Goal: Task Accomplishment & Management: Manage account settings

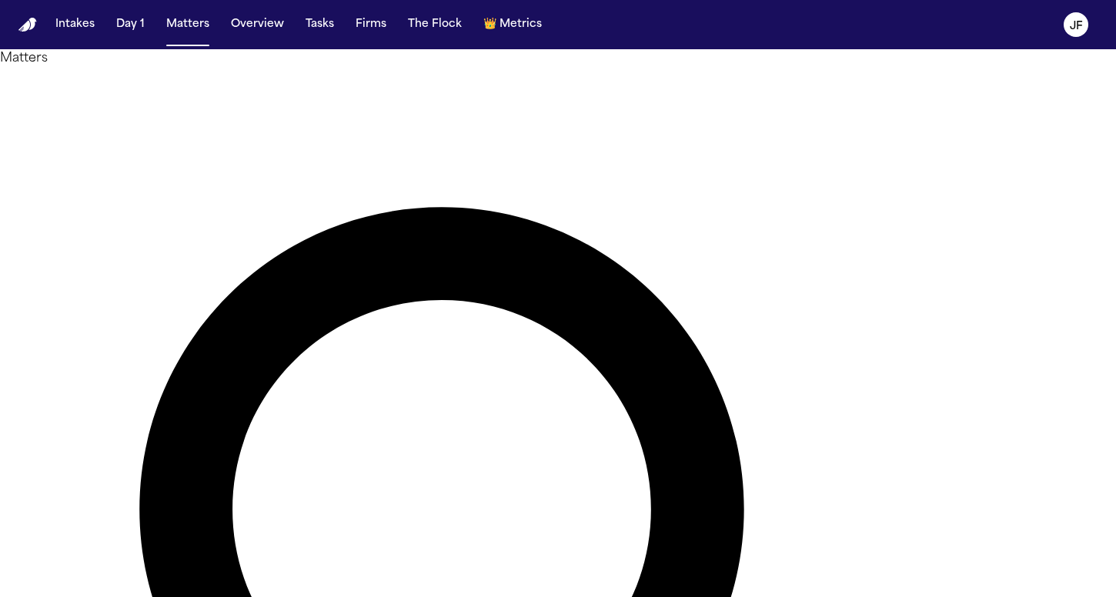
click at [251, 9] on nav "Intakes Day 1 Matters Overview Tasks Firms The Flock 👑 Metrics JF" at bounding box center [558, 24] width 1116 height 49
type input "**********"
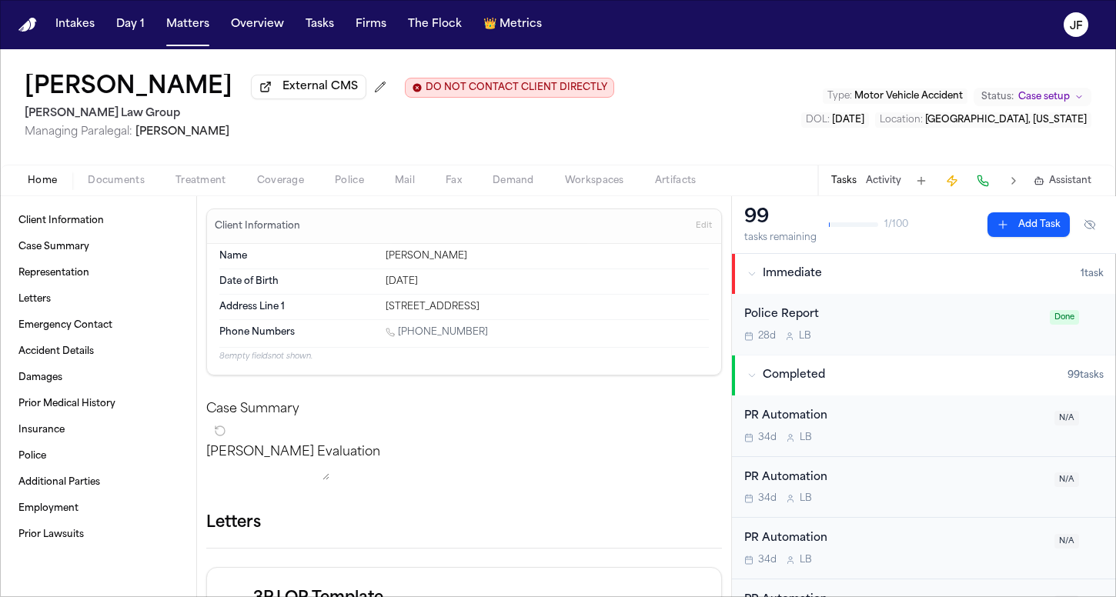
click at [112, 169] on div "Home Documents Treatment Coverage Police Mail Fax Demand Workspaces Artifacts T…" at bounding box center [558, 180] width 1116 height 31
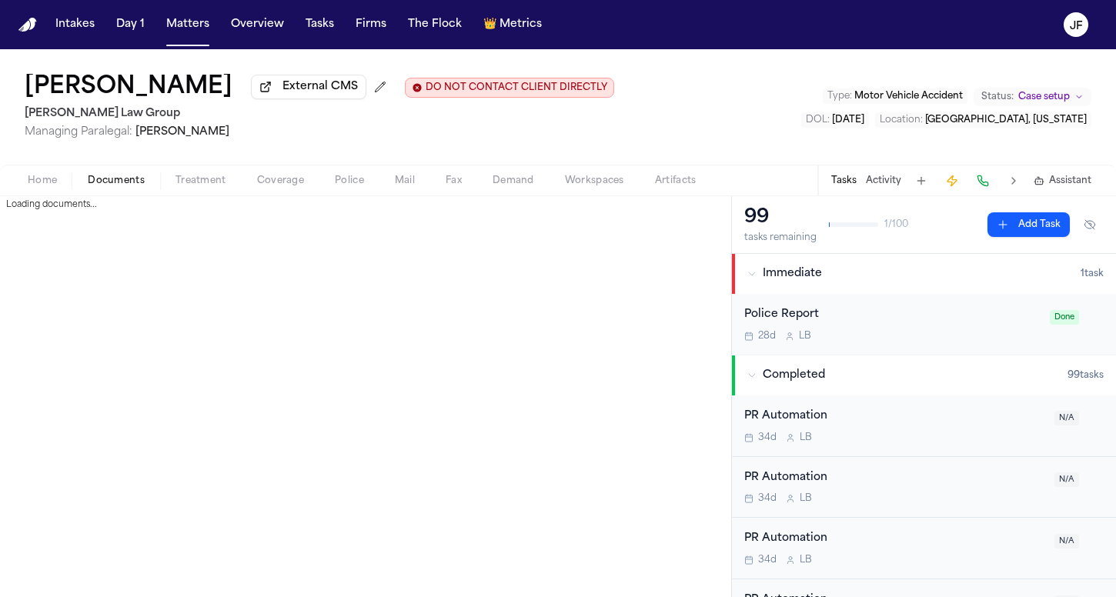
click at [112, 178] on span "Documents" at bounding box center [116, 181] width 57 height 12
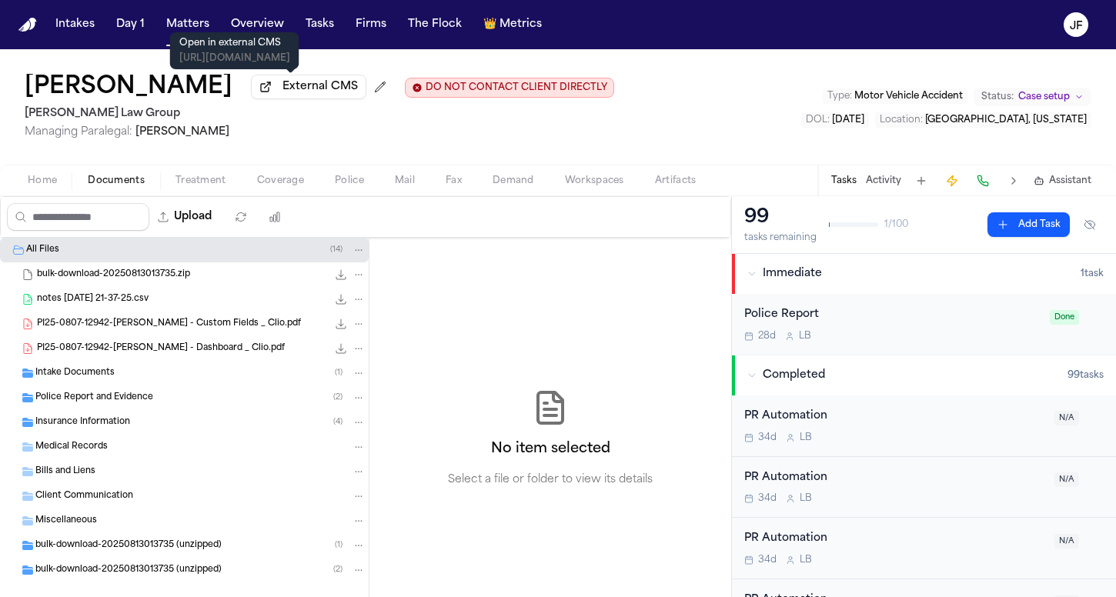
click at [296, 95] on span "External CMS" at bounding box center [320, 86] width 75 height 15
click at [132, 380] on div "Intake Documents ( 1 )" at bounding box center [200, 373] width 330 height 14
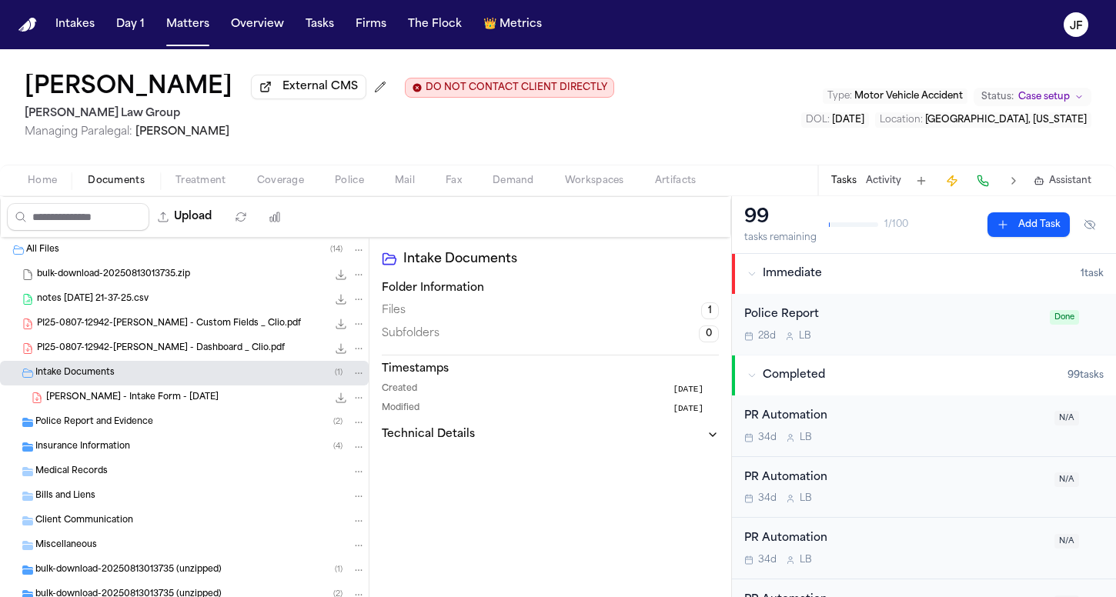
click at [139, 376] on div "Intake Documents ( 1 )" at bounding box center [200, 373] width 330 height 14
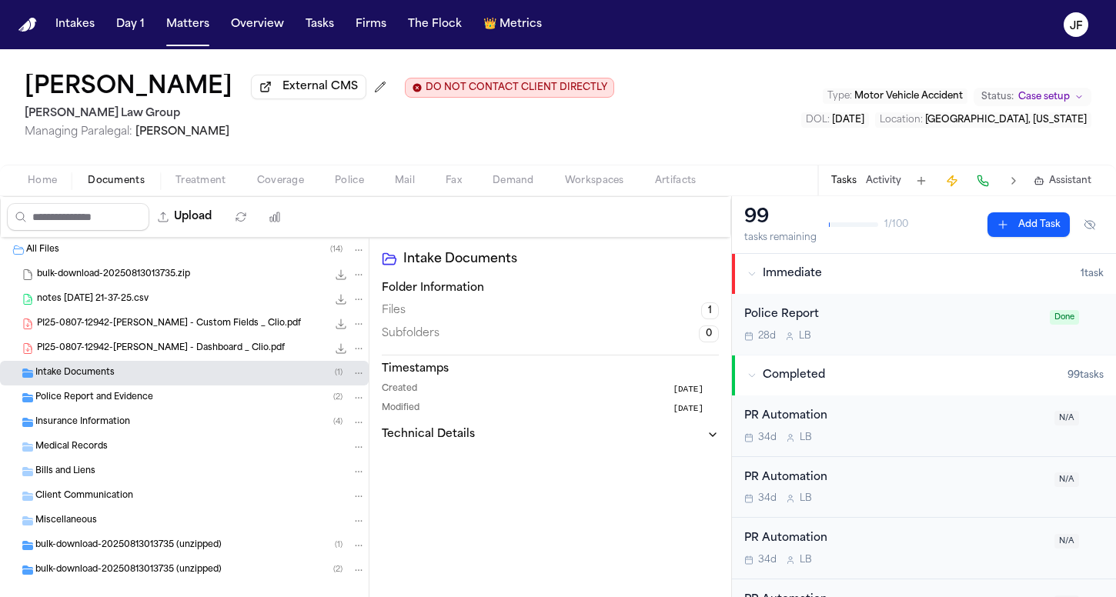
click at [136, 426] on div "Insurance Information ( 4 )" at bounding box center [200, 423] width 330 height 14
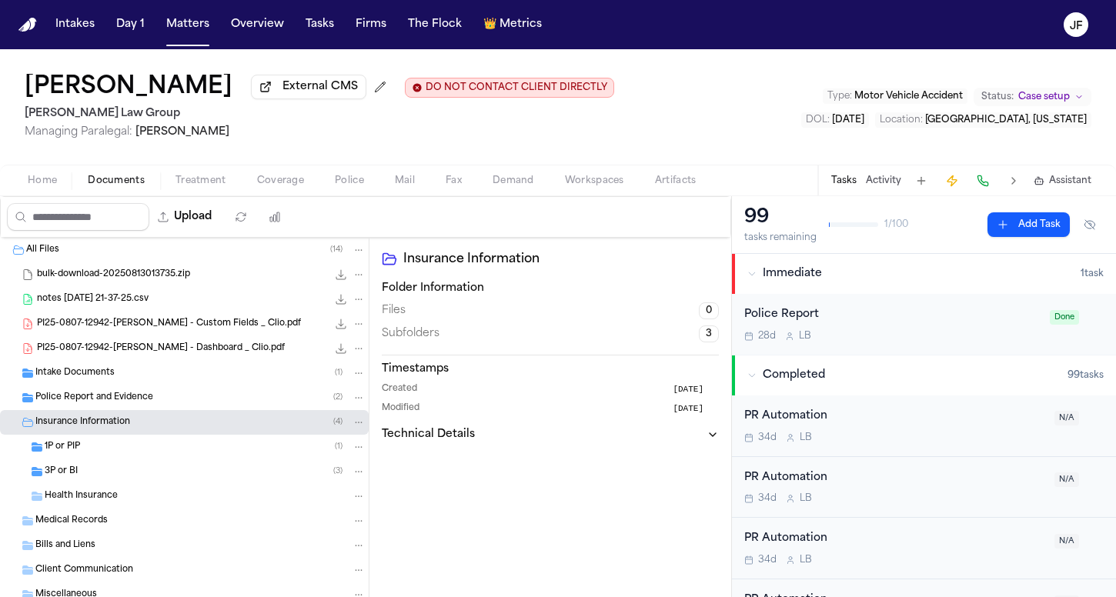
click at [123, 484] on div "3P or BI ( 3 )" at bounding box center [184, 472] width 369 height 25
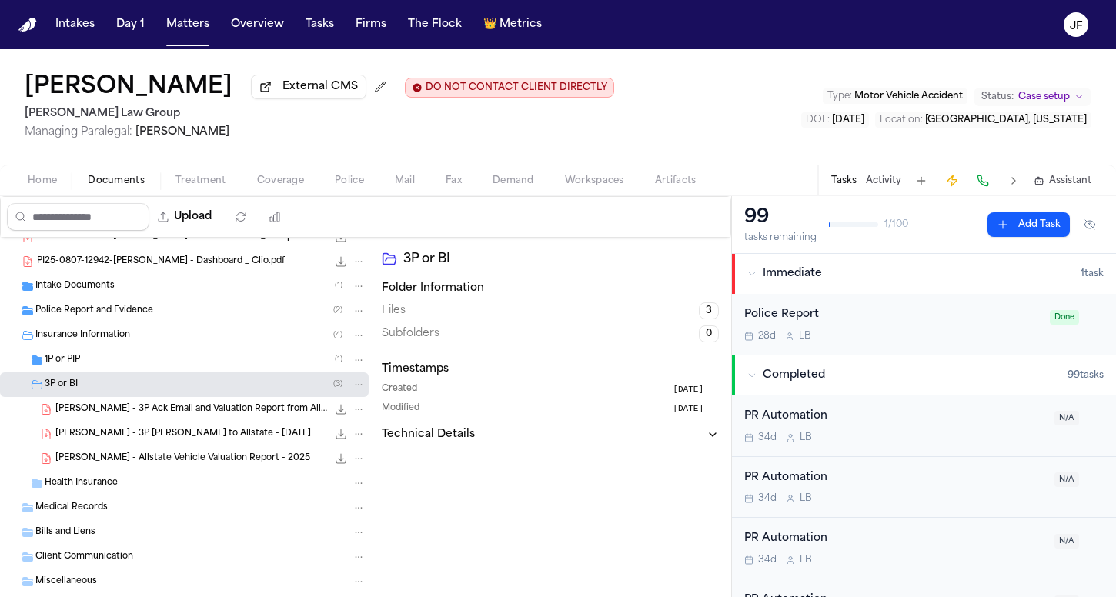
scroll to position [109, 0]
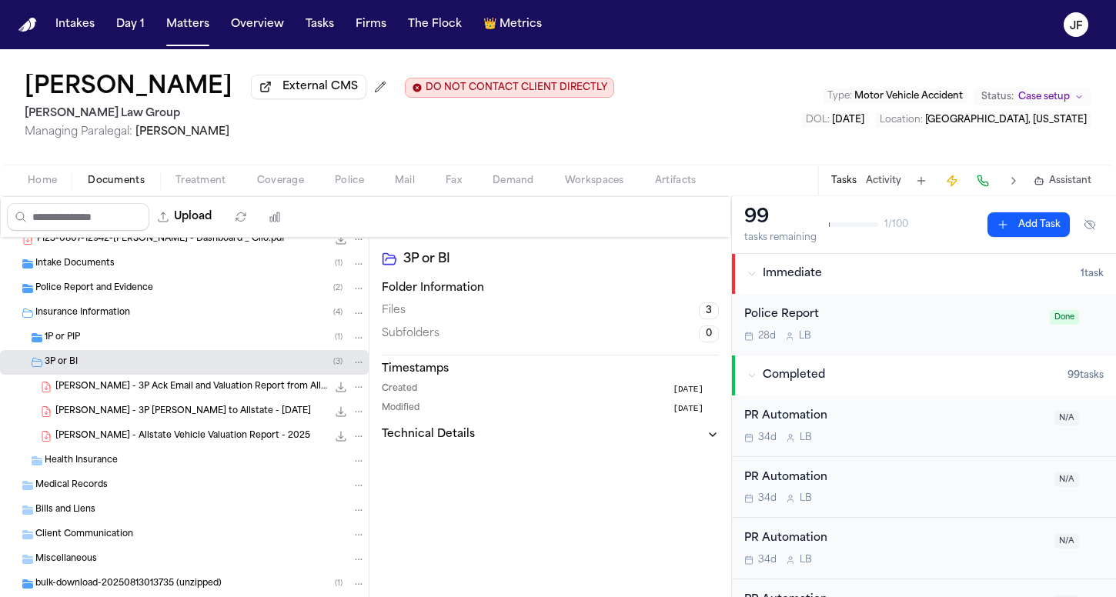
click at [167, 383] on div "[PERSON_NAME] - 3P Ack Email and Valuation Report from Allstate - [DATE] 11.4 M…" at bounding box center [210, 387] width 310 height 15
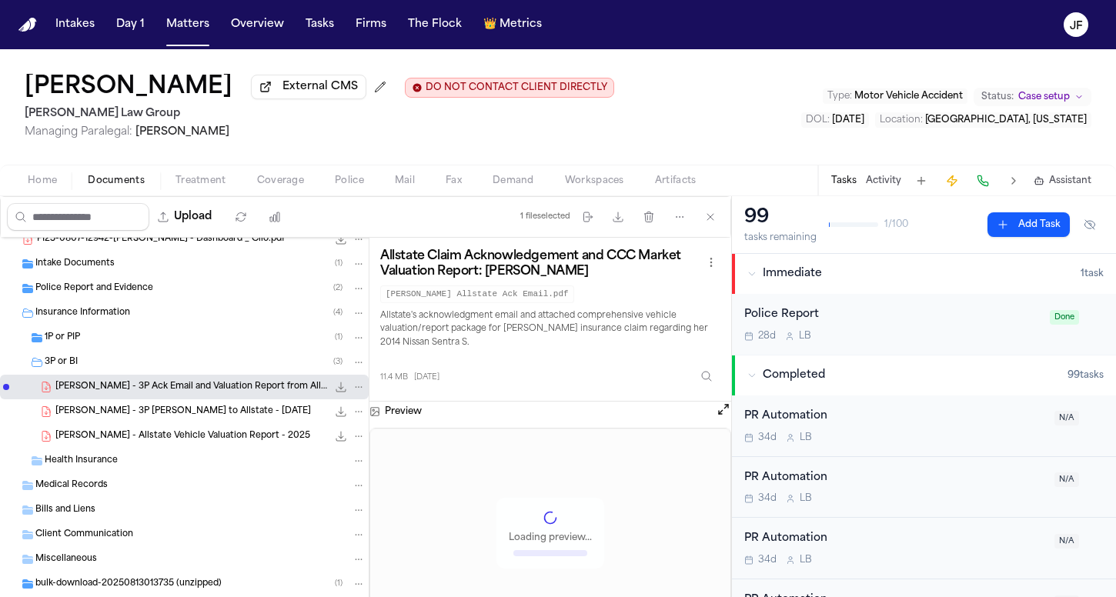
click at [168, 416] on span "[PERSON_NAME] - 3P [PERSON_NAME] to Allstate - [DATE]" at bounding box center [183, 412] width 256 height 13
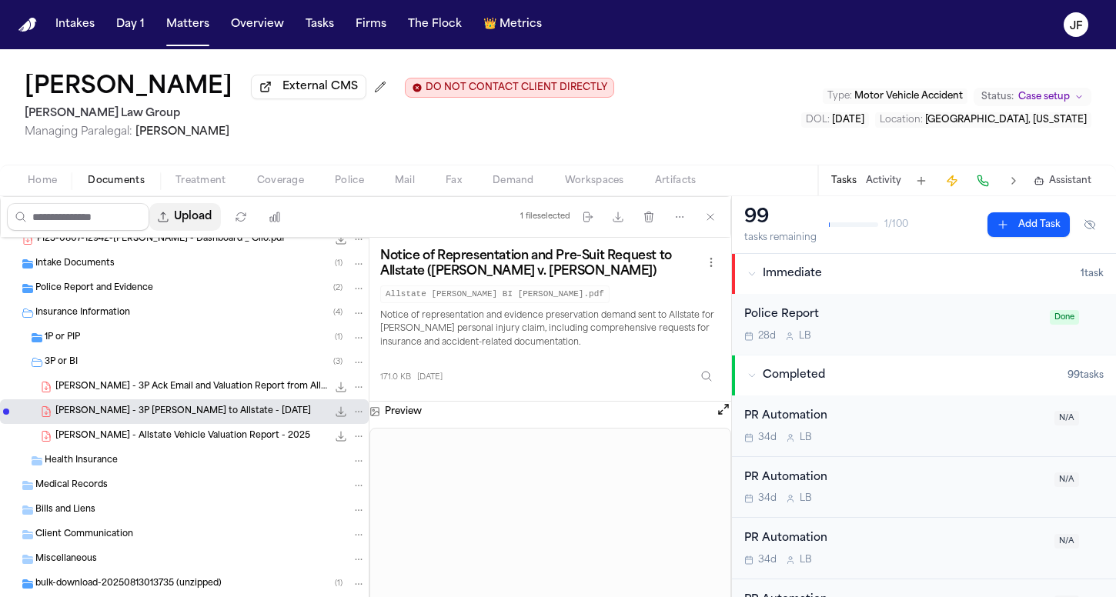
click at [221, 220] on button "Upload" at bounding box center [185, 217] width 72 height 28
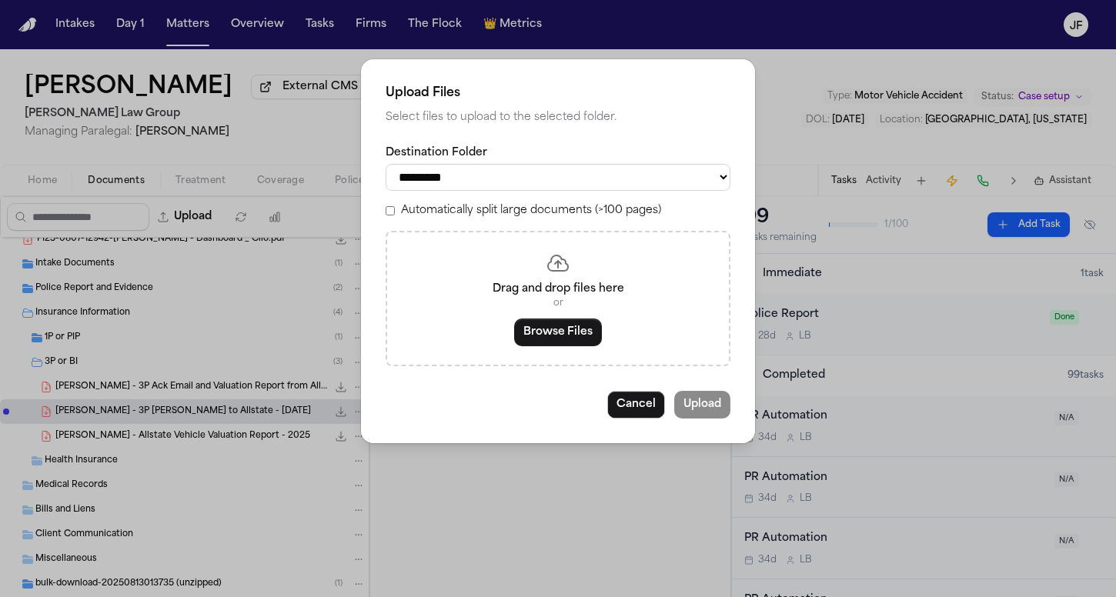
select select "**********"
click at [573, 311] on div "Drag and drop files here or Browse Files" at bounding box center [558, 298] width 345 height 135
click at [573, 326] on button "Browse Files" at bounding box center [558, 333] width 88 height 28
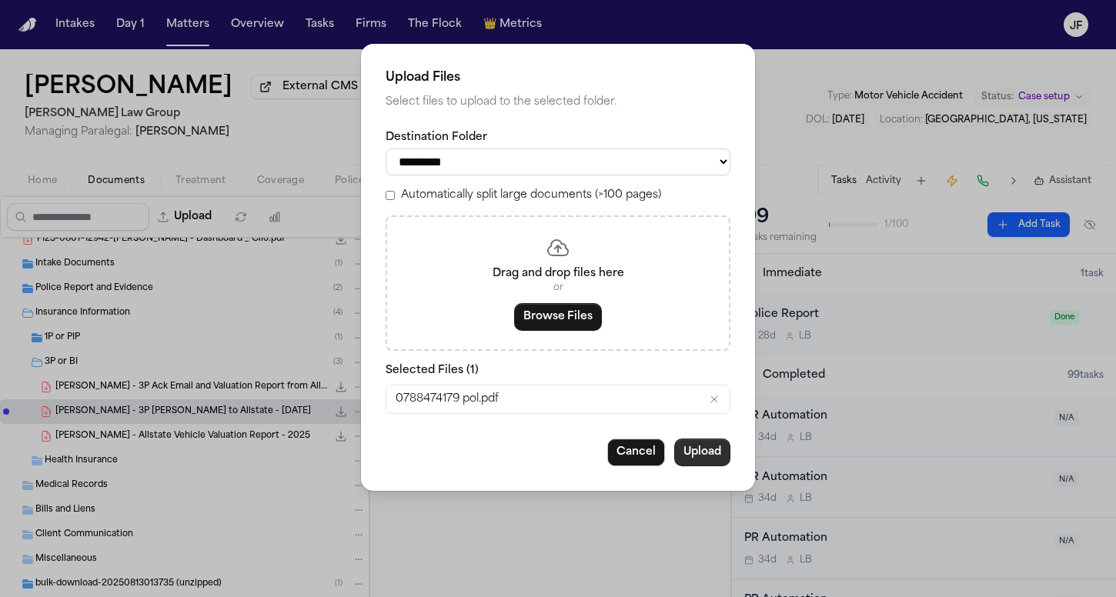
click at [691, 454] on button "Upload" at bounding box center [702, 453] width 56 height 28
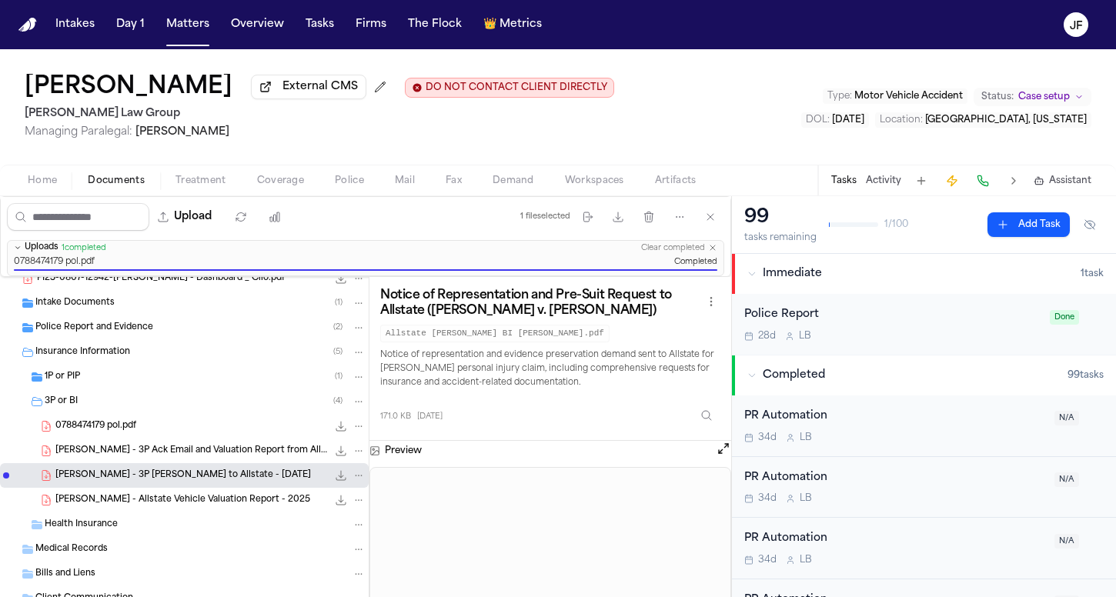
click at [256, 433] on div "0788474179 pol.pdf 1.5 MB • PDF" at bounding box center [210, 426] width 310 height 15
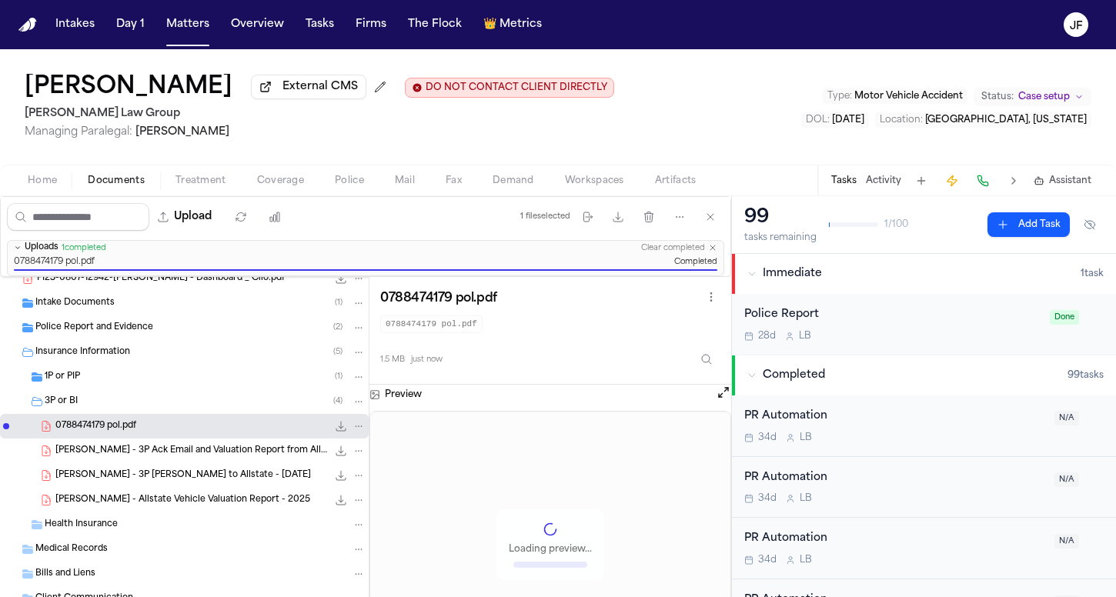
click at [353, 428] on icon "File: 0788474179 pol.pdf" at bounding box center [358, 426] width 11 height 11
click at [363, 484] on button "Move" at bounding box center [347, 487] width 105 height 28
select select "**********"
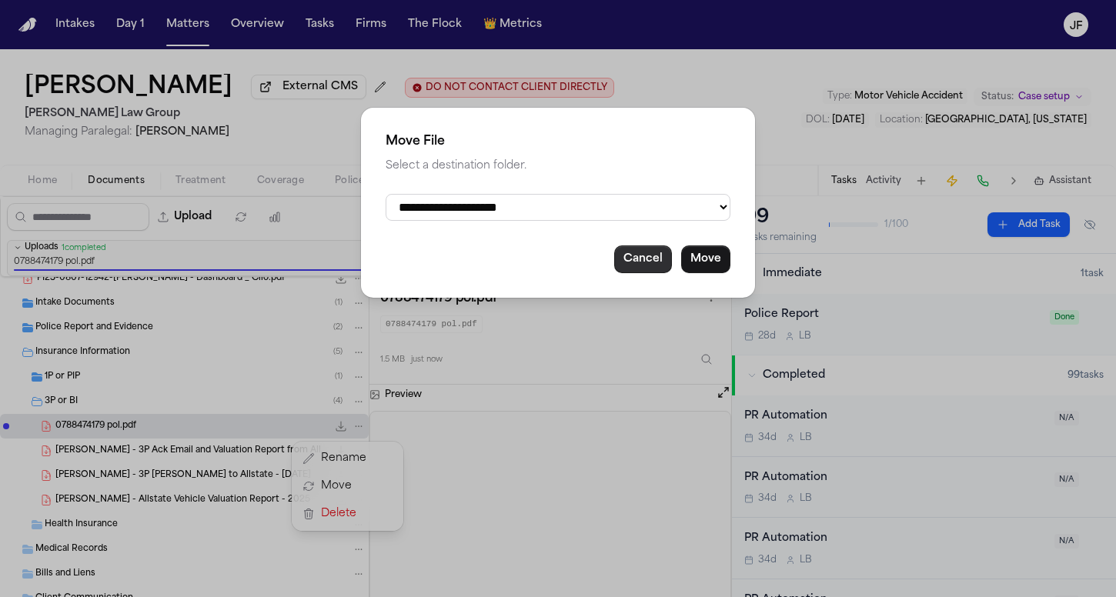
click at [641, 256] on button "Cancel" at bounding box center [643, 260] width 58 height 28
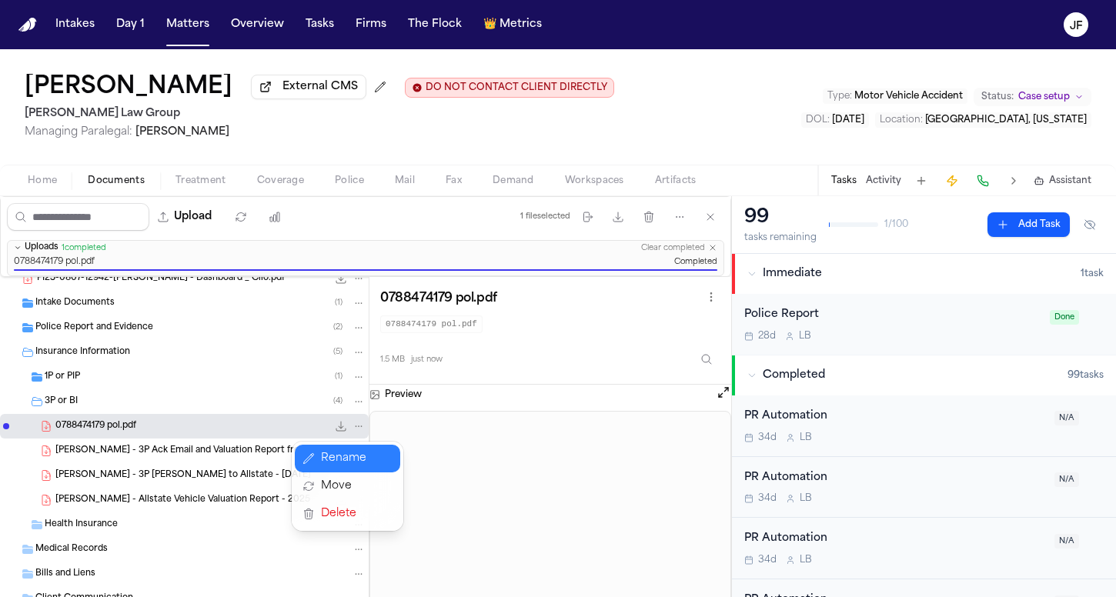
click at [336, 463] on button "Rename" at bounding box center [347, 459] width 105 height 28
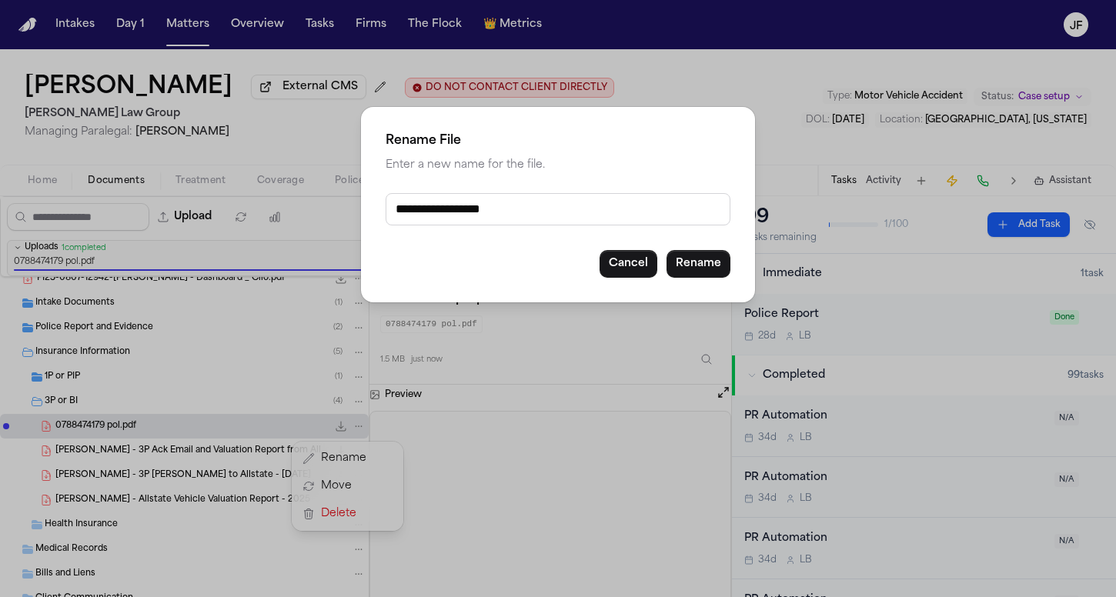
click at [521, 202] on input "**********" at bounding box center [558, 209] width 345 height 32
drag, startPoint x: 540, startPoint y: 209, endPoint x: 316, endPoint y: 203, distance: 223.3
click at [316, 203] on div "**********" at bounding box center [558, 298] width 1116 height 597
type input "**********"
click at [701, 267] on button "Rename" at bounding box center [699, 264] width 64 height 28
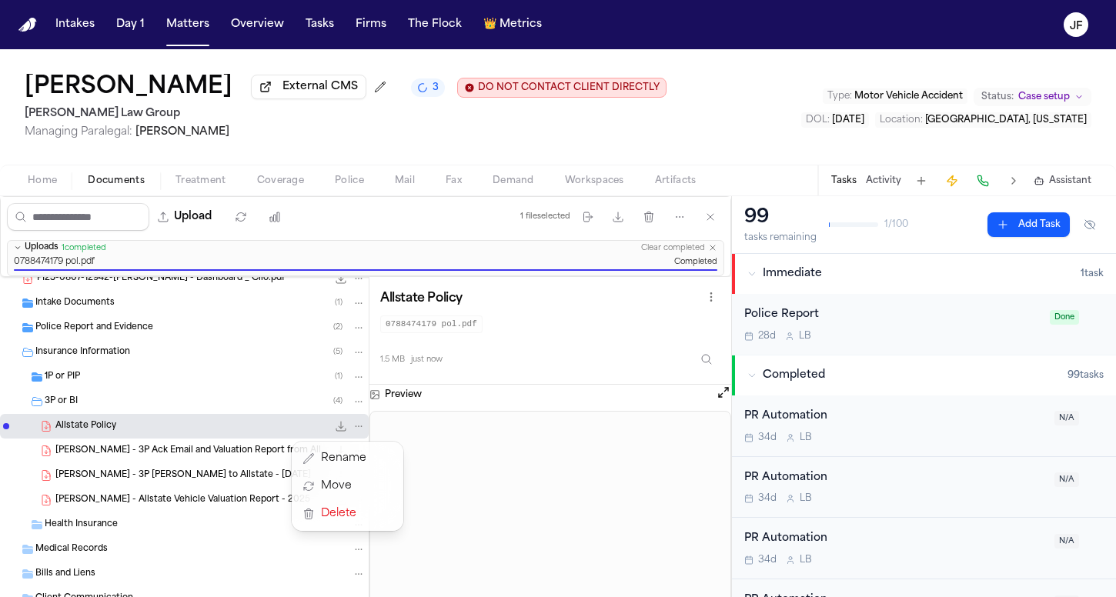
click at [353, 426] on icon "File: Allstate Policy" at bounding box center [358, 426] width 11 height 11
click at [353, 428] on icon "File: Allstate Policy" at bounding box center [358, 426] width 11 height 11
click at [350, 457] on button "Rename" at bounding box center [347, 459] width 105 height 28
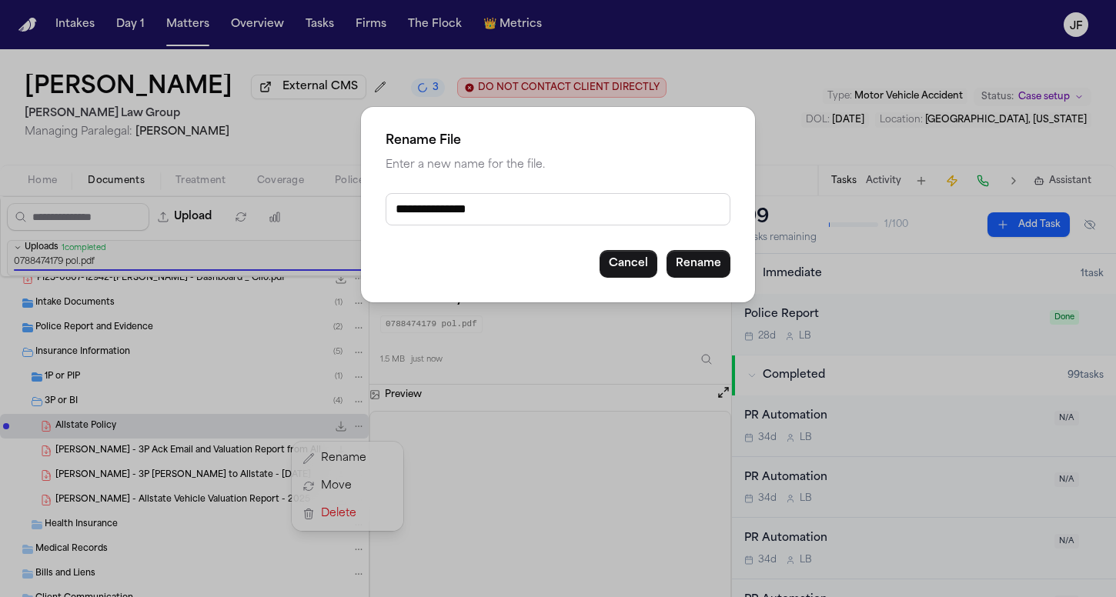
click at [394, 211] on input "**********" at bounding box center [558, 209] width 345 height 32
click at [526, 206] on input "**********" at bounding box center [558, 209] width 345 height 32
click at [462, 212] on input "**********" at bounding box center [558, 209] width 345 height 32
type input "**********"
click at [700, 260] on button "Rename" at bounding box center [699, 264] width 64 height 28
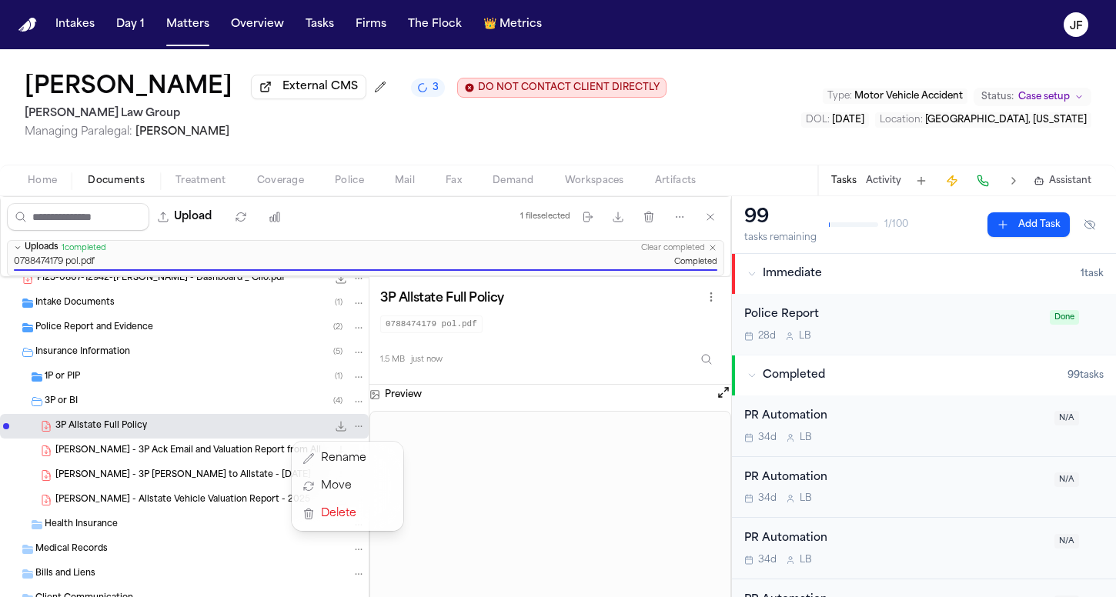
click at [524, 483] on div "All Files ( 15 ) bulk-download-20250813013735.zip 3.0 MB • ZIP notes [DATE] 21-…" at bounding box center [365, 477] width 731 height 401
click at [335, 433] on icon "File: 3P Allstate Full Policy" at bounding box center [341, 426] width 12 height 12
drag, startPoint x: 150, startPoint y: 426, endPoint x: 39, endPoint y: 423, distance: 110.9
click at [40, 425] on div "3P Allstate Full Policy 1.5 MB • PDF" at bounding box center [184, 426] width 369 height 25
drag, startPoint x: 517, startPoint y: 299, endPoint x: 375, endPoint y: 304, distance: 142.5
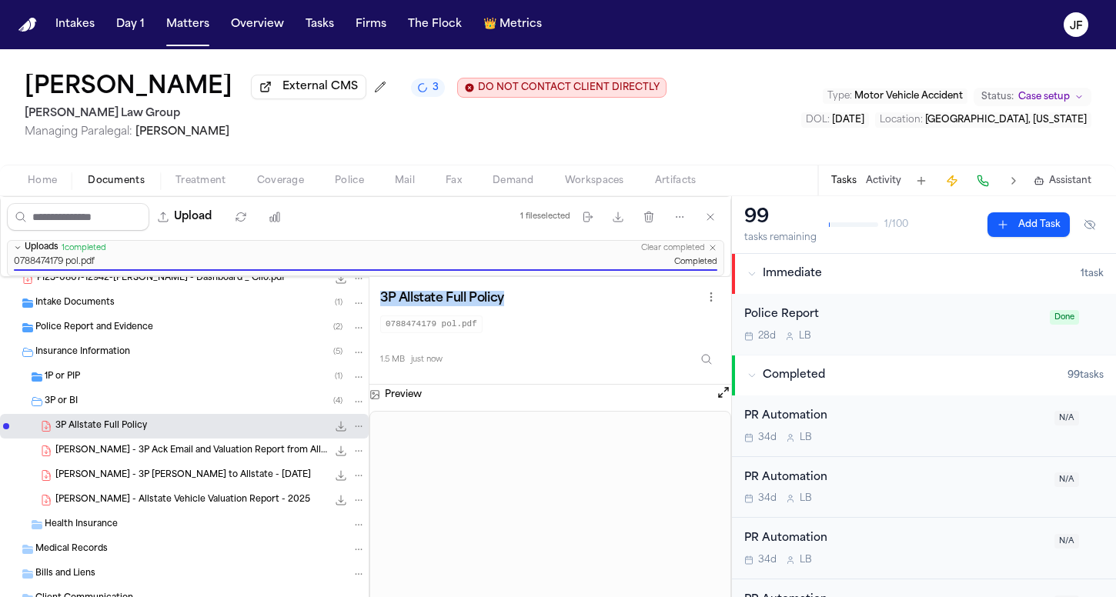
click at [375, 304] on div "3P Allstate Full Policy 0788474179 pol.pdf 1.5 MB just now" at bounding box center [551, 331] width 362 height 108
copy h3 "3P Allstate Full Policy"
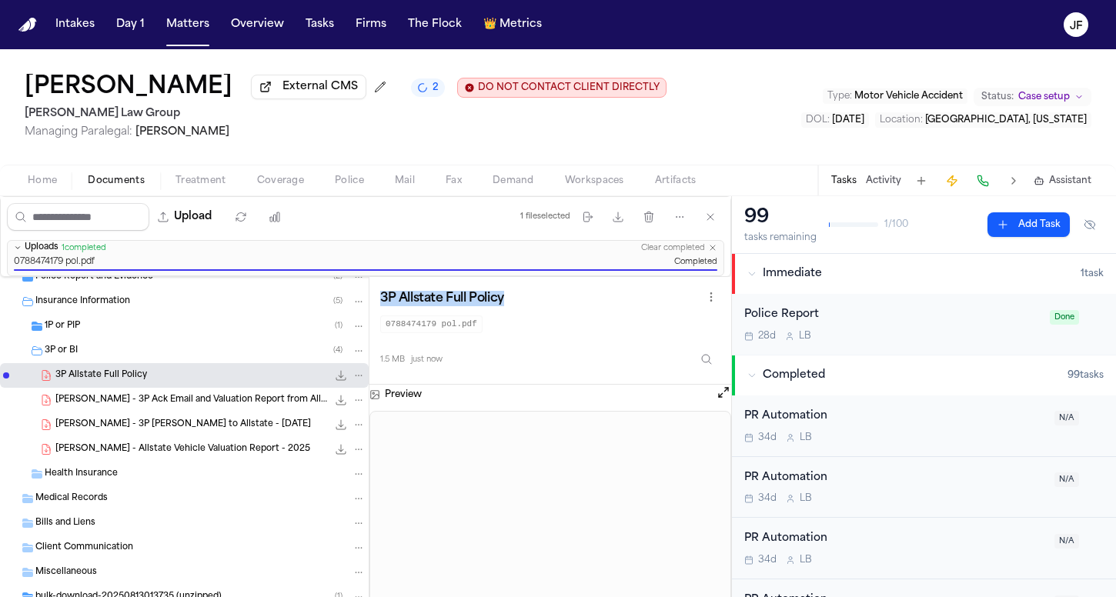
scroll to position [162, 0]
click at [221, 224] on button "Upload" at bounding box center [185, 217] width 72 height 28
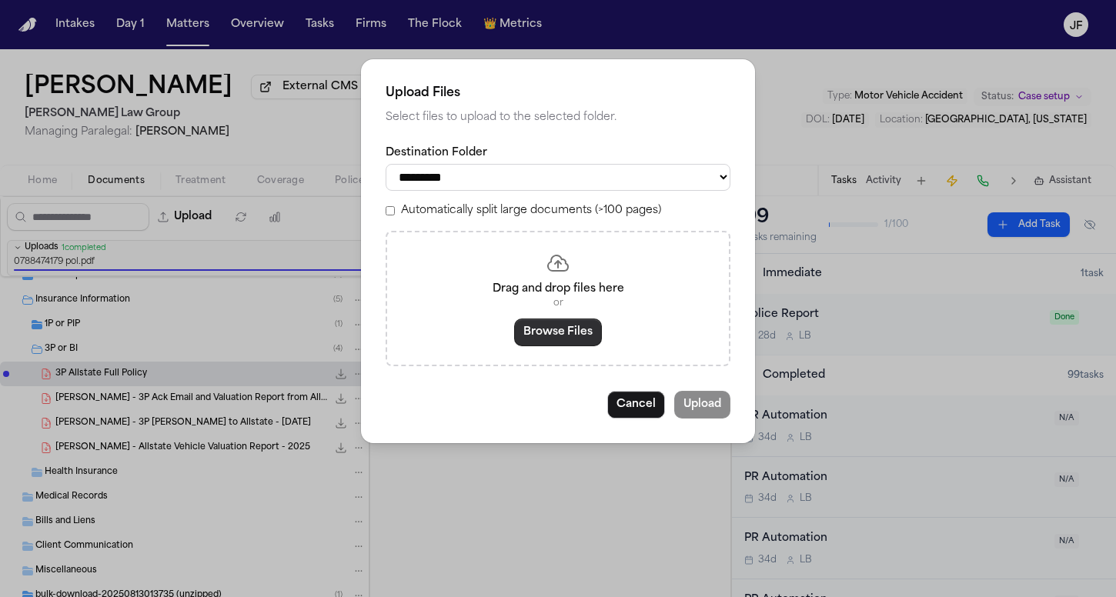
click at [561, 343] on button "Browse Files" at bounding box center [558, 333] width 88 height 28
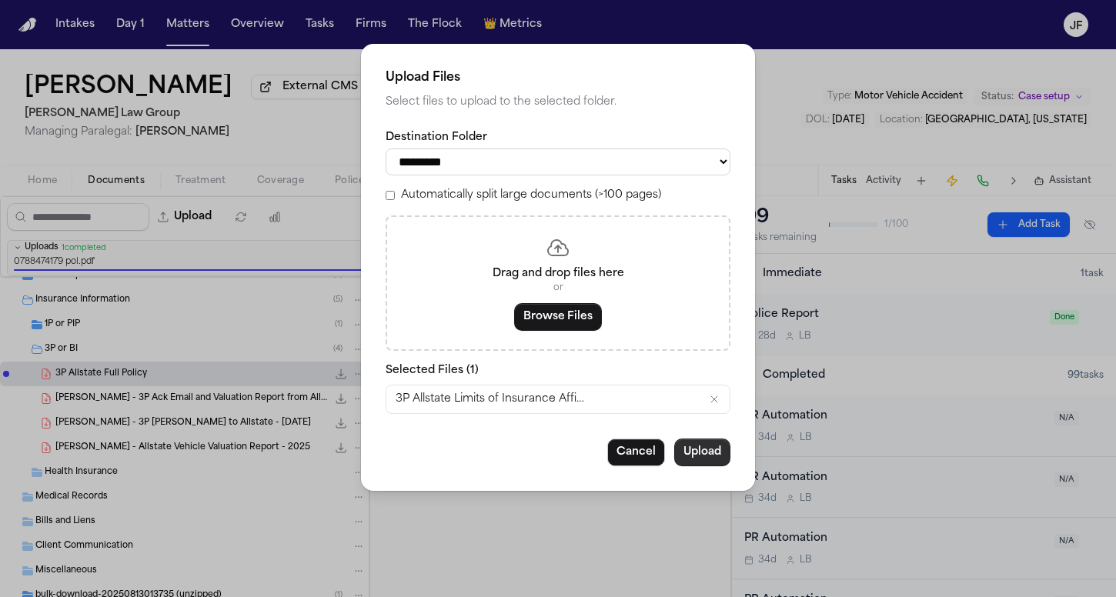
click at [693, 458] on button "Upload" at bounding box center [702, 453] width 56 height 28
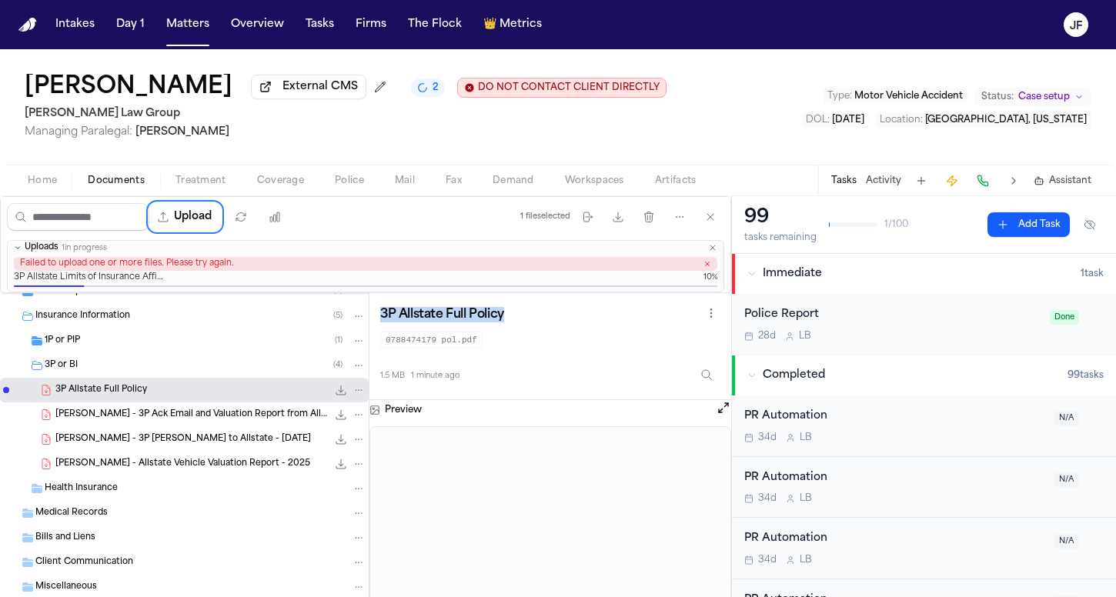
click at [221, 225] on button "Upload" at bounding box center [185, 217] width 72 height 28
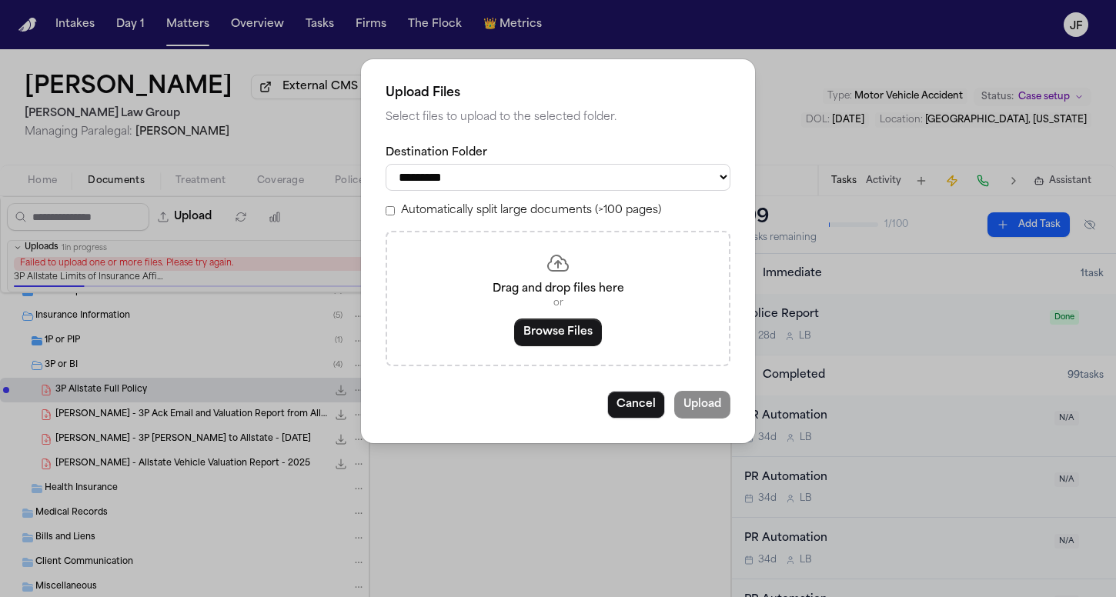
click at [579, 353] on div "Drag and drop files here or Browse Files" at bounding box center [558, 298] width 345 height 135
click at [579, 335] on button "Browse Files" at bounding box center [558, 333] width 88 height 28
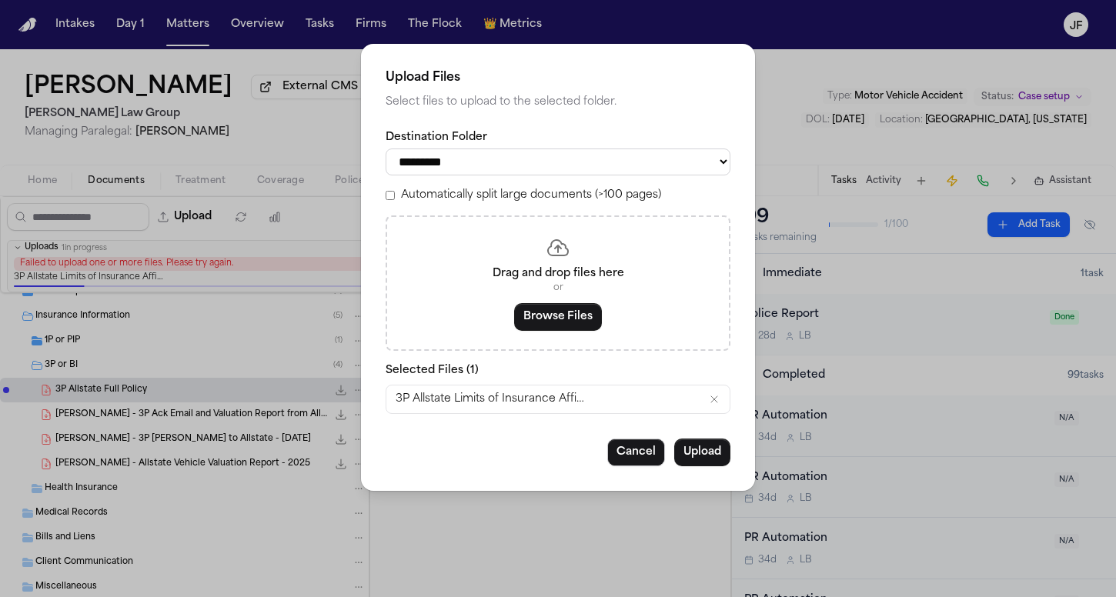
select select "**********"
click at [705, 452] on button "Upload" at bounding box center [702, 453] width 56 height 28
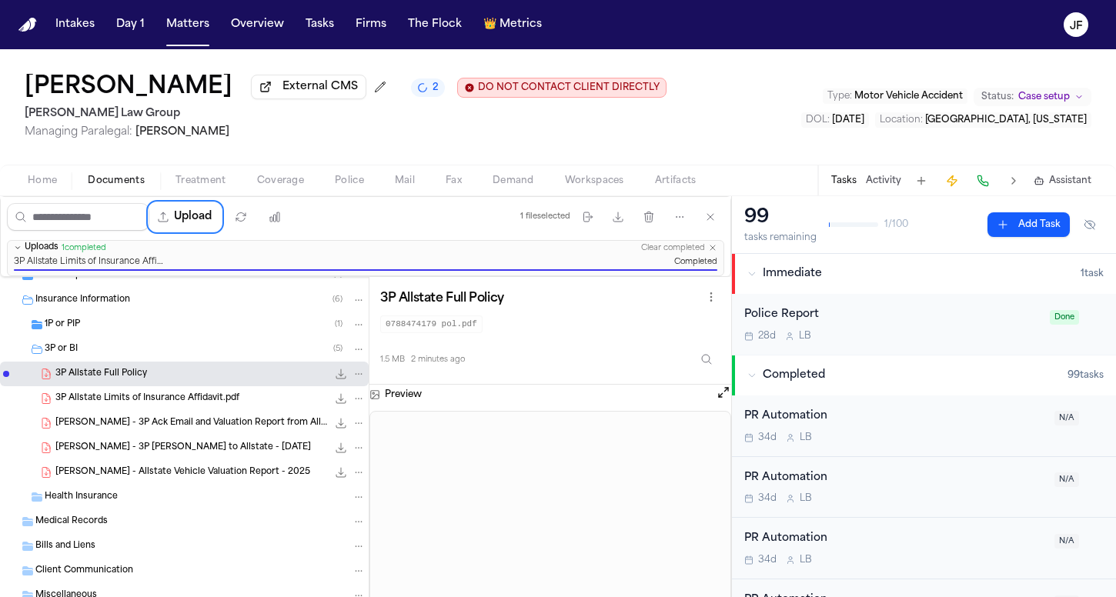
click at [159, 396] on span "3P Allstate Limits of Insurance Affidavit.pdf" at bounding box center [147, 399] width 184 height 13
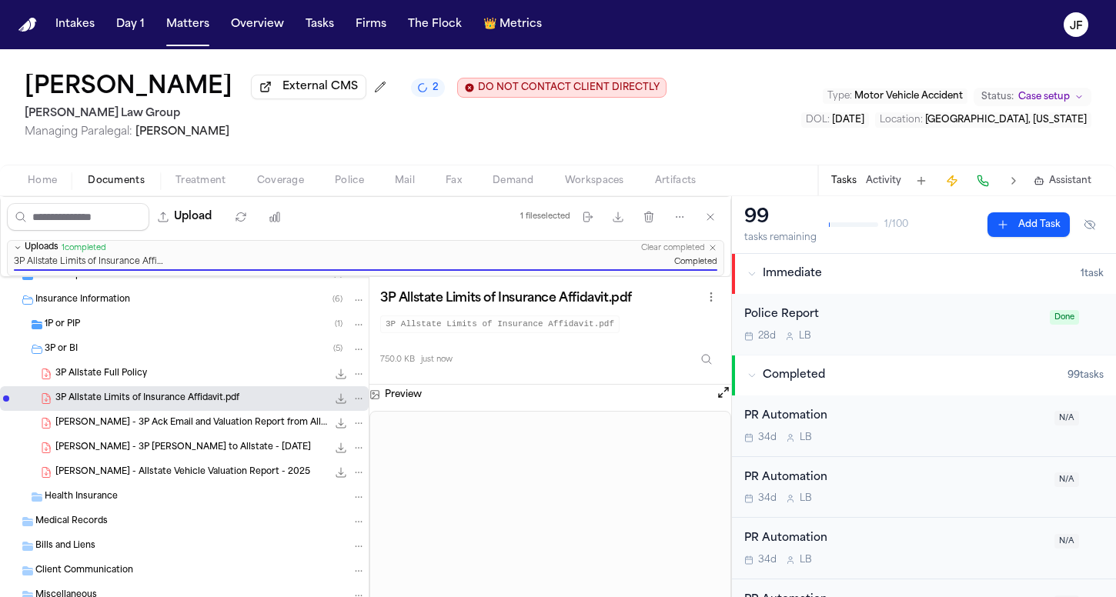
scroll to position [0, 0]
click at [286, 180] on span "Coverage" at bounding box center [280, 181] width 47 height 12
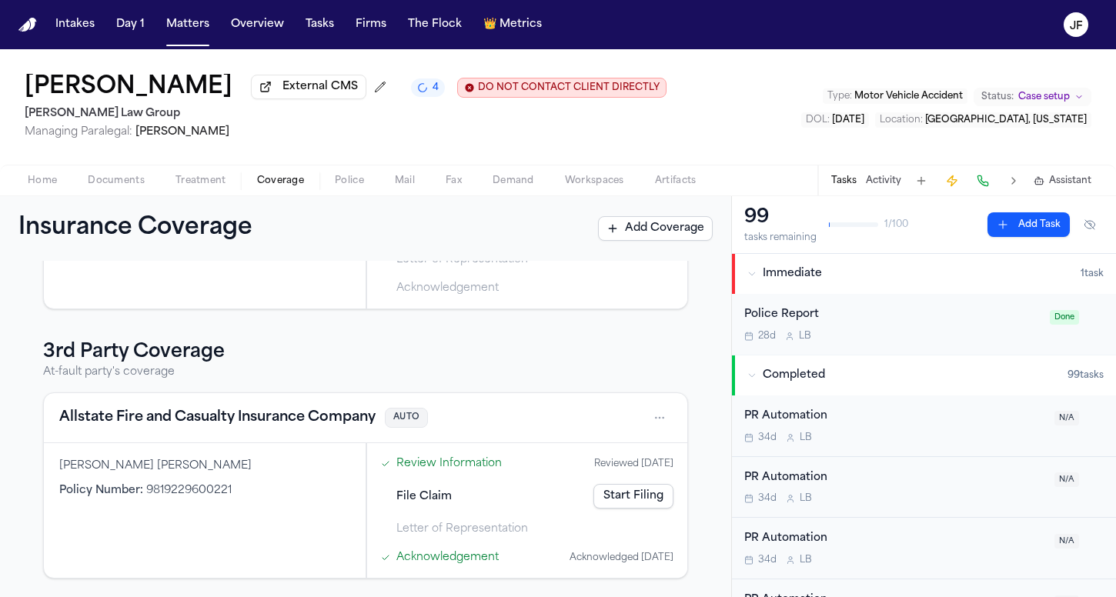
scroll to position [212, 0]
click at [267, 417] on button "Allstate Fire and Casualty Insurance Company" at bounding box center [217, 418] width 316 height 22
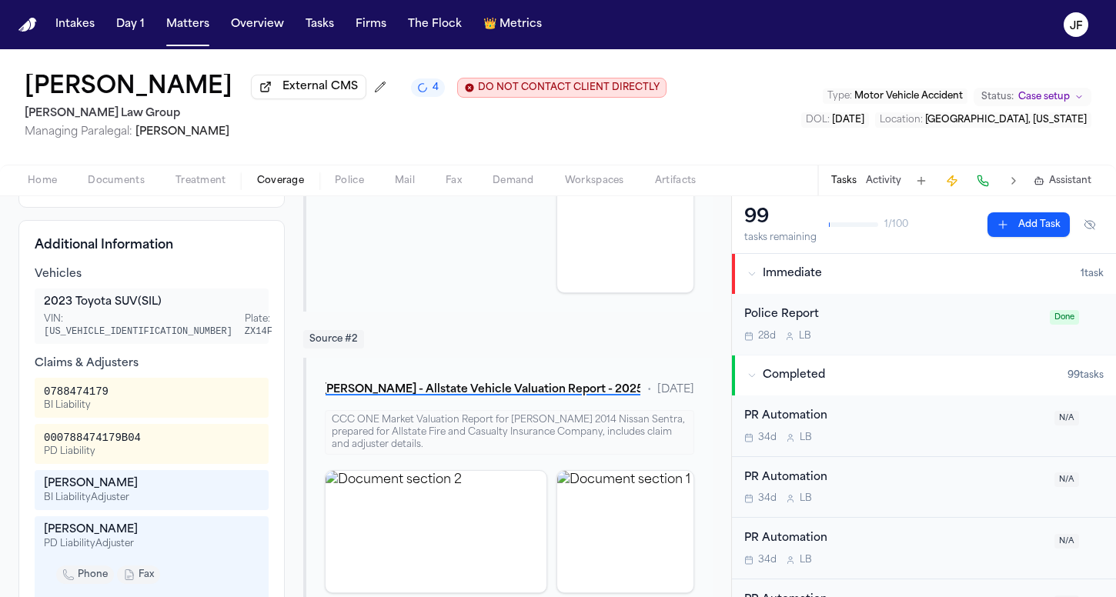
scroll to position [38, 0]
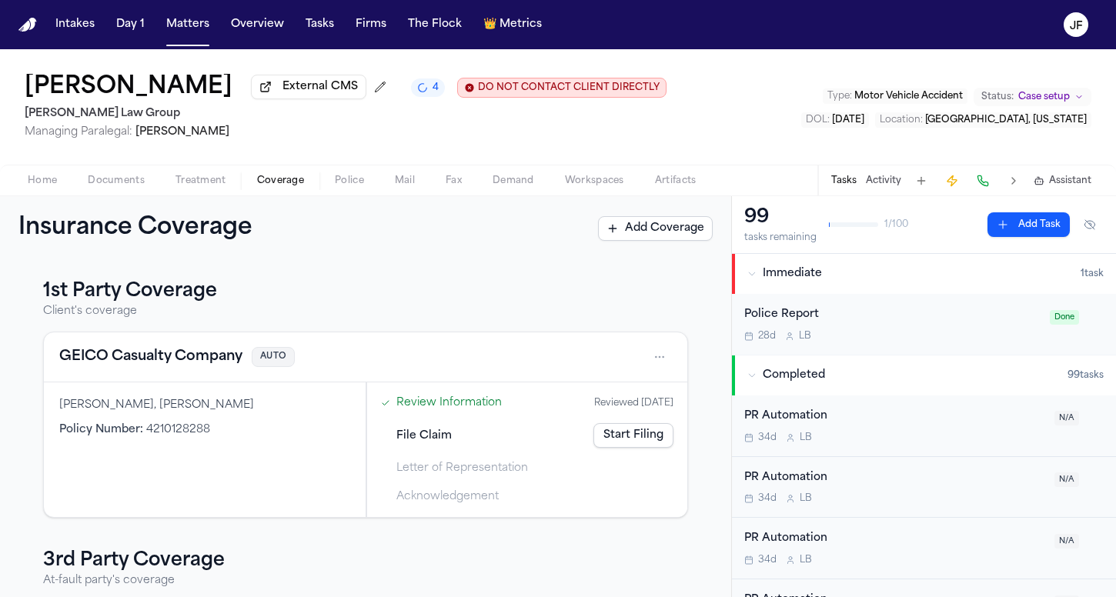
scroll to position [2, 0]
click at [127, 179] on span "Documents" at bounding box center [116, 181] width 57 height 12
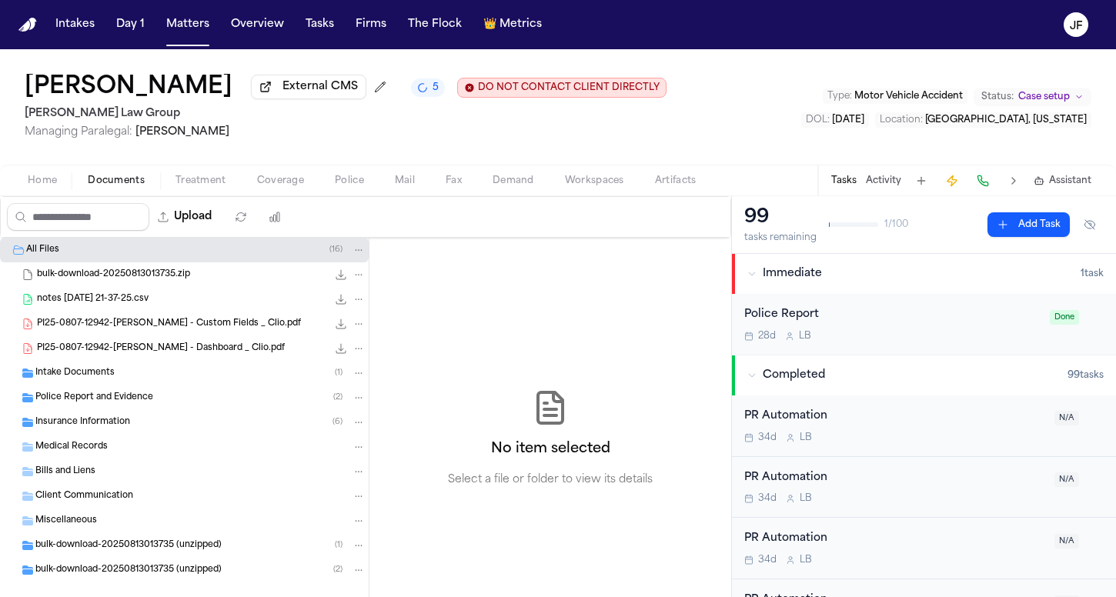
click at [125, 428] on span "Insurance Information" at bounding box center [82, 422] width 95 height 13
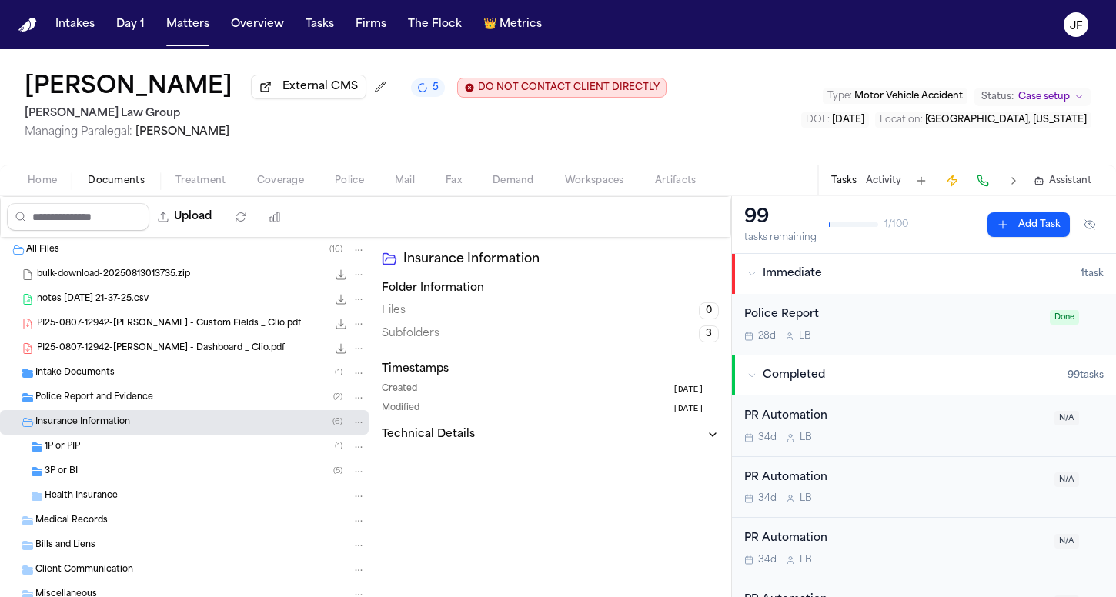
click at [115, 473] on div "3P or BI ( 5 )" at bounding box center [205, 472] width 321 height 14
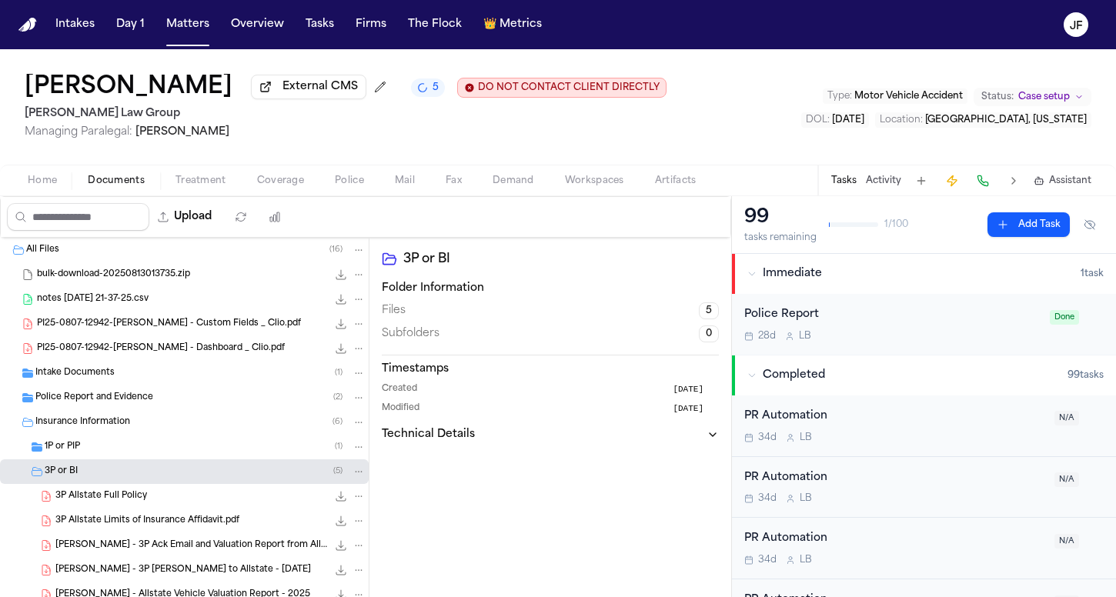
click at [134, 503] on span "3P Allstate Full Policy" at bounding box center [101, 496] width 92 height 13
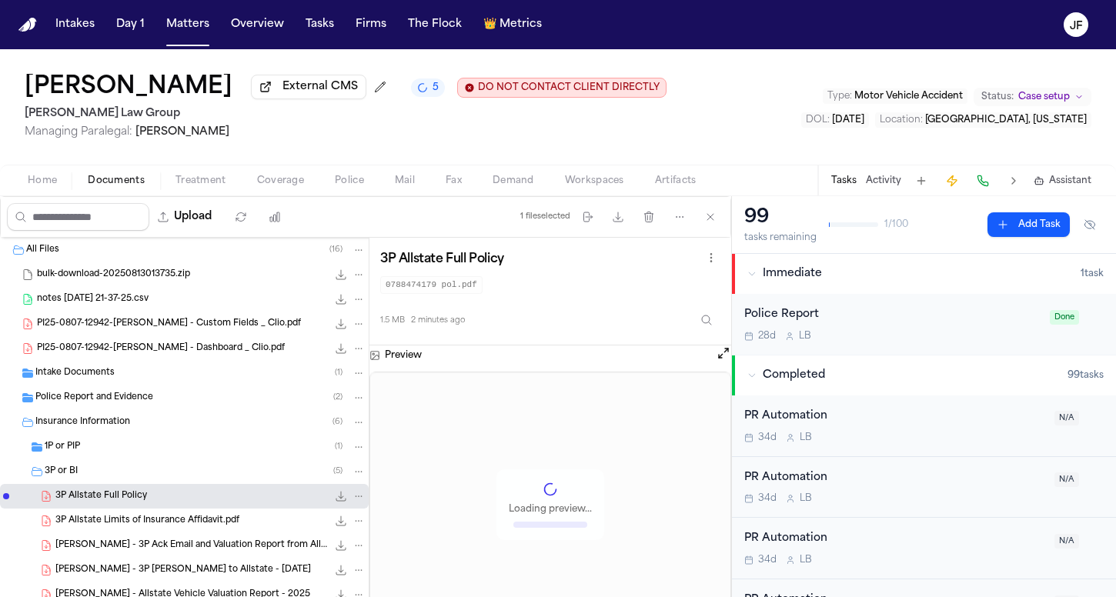
click at [336, 499] on icon "File: 3P Allstate Full Policy" at bounding box center [341, 497] width 10 height 10
click at [292, 182] on span "Coverage" at bounding box center [280, 181] width 47 height 12
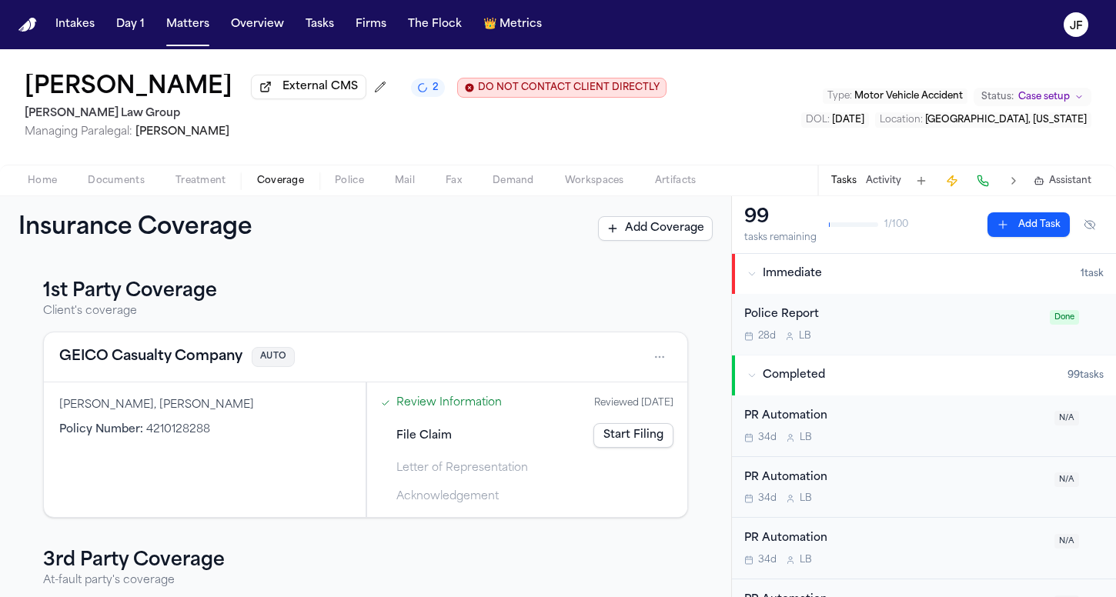
click at [199, 365] on button "GEICO Casualty Company" at bounding box center [150, 357] width 183 height 22
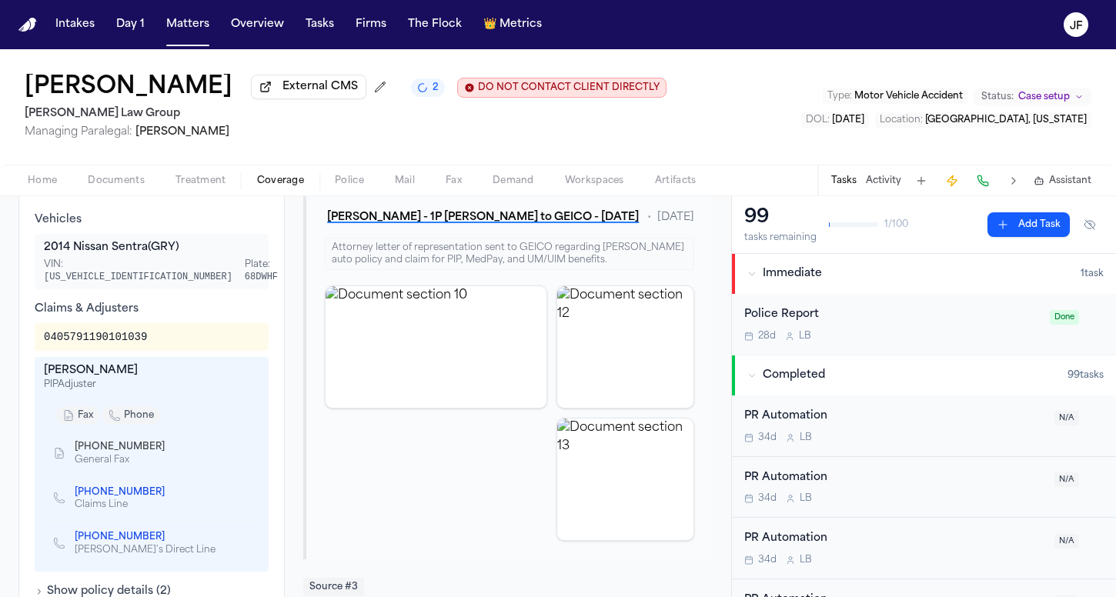
scroll to position [584, 0]
click at [113, 534] on link "[PHONE_NUMBER]" at bounding box center [120, 536] width 90 height 12
click at [326, 501] on div "Click to expand" at bounding box center [436, 412] width 222 height 256
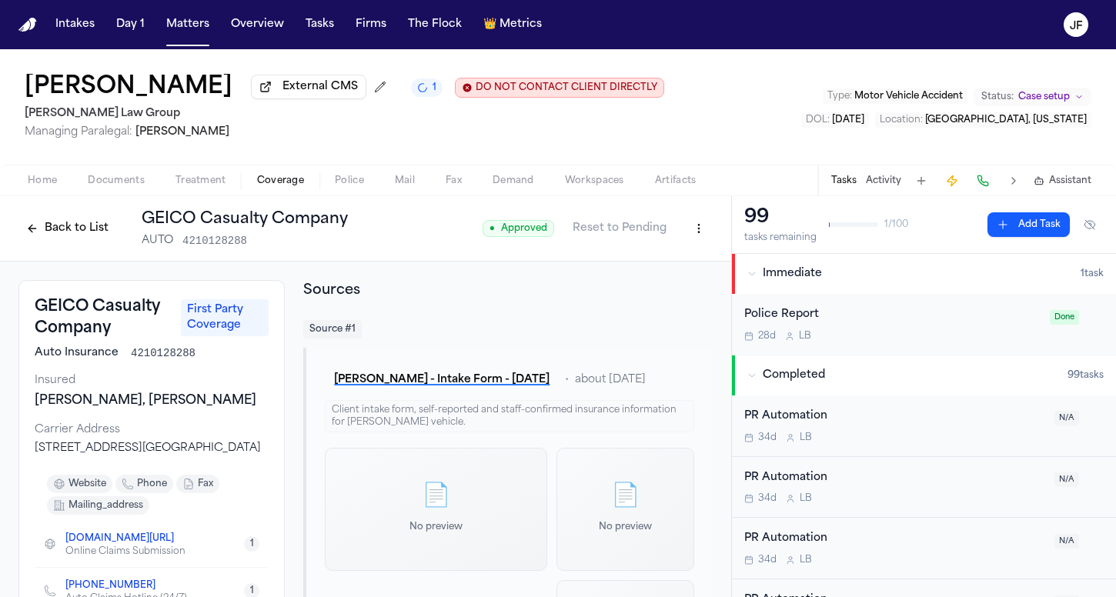
scroll to position [0, 0]
click at [171, 28] on button "Matters" at bounding box center [187, 25] width 55 height 28
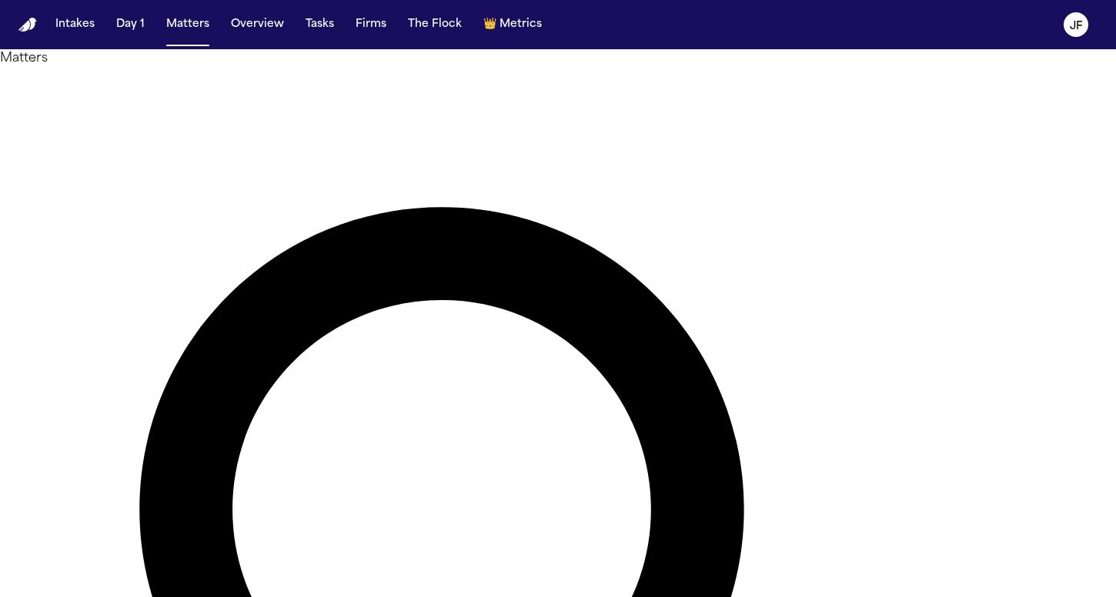
drag, startPoint x: 561, startPoint y: 90, endPoint x: 273, endPoint y: 80, distance: 288.1
type input "**********"
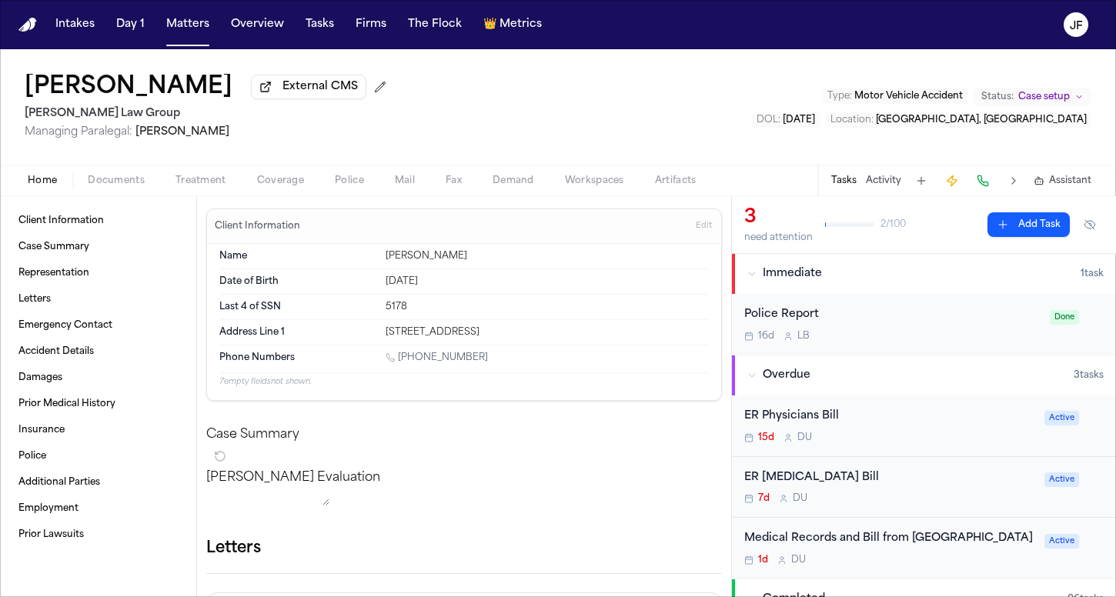
click at [117, 190] on span "button" at bounding box center [116, 190] width 75 height 2
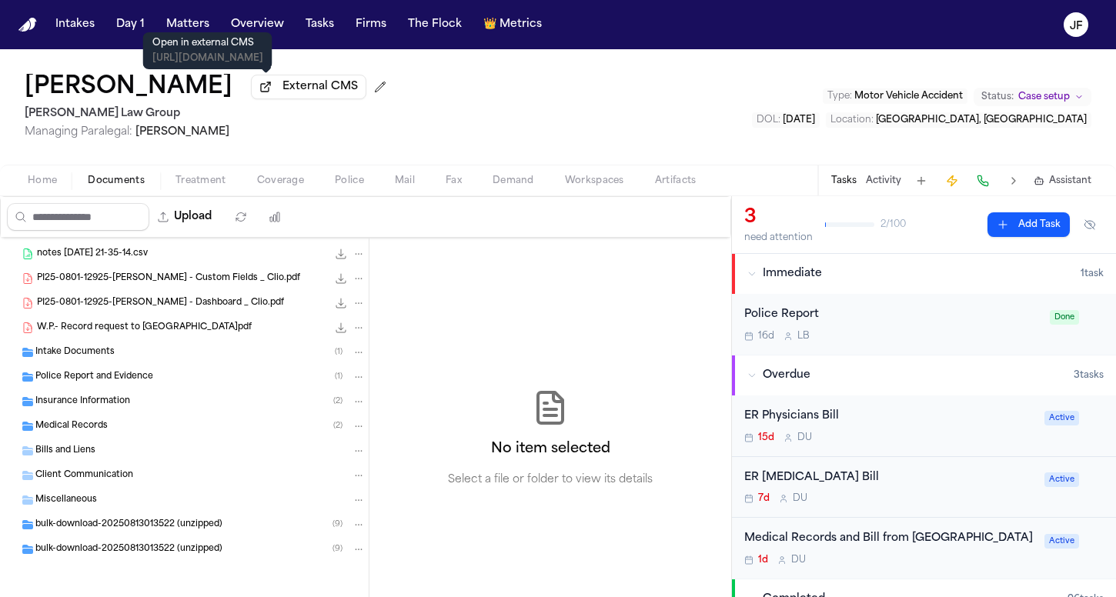
scroll to position [73, 0]
click at [303, 94] on span "External CMS" at bounding box center [320, 86] width 75 height 15
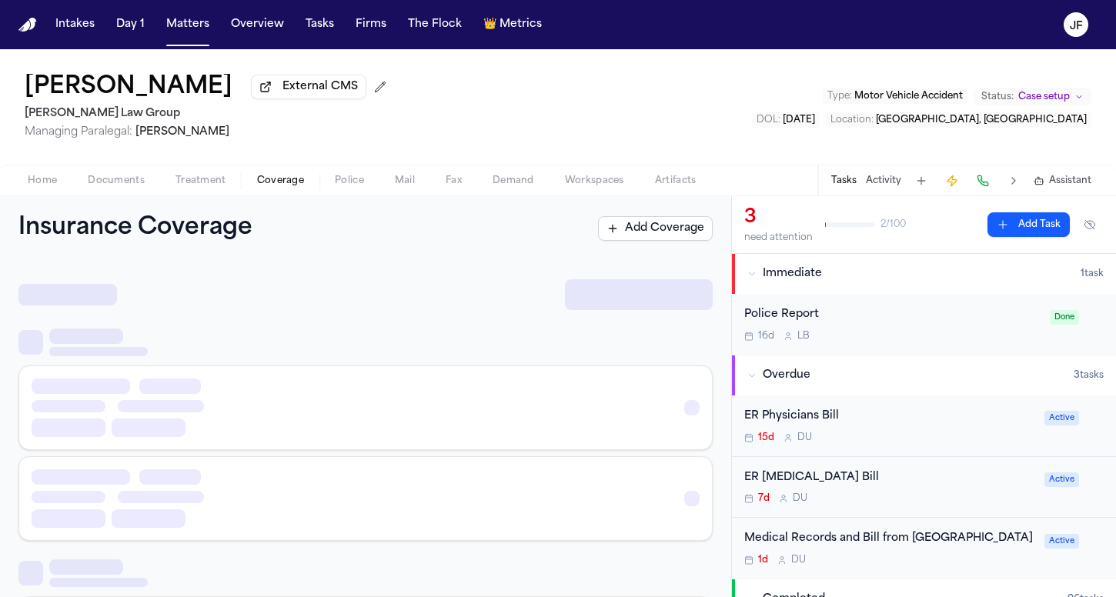
click at [298, 183] on span "Coverage" at bounding box center [280, 181] width 47 height 12
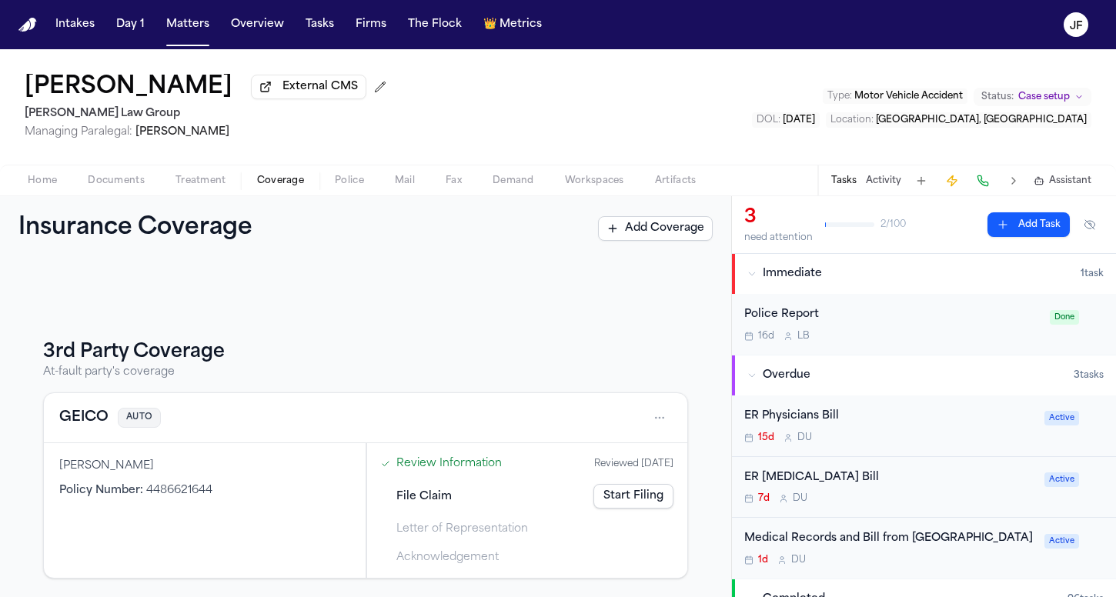
scroll to position [139, 0]
click at [84, 428] on button "GEICO" at bounding box center [83, 418] width 49 height 22
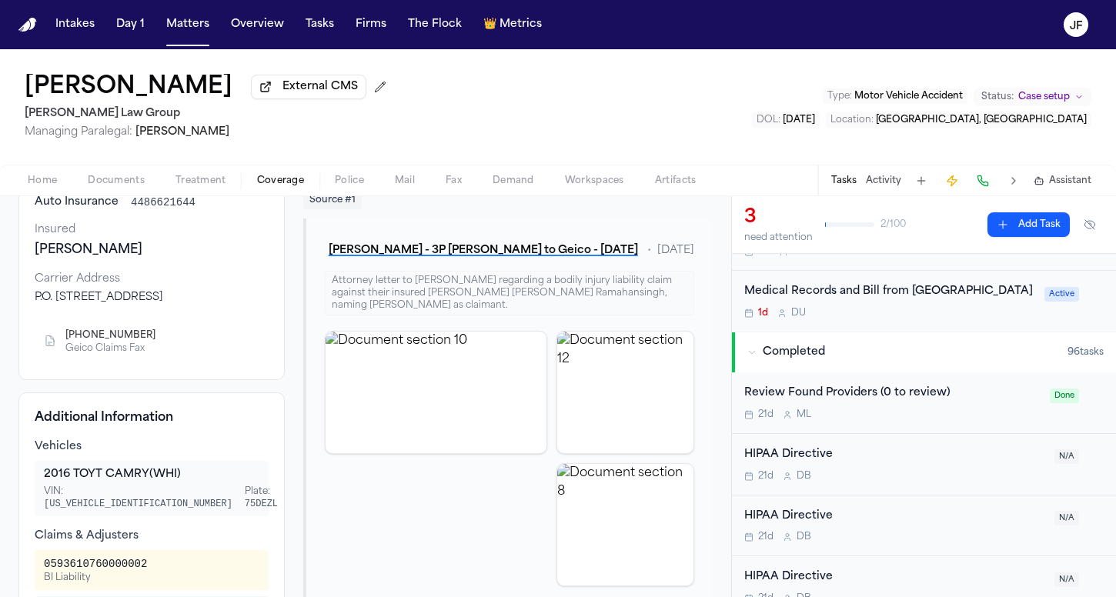
scroll to position [124, 0]
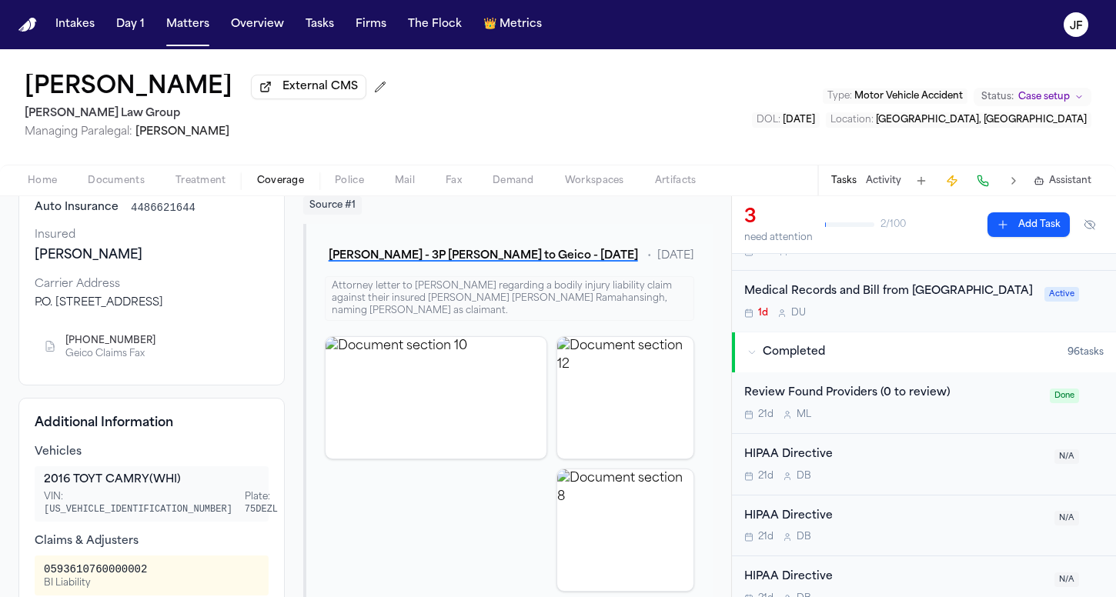
click at [129, 186] on span "Documents" at bounding box center [116, 181] width 57 height 12
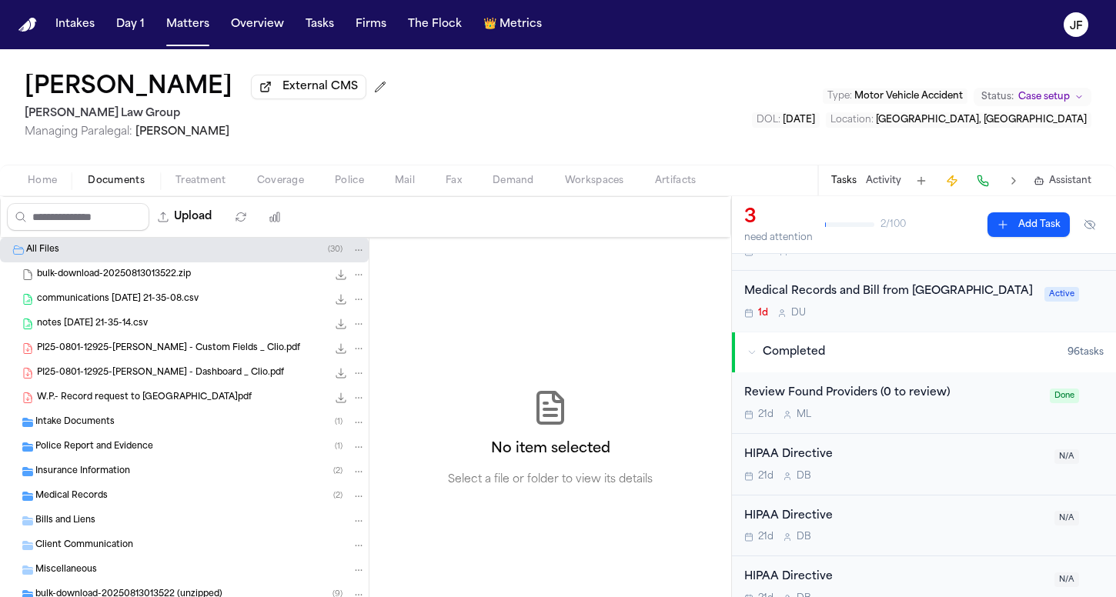
click at [143, 474] on div "Insurance Information ( 2 )" at bounding box center [200, 472] width 330 height 14
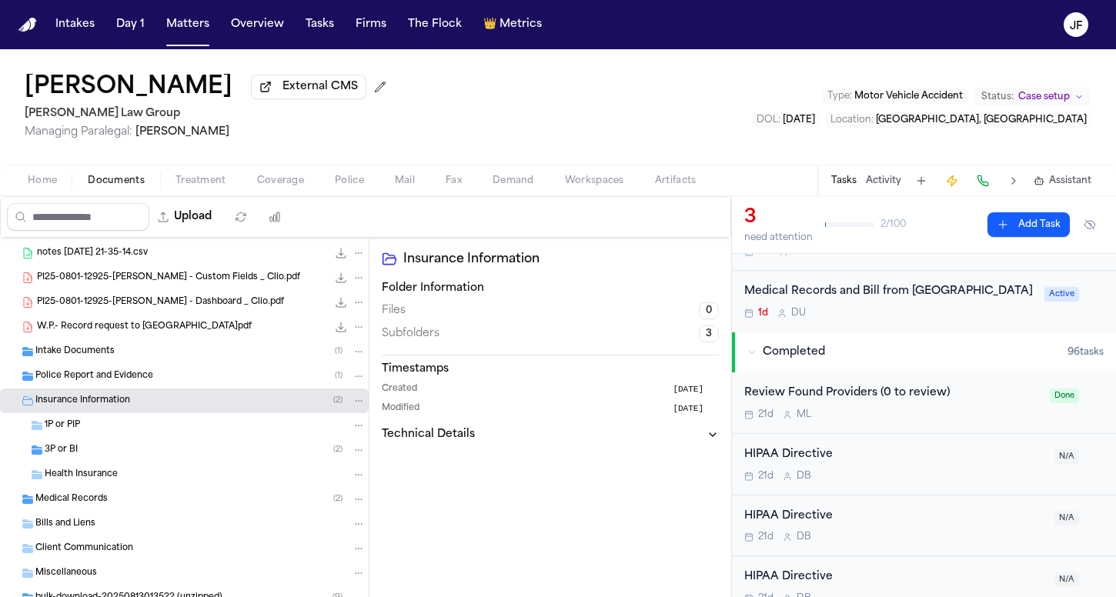
scroll to position [89, 0]
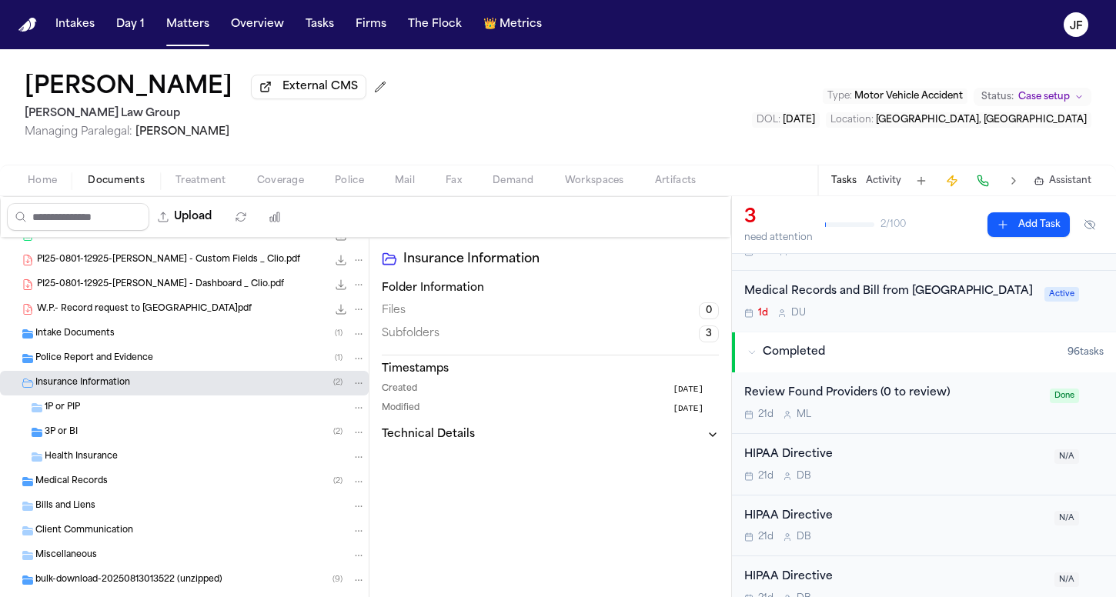
click at [146, 439] on div "3P or BI ( 2 )" at bounding box center [205, 433] width 321 height 14
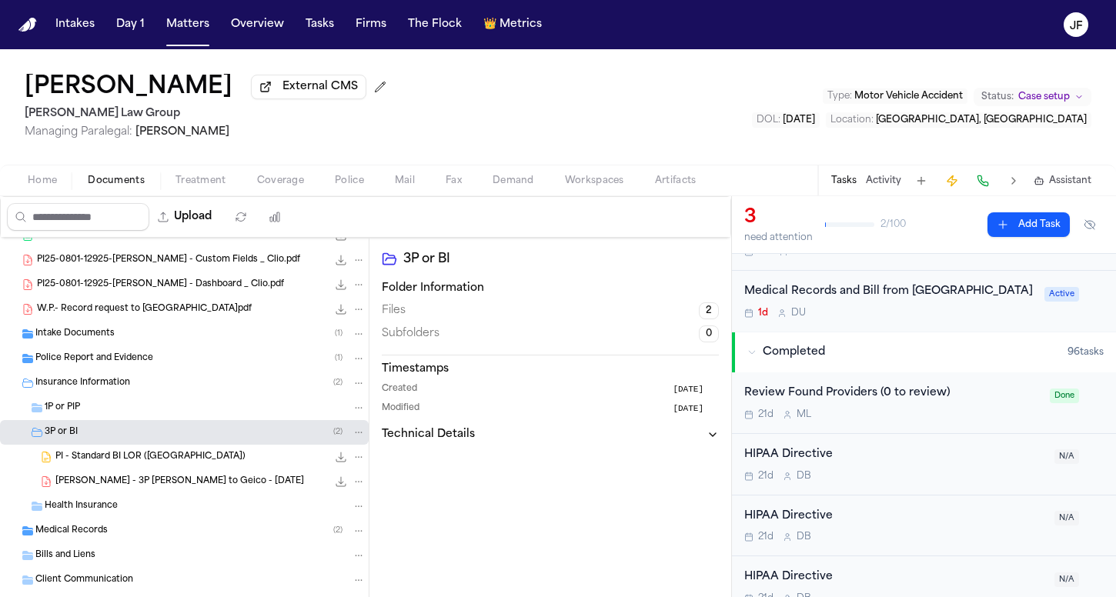
click at [171, 478] on div "[PERSON_NAME] - 3P [PERSON_NAME] to Geico - [DATE] 267.3 KB • PDF" at bounding box center [210, 481] width 310 height 15
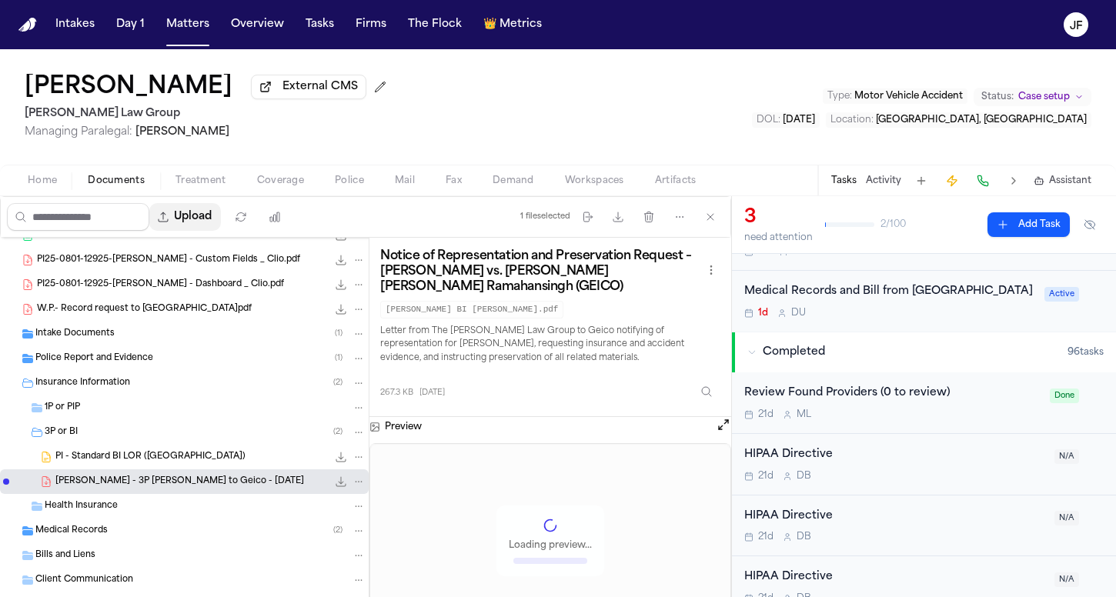
click at [221, 216] on button "Upload" at bounding box center [185, 217] width 72 height 28
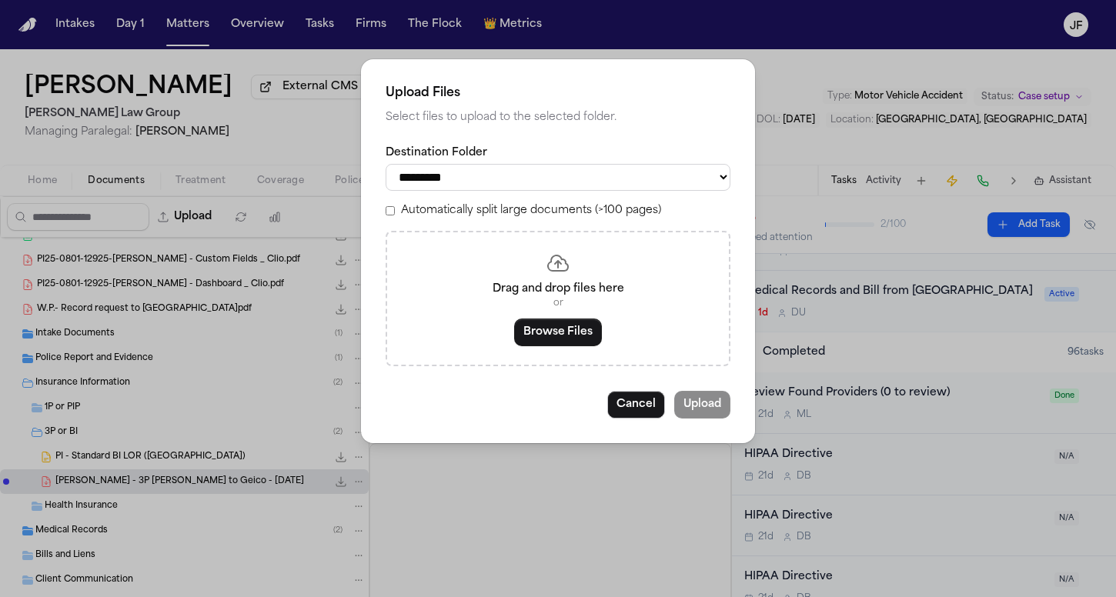
select select "**********"
click at [552, 360] on div "Drag and drop files here or Browse Files" at bounding box center [558, 298] width 345 height 135
click at [552, 346] on div "Drag and drop files here or Browse Files" at bounding box center [558, 298] width 345 height 135
click at [552, 326] on button "Browse Files" at bounding box center [558, 333] width 88 height 28
click at [643, 409] on button "Cancel" at bounding box center [636, 405] width 58 height 28
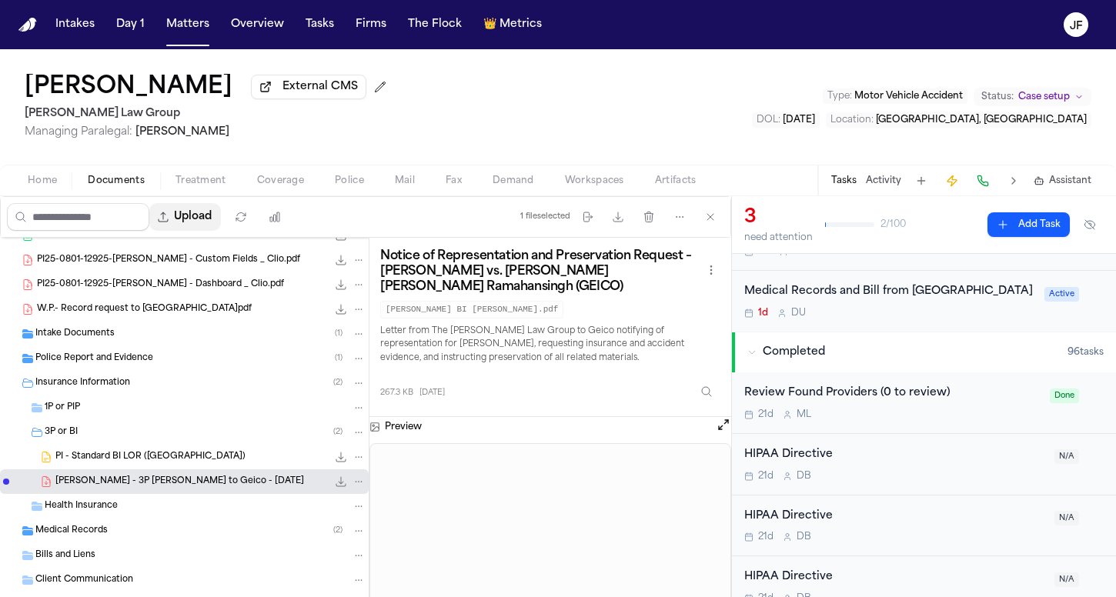
click at [221, 209] on button "Upload" at bounding box center [185, 217] width 72 height 28
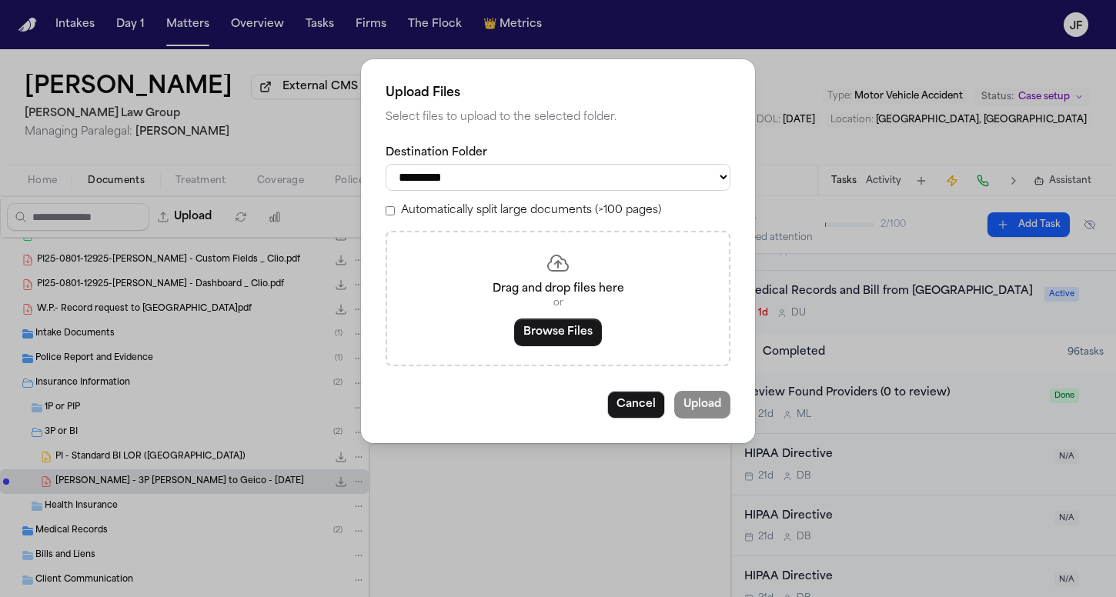
select select "**********"
click at [978, 2] on div "**********" at bounding box center [558, 298] width 1116 height 597
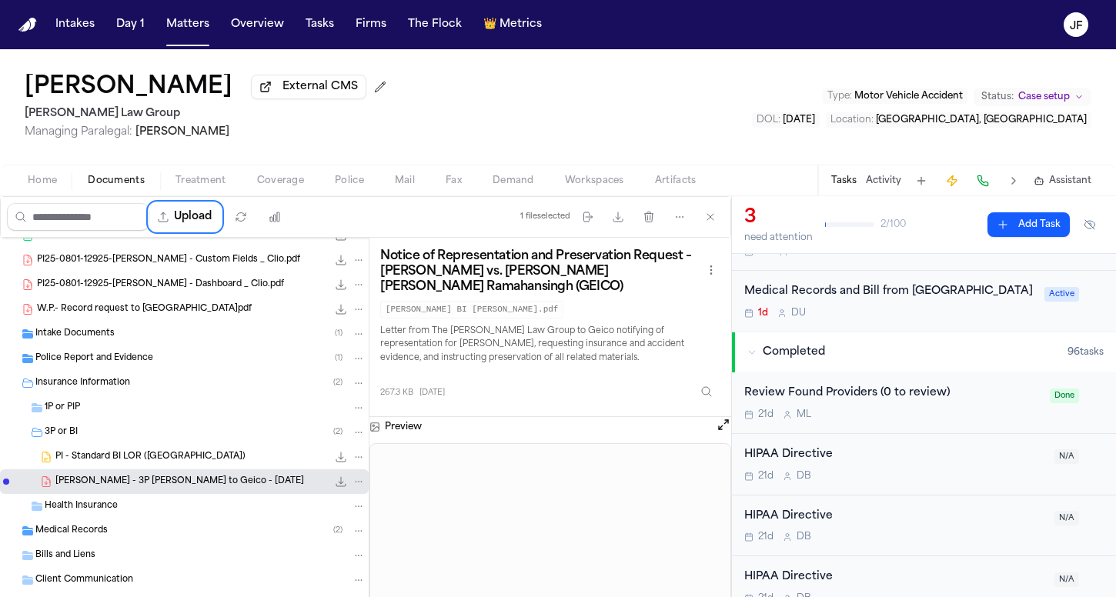
click at [978, 1] on nav "Intakes Day 1 Matters Overview Tasks Firms The Flock 👑 Metrics JF" at bounding box center [558, 24] width 1116 height 49
click at [221, 211] on button "Upload" at bounding box center [185, 217] width 72 height 28
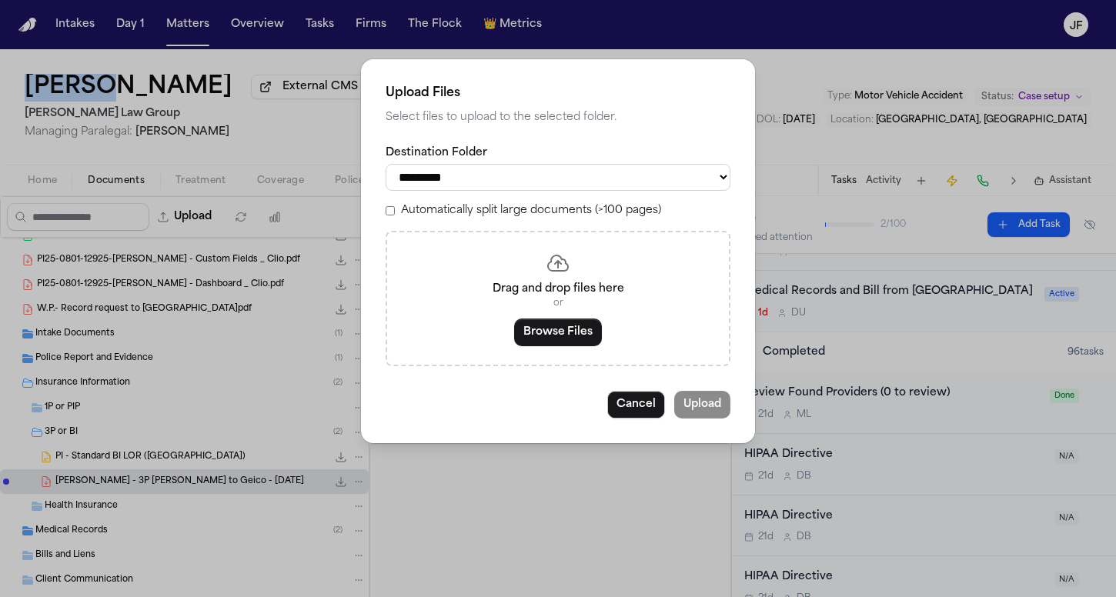
select select "**********"
click at [574, 338] on button "Browse Files" at bounding box center [558, 333] width 88 height 28
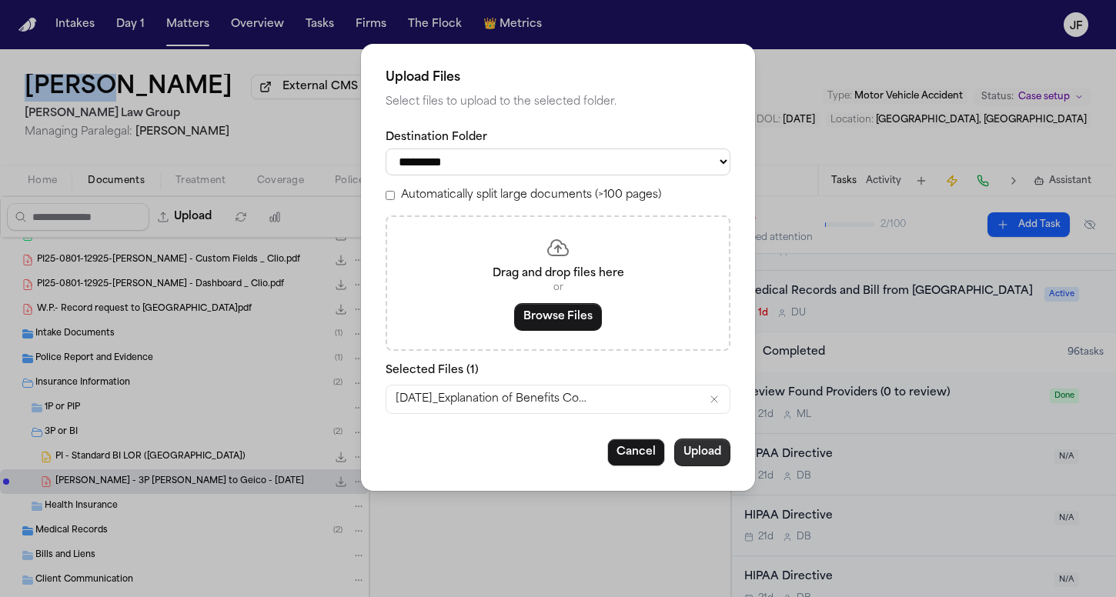
click at [704, 445] on button "Upload" at bounding box center [702, 453] width 56 height 28
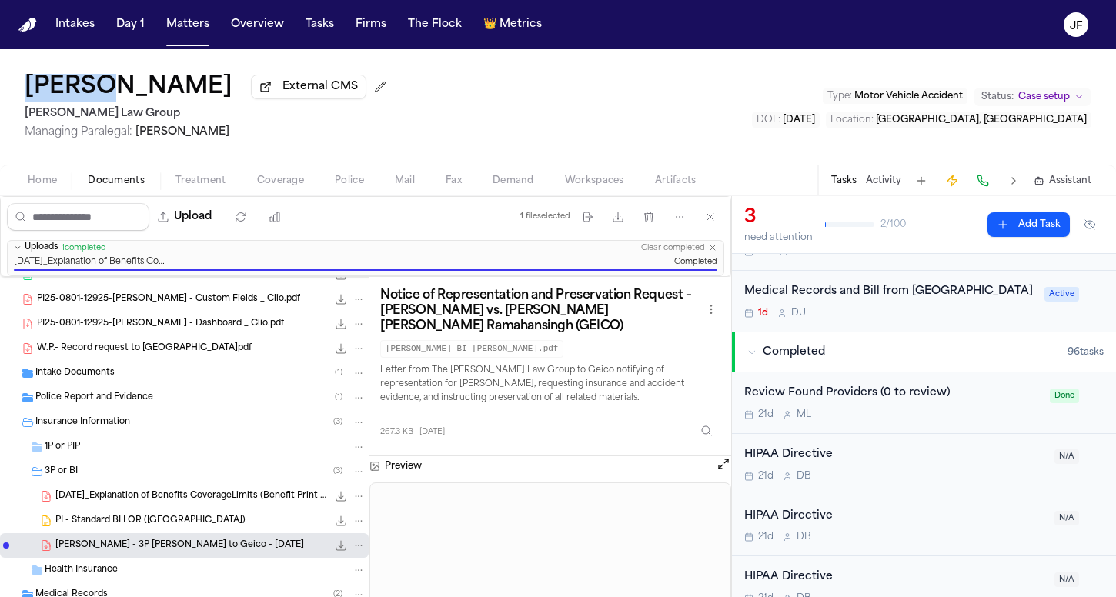
scroll to position [0, 0]
click at [180, 504] on div "[DATE]_Explanation of Benefits CoverageLimits (Benefit Print out)_Explanation o…" at bounding box center [210, 496] width 310 height 15
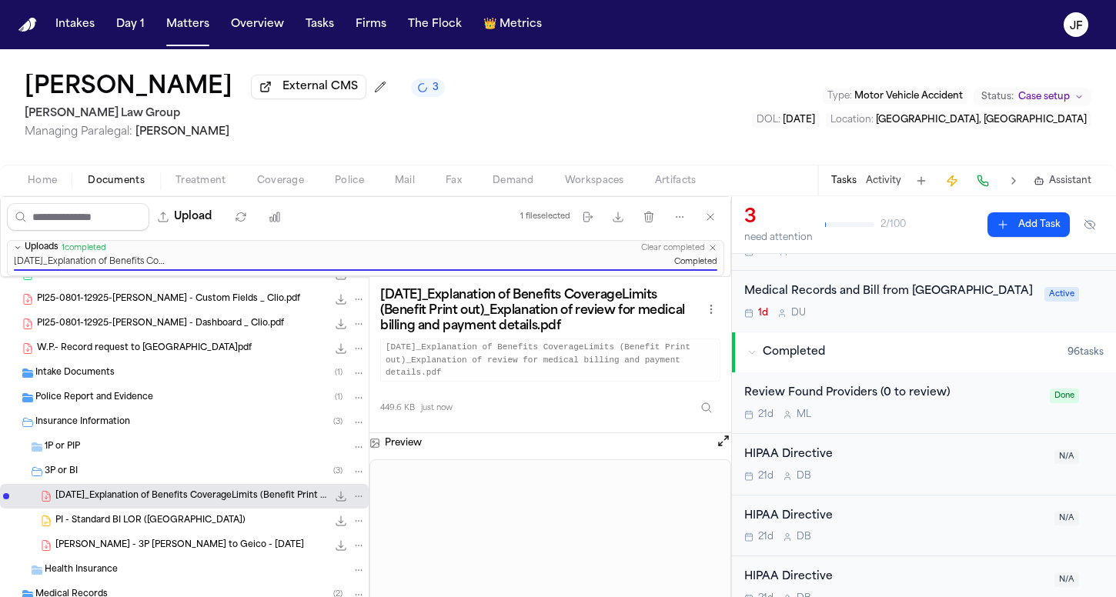
click at [135, 543] on span "[PERSON_NAME] - 3P [PERSON_NAME] to Geico - [DATE]" at bounding box center [179, 546] width 249 height 13
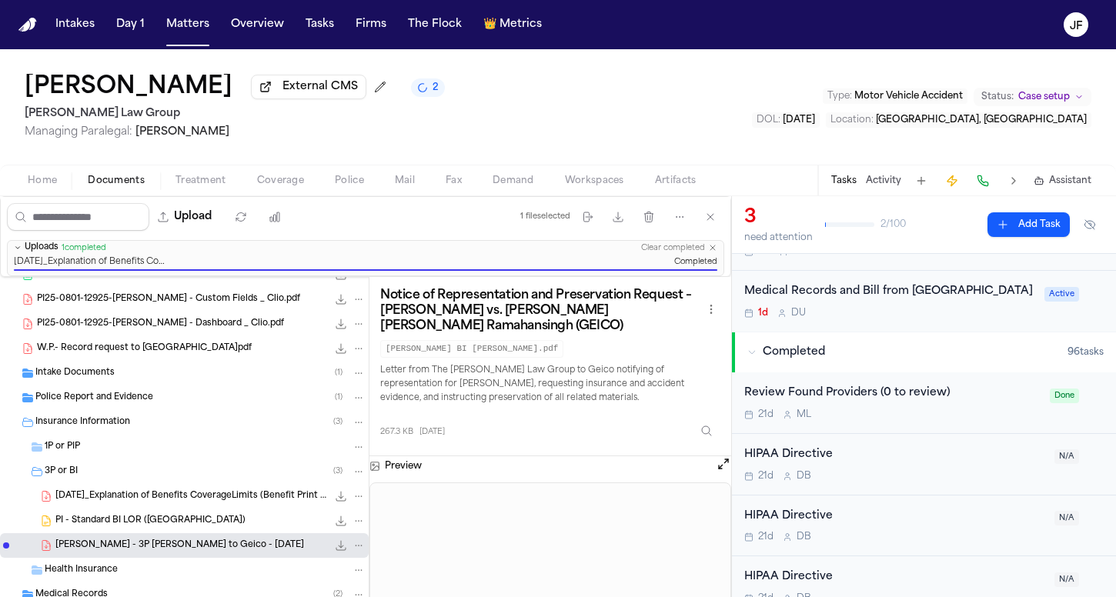
click at [569, 125] on div "[PERSON_NAME] External CMS 2 [PERSON_NAME] Law Group Managing Paralegal: [PERSO…" at bounding box center [558, 106] width 1116 height 115
click at [195, 38] on nav "Intakes Day 1 Matters Overview Tasks Firms The Flock 👑 Metrics JF" at bounding box center [558, 24] width 1116 height 49
click at [195, 28] on button "Matters" at bounding box center [187, 25] width 55 height 28
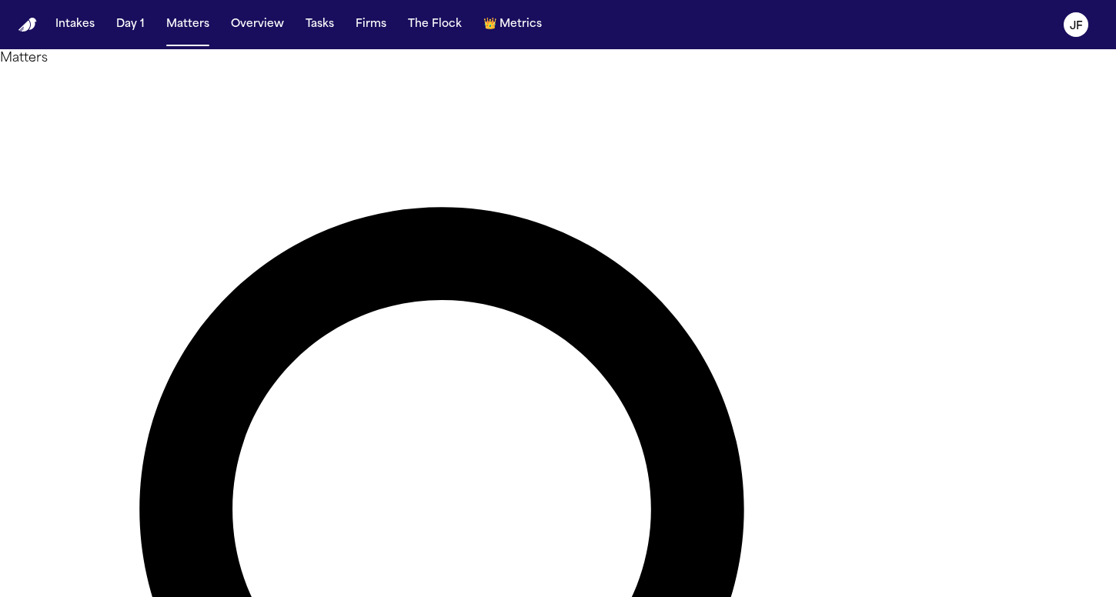
drag, startPoint x: 537, startPoint y: 91, endPoint x: 336, endPoint y: 75, distance: 201.5
paste input "**"
type input "**********"
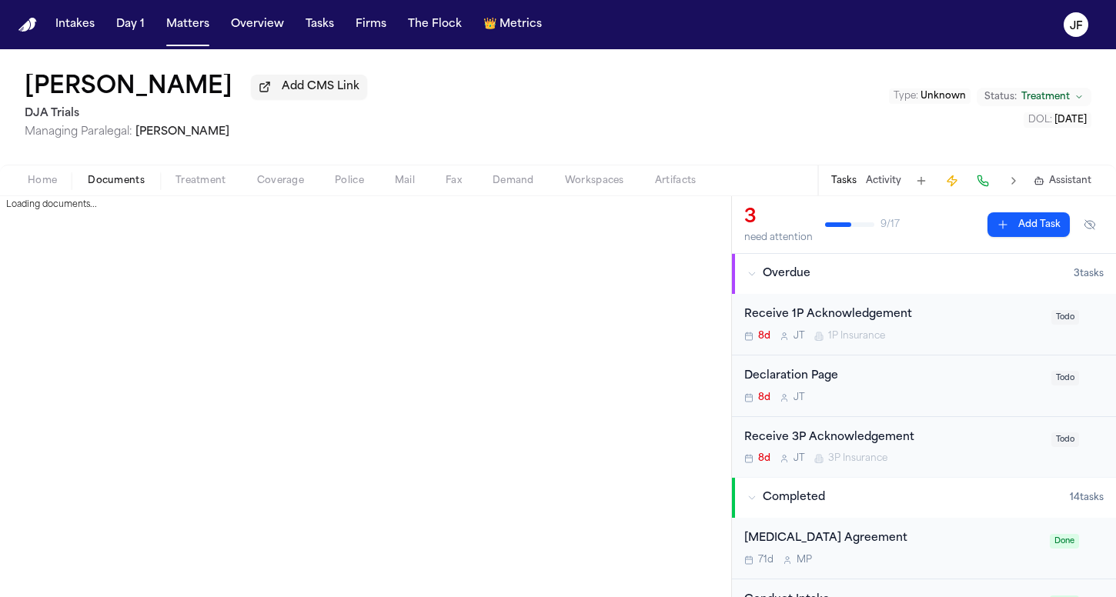
click at [105, 181] on span "Documents" at bounding box center [116, 181] width 57 height 12
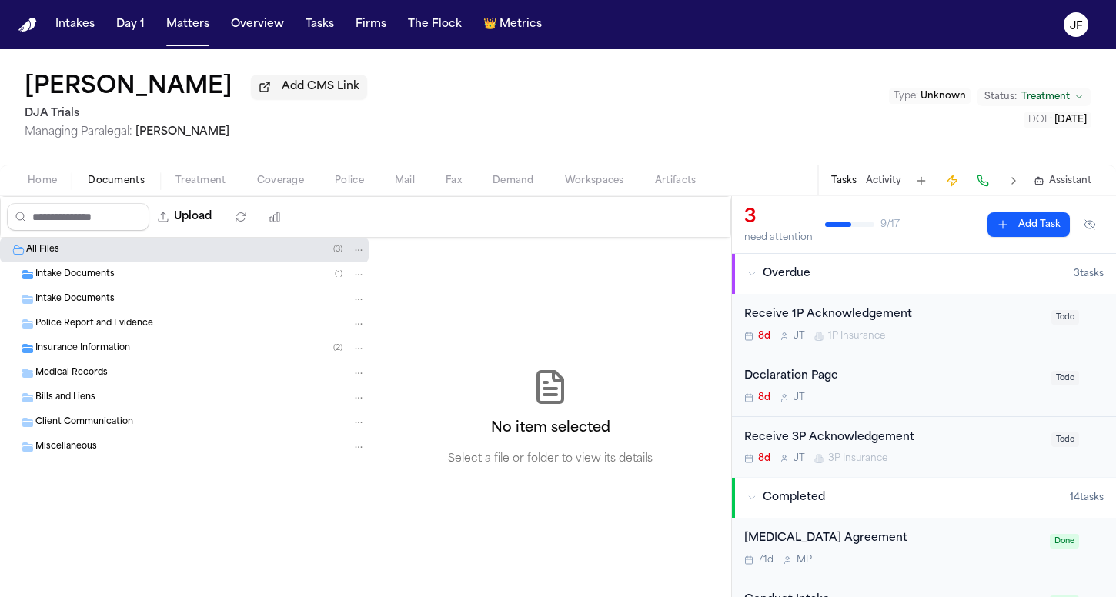
click at [62, 367] on div "Medical Records" at bounding box center [184, 373] width 369 height 25
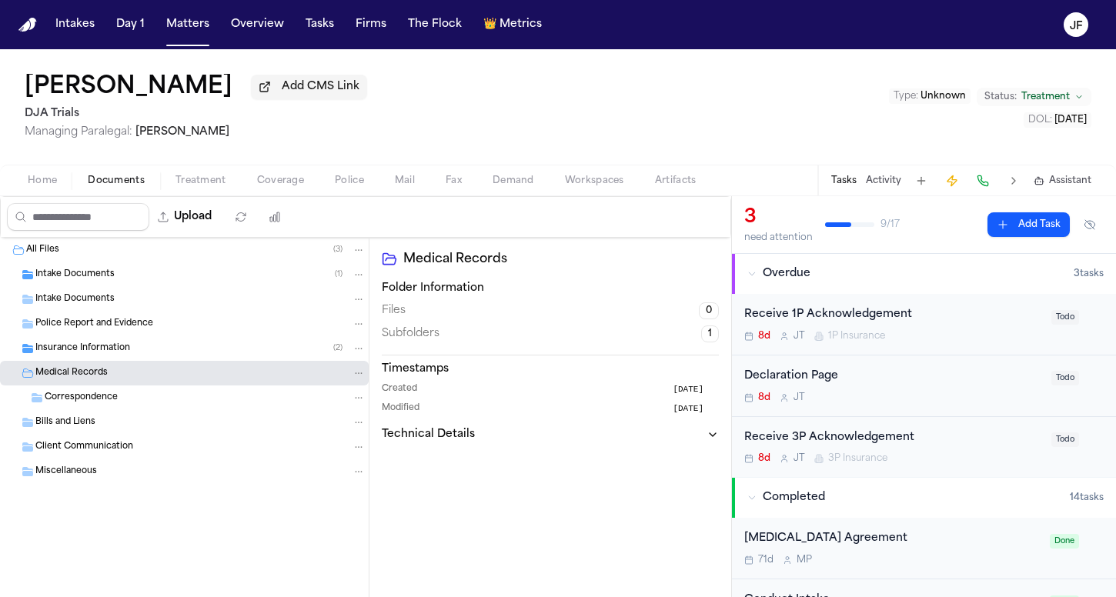
click at [63, 354] on span "Insurance Information" at bounding box center [82, 349] width 95 height 13
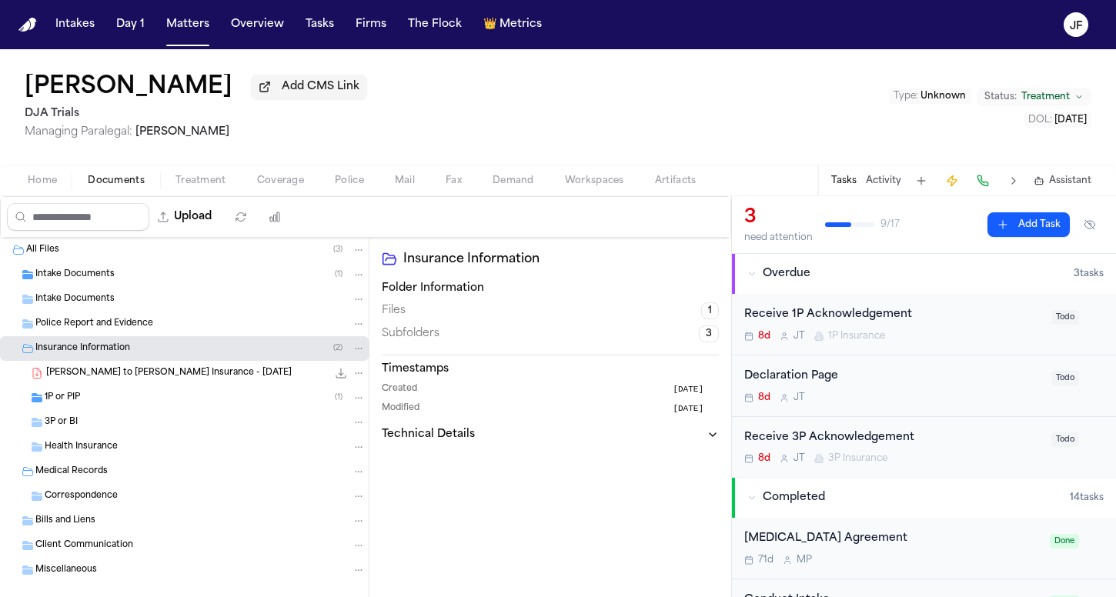
click at [76, 398] on span "1P or PIP" at bounding box center [62, 398] width 35 height 13
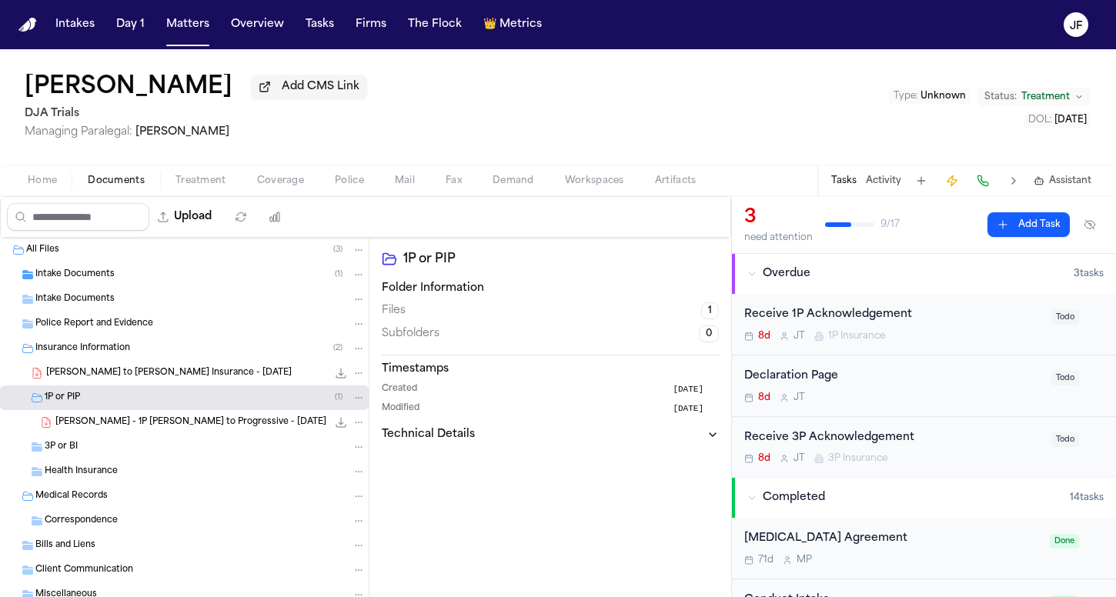
click at [123, 430] on div "[PERSON_NAME] - 1P [PERSON_NAME] to Progressive - [DATE] 162.1 KB • PDF" at bounding box center [210, 422] width 310 height 15
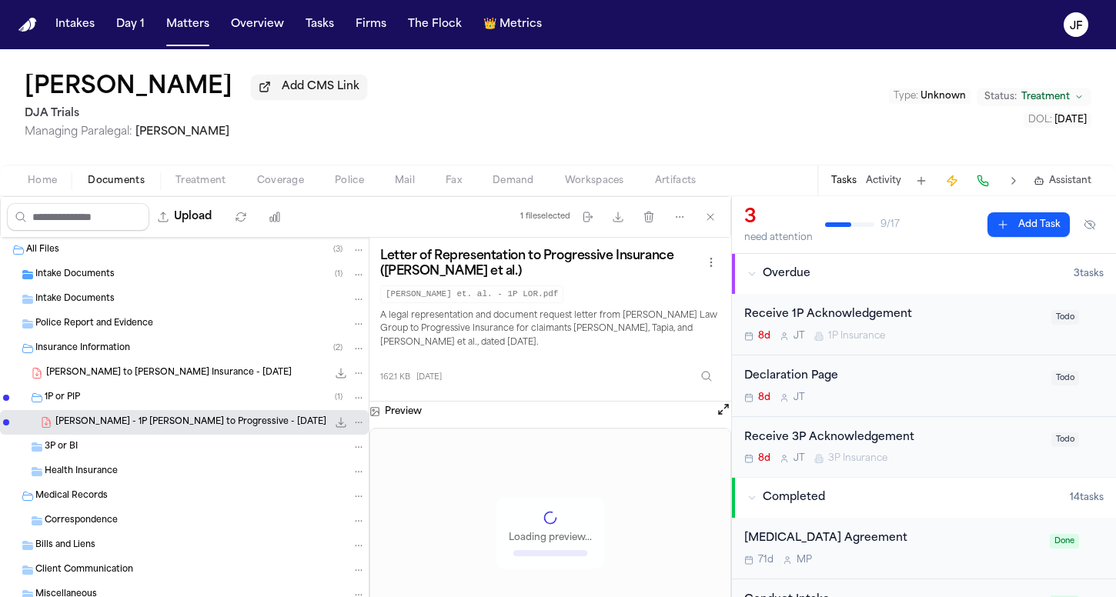
click at [172, 375] on span "[PERSON_NAME] to [PERSON_NAME] Insurance - [DATE]" at bounding box center [169, 373] width 246 height 13
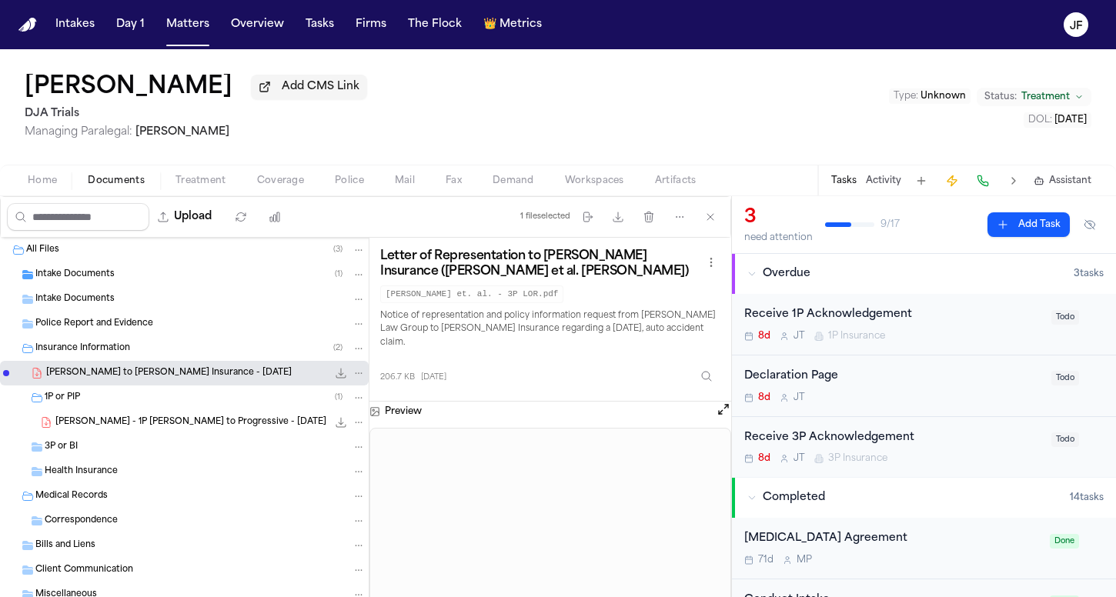
click at [353, 372] on icon "File: S. Chavez - LOR to Kemper Insurance - 7.10.25" at bounding box center [358, 373] width 11 height 11
click at [352, 428] on button "Move" at bounding box center [347, 434] width 105 height 28
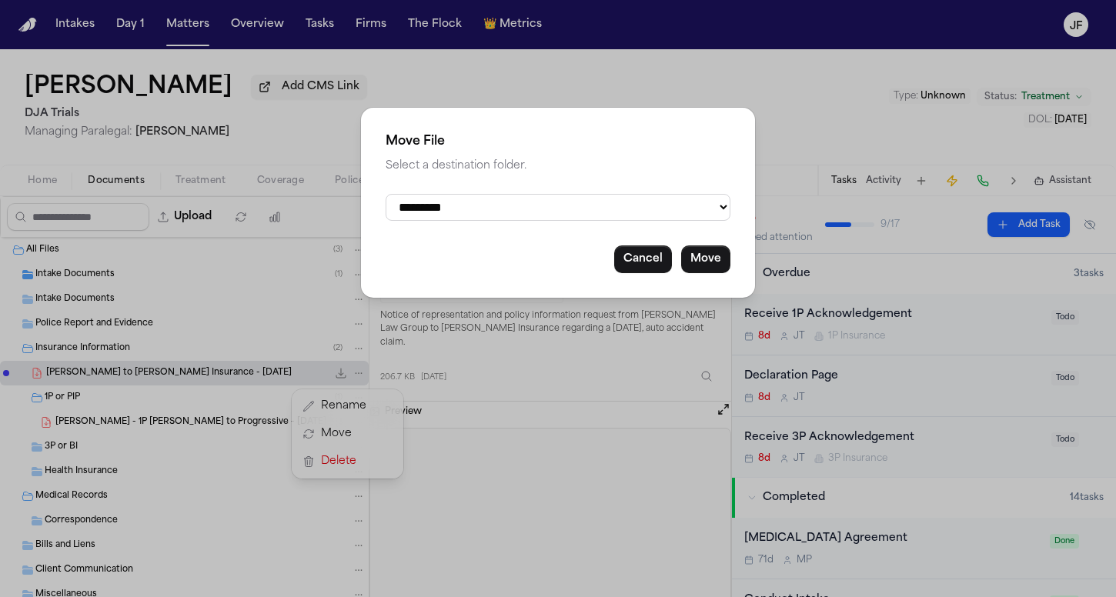
select select "**********"
click at [698, 266] on button "Move" at bounding box center [705, 260] width 49 height 28
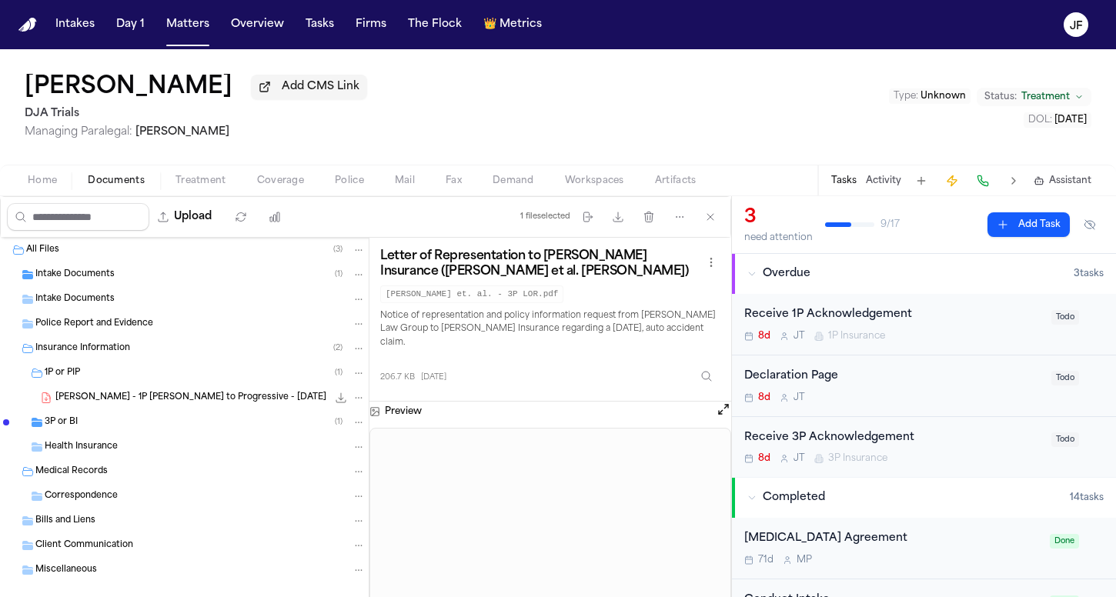
click at [163, 405] on span "[PERSON_NAME] - 1P [PERSON_NAME] to Progressive - [DATE]" at bounding box center [190, 398] width 271 height 13
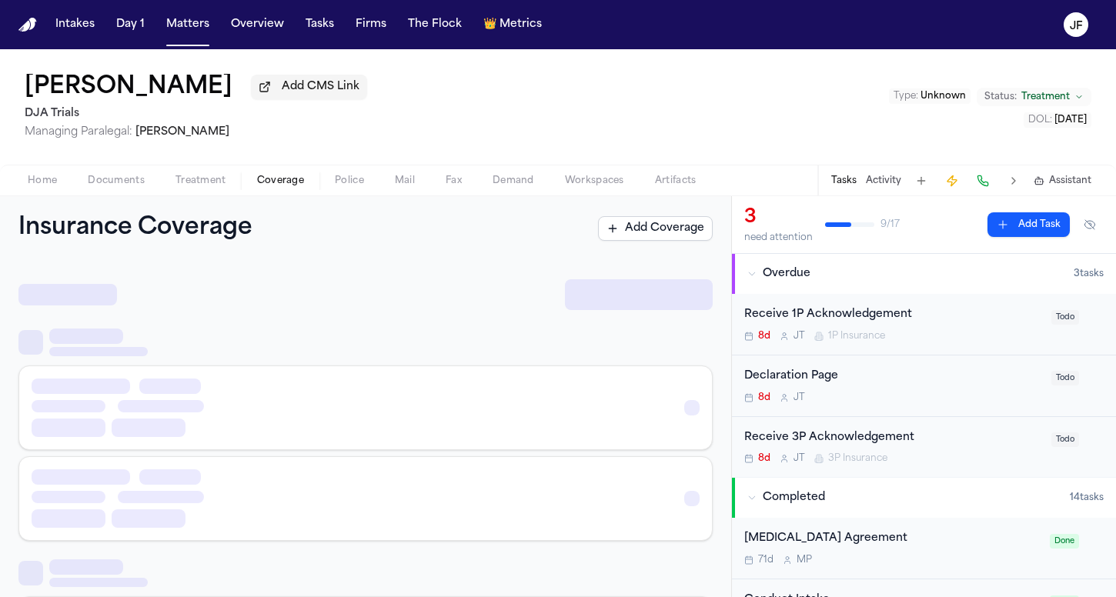
click at [263, 174] on button "Coverage" at bounding box center [281, 181] width 78 height 18
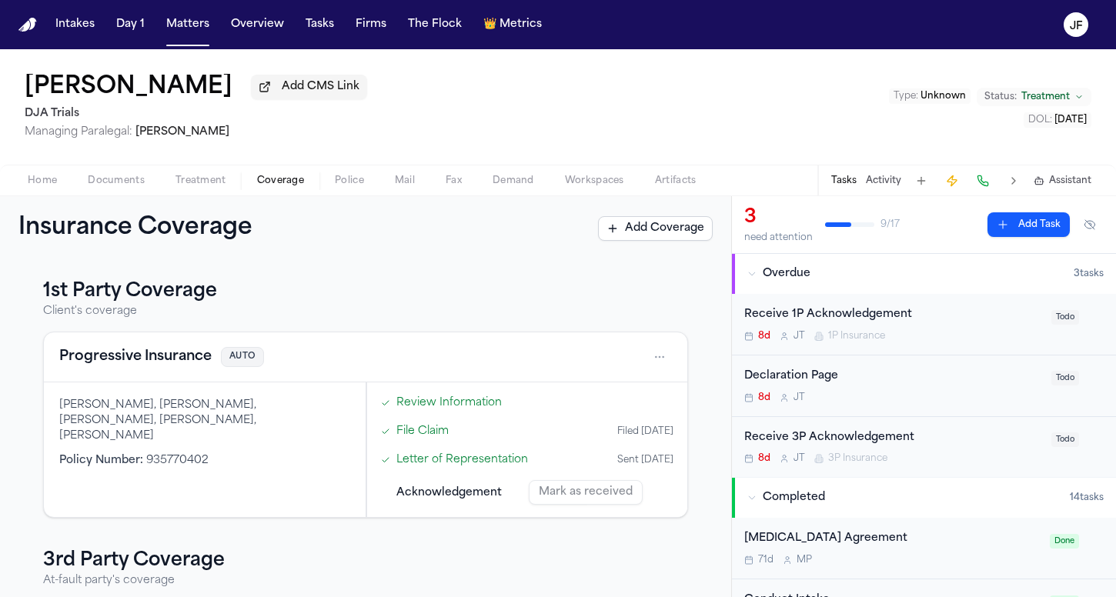
click at [174, 368] on button "Progressive Insurance" at bounding box center [135, 357] width 152 height 22
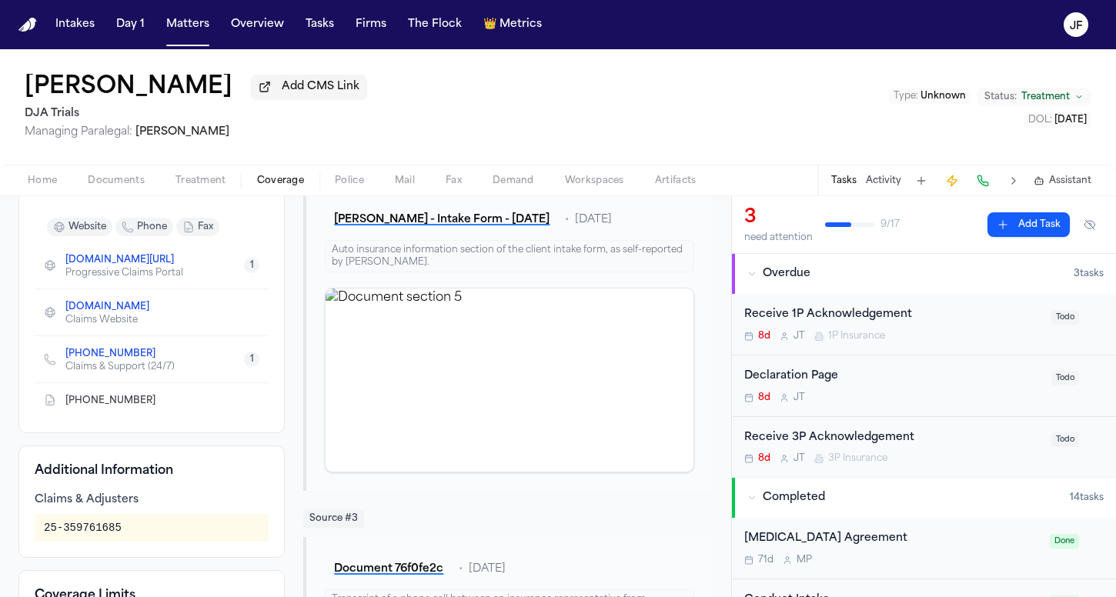
scroll to position [278, 0]
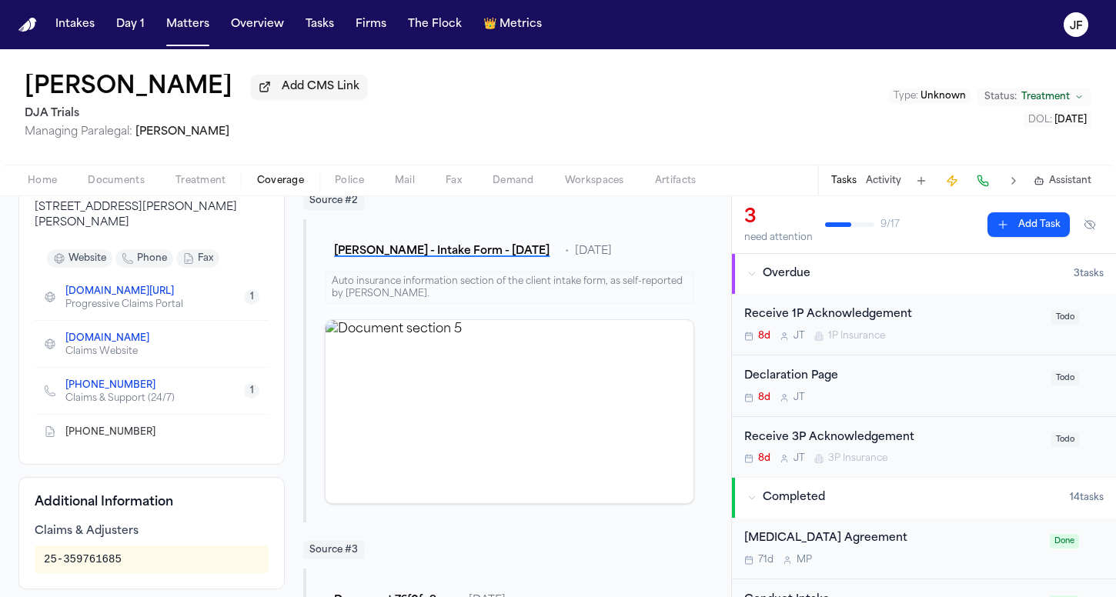
click at [120, 387] on link "[PHONE_NUMBER]" at bounding box center [110, 386] width 90 height 12
click at [875, 187] on button "Activity" at bounding box center [883, 181] width 35 height 12
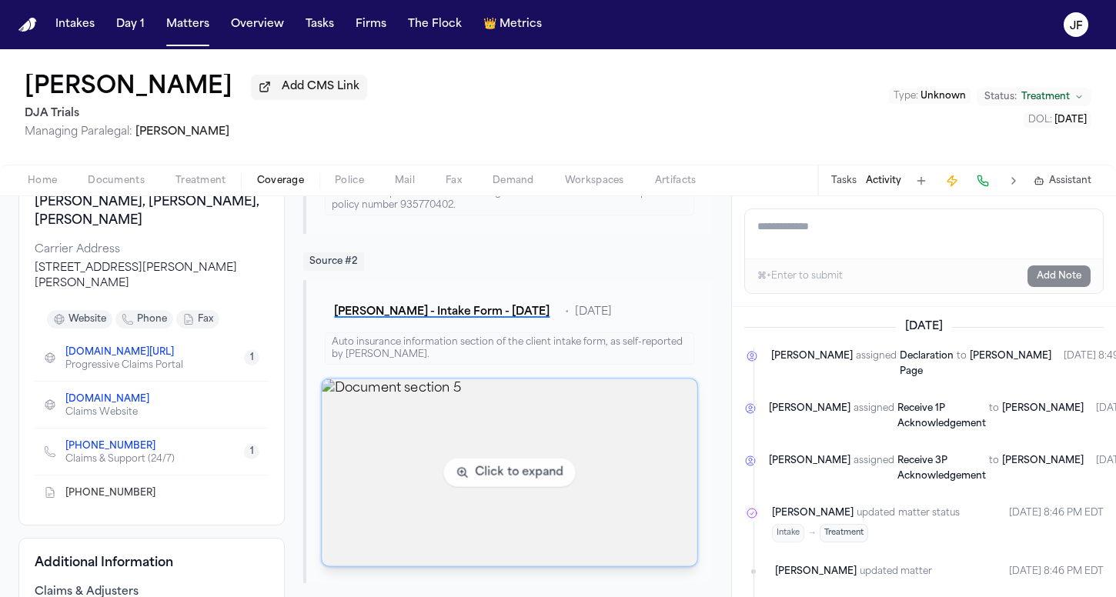
scroll to position [220, 0]
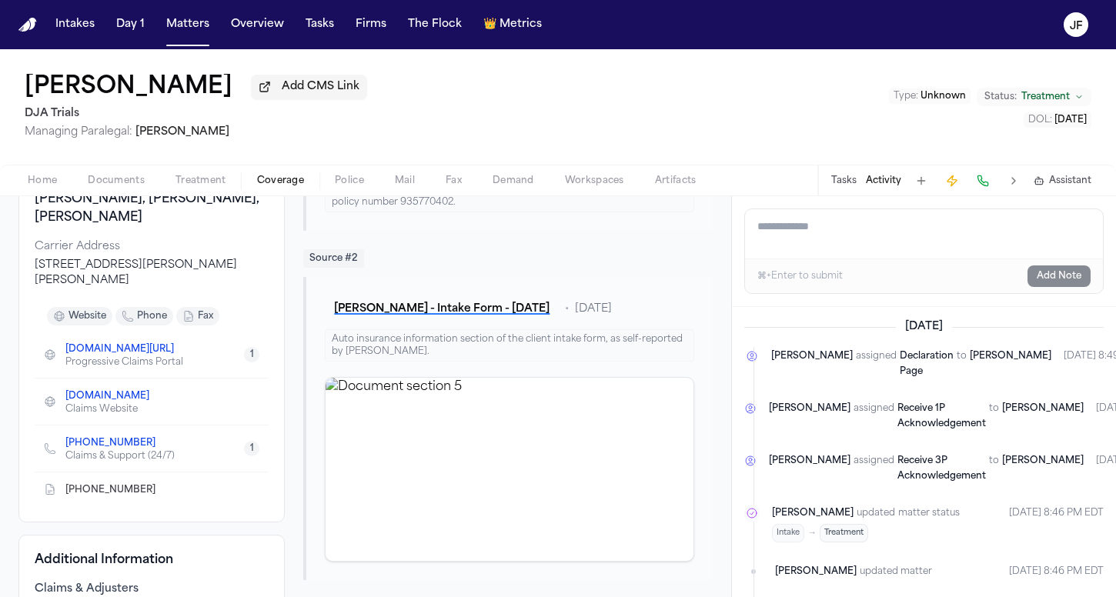
click at [59, 171] on div "Home Documents Treatment Coverage Police Mail Fax Demand Workspaces Artifacts T…" at bounding box center [558, 180] width 1116 height 31
click at [55, 173] on div "Home Documents Treatment Coverage Police Mail Fax Demand Workspaces Artifacts T…" at bounding box center [558, 180] width 1116 height 31
click at [54, 179] on span "Home" at bounding box center [42, 181] width 29 height 12
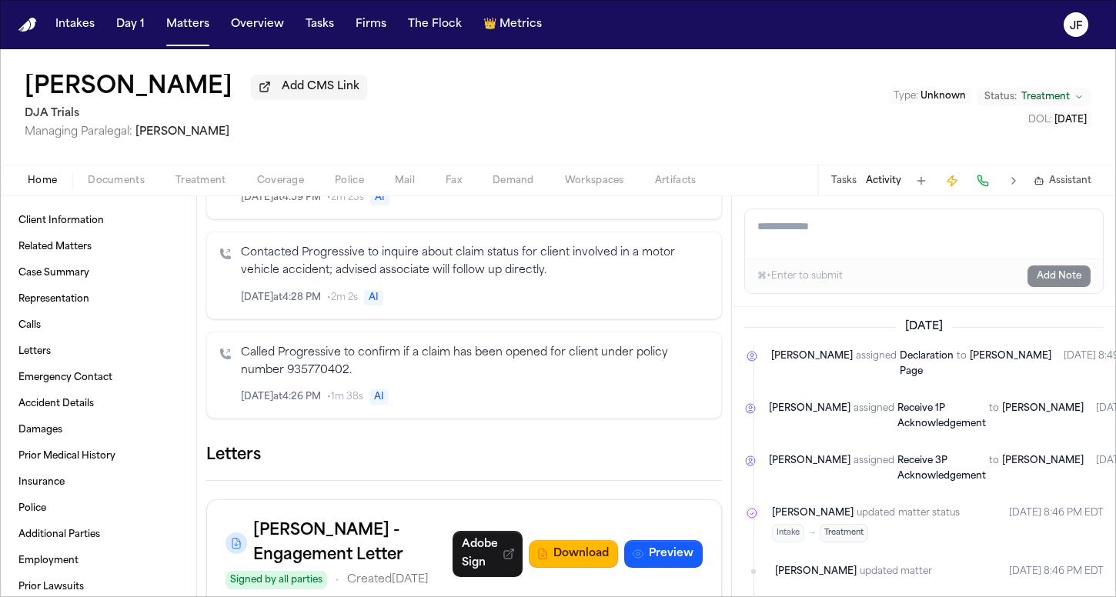
click at [355, 174] on button "Police" at bounding box center [349, 181] width 60 height 18
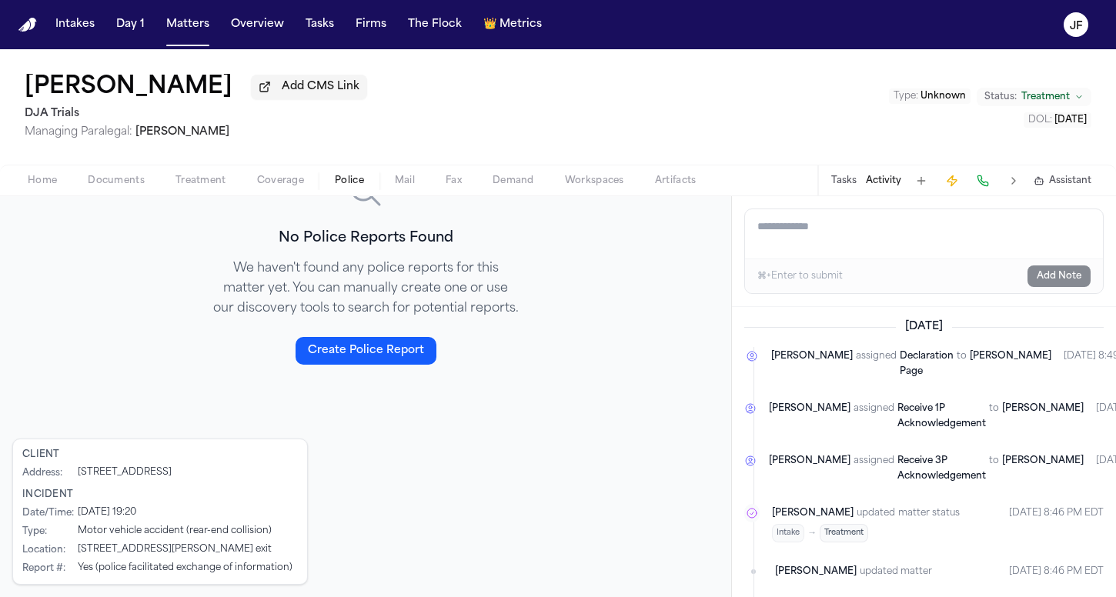
scroll to position [306, 0]
click at [187, 31] on button "Matters" at bounding box center [187, 25] width 55 height 28
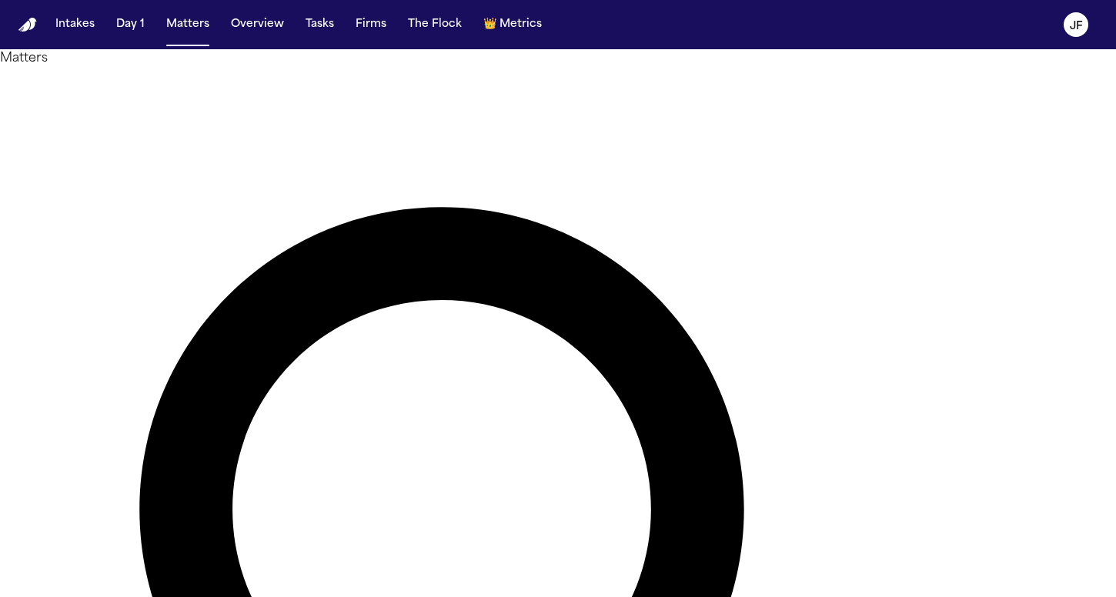
drag, startPoint x: 572, startPoint y: 95, endPoint x: 462, endPoint y: 95, distance: 110.1
type input "*"
type input "**********"
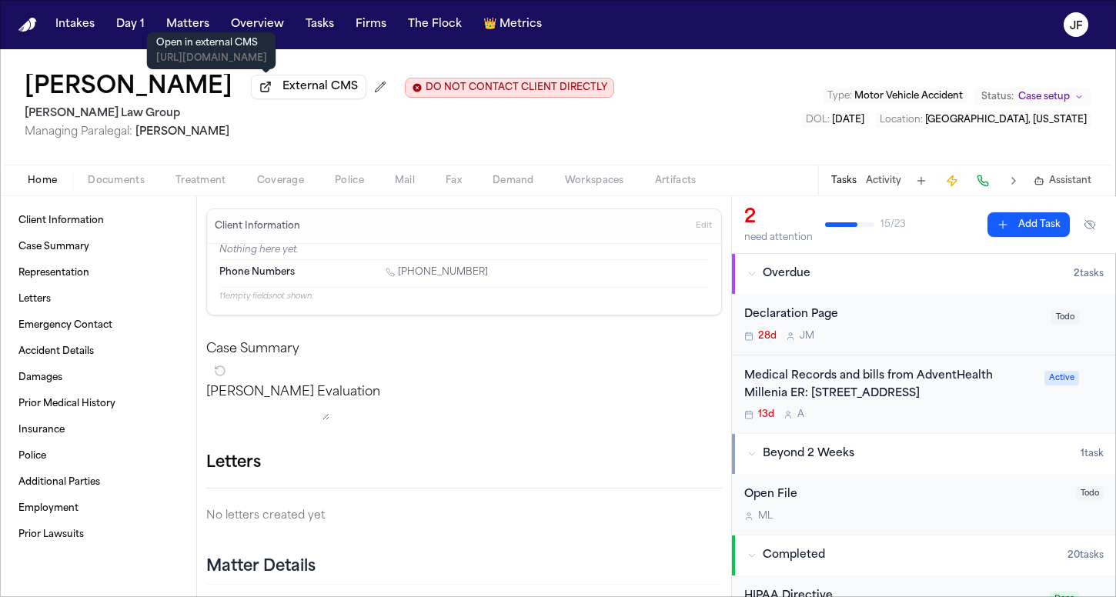
click at [283, 92] on span "External CMS" at bounding box center [320, 86] width 75 height 15
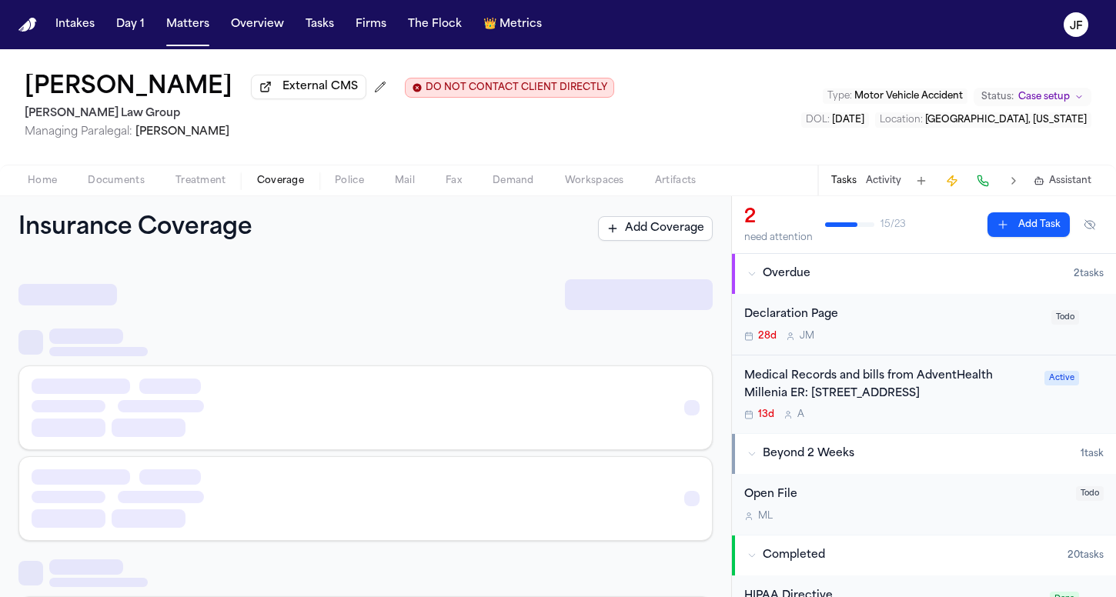
click at [258, 180] on span "Coverage" at bounding box center [280, 181] width 47 height 12
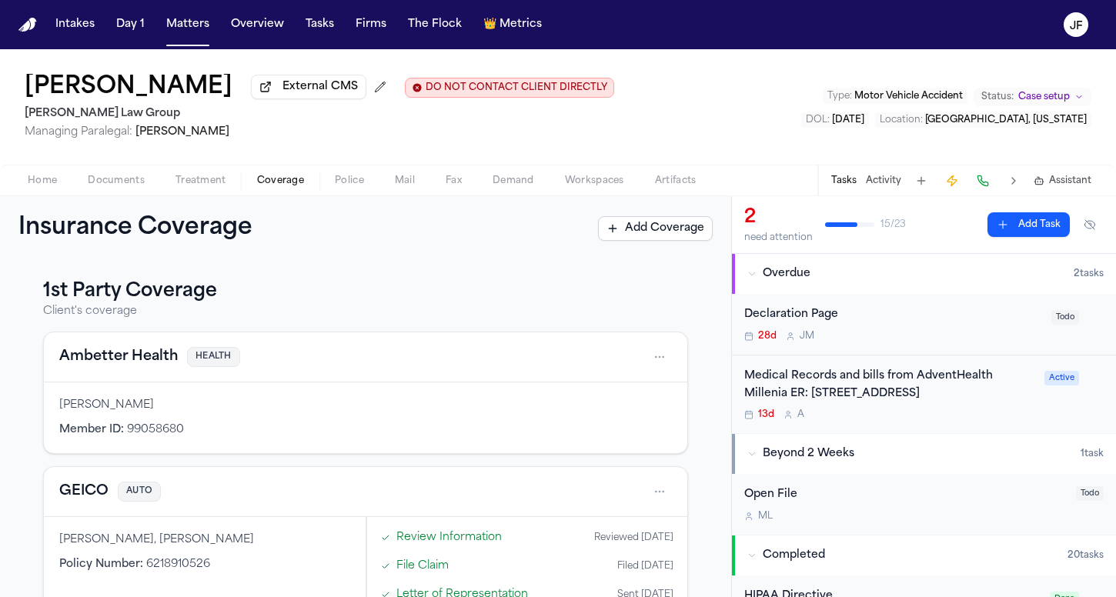
click at [78, 496] on button "GEICO" at bounding box center [83, 492] width 49 height 22
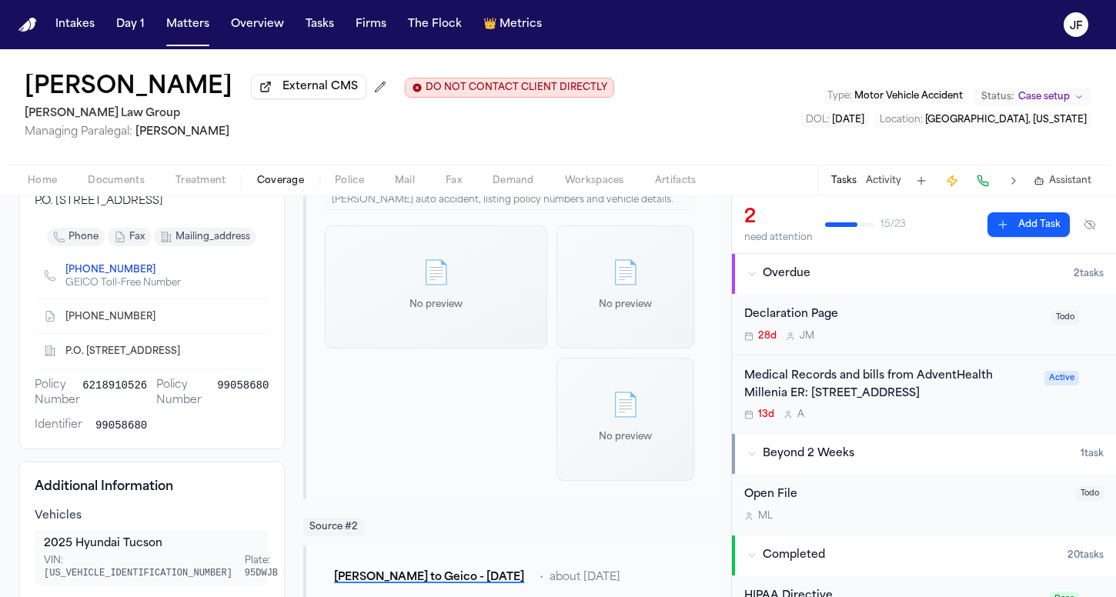
scroll to position [235, 0]
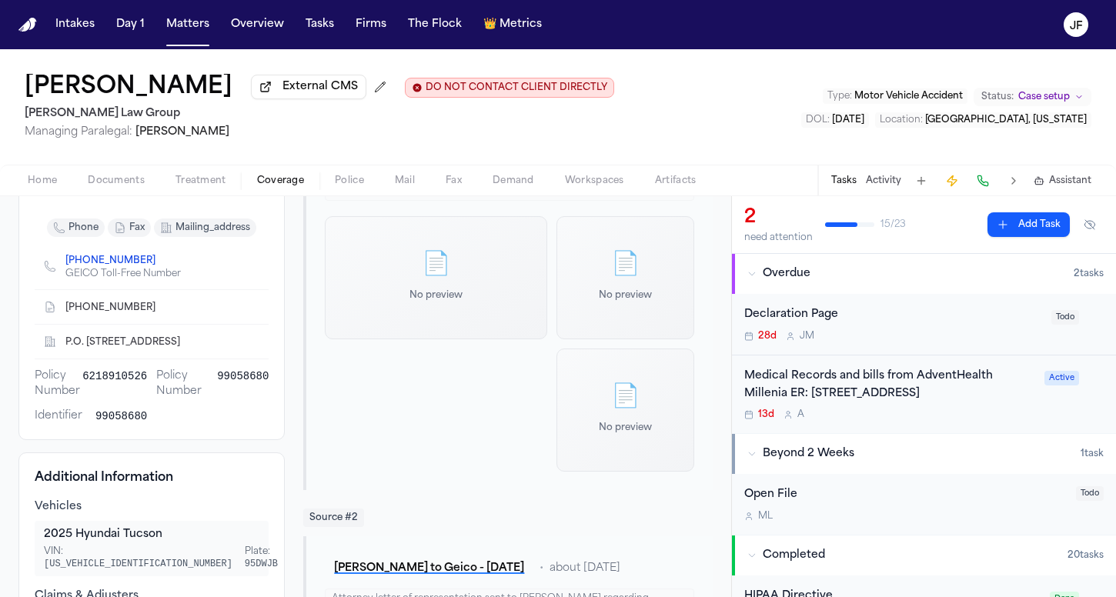
click at [113, 267] on link "[PHONE_NUMBER]" at bounding box center [110, 261] width 90 height 12
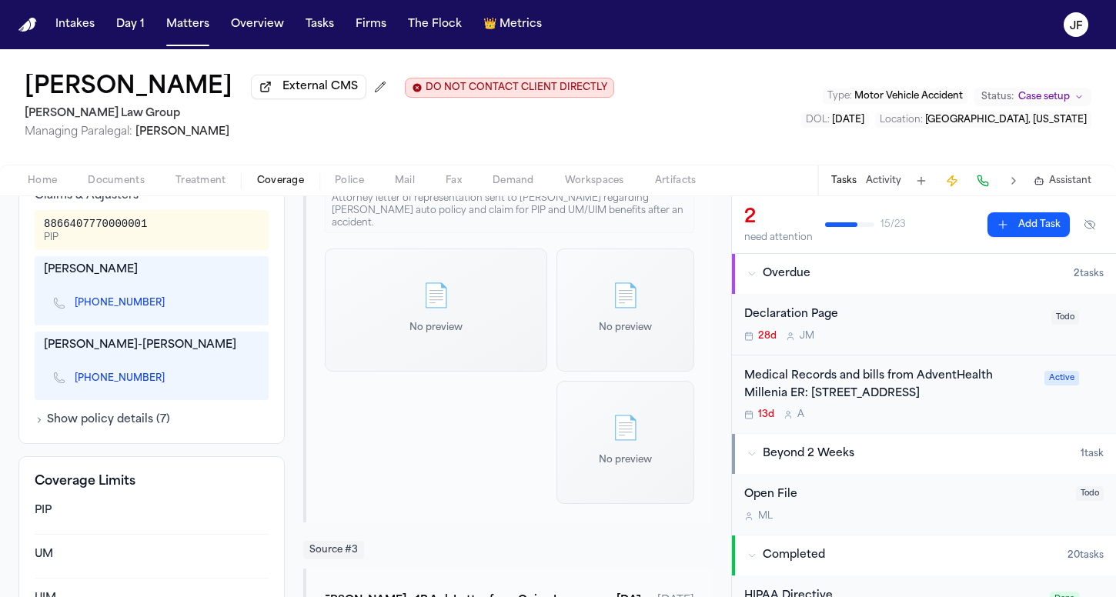
scroll to position [626, 0]
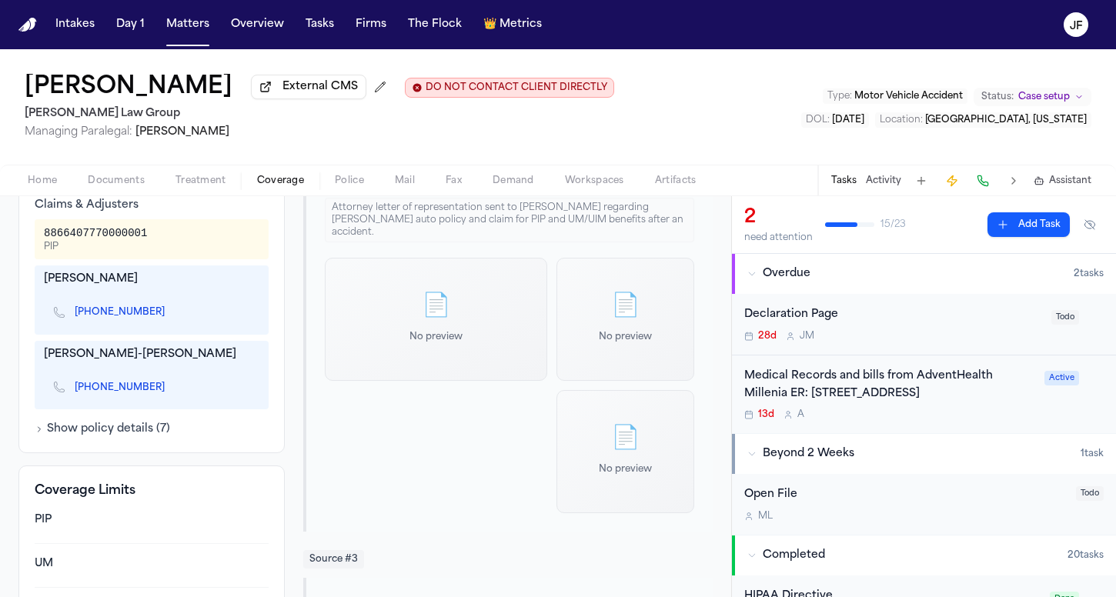
click at [127, 437] on button "Show policy details ( 7 )" at bounding box center [102, 429] width 135 height 15
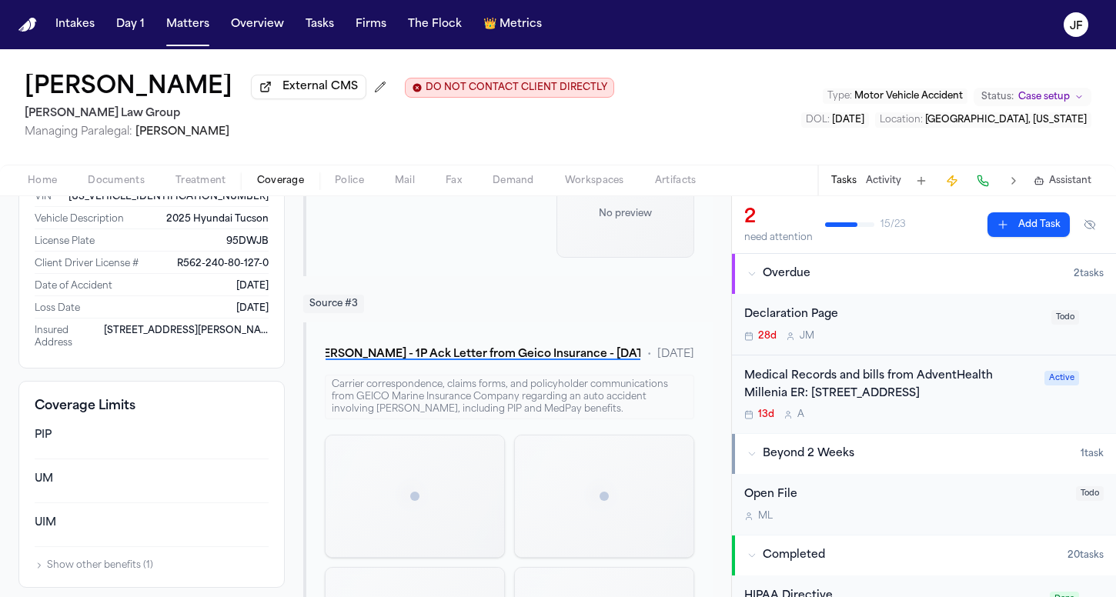
scroll to position [891, 0]
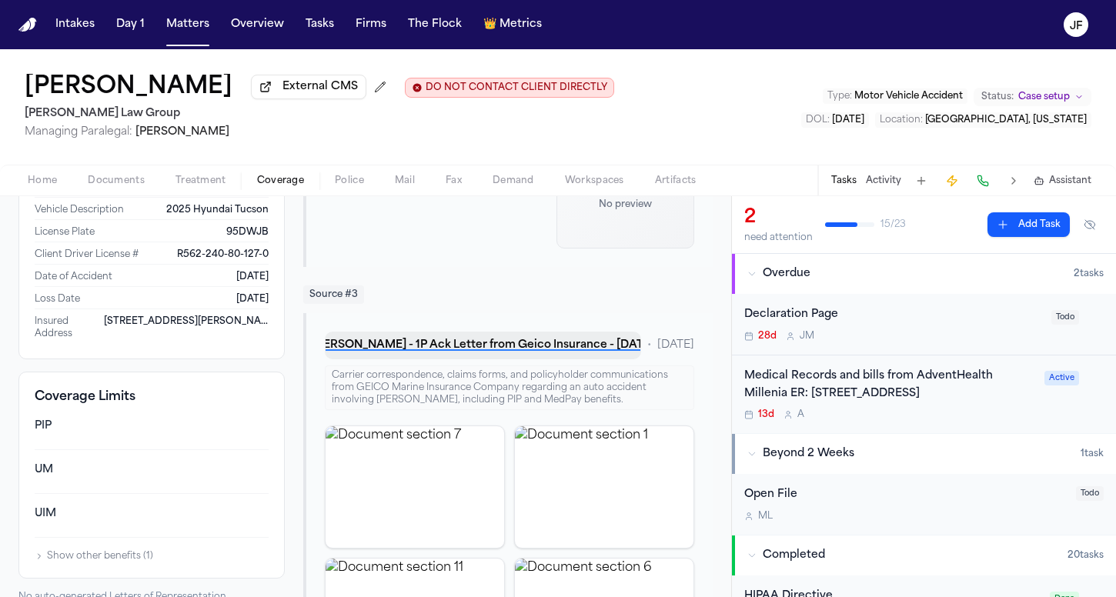
click at [413, 343] on button "[PERSON_NAME] - 1P Ack Letter from Geico Insurance - [DATE]" at bounding box center [483, 346] width 316 height 28
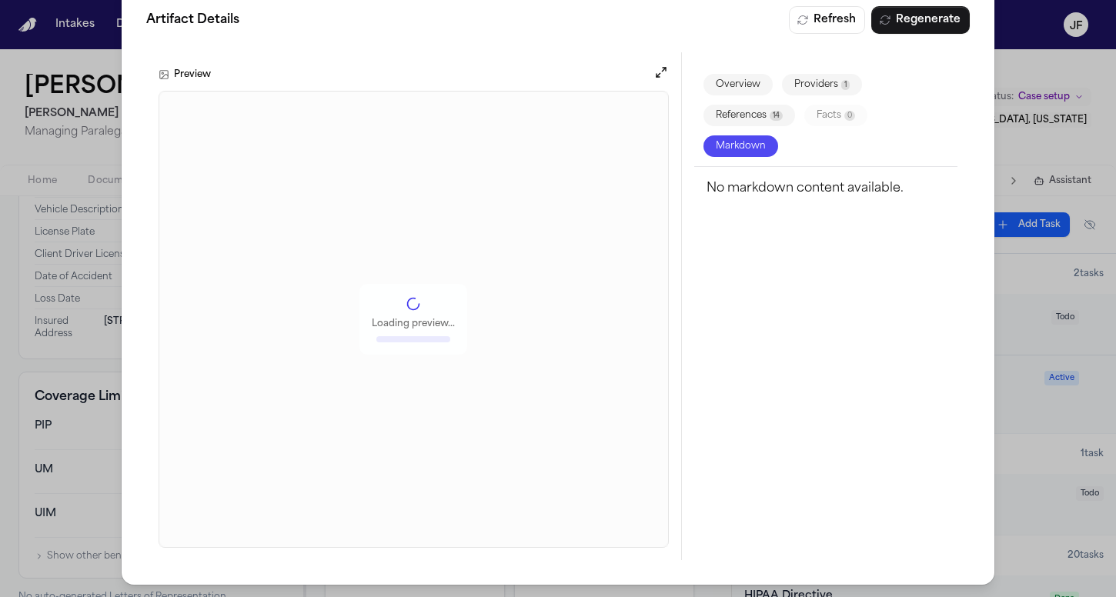
scroll to position [31, 0]
click at [1025, 70] on div "Artifact Details Refresh Regenerate Preview Overview Providers 1 References 14 …" at bounding box center [558, 283] width 1116 height 628
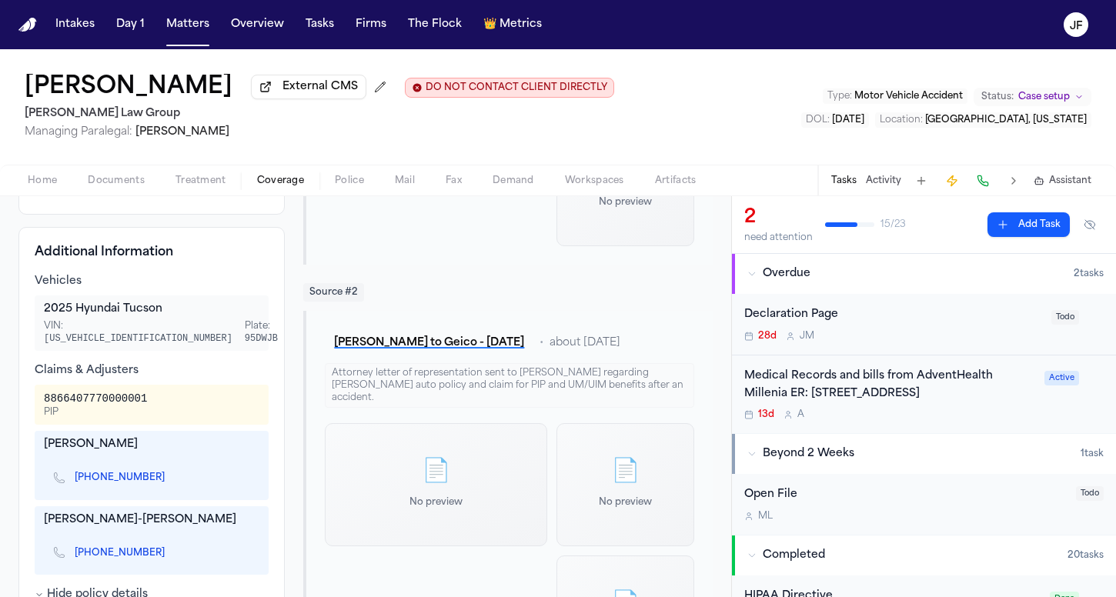
scroll to position [499, 0]
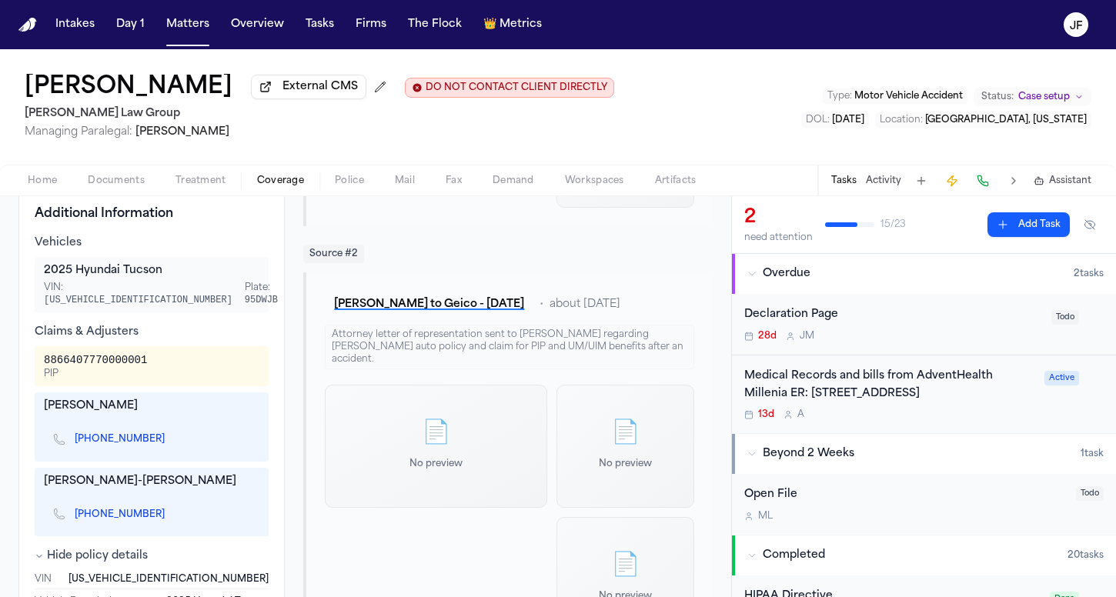
click at [125, 446] on link "[PHONE_NUMBER]" at bounding box center [120, 439] width 90 height 12
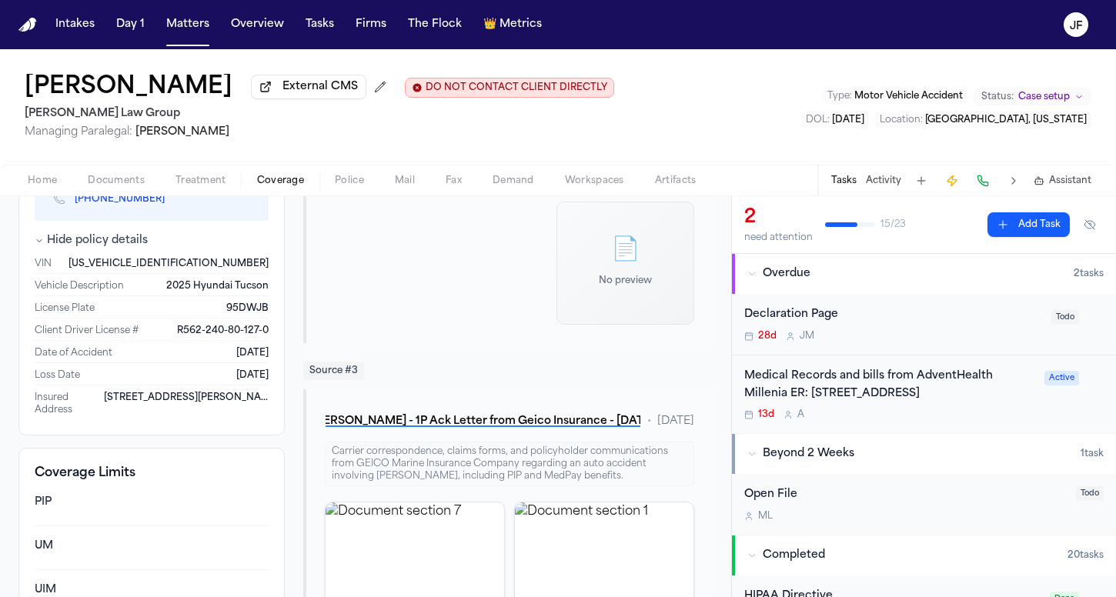
scroll to position [927, 0]
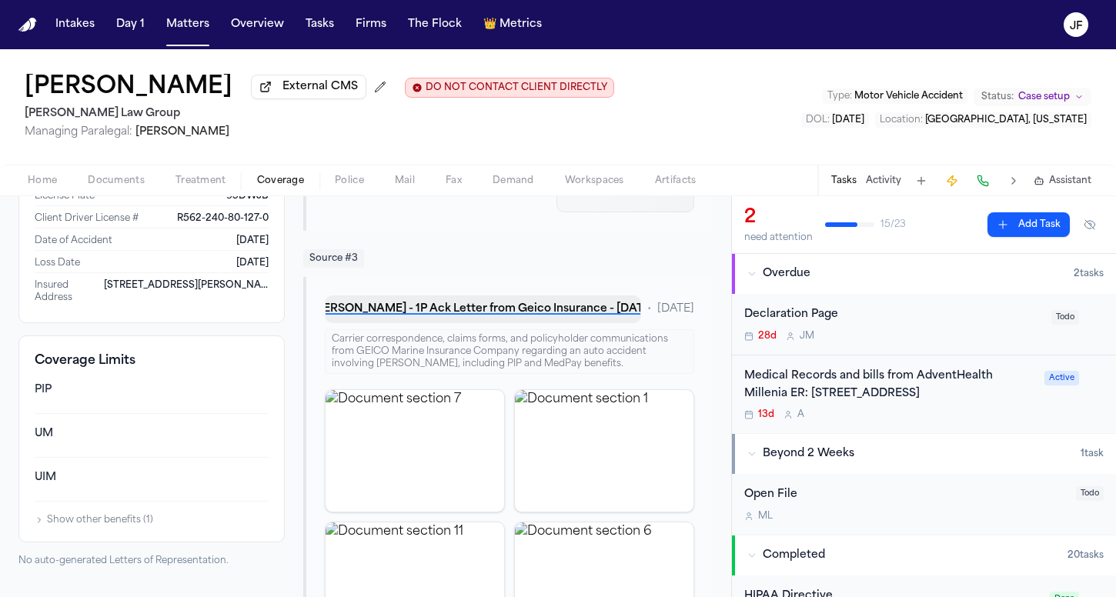
click at [447, 303] on button "[PERSON_NAME] - 1P Ack Letter from Geico Insurance - [DATE]" at bounding box center [483, 310] width 316 height 28
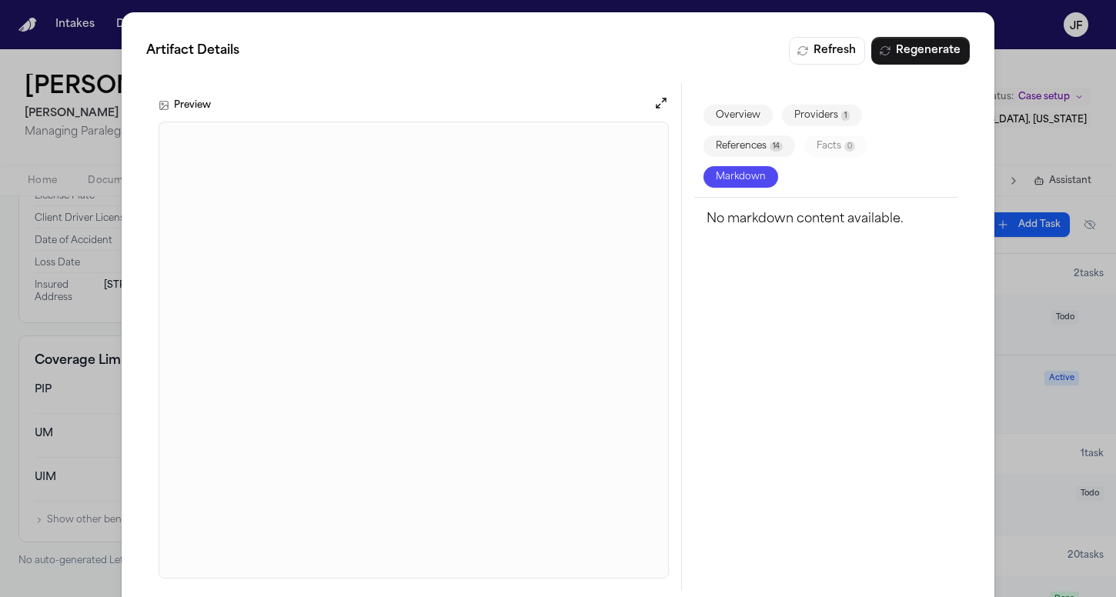
click at [1043, 82] on div "Artifact Details Refresh Regenerate Preview Overview Providers 1 References 14 …" at bounding box center [558, 314] width 1116 height 628
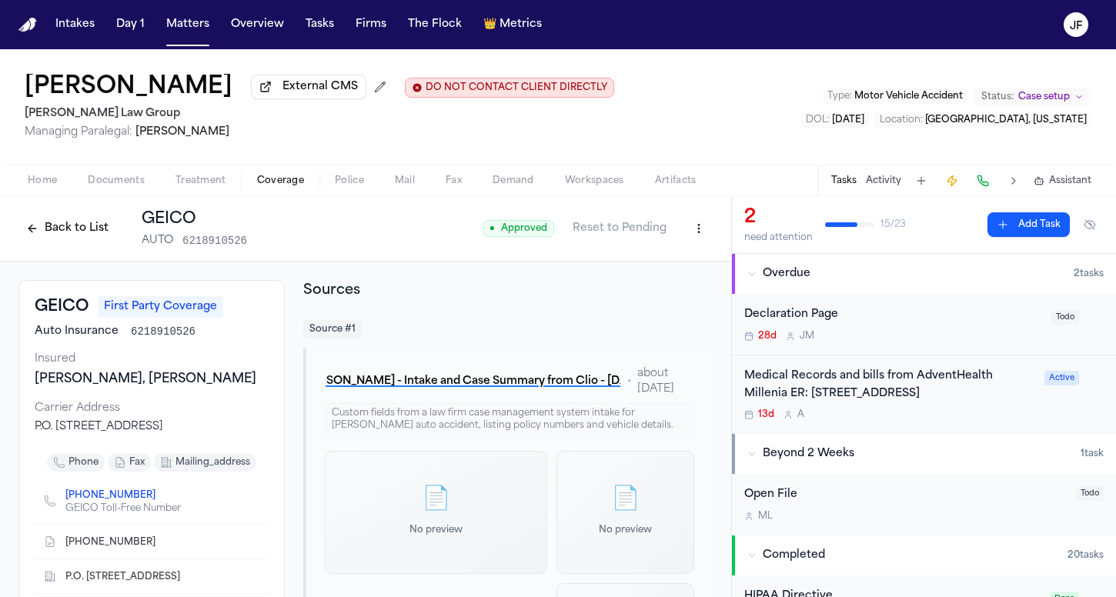
scroll to position [0, 0]
click at [798, 316] on div "Declaration Page" at bounding box center [893, 315] width 298 height 18
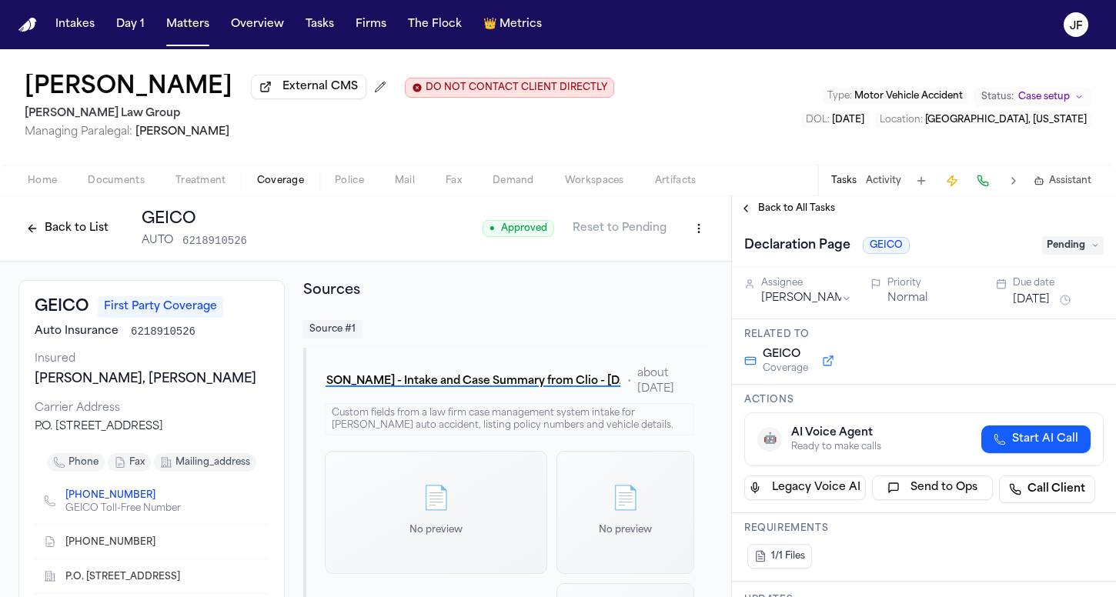
click at [1062, 258] on div "Declaration Page GEICO Pending" at bounding box center [924, 245] width 360 height 25
click at [1062, 255] on span "Pending" at bounding box center [1073, 245] width 62 height 18
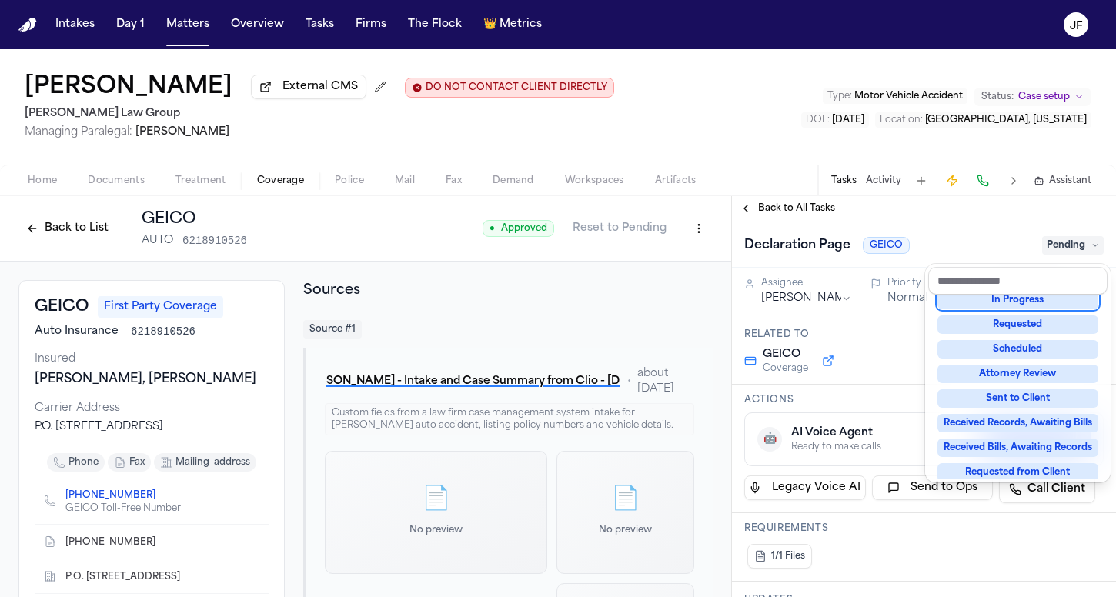
scroll to position [92, 0]
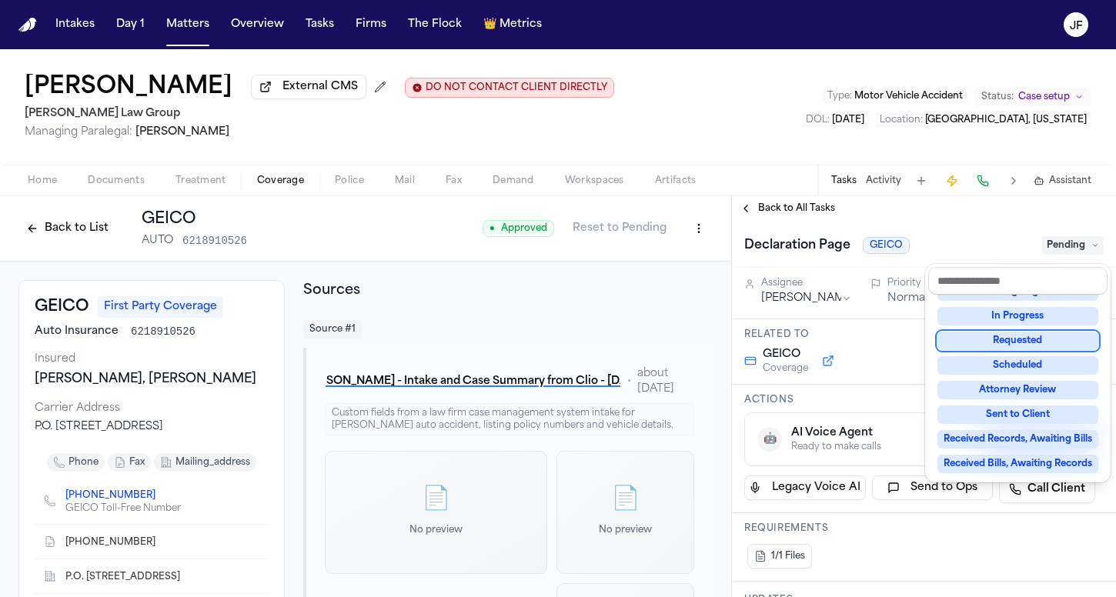
click at [992, 351] on div "Not Applicable Pending To-Do Ongoing In Progress Requested Scheduled Attorney R…" at bounding box center [1017, 387] width 179 height 185
click at [994, 346] on div "Requested" at bounding box center [1018, 341] width 161 height 18
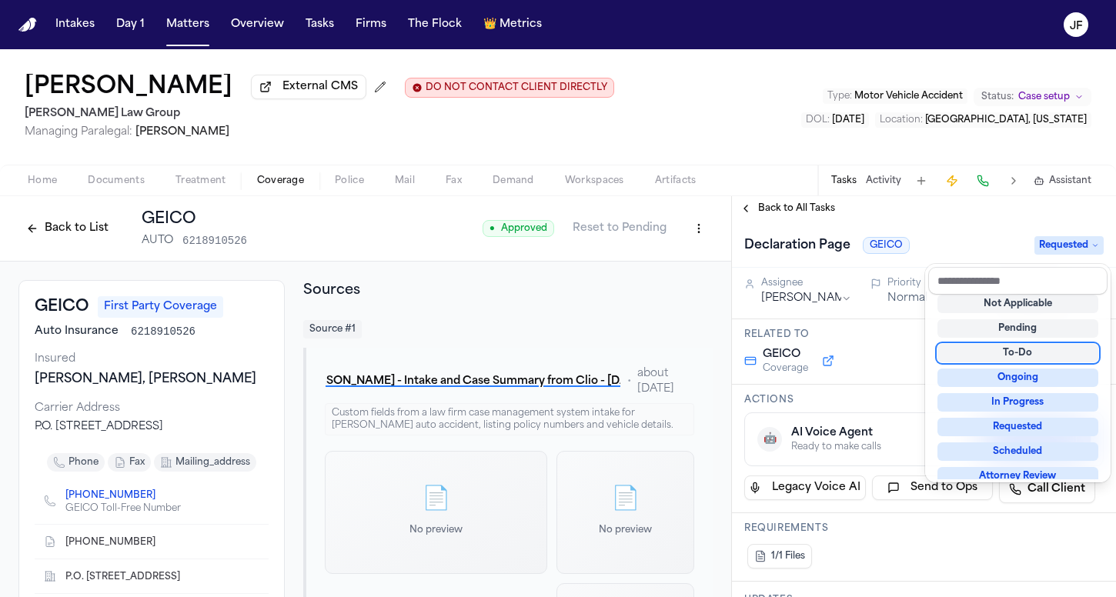
click at [66, 233] on div "Back to List GEICO AUTO 6218910526 ● Approved Reset to Pending GEICO First Part…" at bounding box center [558, 396] width 1116 height 401
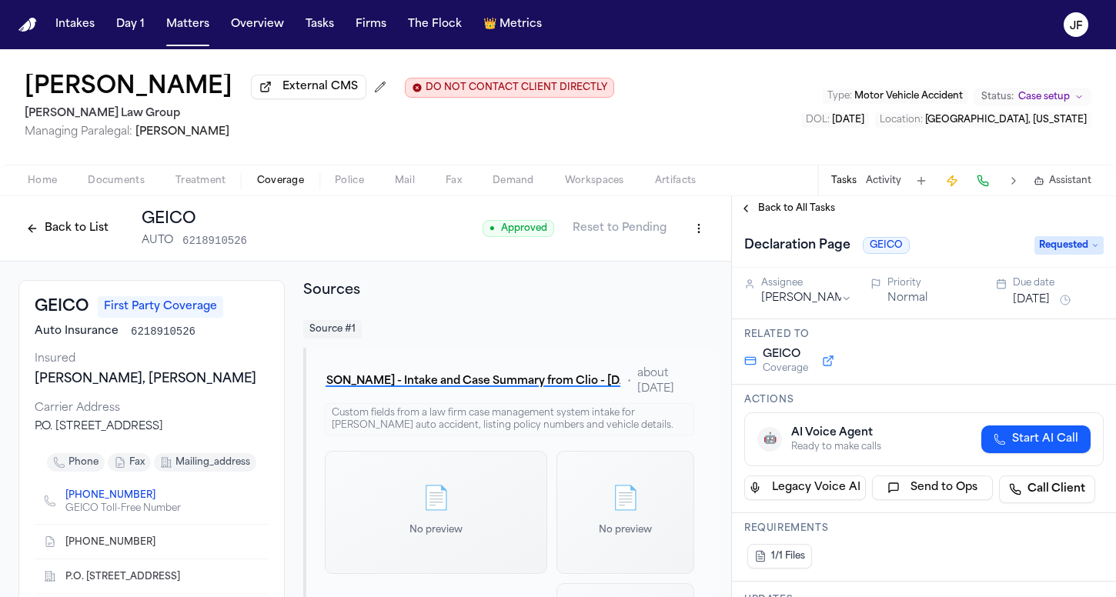
click at [76, 230] on button "Back to List" at bounding box center [67, 228] width 98 height 25
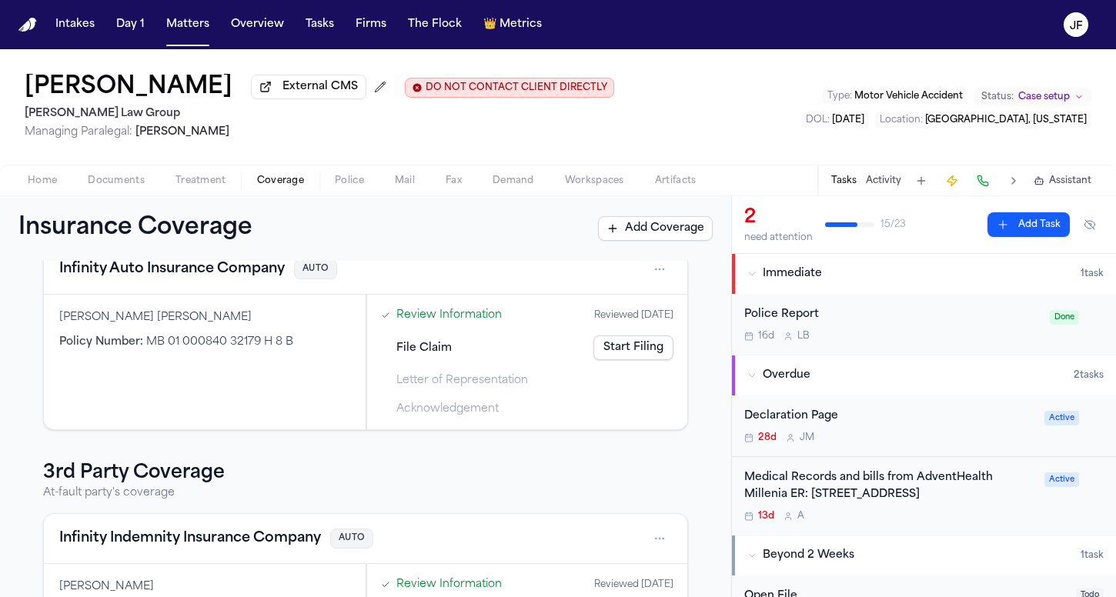
scroll to position [390, 0]
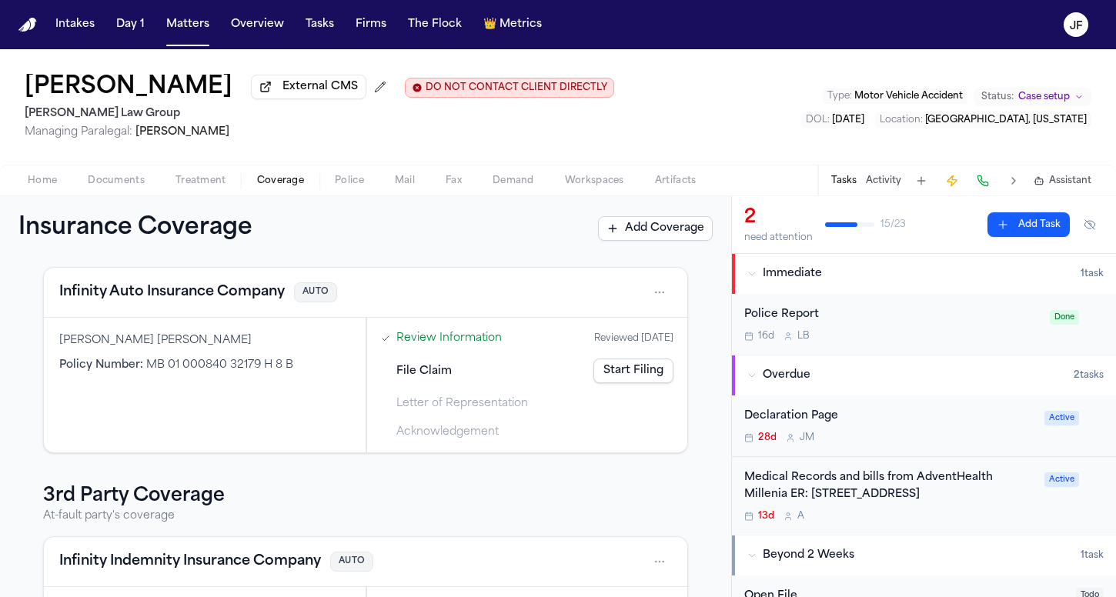
click at [653, 289] on html "Intakes Day 1 Matters Overview Tasks Firms The Flock 👑 Metrics [PERSON_NAME] Ex…" at bounding box center [558, 298] width 1116 height 597
click at [590, 374] on div "Delete" at bounding box center [598, 367] width 115 height 25
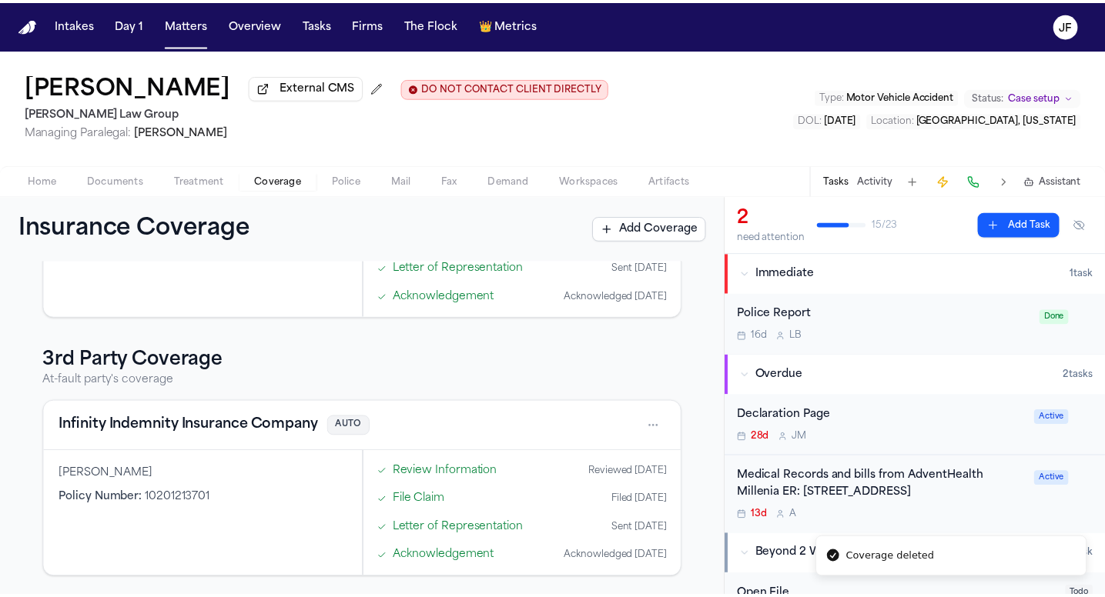
scroll to position [329, 0]
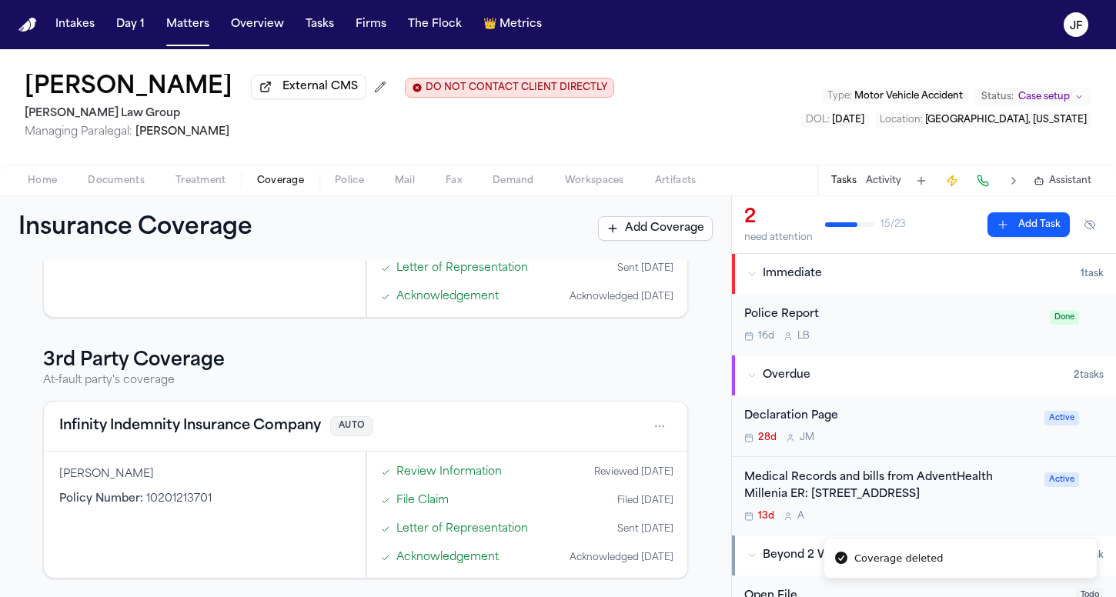
click at [642, 239] on button "Add Coverage" at bounding box center [655, 228] width 115 height 25
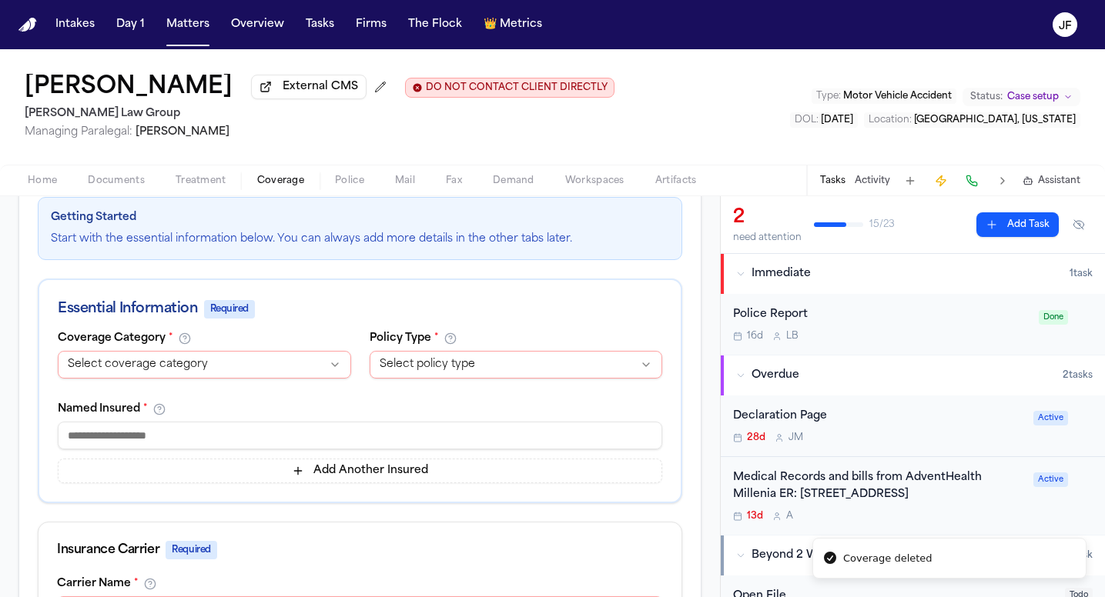
scroll to position [279, 0]
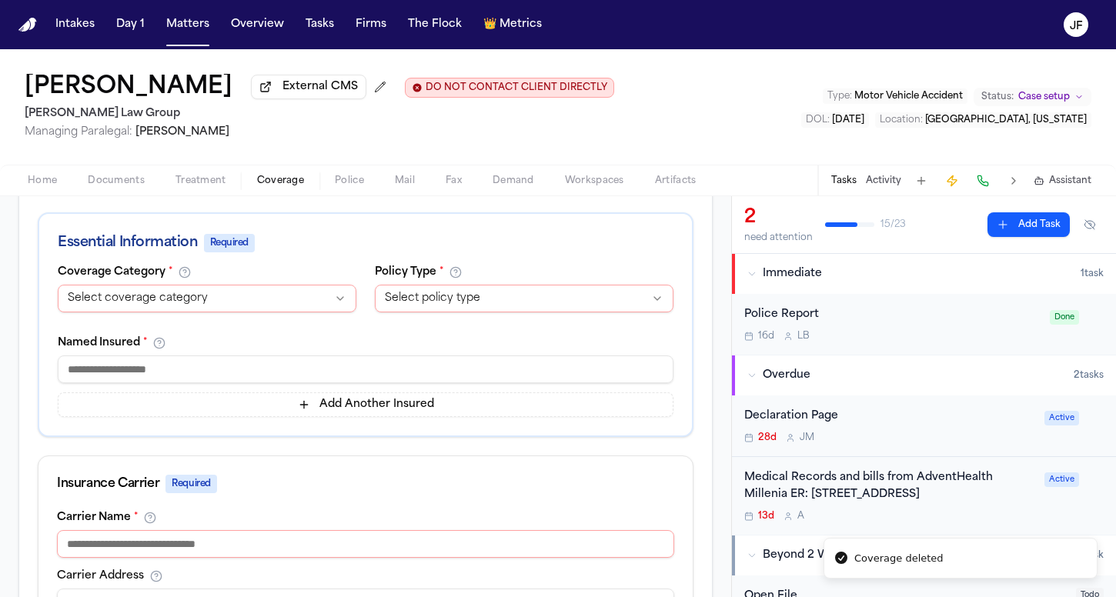
click at [254, 286] on html "Coverage deleted Intakes Day 1 Matters Overview Tasks Firms The Flock 👑 Metrics…" at bounding box center [558, 298] width 1116 height 597
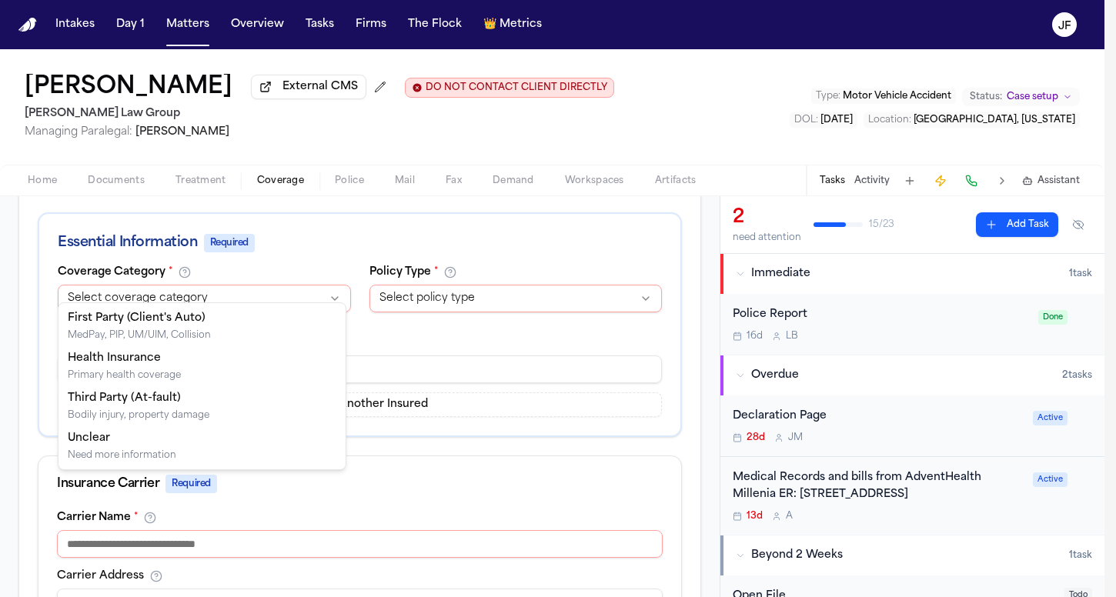
select select "**********"
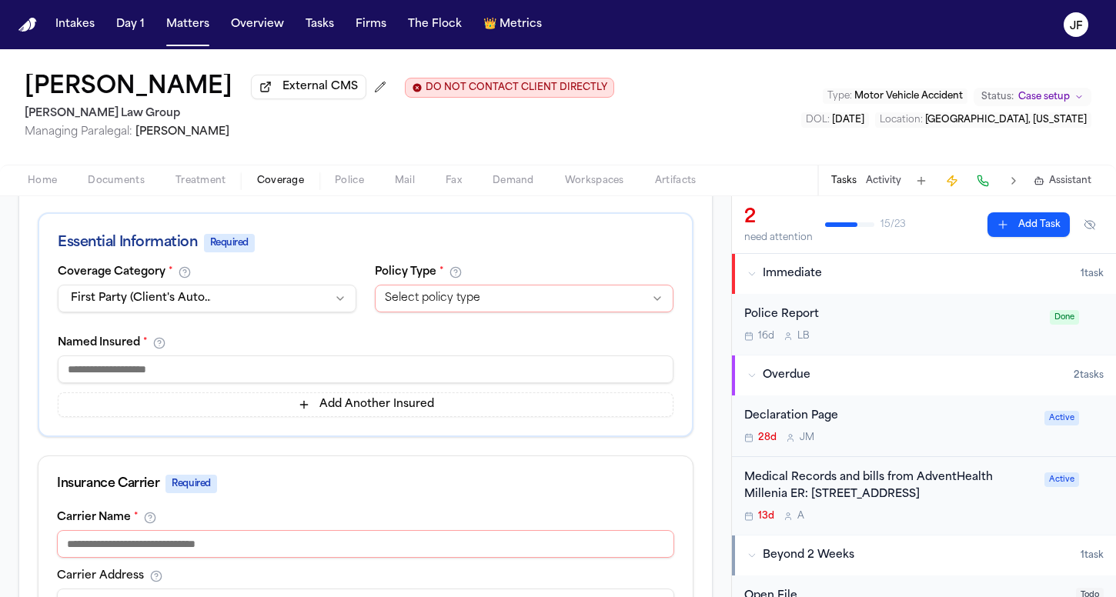
click at [421, 290] on html "Intakes Day 1 Matters Overview Tasks Firms The Flock 👑 Metrics [PERSON_NAME] Ex…" at bounding box center [558, 298] width 1116 height 597
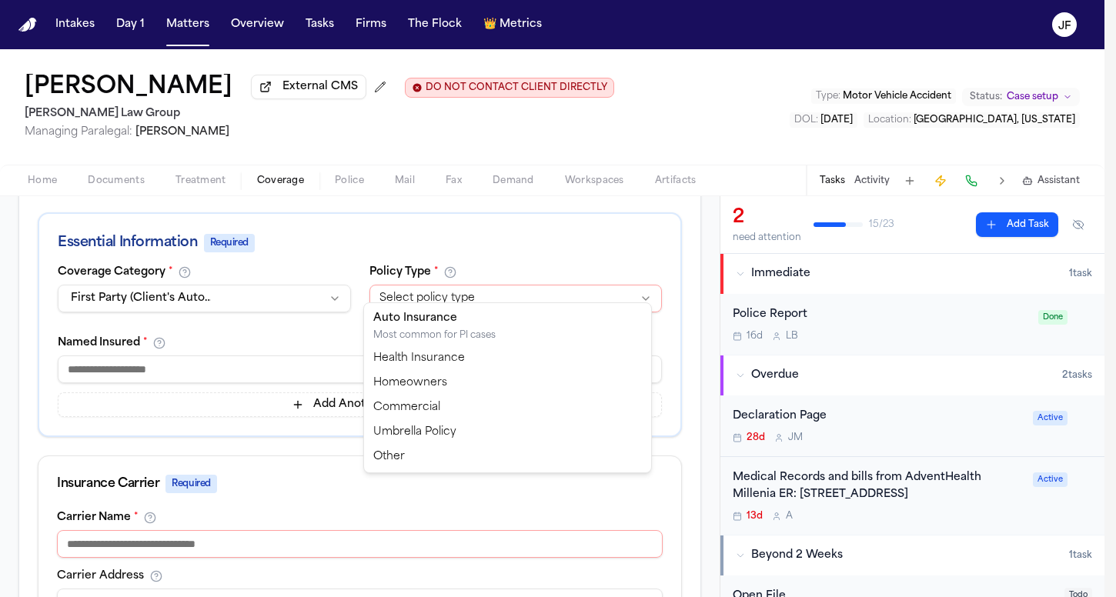
select select "****"
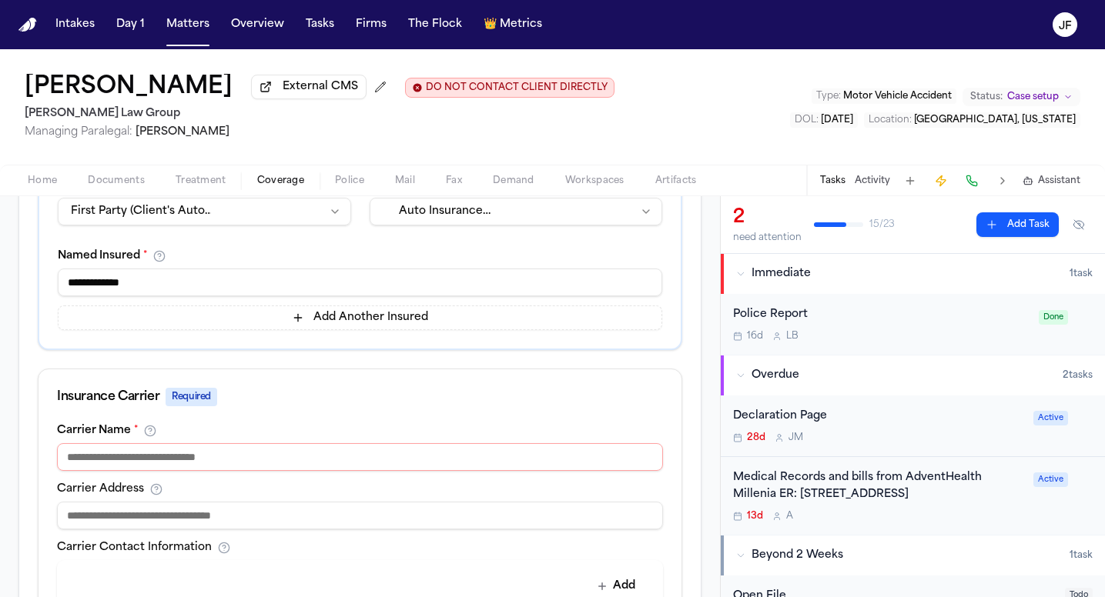
scroll to position [388, 0]
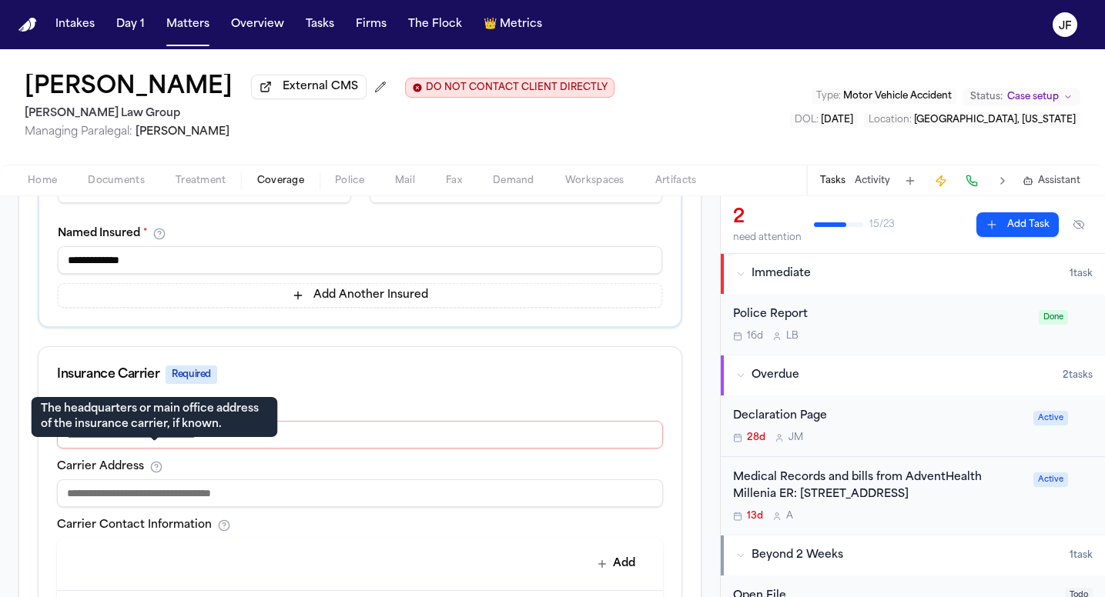
type input "**********"
click at [156, 438] on icon at bounding box center [154, 435] width 11 height 11
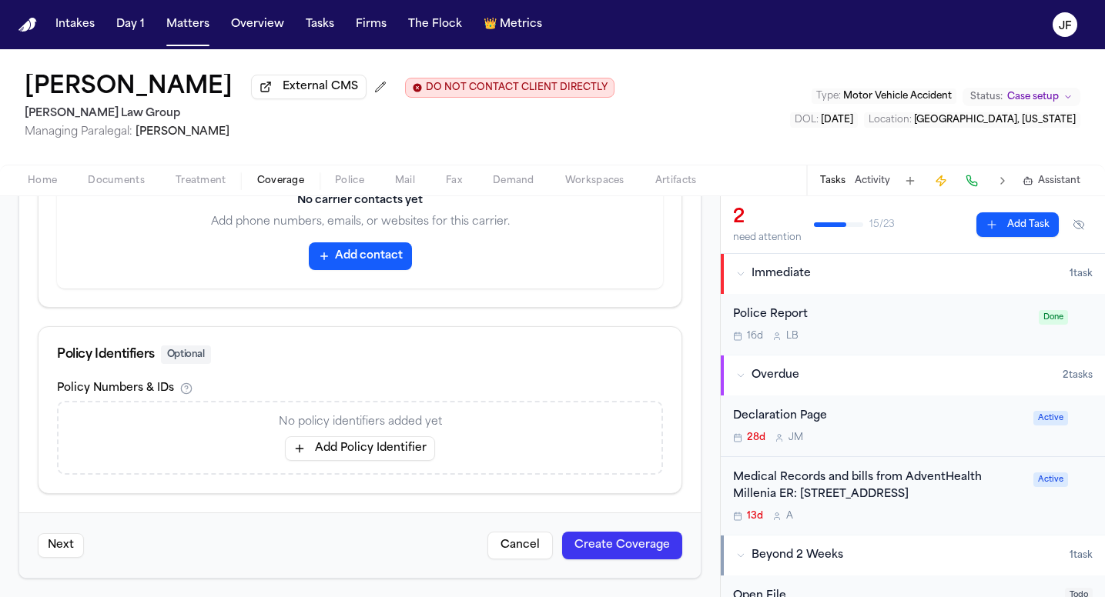
type input "**********"
click at [396, 437] on button "Add Policy Identifier" at bounding box center [360, 449] width 150 height 25
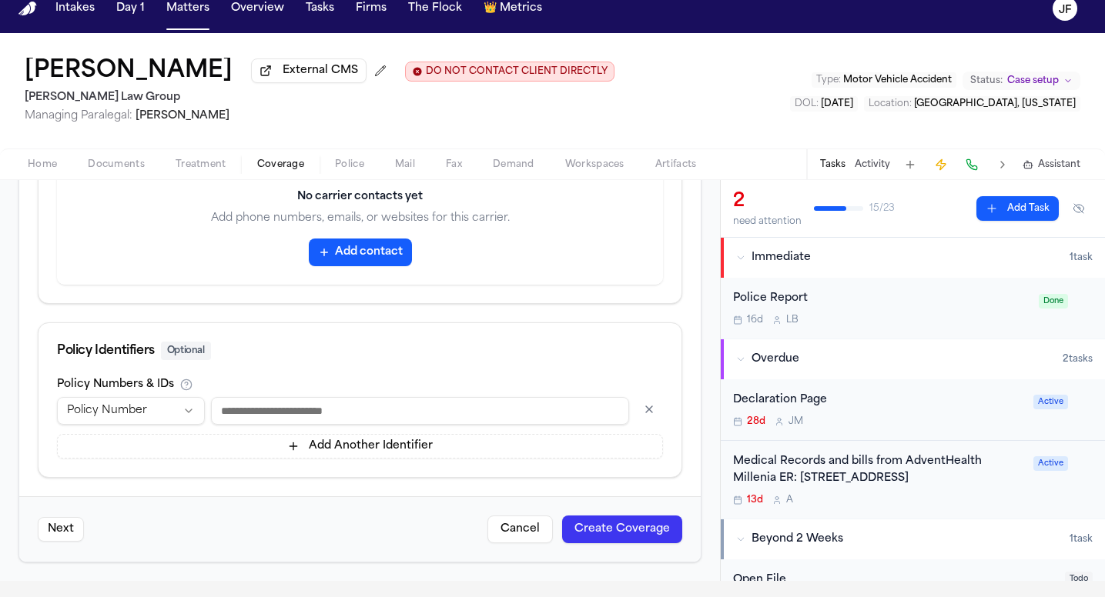
scroll to position [841, 0]
click at [635, 406] on button "button" at bounding box center [649, 409] width 28 height 25
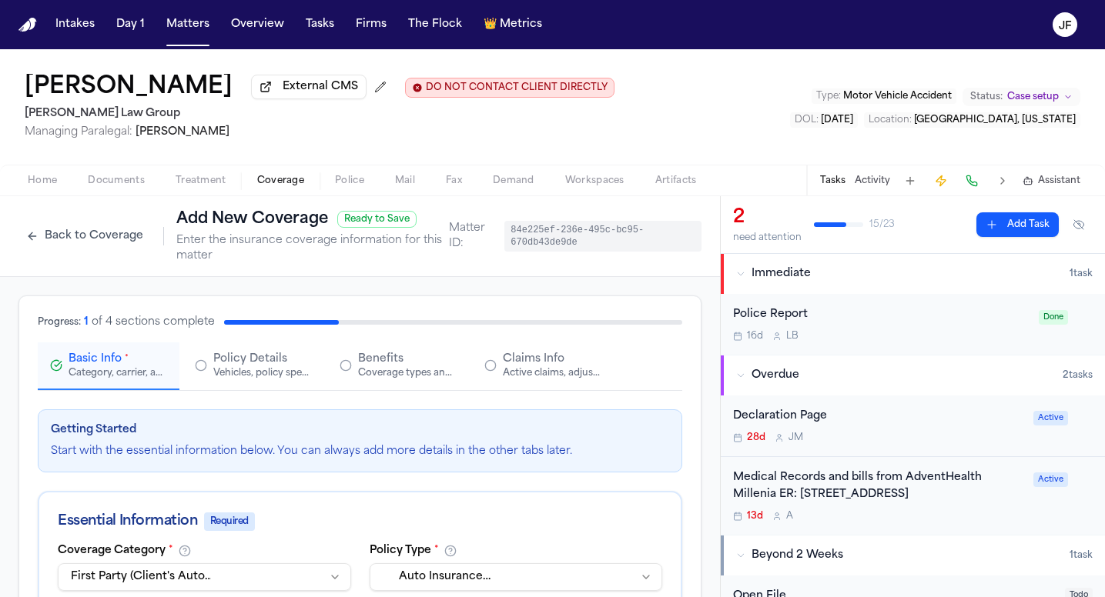
scroll to position [0, 0]
click at [539, 367] on div "Active claims, adjusters, and subrogation details" at bounding box center [552, 373] width 99 height 12
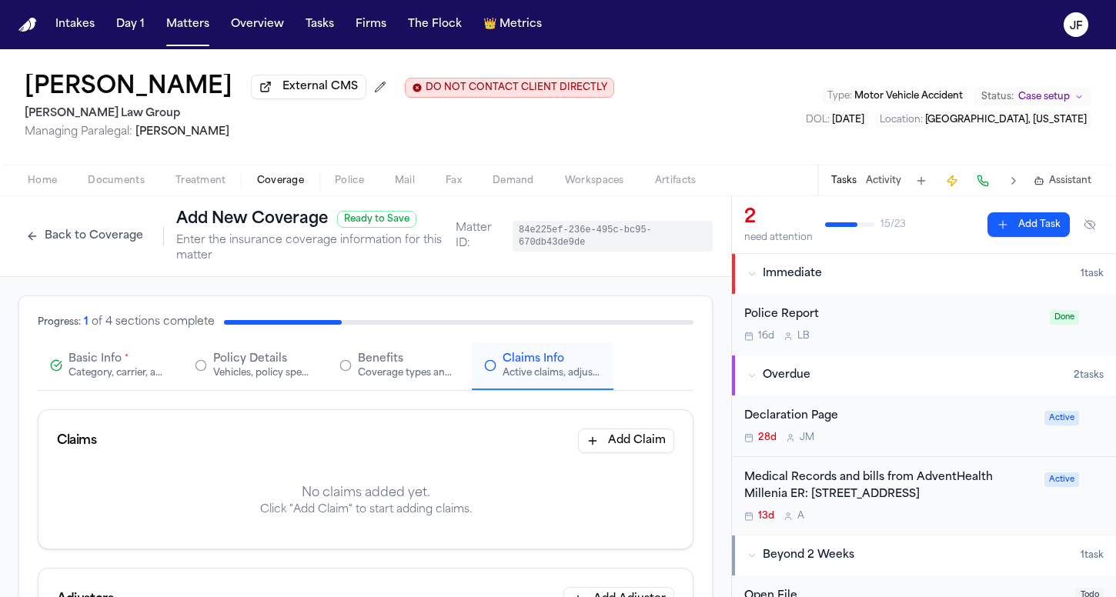
click at [403, 368] on div "Benefits Coverage types and limits" at bounding box center [407, 366] width 99 height 28
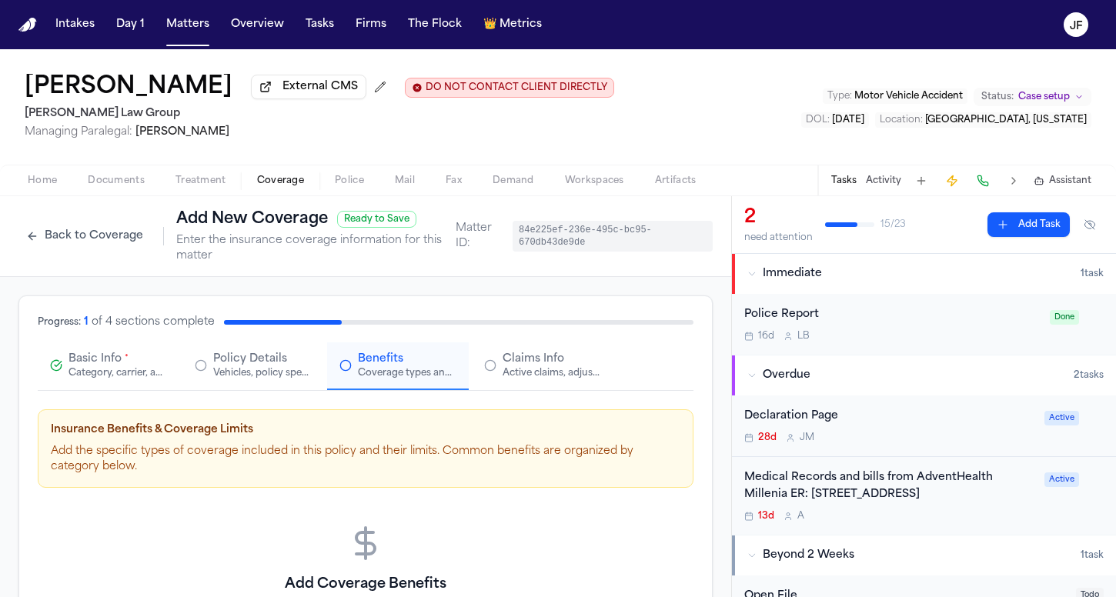
scroll to position [-1, 0]
click at [519, 378] on div "Active claims, adjusters, and subrogation details" at bounding box center [552, 373] width 99 height 12
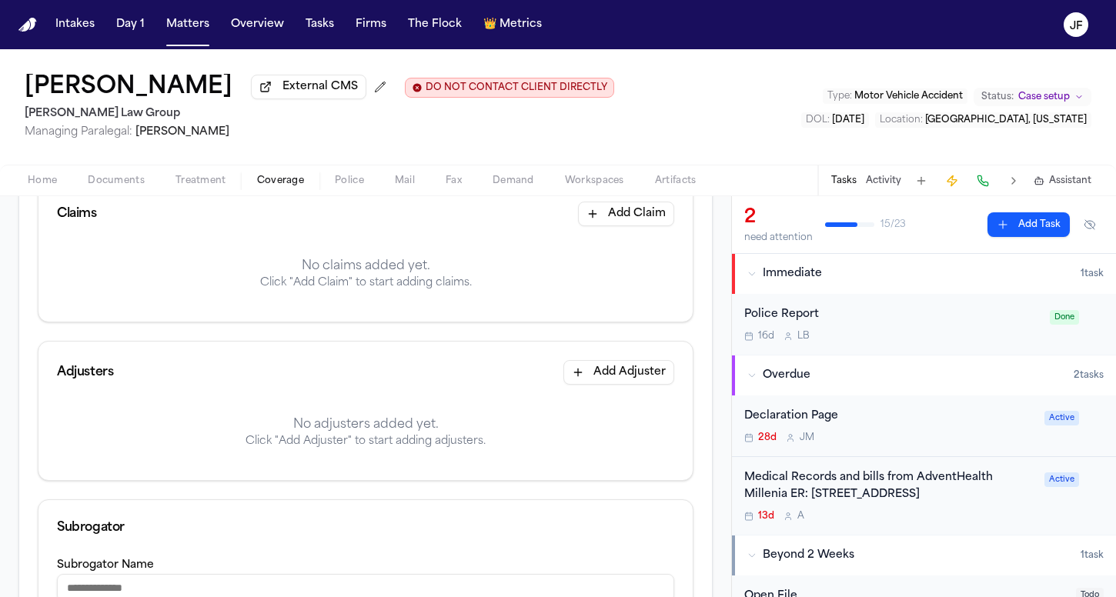
scroll to position [192, 0]
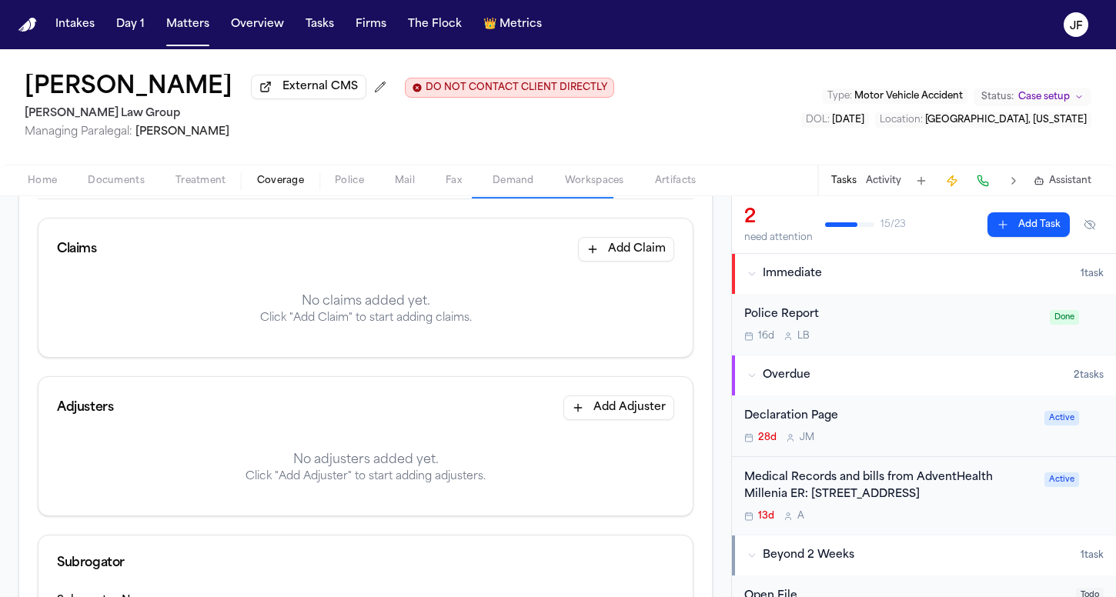
click at [638, 265] on div "Claims Add Claim" at bounding box center [365, 250] width 654 height 62
click at [640, 257] on button "Add Claim" at bounding box center [626, 249] width 96 height 25
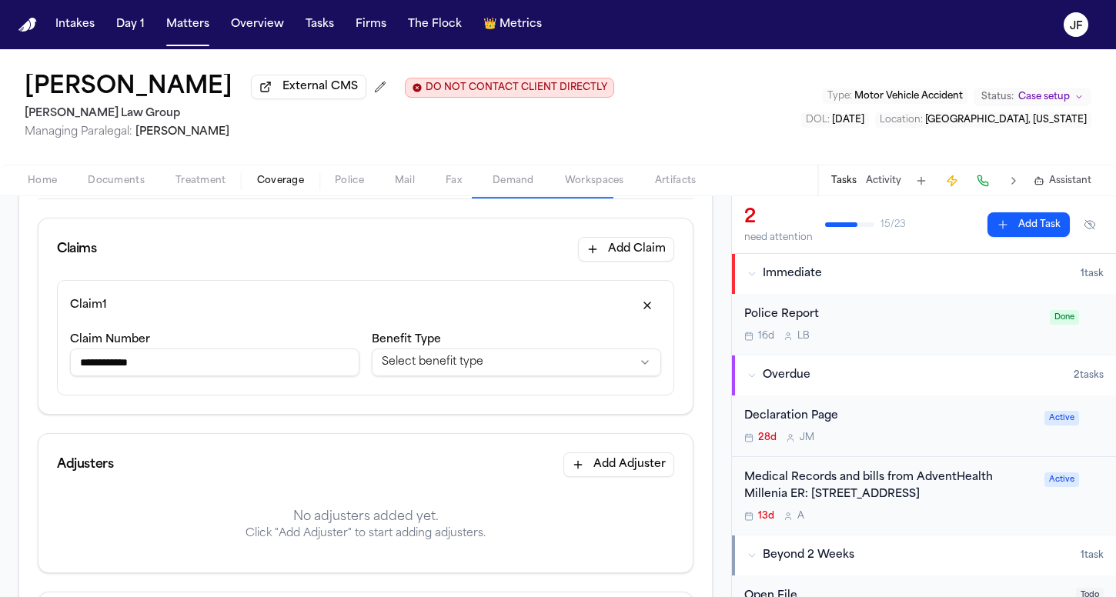
type input "**********"
click at [527, 373] on html "**********" at bounding box center [558, 298] width 1116 height 597
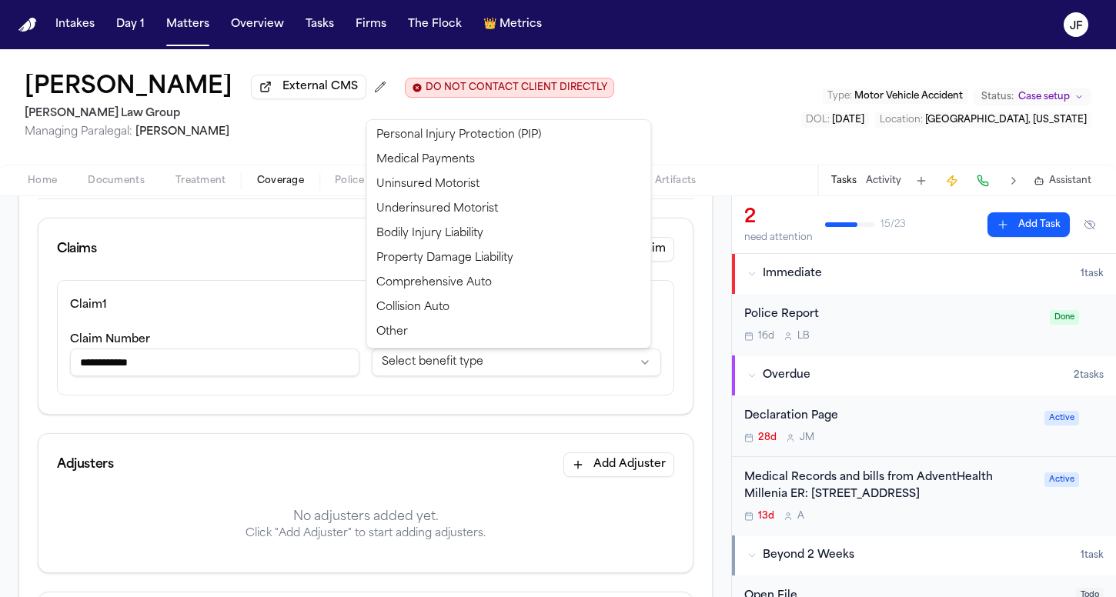
select select "**********"
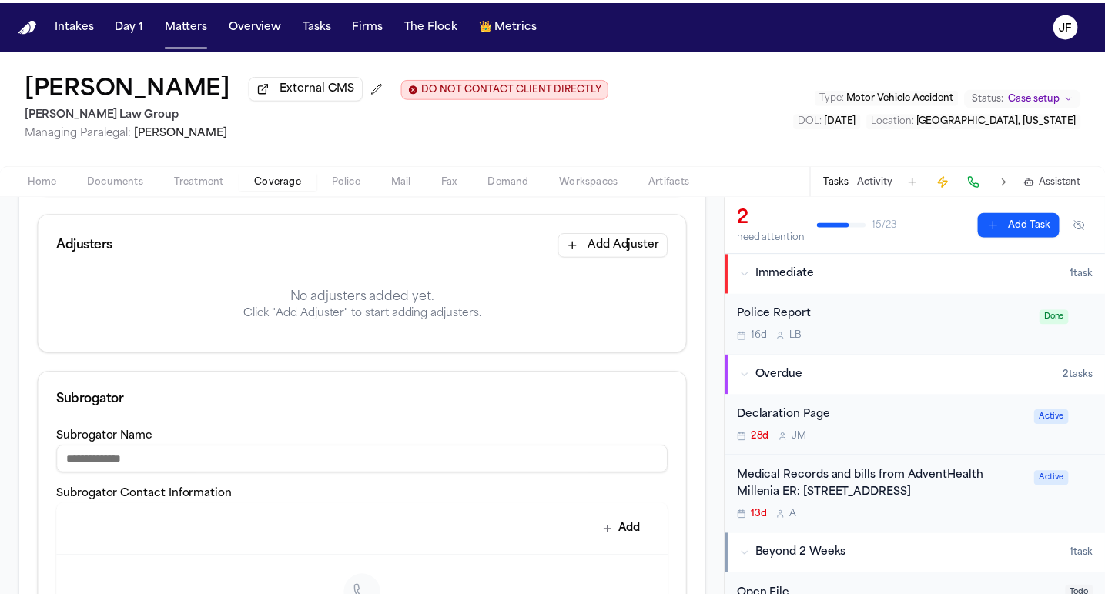
scroll to position [405, 0]
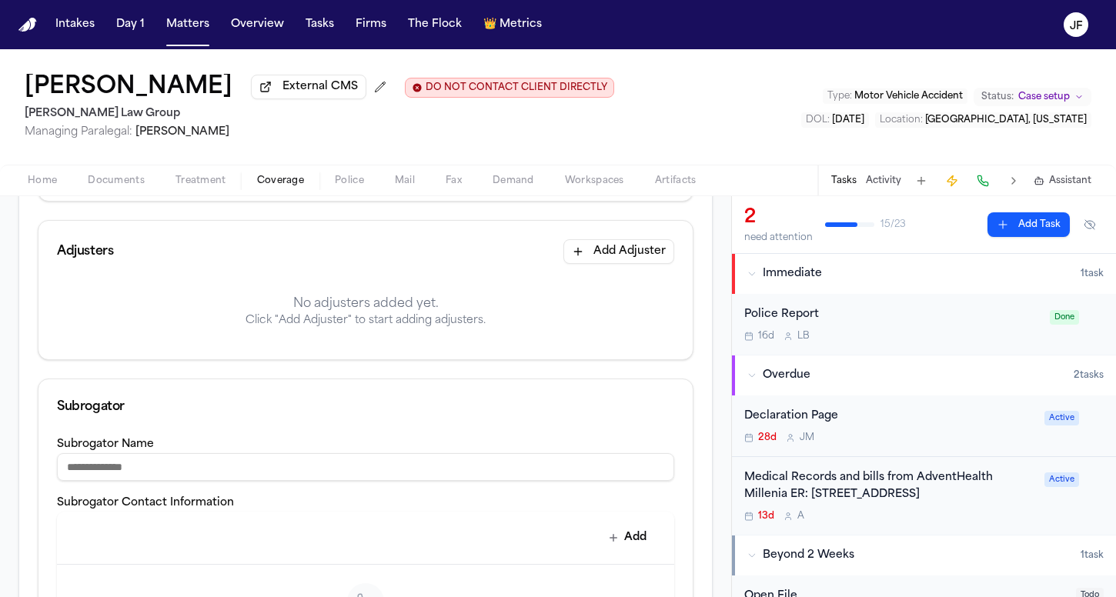
click at [617, 246] on button "Add Adjuster" at bounding box center [619, 251] width 111 height 25
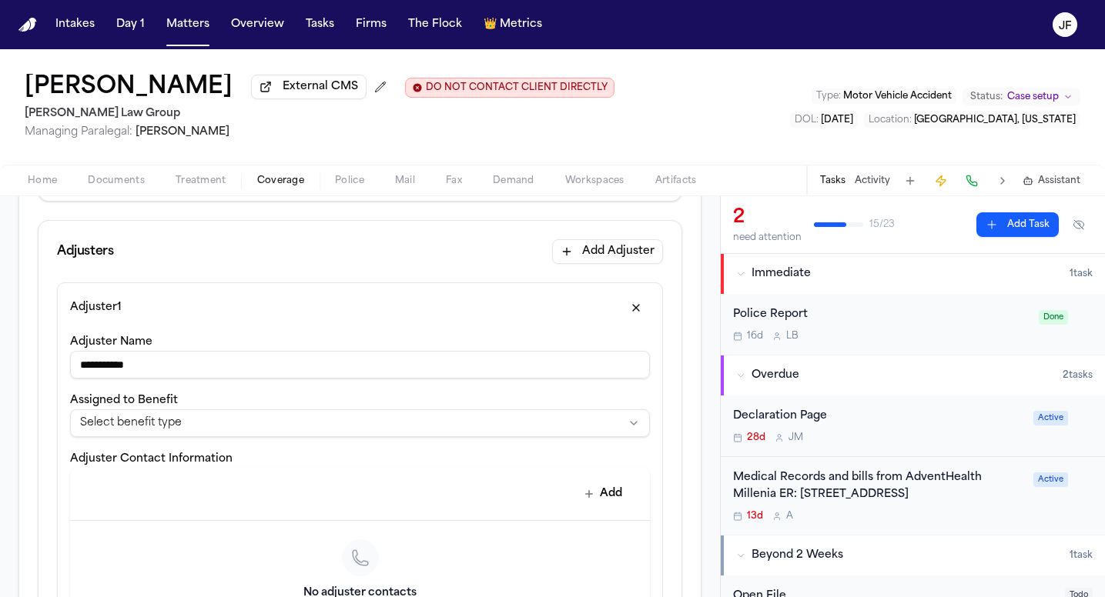
type input "**********"
click at [209, 424] on html "**********" at bounding box center [552, 298] width 1105 height 597
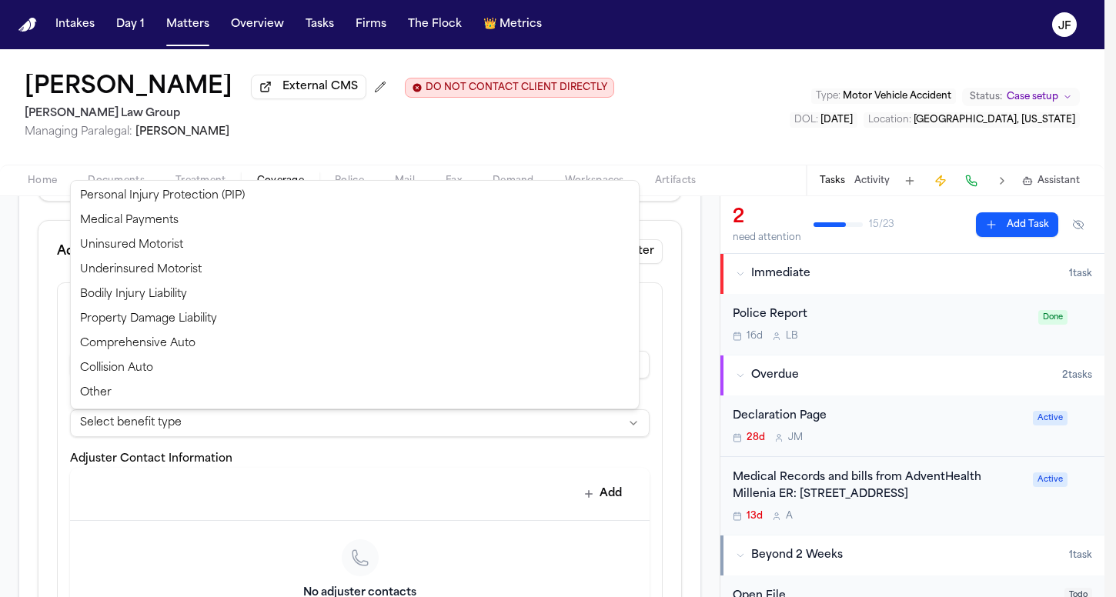
select select "**********"
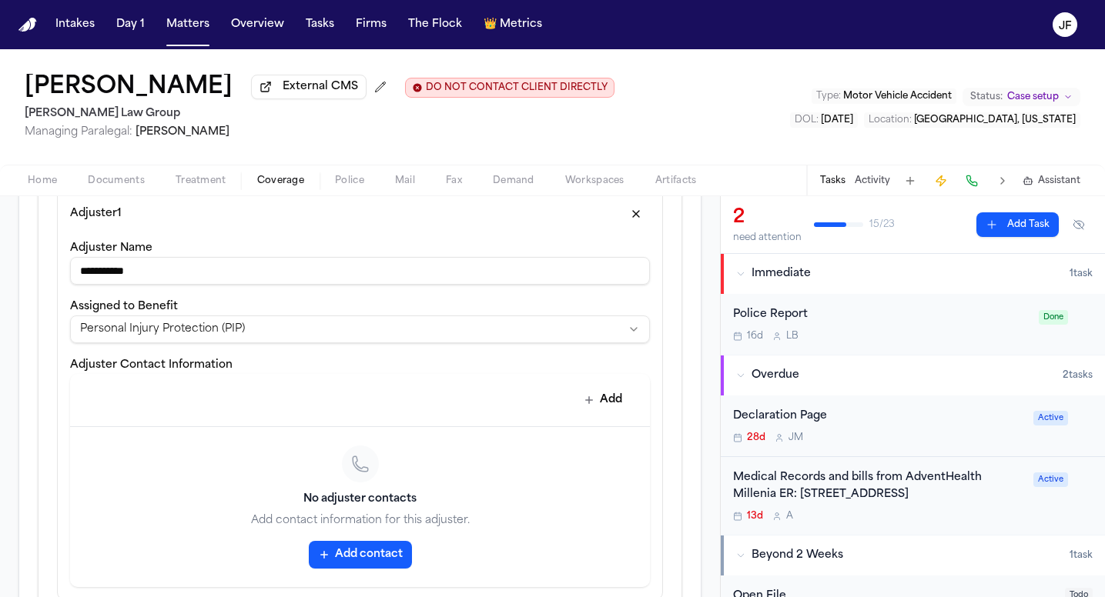
scroll to position [528, 0]
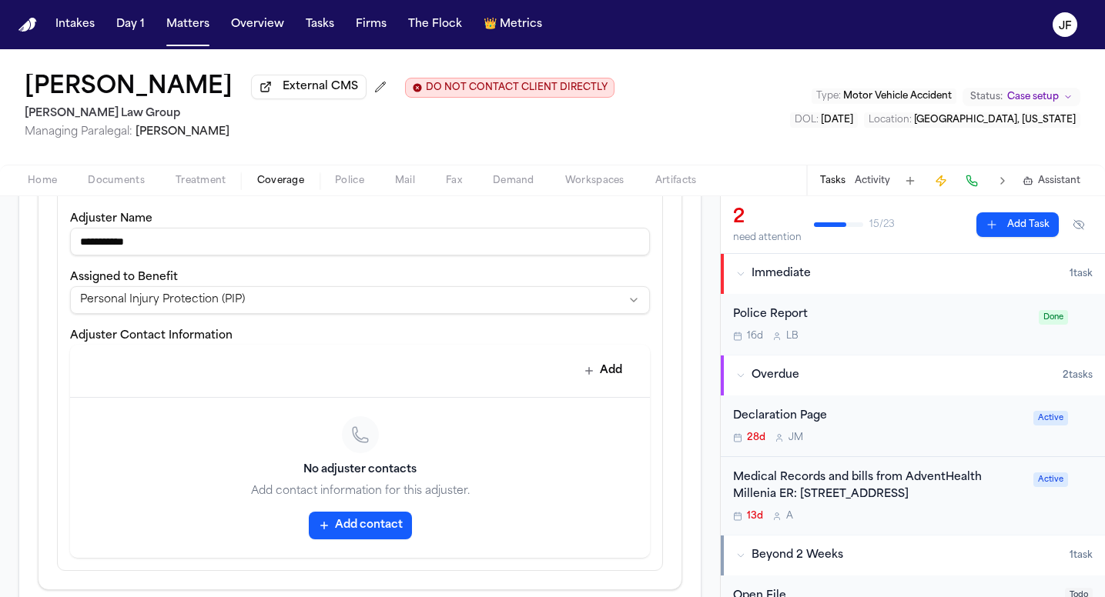
click at [360, 536] on button "Add contact" at bounding box center [360, 526] width 103 height 28
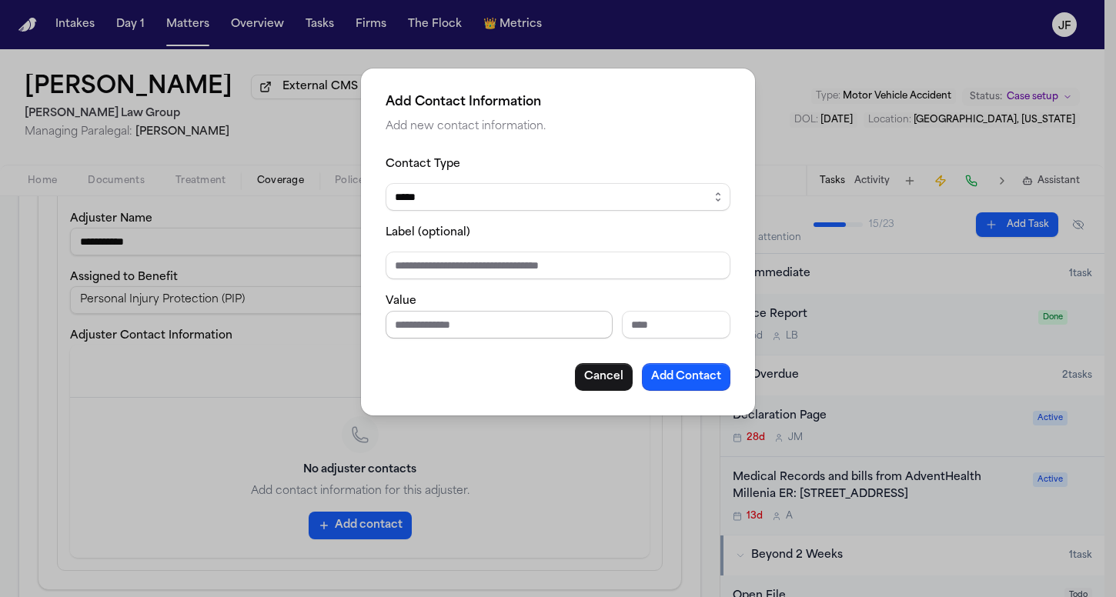
click at [442, 325] on input "Phone number" at bounding box center [499, 325] width 227 height 28
type input "**********"
click at [584, 271] on input "Label (optional)" at bounding box center [558, 266] width 345 height 28
type input "**********"
click at [696, 383] on button "Add Contact" at bounding box center [686, 377] width 89 height 28
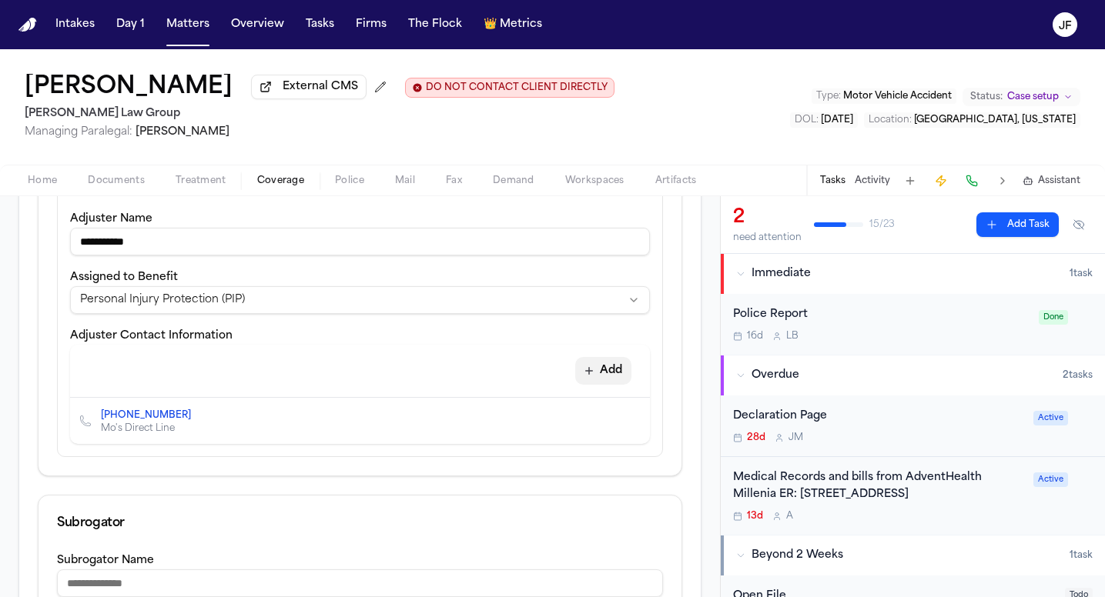
click at [595, 370] on button "Add" at bounding box center [603, 371] width 56 height 28
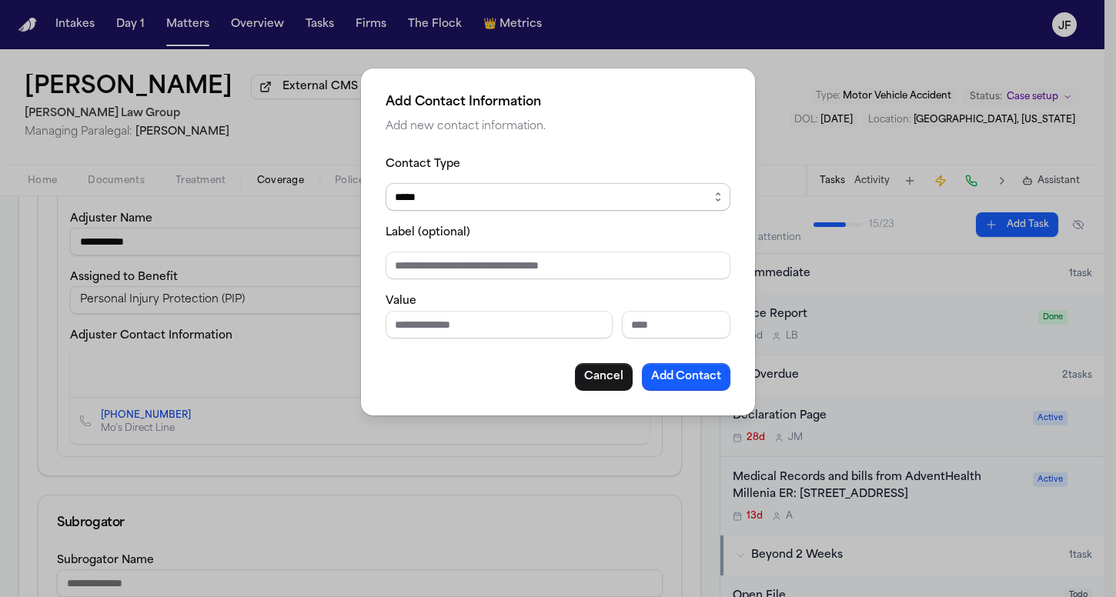
select select "***"
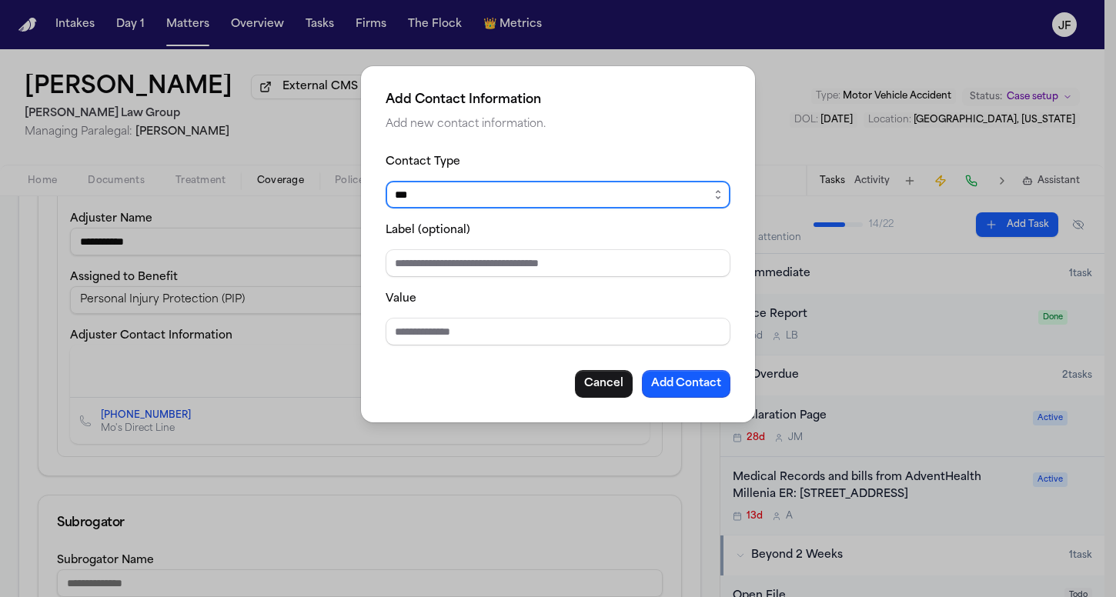
click at [458, 322] on input "Value" at bounding box center [558, 332] width 345 height 28
type input "**********"
drag, startPoint x: 651, startPoint y: 284, endPoint x: 654, endPoint y: 271, distance: 13.4
click at [651, 283] on fieldset "**********" at bounding box center [558, 248] width 345 height 193
click at [654, 271] on input "Label (optional)" at bounding box center [558, 263] width 345 height 28
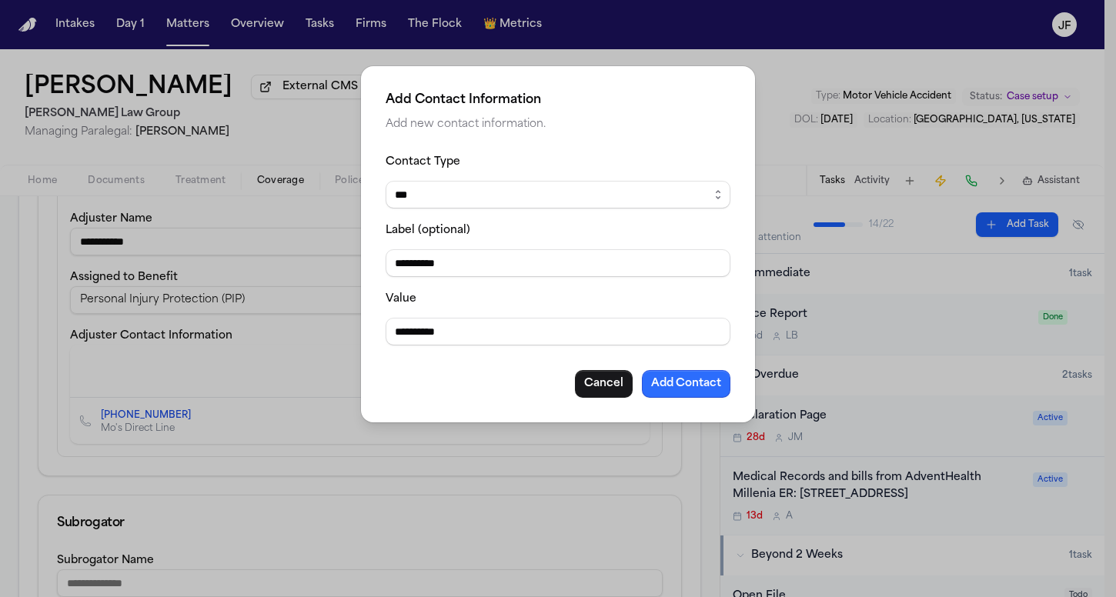
type input "**********"
click at [664, 393] on button "Add Contact" at bounding box center [686, 384] width 89 height 28
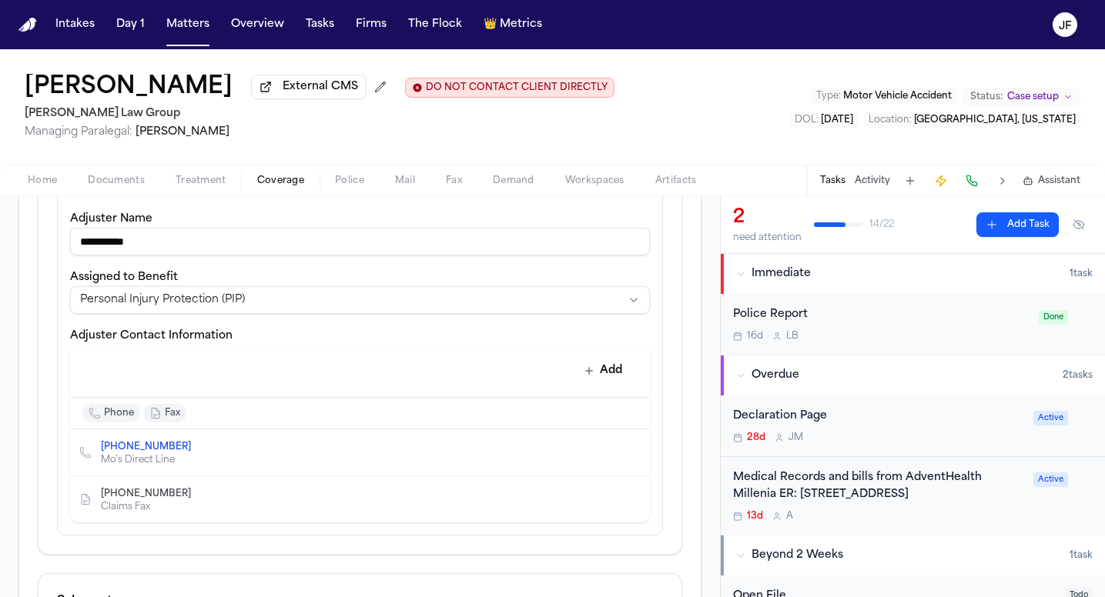
scroll to position [523, 0]
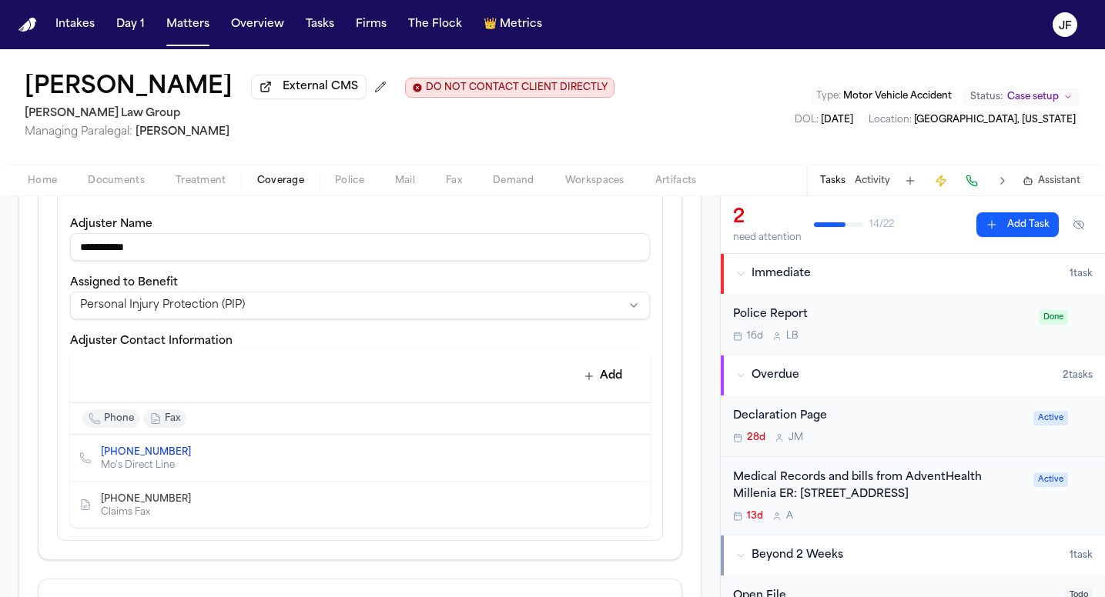
click at [1012, 3] on nav "Intakes Day 1 Matters Overview Tasks Firms The Flock 👑 Metrics JF" at bounding box center [552, 24] width 1105 height 49
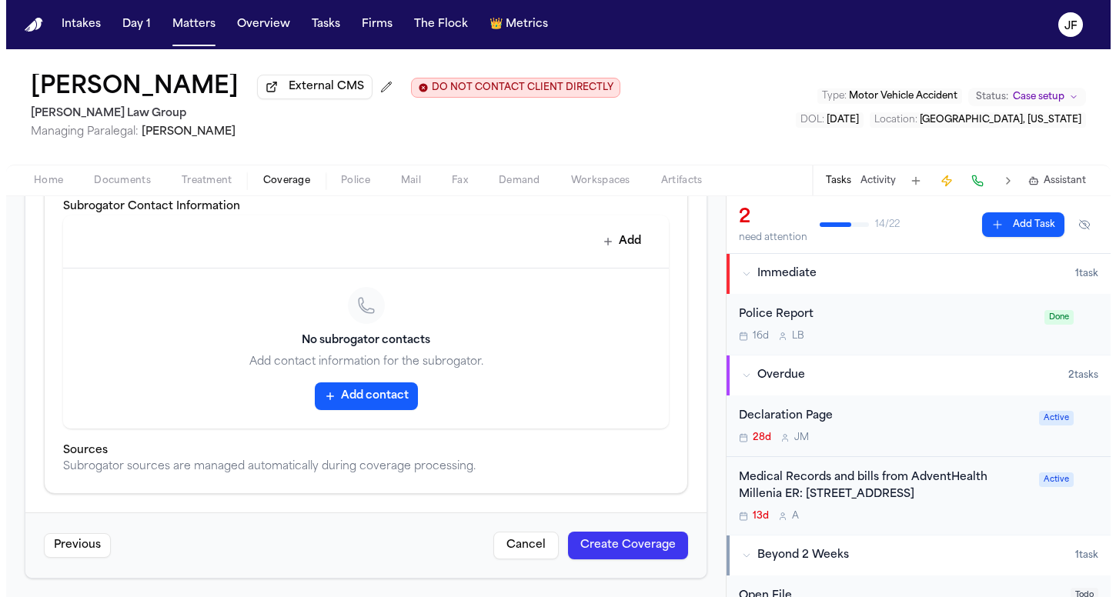
scroll to position [1022, 0]
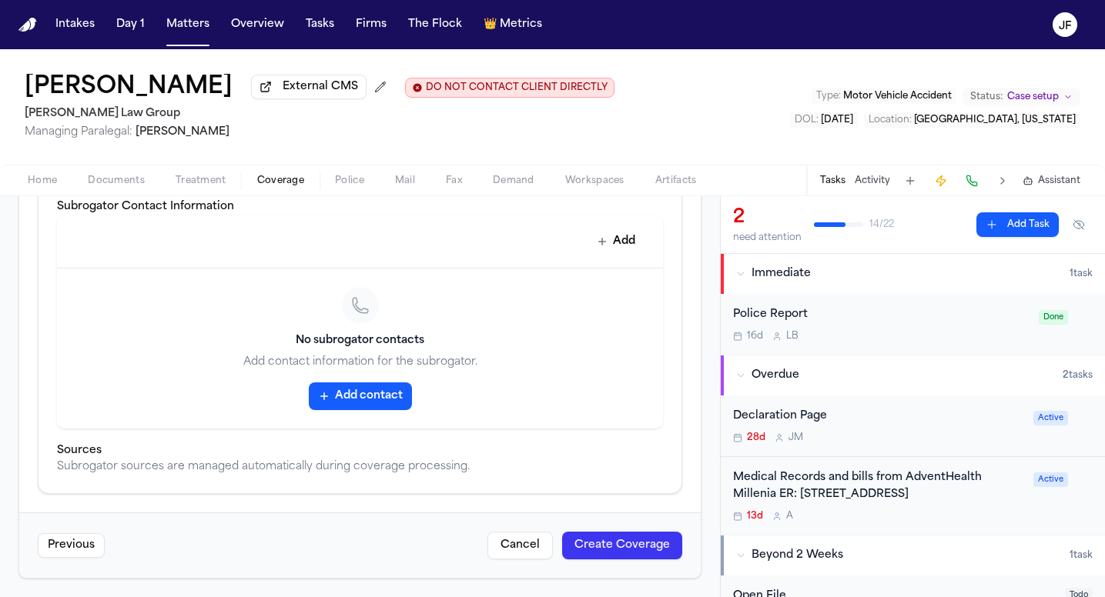
click at [622, 548] on button "Create Coverage" at bounding box center [622, 546] width 120 height 28
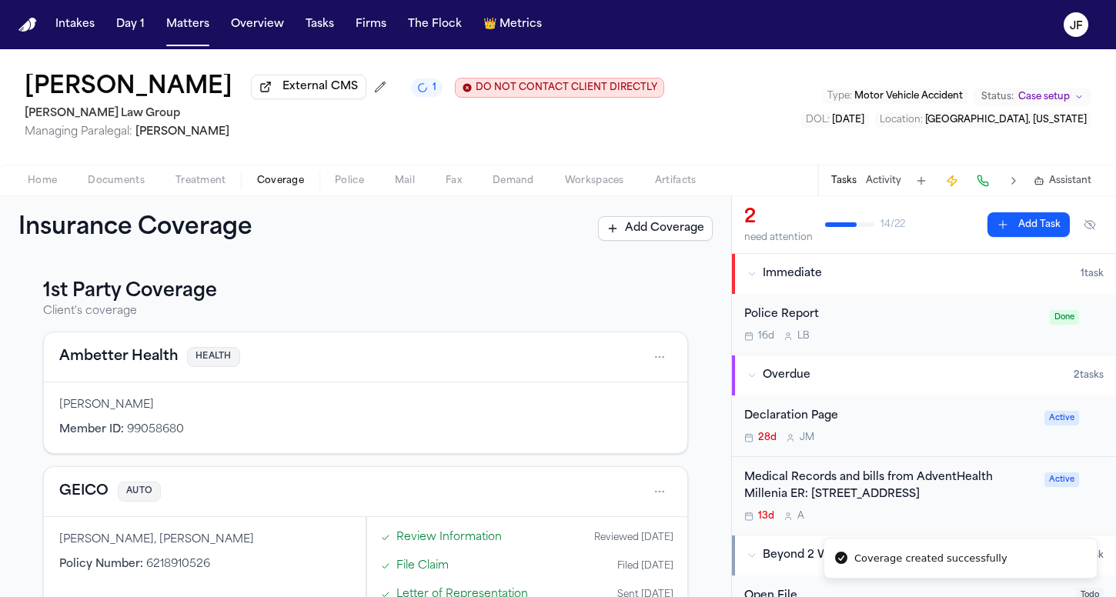
click at [803, 423] on div "Declaration Page" at bounding box center [889, 417] width 291 height 18
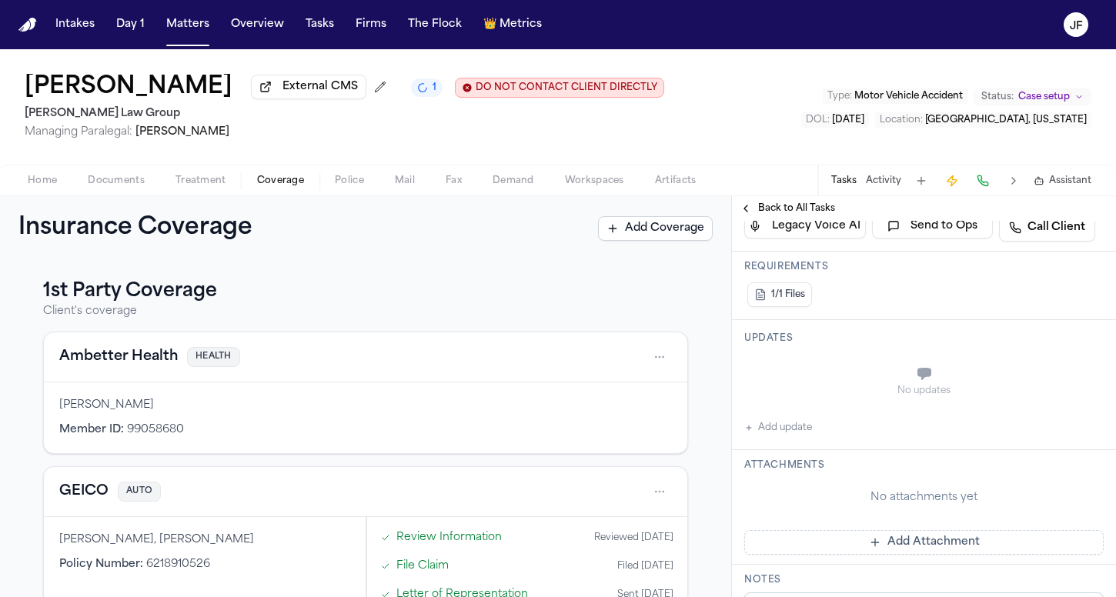
scroll to position [281, 0]
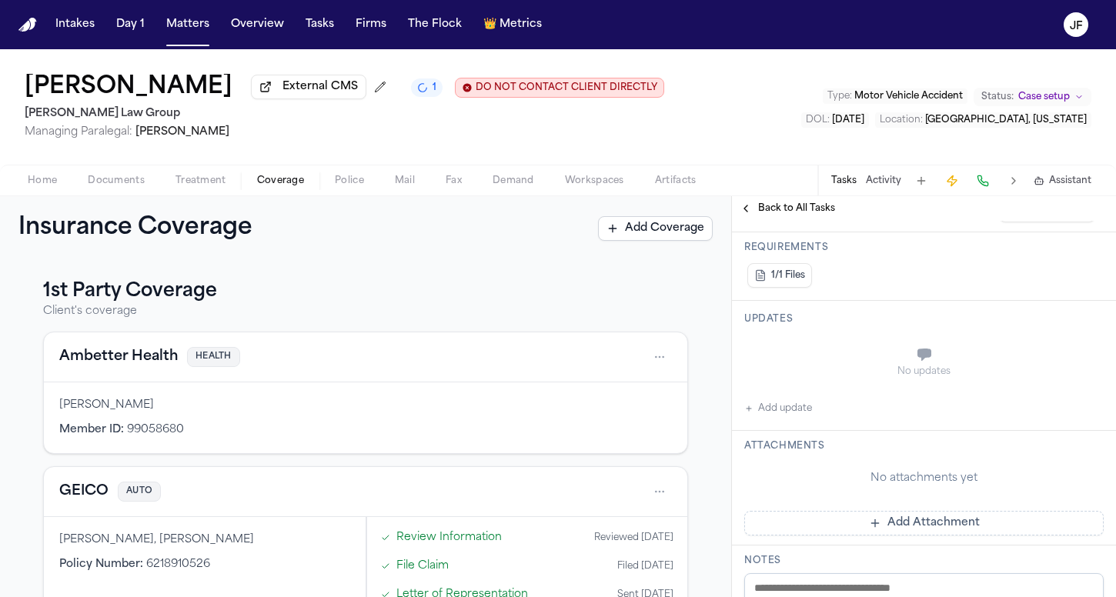
click at [794, 416] on button "Add update" at bounding box center [778, 409] width 68 height 18
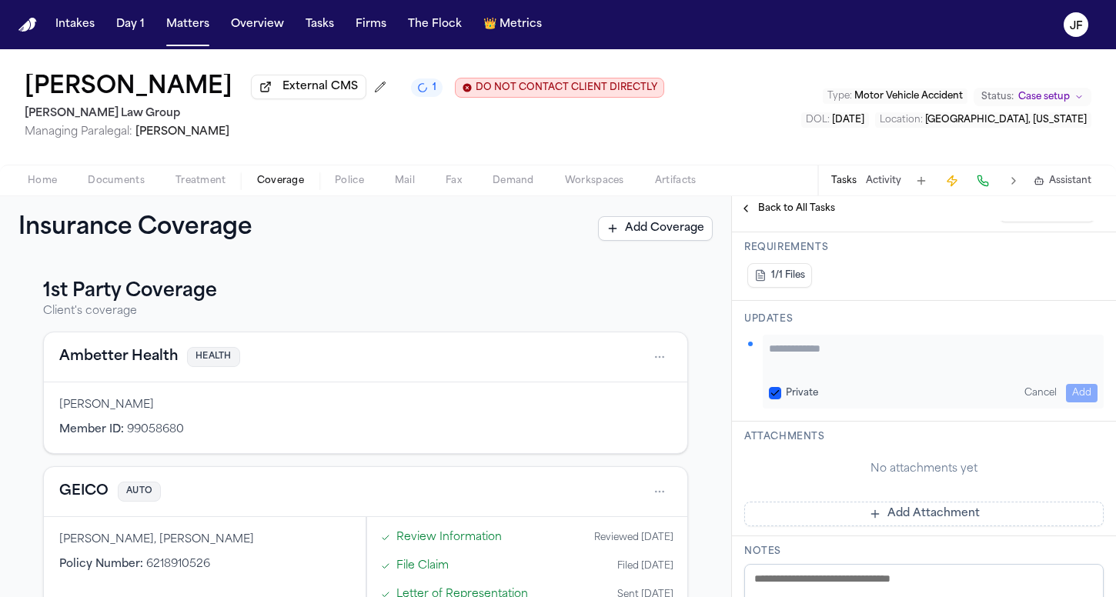
click at [843, 371] on textarea "Add your update" at bounding box center [933, 356] width 329 height 31
paste textarea "**********"
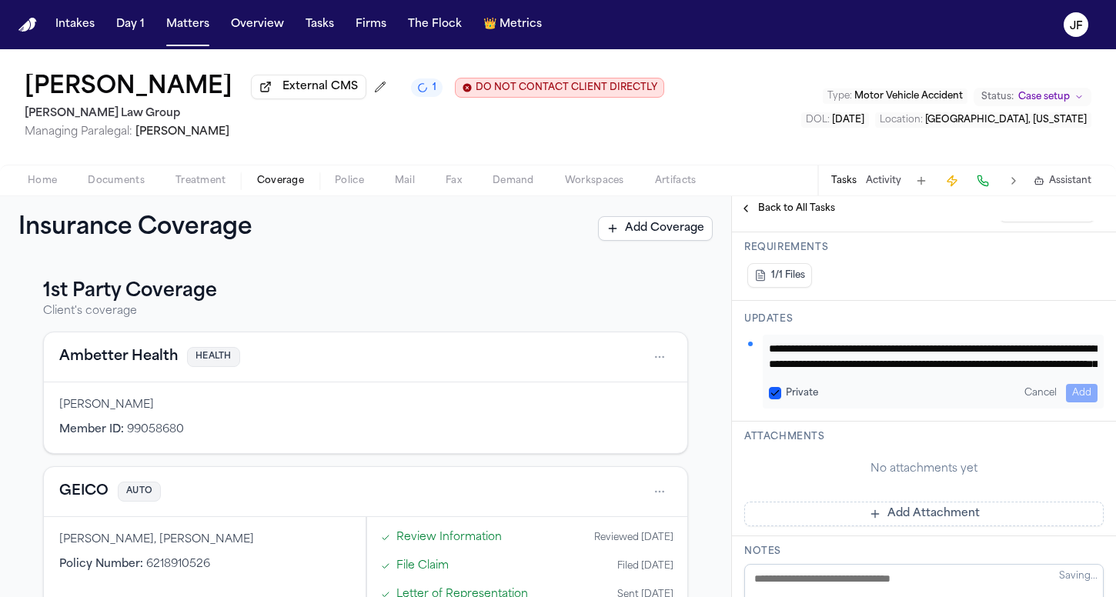
scroll to position [77, 0]
type textarea "**********"
click at [1066, 390] on button "Add" at bounding box center [1082, 393] width 32 height 18
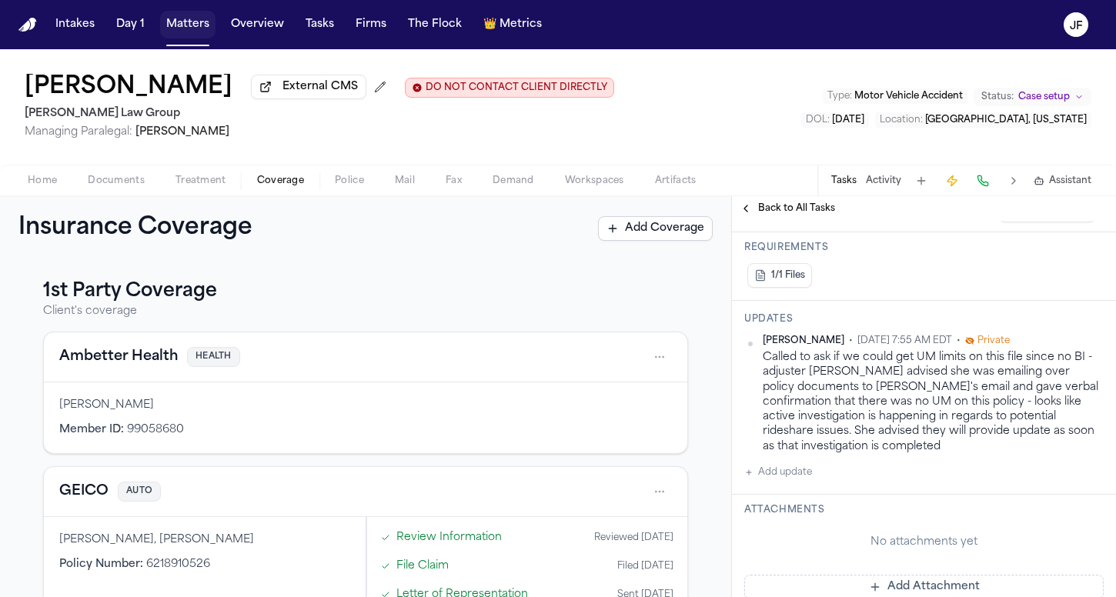
click at [198, 23] on button "Matters" at bounding box center [187, 25] width 55 height 28
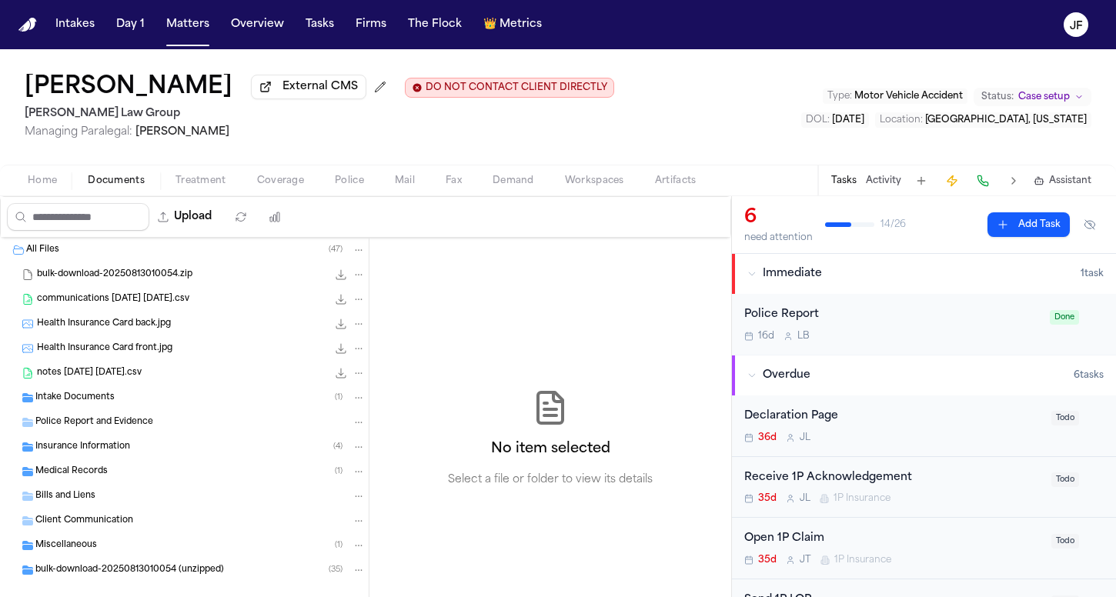
click at [149, 182] on button "Documents" at bounding box center [116, 181] width 88 height 18
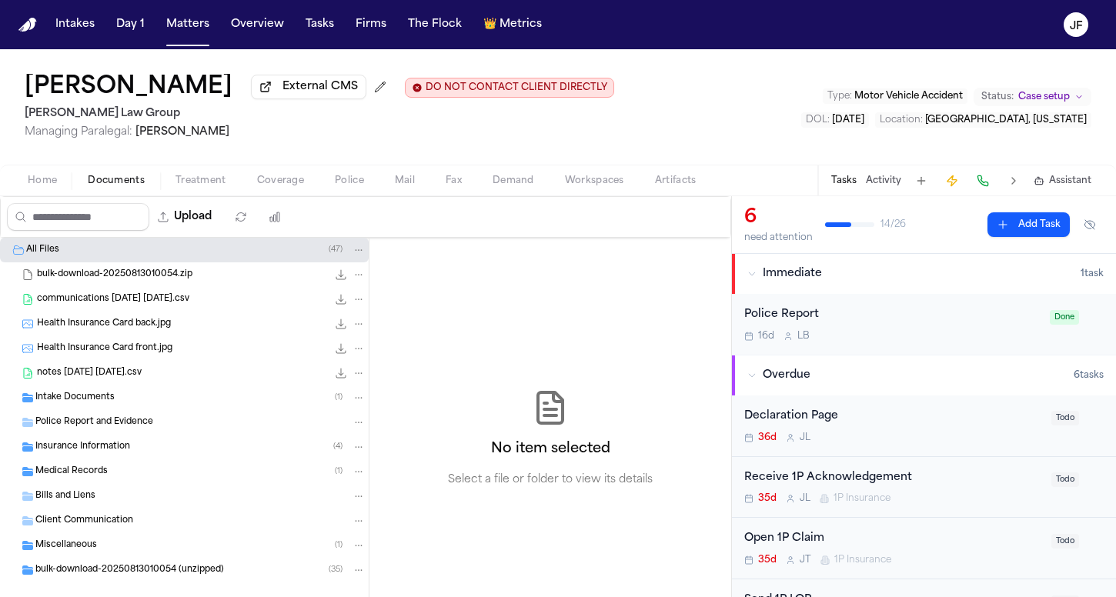
click at [75, 401] on span "Intake Documents" at bounding box center [74, 398] width 79 height 13
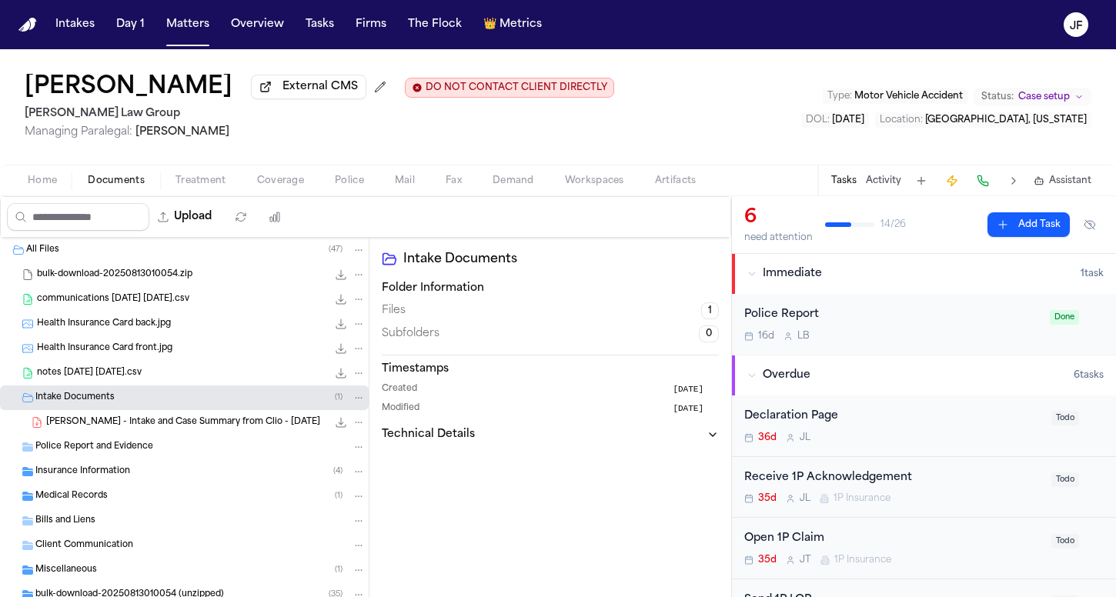
click at [97, 405] on span "Intake Documents" at bounding box center [74, 398] width 79 height 13
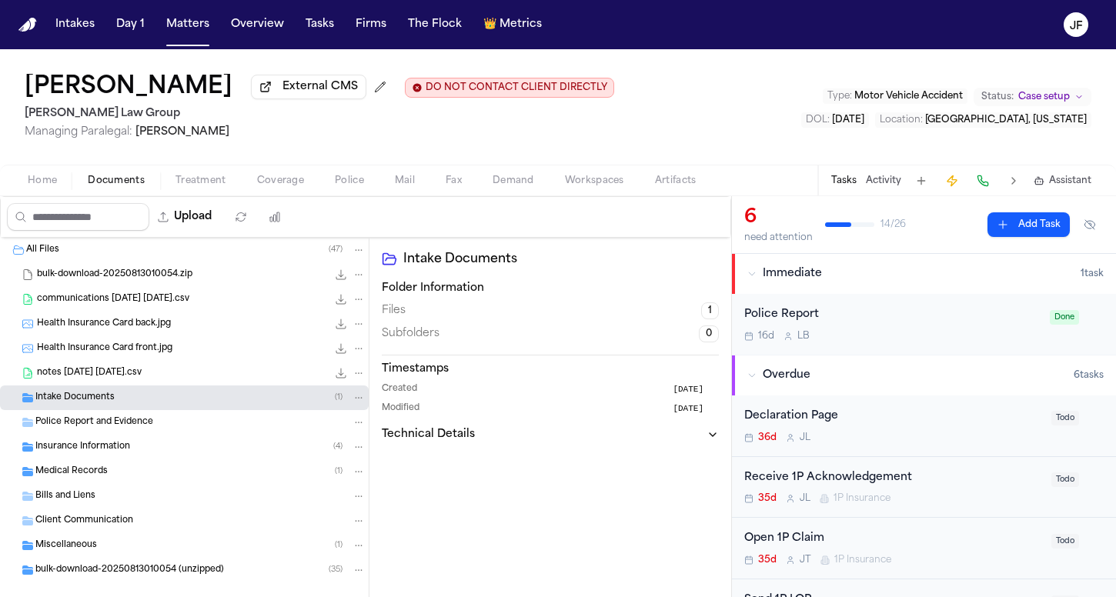
click at [93, 464] on div "Medical Records ( 1 )" at bounding box center [184, 472] width 369 height 25
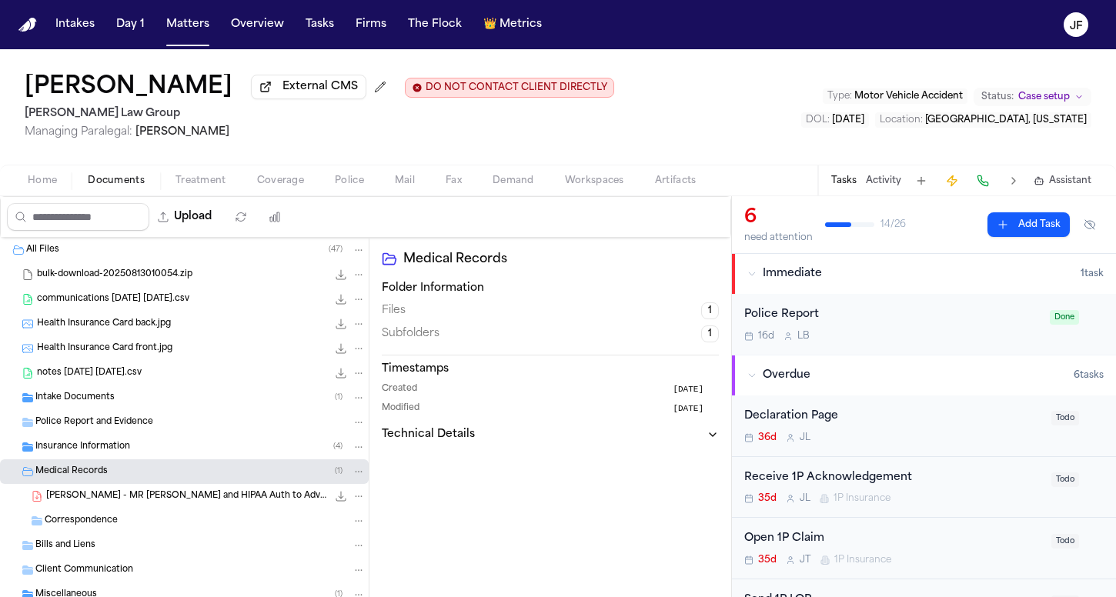
click at [95, 453] on span "Insurance Information" at bounding box center [82, 447] width 95 height 13
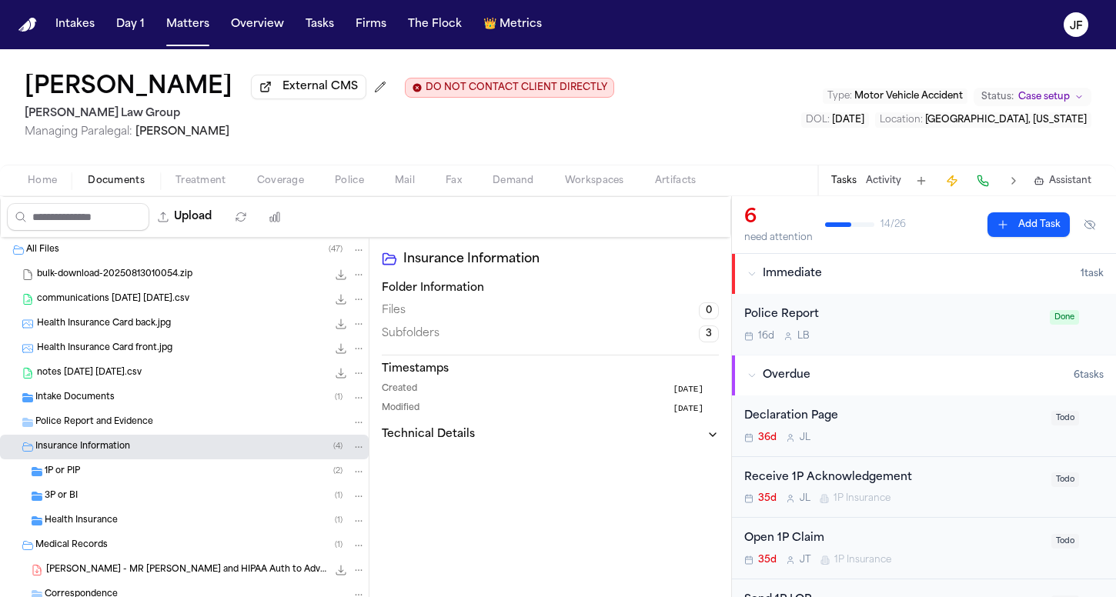
click at [95, 453] on span "Insurance Information" at bounding box center [82, 447] width 95 height 13
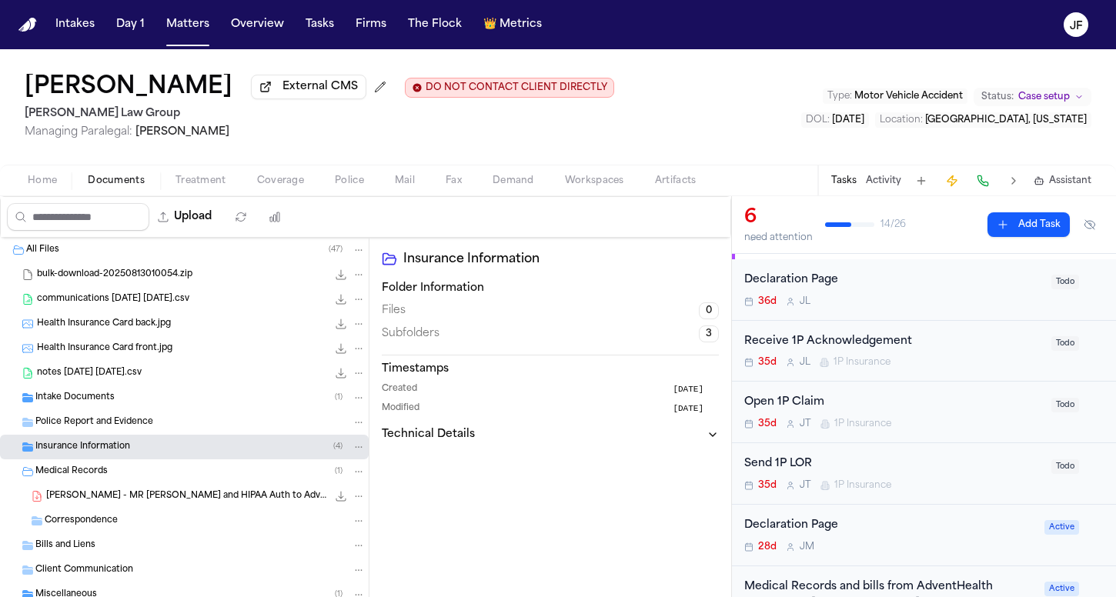
scroll to position [141, 0]
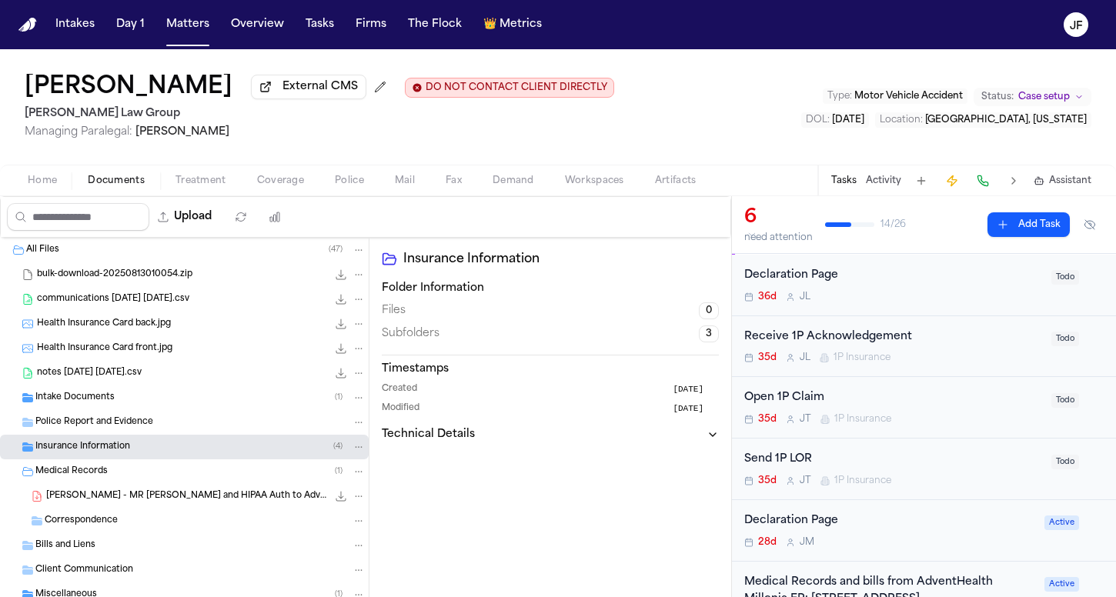
click at [811, 390] on div "Open 1P Claim" at bounding box center [893, 399] width 298 height 18
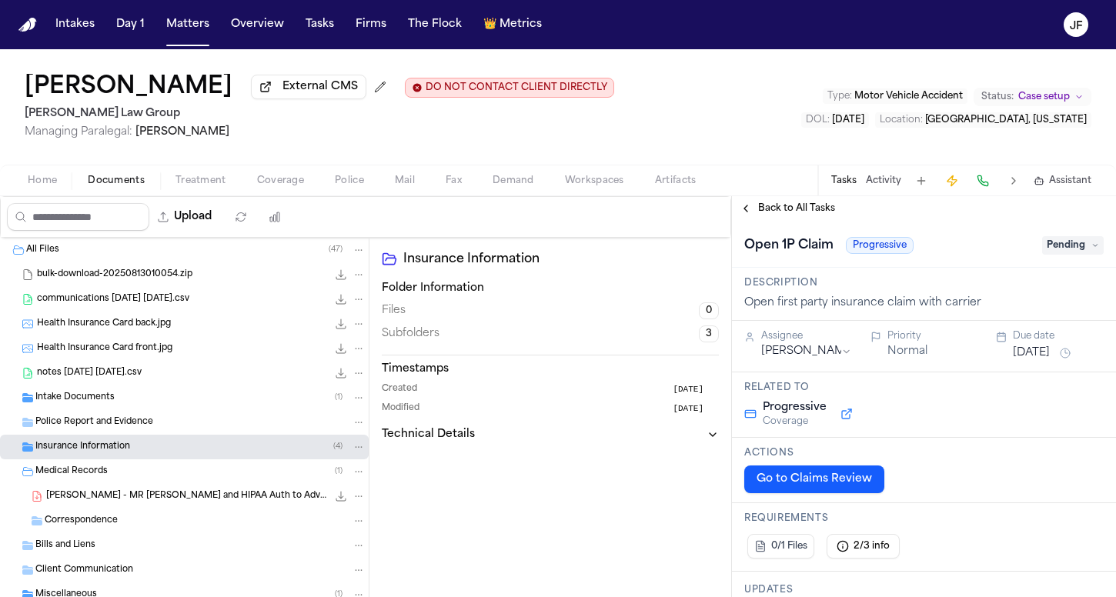
click at [1054, 258] on div "Open 1P Claim Progressive Pending" at bounding box center [924, 245] width 360 height 25
click at [1054, 249] on span "Pending" at bounding box center [1073, 245] width 62 height 18
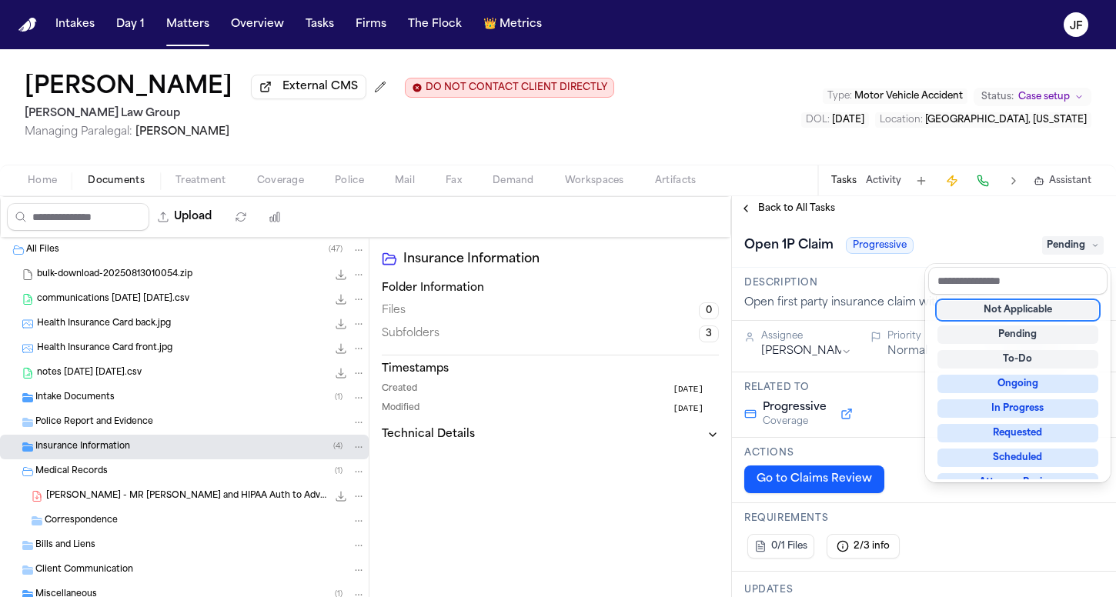
click at [1022, 314] on div "Not Applicable" at bounding box center [1018, 310] width 161 height 18
click at [813, 215] on div "**********" at bounding box center [924, 396] width 384 height 401
click at [813, 215] on span "Back to All Tasks" at bounding box center [796, 208] width 77 height 12
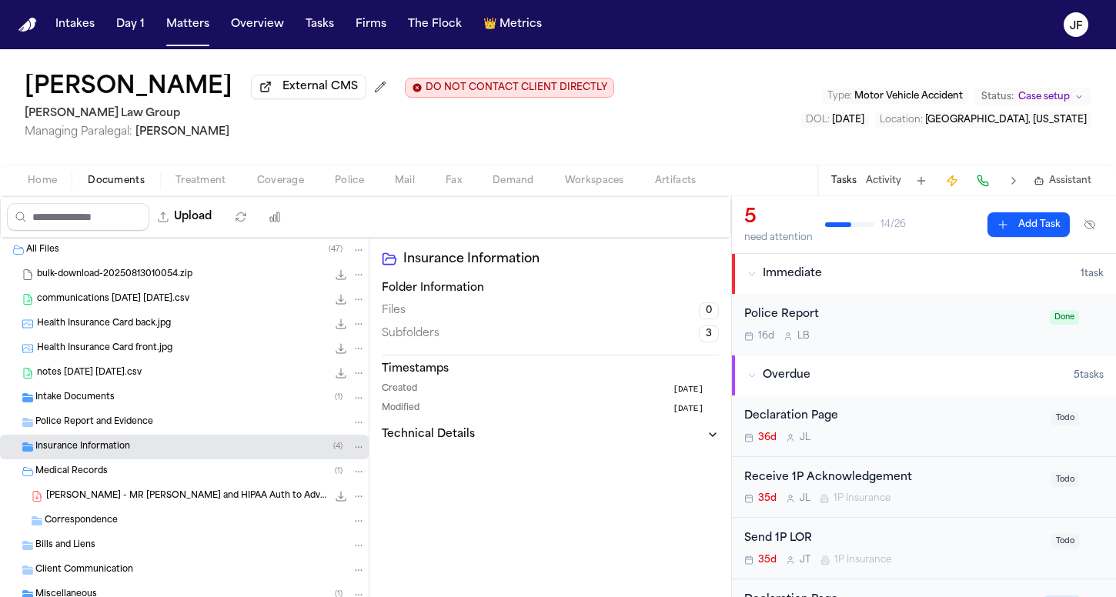
click at [822, 486] on div "Receive 1P Acknowledgement" at bounding box center [893, 479] width 298 height 18
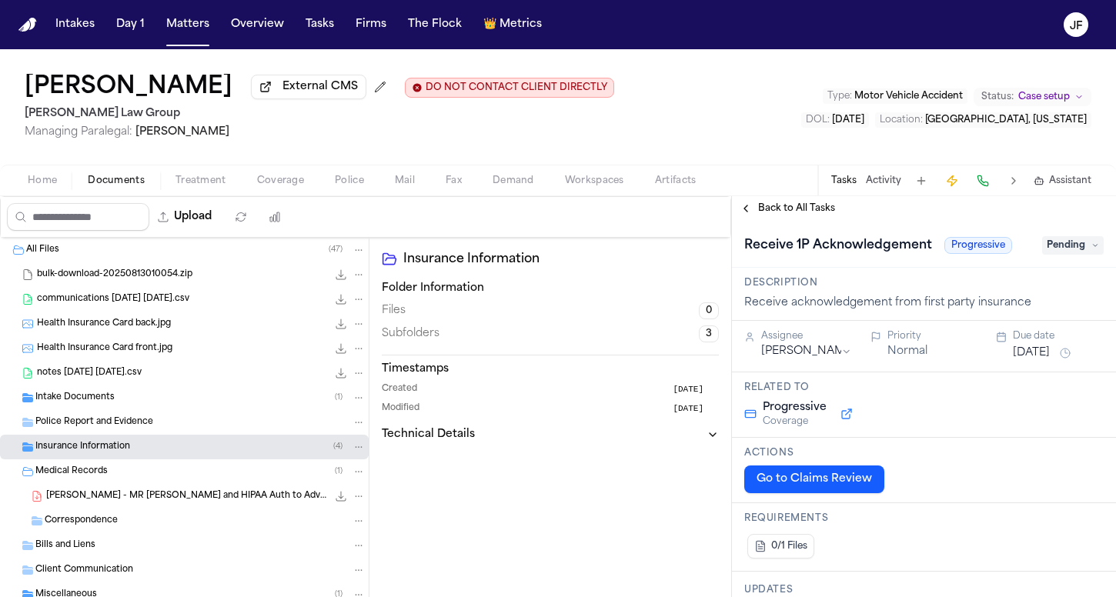
click at [1092, 249] on icon at bounding box center [1096, 246] width 8 height 8
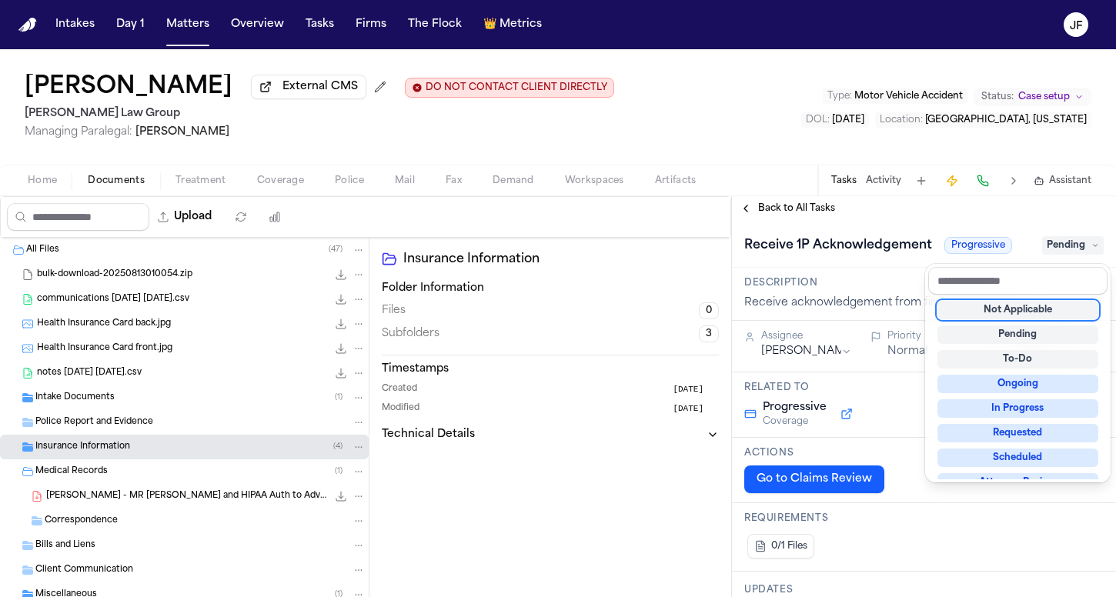
click at [1042, 314] on div "Not Applicable" at bounding box center [1018, 310] width 161 height 18
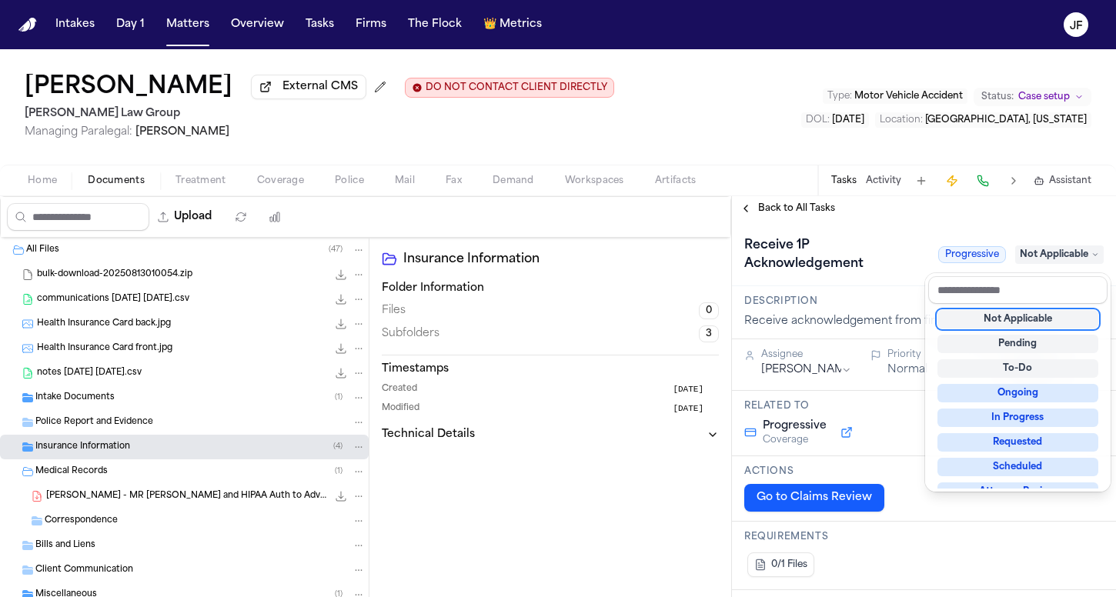
click at [787, 216] on div "**********" at bounding box center [924, 396] width 384 height 401
click at [794, 209] on span "Back to All Tasks" at bounding box center [796, 208] width 77 height 12
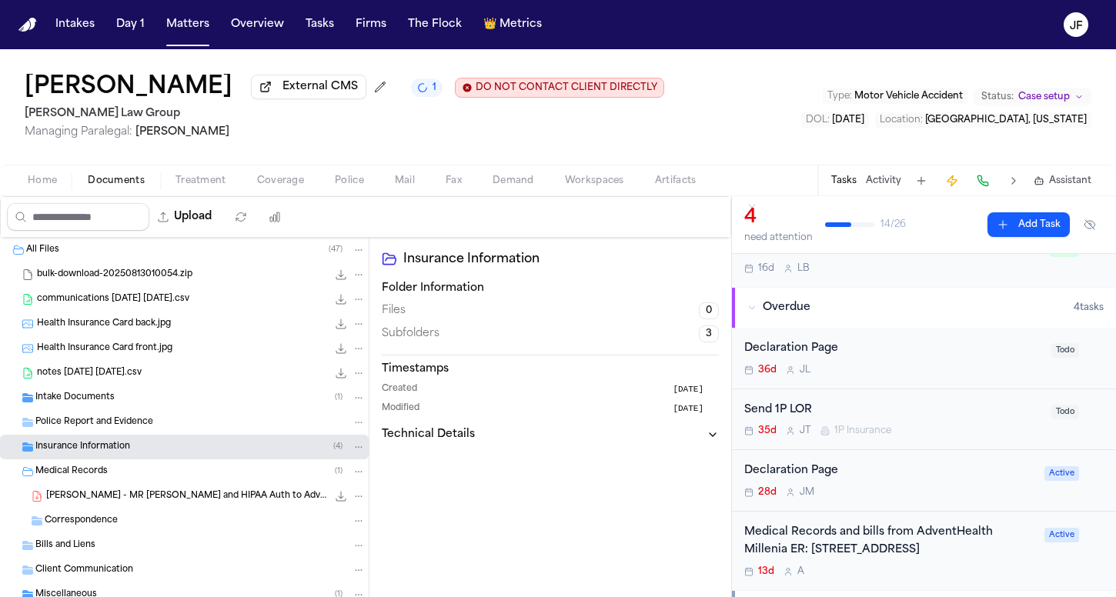
scroll to position [72, 0]
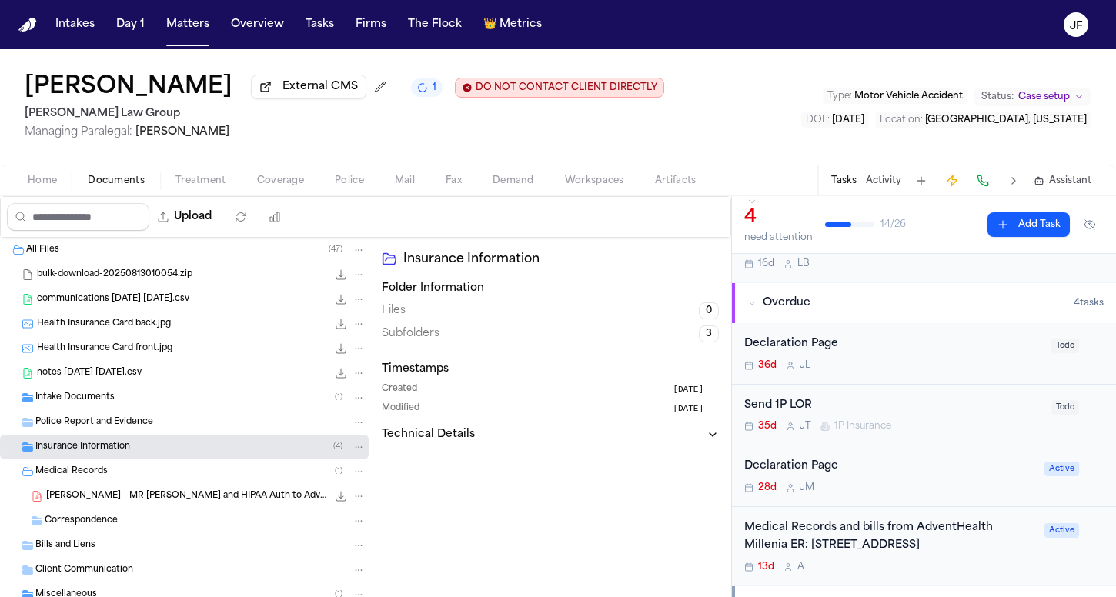
click at [788, 405] on div "Send 1P LOR" at bounding box center [893, 406] width 298 height 18
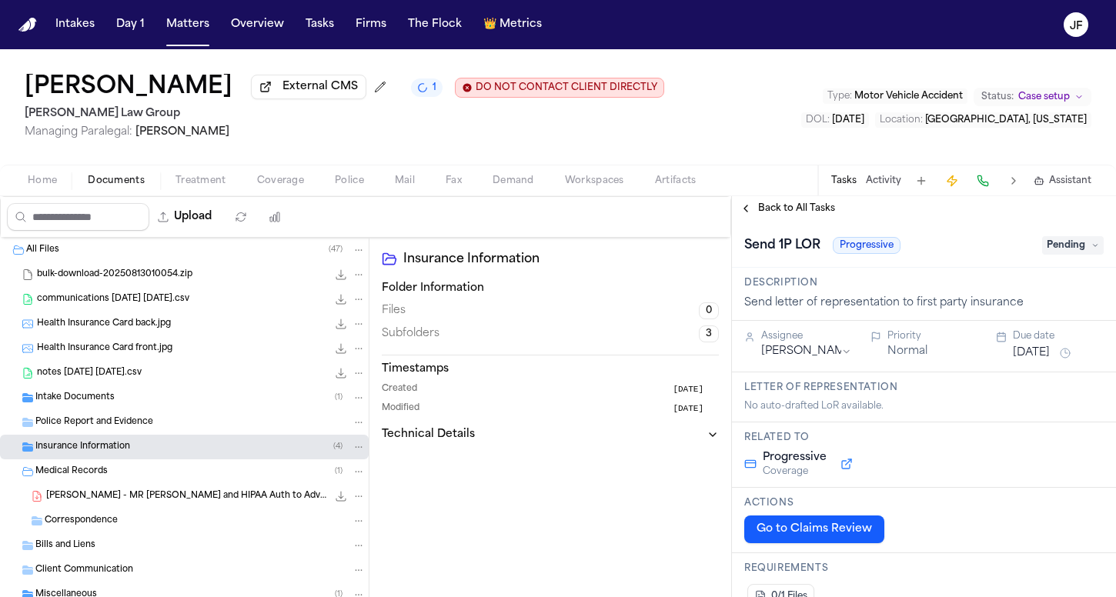
click at [1072, 243] on span "Pending" at bounding box center [1073, 245] width 62 height 18
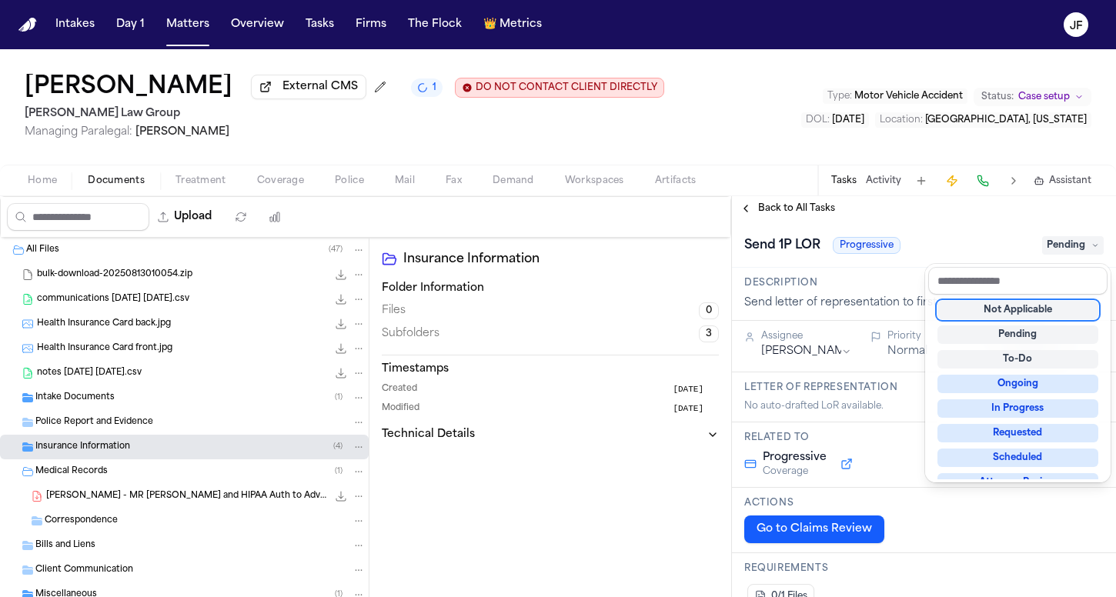
click at [1014, 316] on div "Not Applicable" at bounding box center [1018, 310] width 161 height 18
click at [906, 226] on div "Send 1P LOR Progressive Not Applicable" at bounding box center [924, 244] width 384 height 47
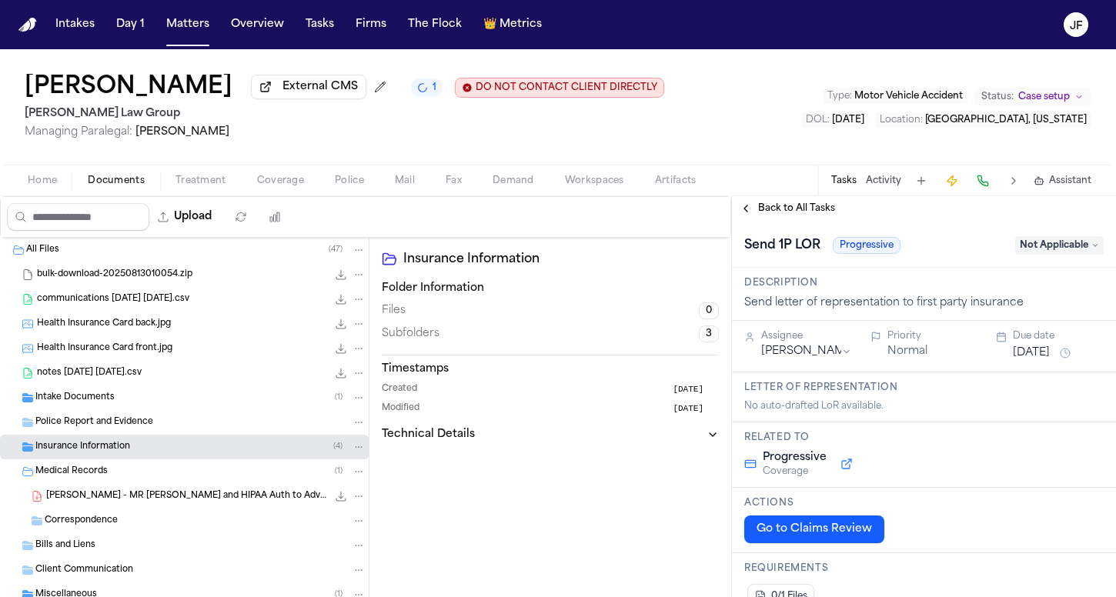
click at [816, 215] on span "Back to All Tasks" at bounding box center [796, 208] width 77 height 12
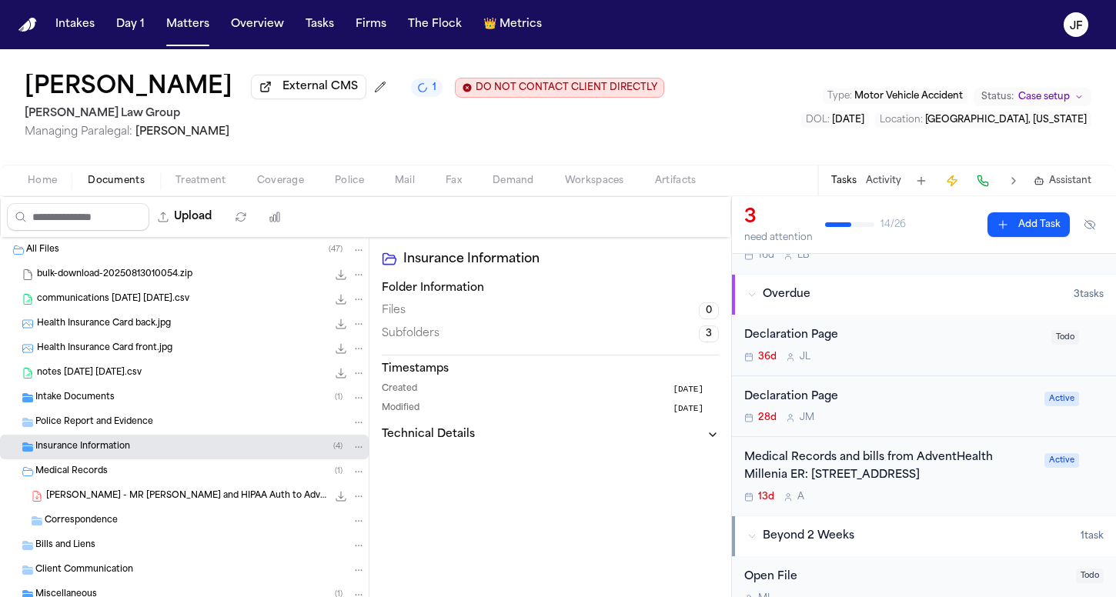
scroll to position [79, 0]
click at [874, 364] on div "36d [PERSON_NAME]" at bounding box center [893, 359] width 298 height 12
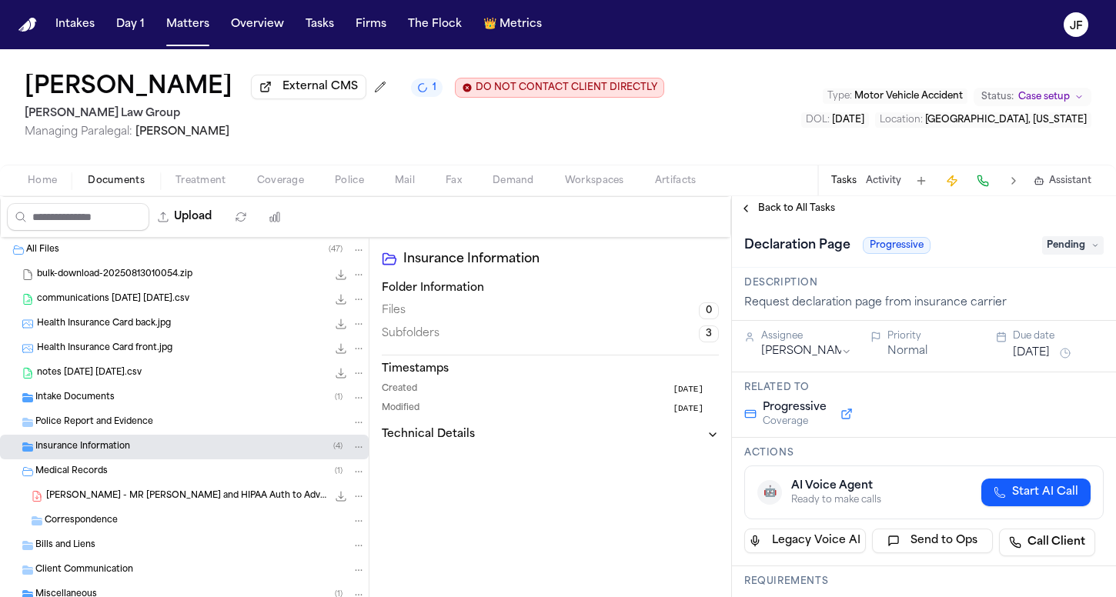
click at [799, 209] on span "Back to All Tasks" at bounding box center [796, 208] width 77 height 12
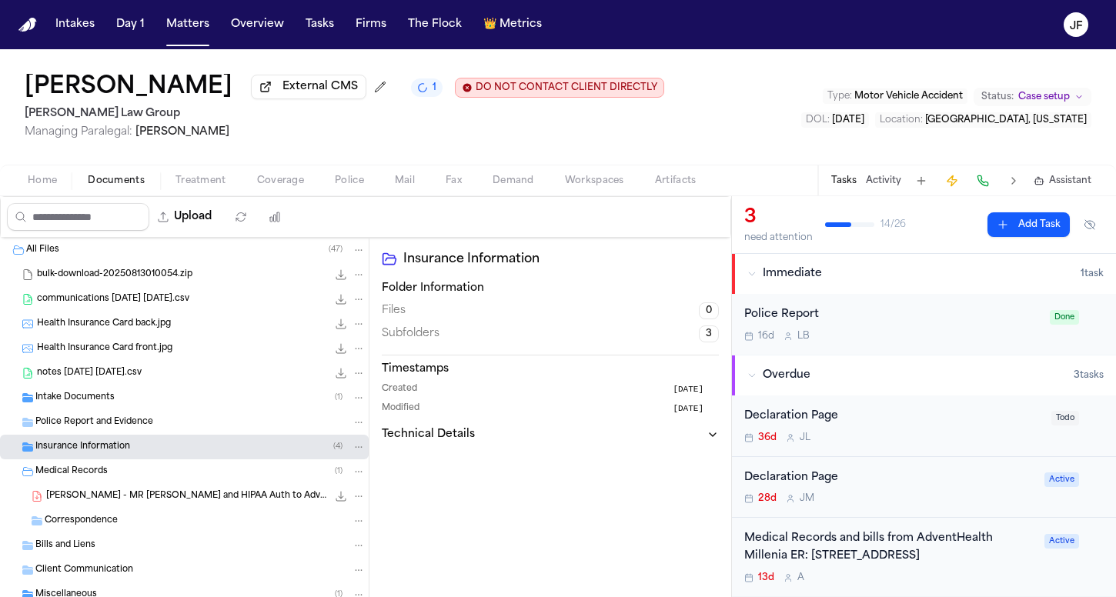
click at [910, 422] on div "Declaration Page" at bounding box center [893, 417] width 298 height 18
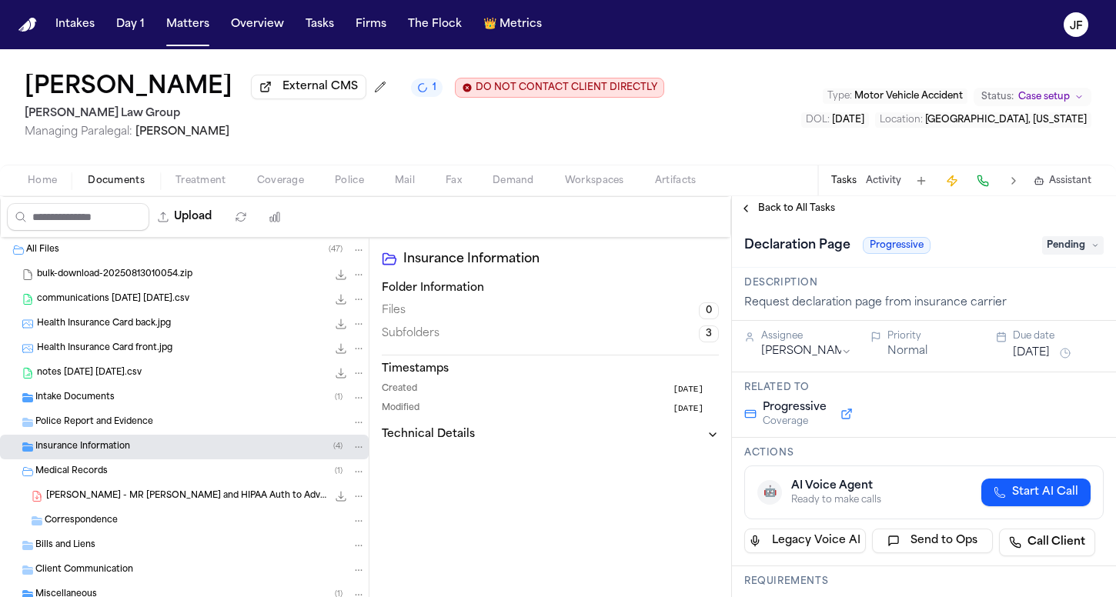
click at [1071, 239] on span "Pending" at bounding box center [1073, 245] width 62 height 18
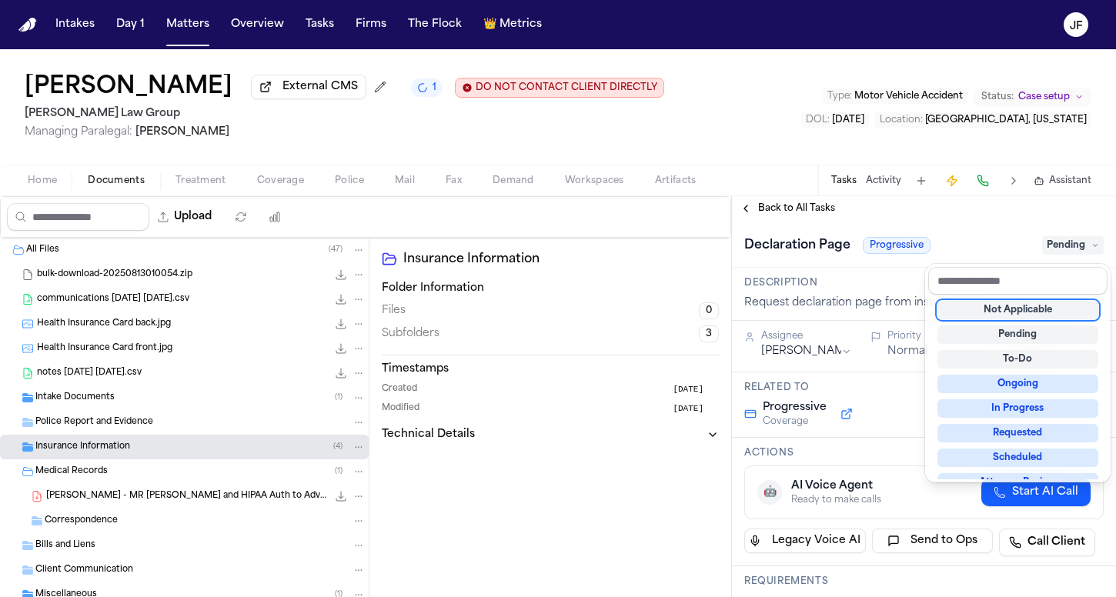
click at [1013, 310] on div "Not Applicable" at bounding box center [1018, 310] width 161 height 18
click at [1024, 246] on span "Not Applicable" at bounding box center [1059, 245] width 89 height 18
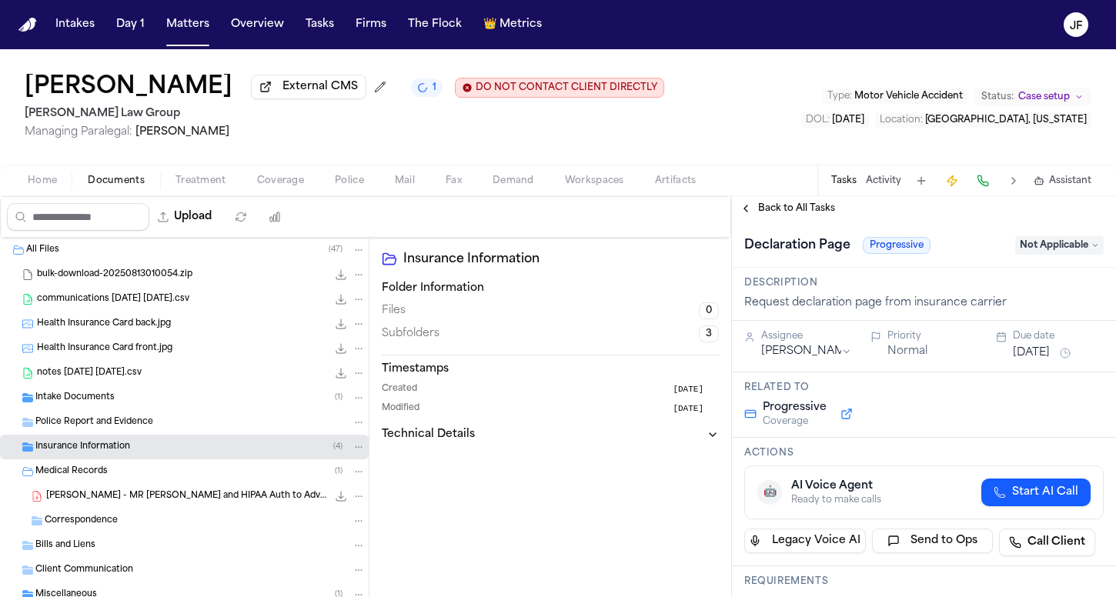
click at [1015, 255] on span "Not Applicable" at bounding box center [1059, 245] width 89 height 18
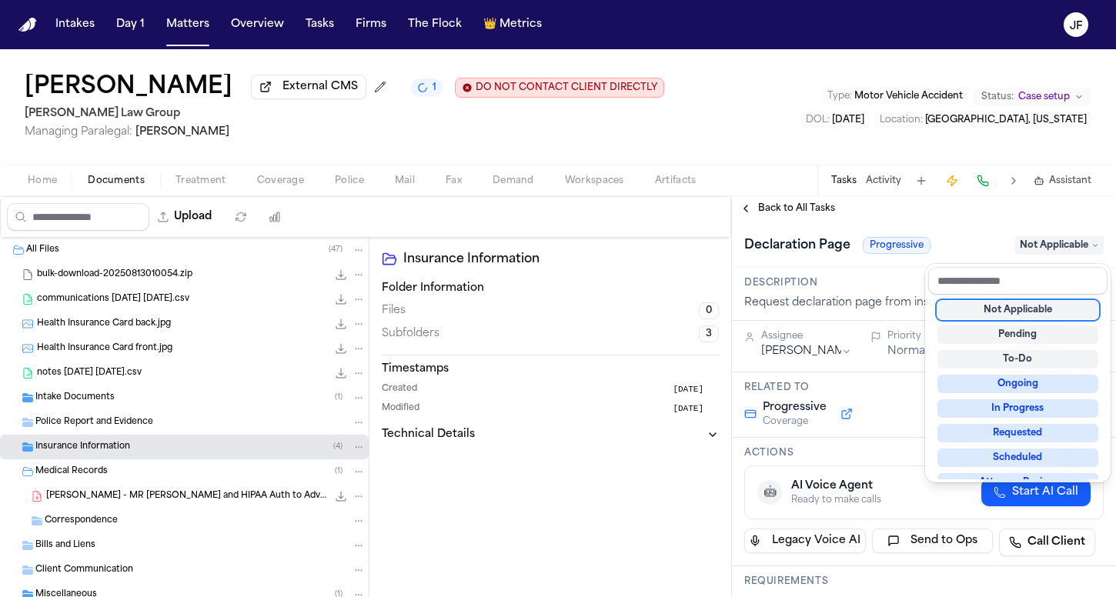
click at [793, 219] on div "**********" at bounding box center [924, 396] width 384 height 401
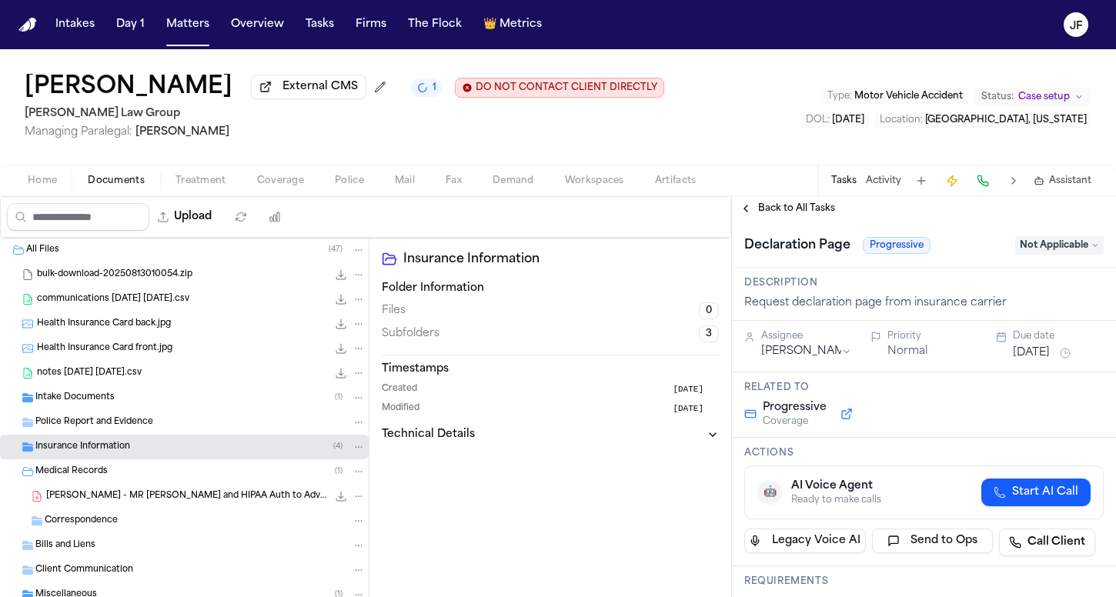
click at [801, 212] on span "Back to All Tasks" at bounding box center [796, 208] width 77 height 12
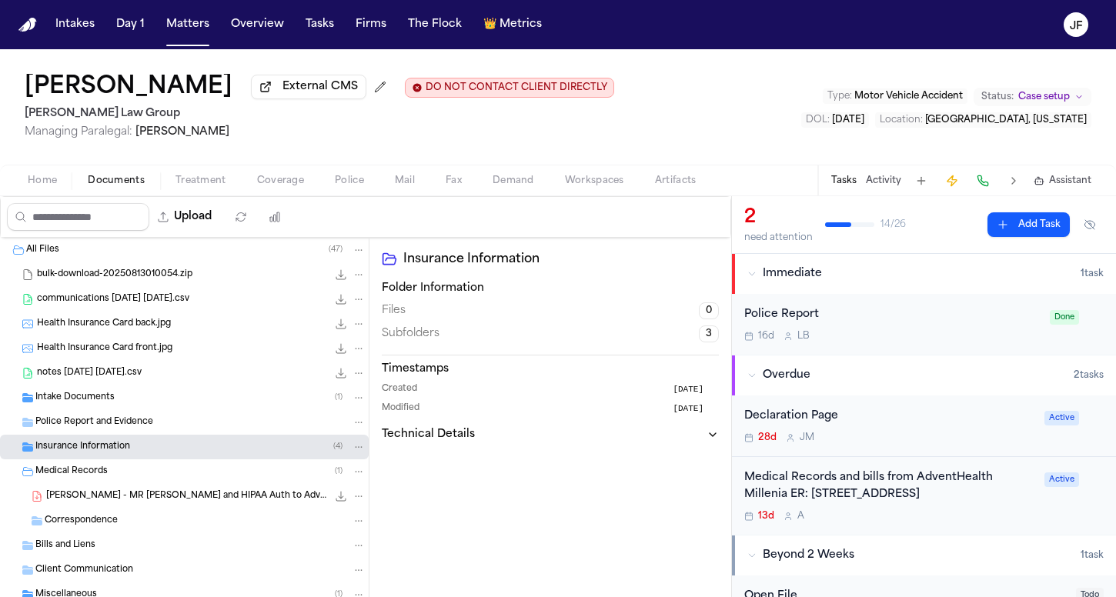
click at [139, 451] on div "Insurance Information ( 4 )" at bounding box center [200, 447] width 330 height 14
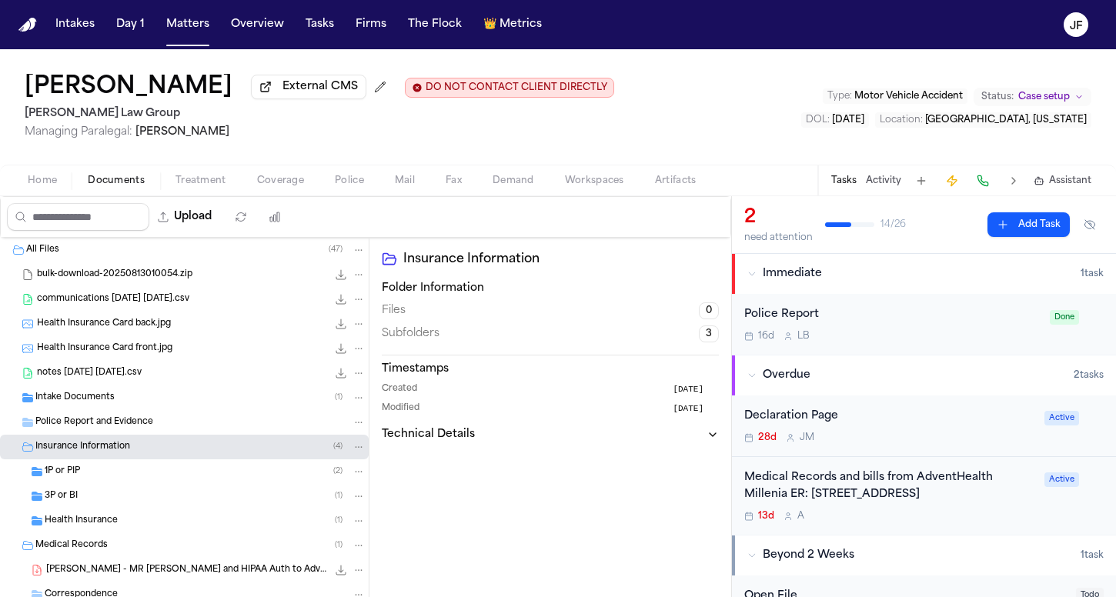
click at [138, 484] on div "1P or PIP ( 2 )" at bounding box center [184, 472] width 369 height 25
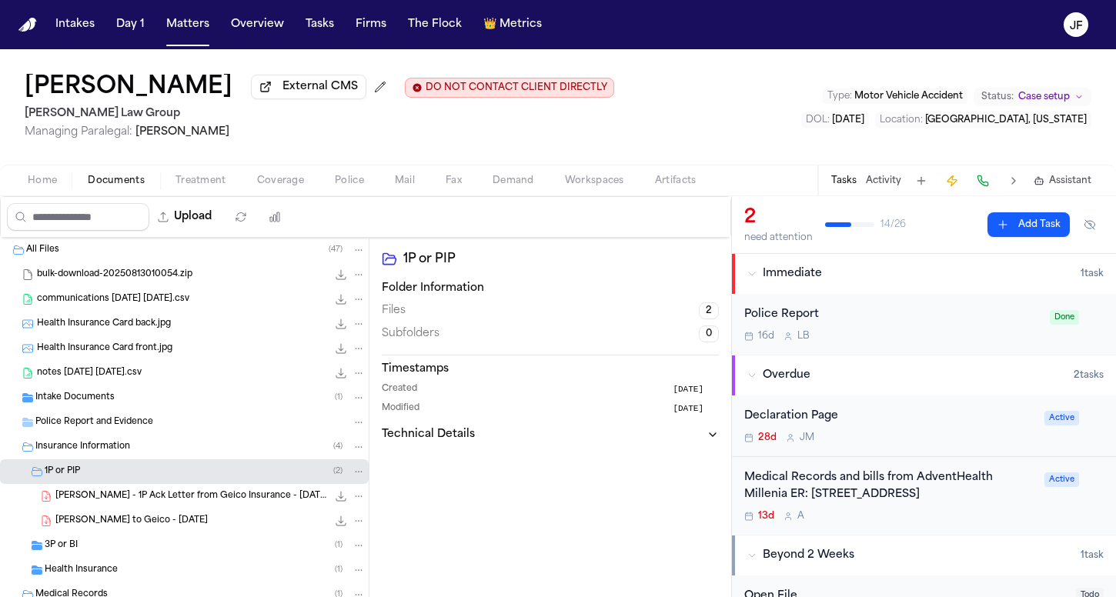
click at [229, 204] on div "Upload" at bounding box center [148, 217] width 294 height 40
click at [221, 214] on button "Upload" at bounding box center [185, 217] width 72 height 28
select select "**********"
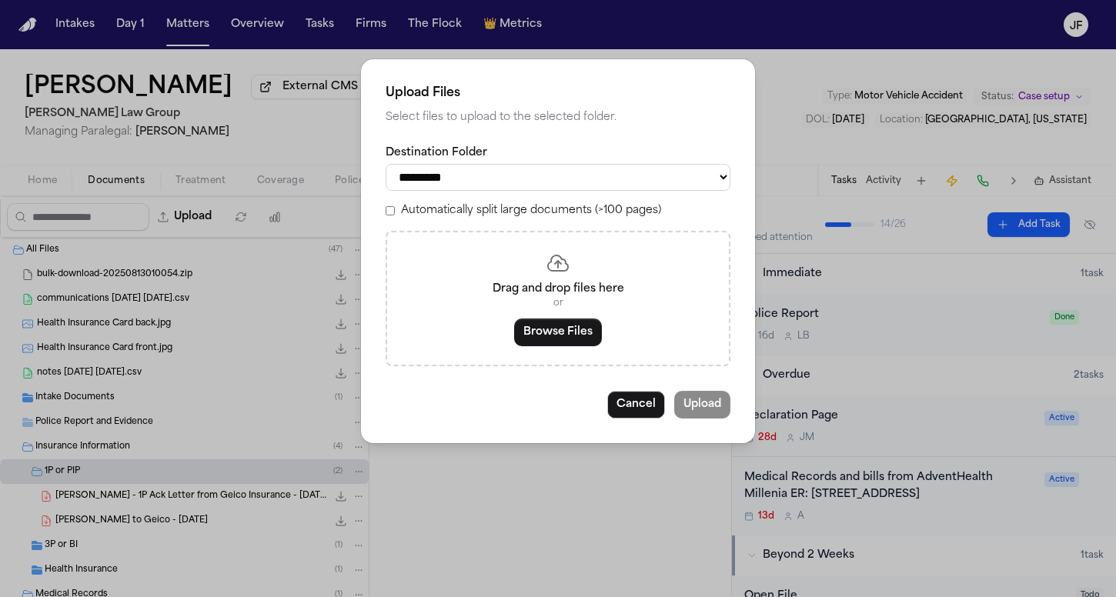
click at [550, 329] on button "Browse Files" at bounding box center [558, 333] width 88 height 28
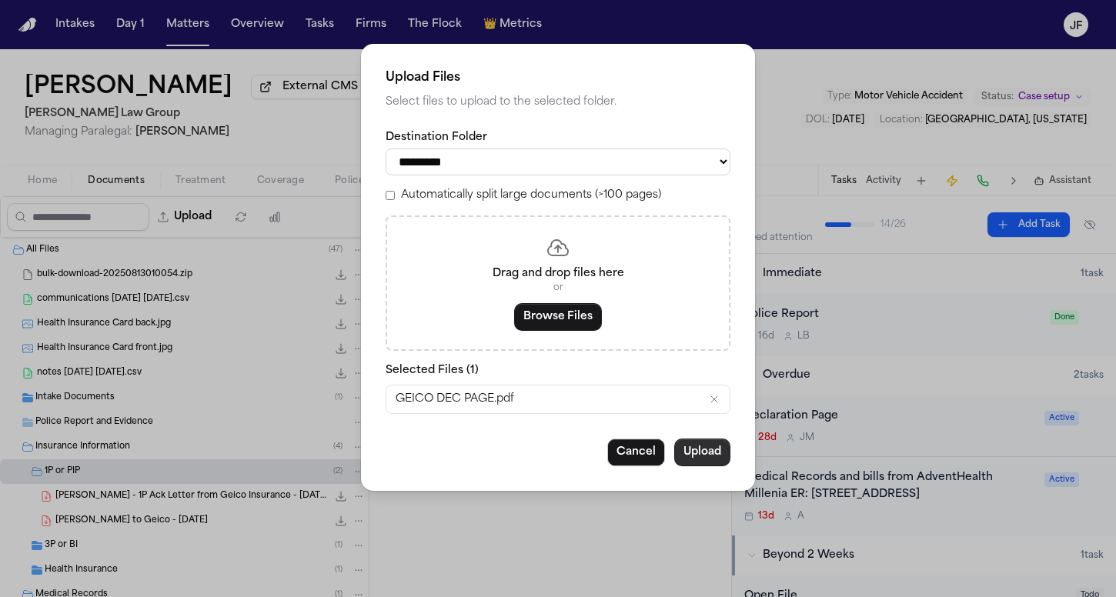
click at [697, 452] on button "Upload" at bounding box center [702, 453] width 56 height 28
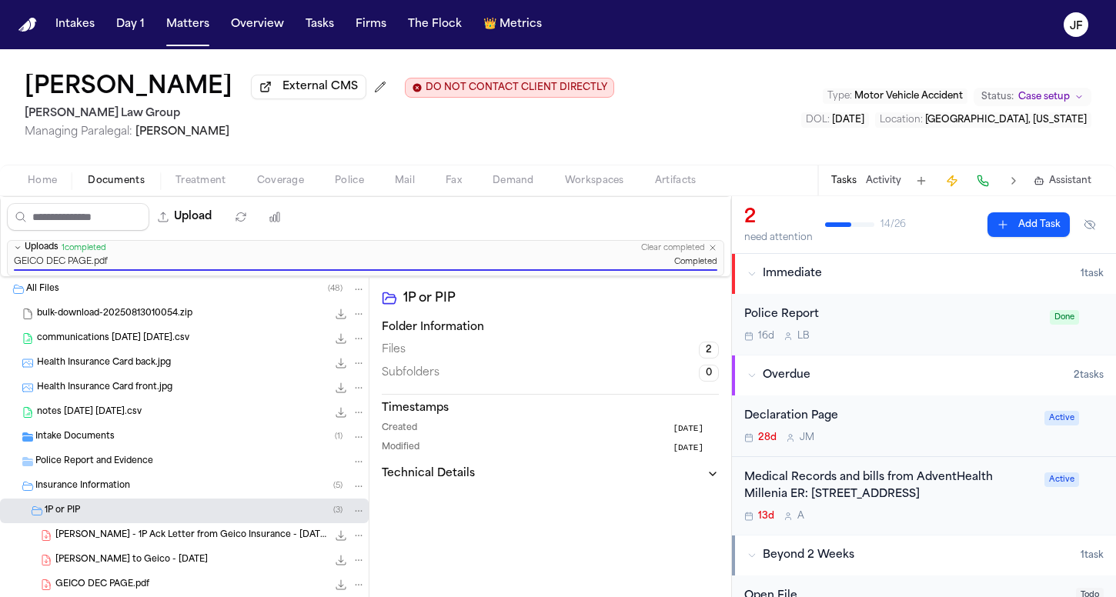
click at [803, 416] on div "Declaration Page" at bounding box center [889, 417] width 291 height 18
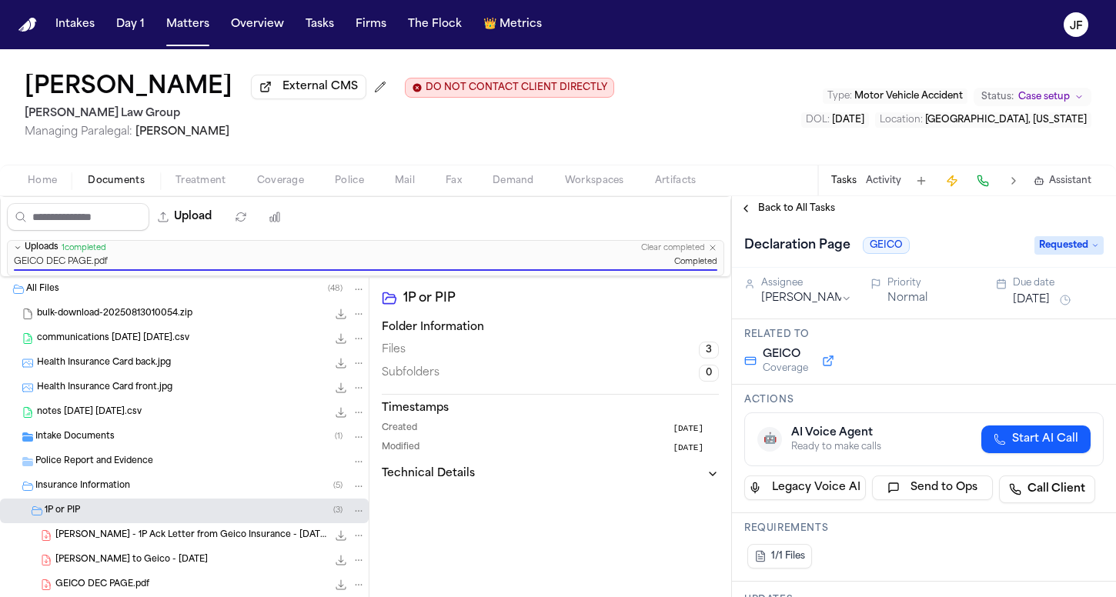
click at [1059, 262] on div "Declaration Page GEICO Requested" at bounding box center [924, 244] width 384 height 47
click at [1065, 248] on span "Requested" at bounding box center [1069, 245] width 69 height 18
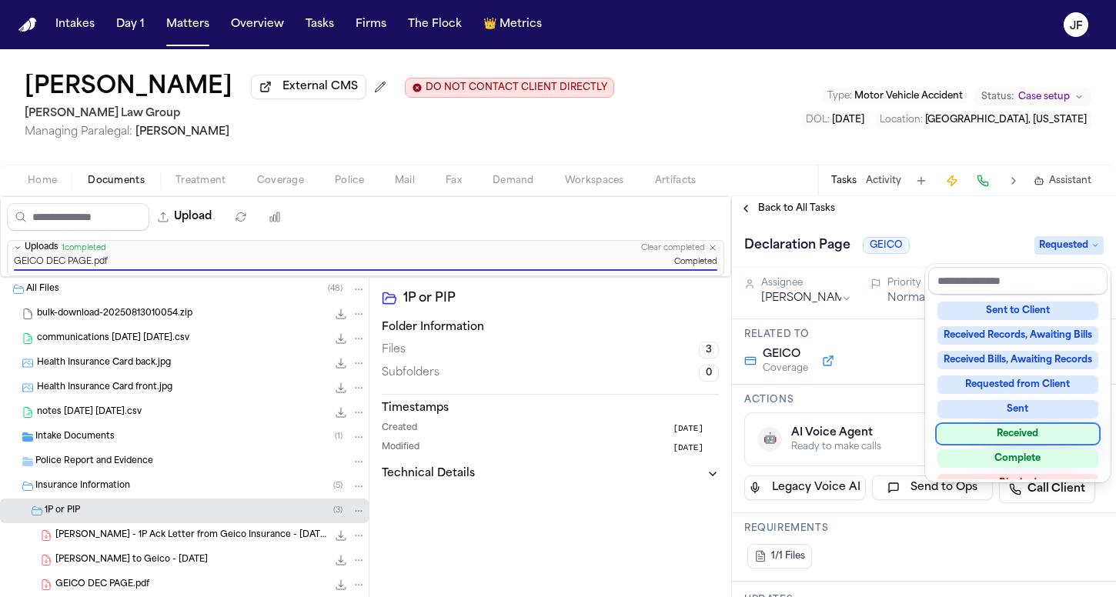
click at [985, 430] on div "Received" at bounding box center [1018, 434] width 161 height 18
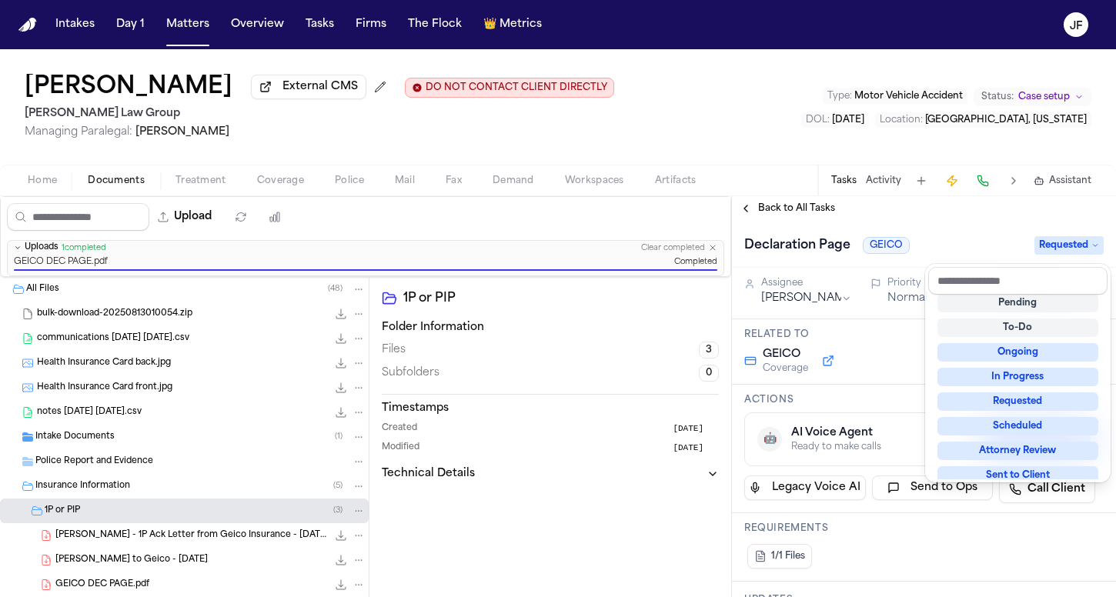
scroll to position [6, 0]
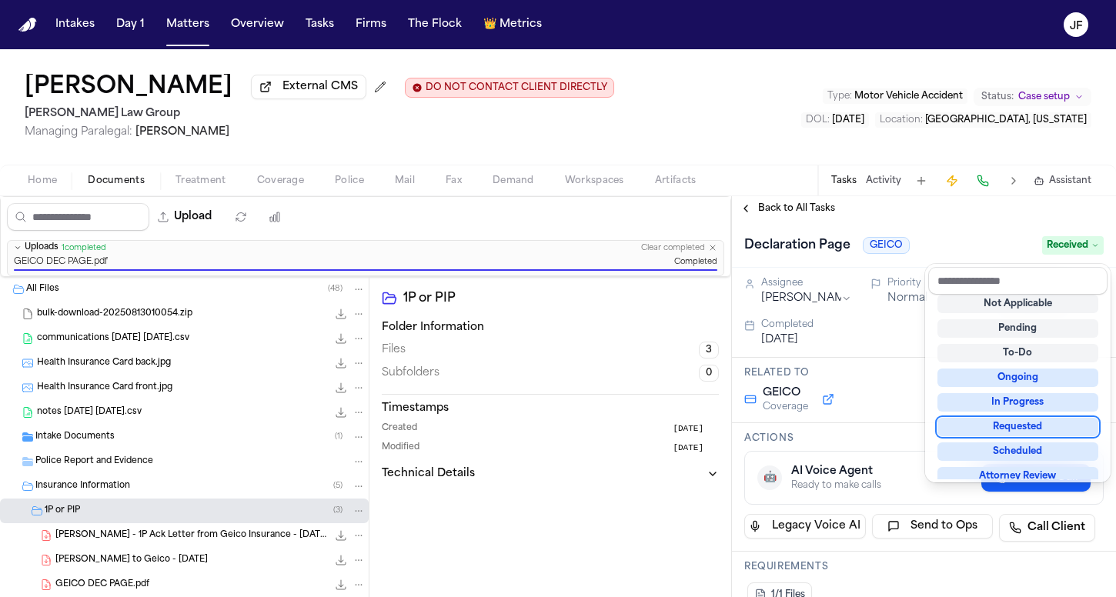
click at [831, 220] on div "Back to All Tasks Declaration Page GEICO Received Assignee [PERSON_NAME] Priori…" at bounding box center [924, 396] width 384 height 401
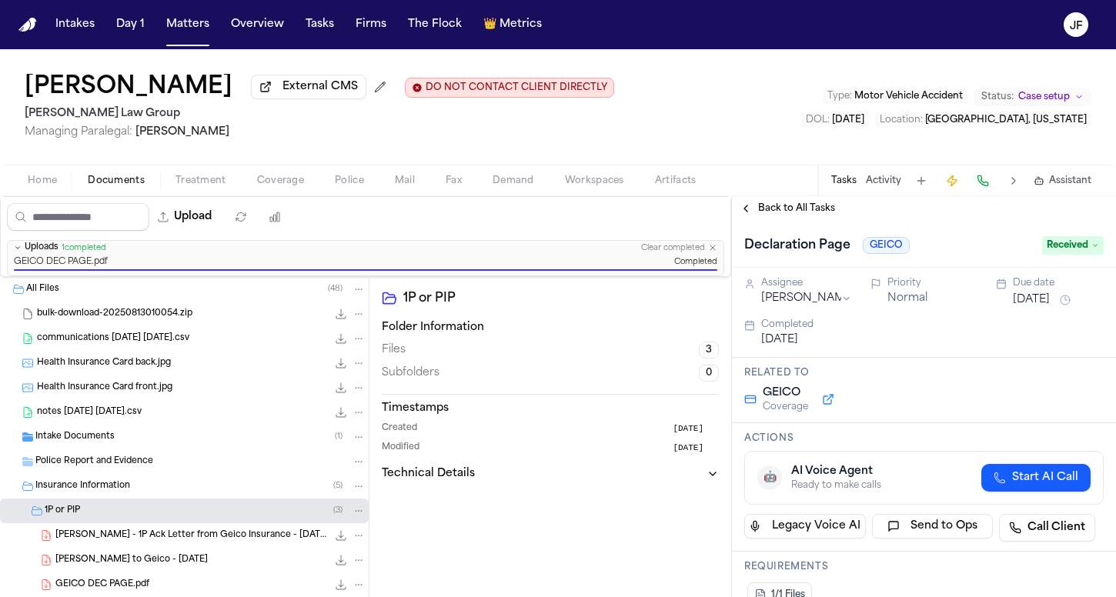
click at [804, 215] on span "Back to All Tasks" at bounding box center [796, 208] width 77 height 12
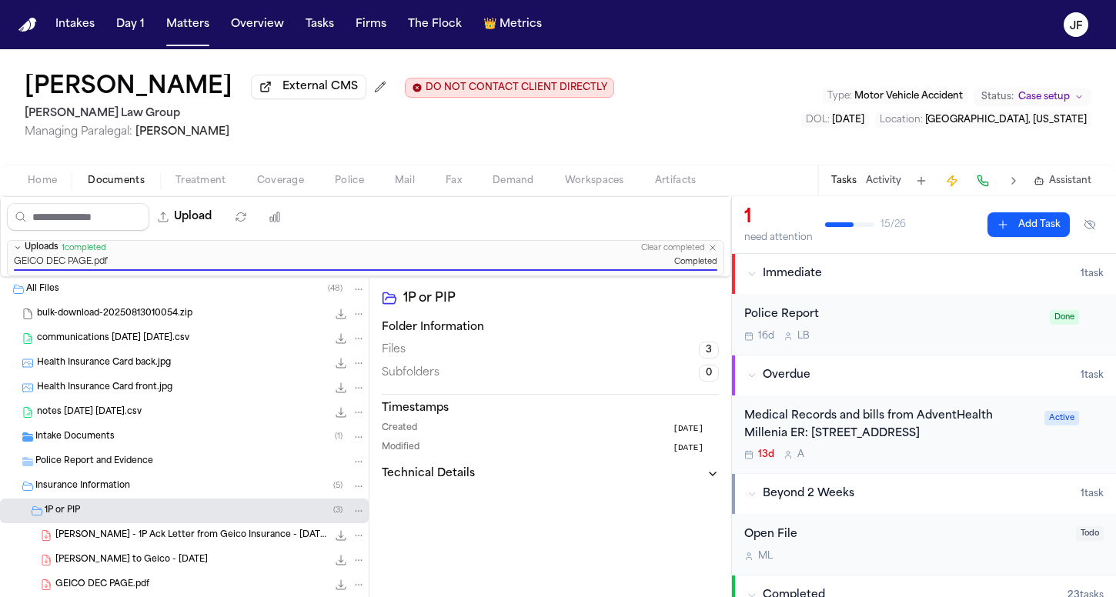
click at [548, 105] on div "[PERSON_NAME] External CMS DO NOT CONTACT CLIENT DIRECTLY DO NOT CONTACT [PERSO…" at bounding box center [320, 107] width 590 height 66
click at [297, 176] on span "Coverage" at bounding box center [280, 181] width 47 height 12
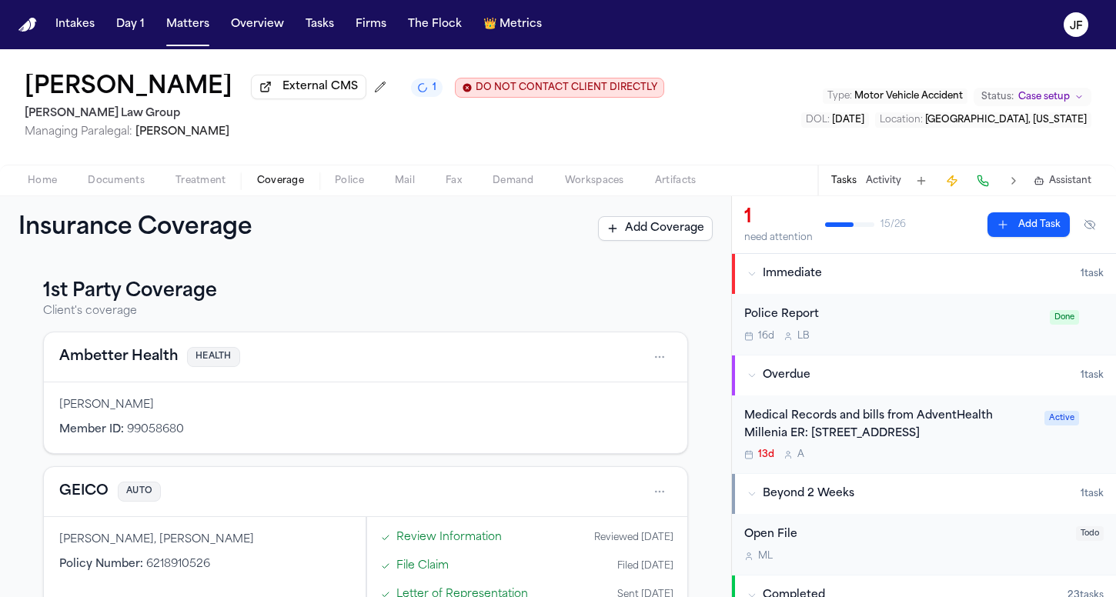
click at [119, 193] on div "Home Documents Treatment Coverage Police Mail Fax Demand Workspaces Artifacts T…" at bounding box center [558, 180] width 1116 height 31
click at [115, 176] on span "Documents" at bounding box center [116, 181] width 57 height 12
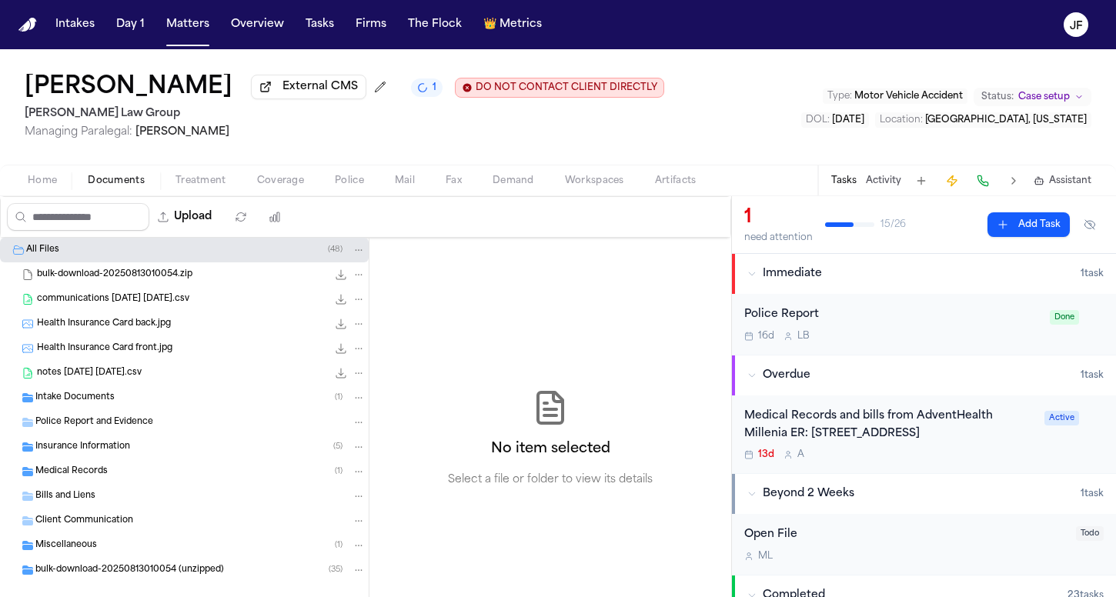
click at [86, 453] on span "Insurance Information" at bounding box center [82, 447] width 95 height 13
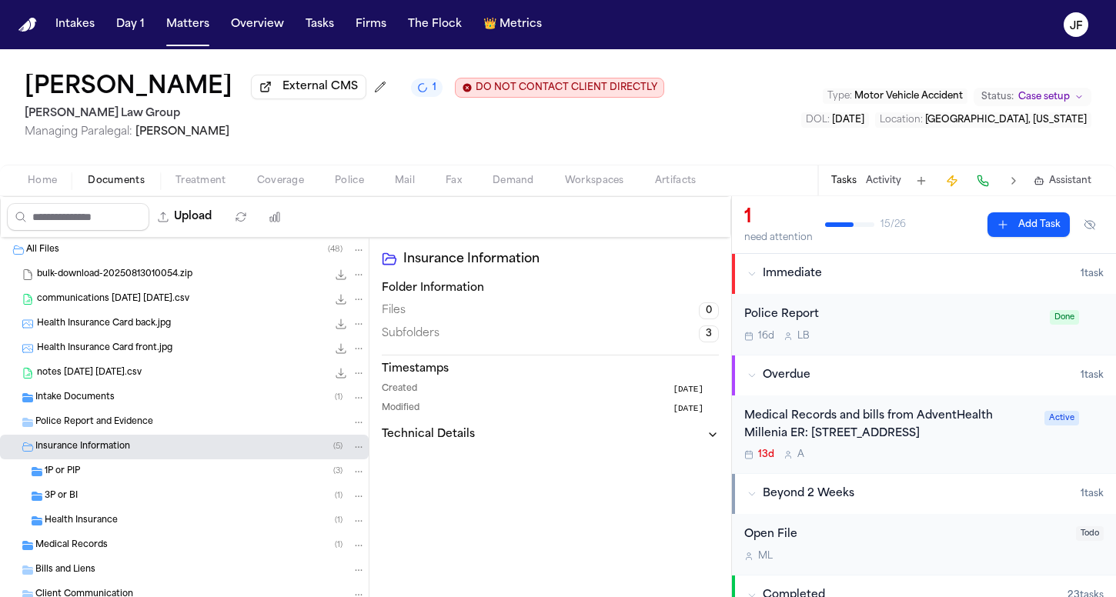
click at [85, 487] on div "3P or BI ( 1 )" at bounding box center [184, 496] width 369 height 25
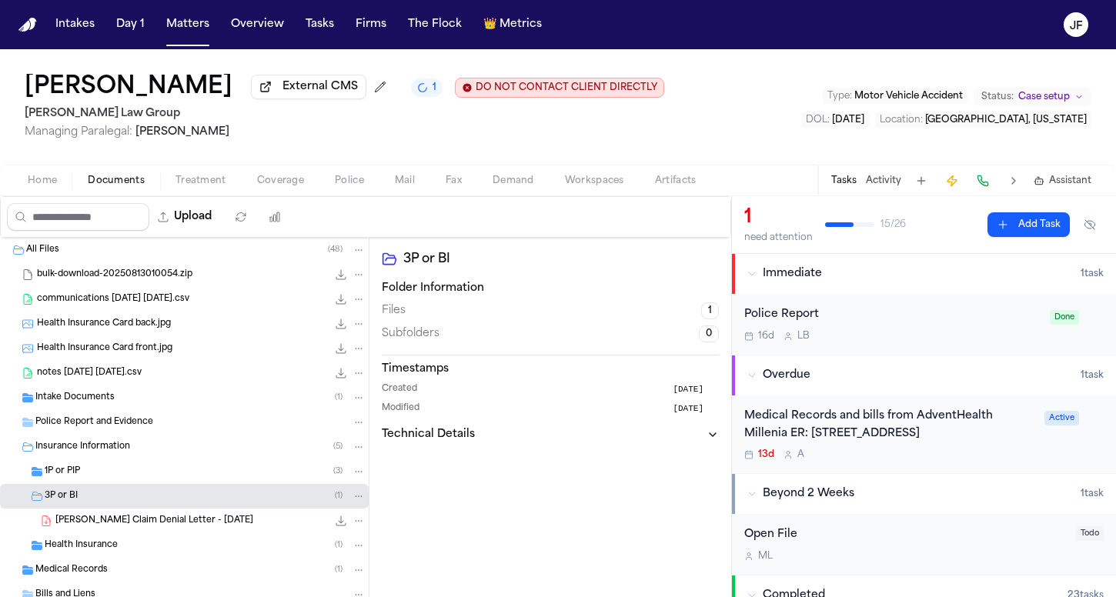
click at [85, 477] on div "1P or PIP ( 3 )" at bounding box center [205, 472] width 321 height 14
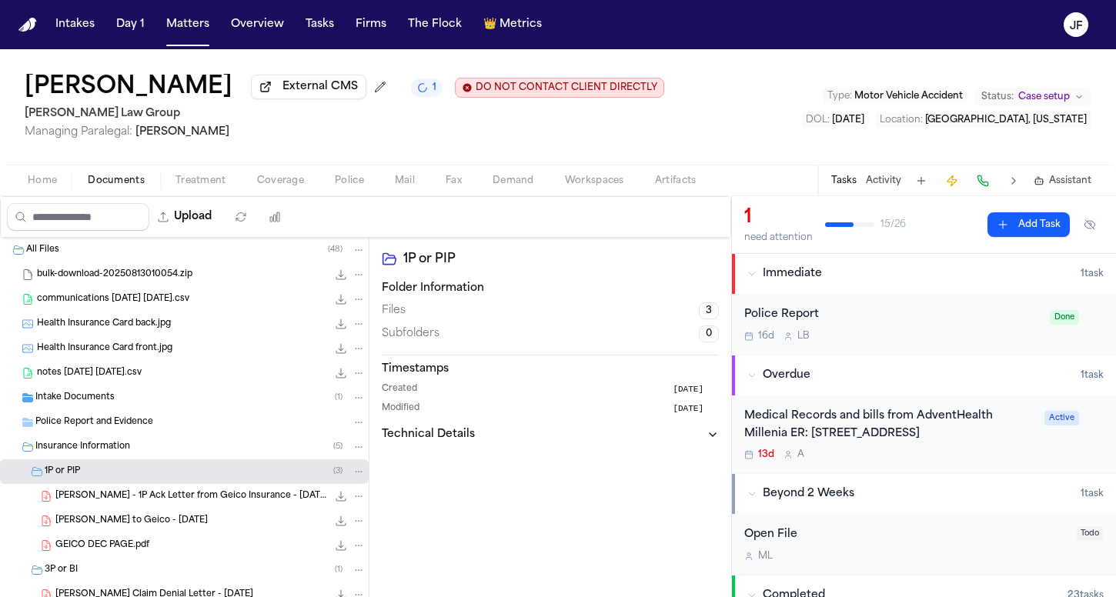
click at [106, 435] on div "Police Report and Evidence" at bounding box center [184, 422] width 369 height 25
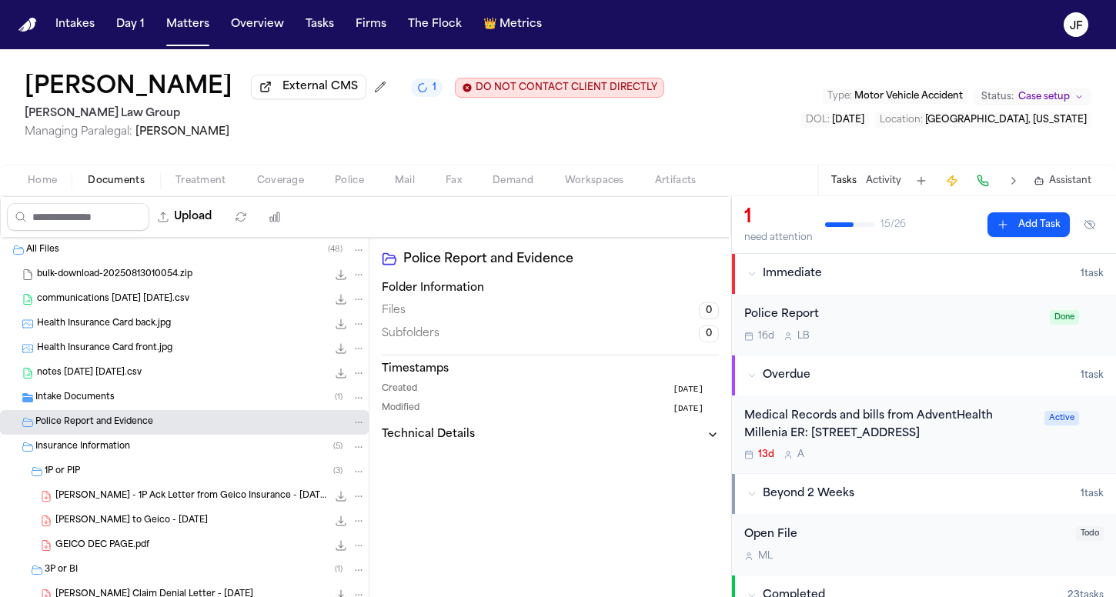
click at [892, 324] on div "Police Report" at bounding box center [892, 315] width 296 height 18
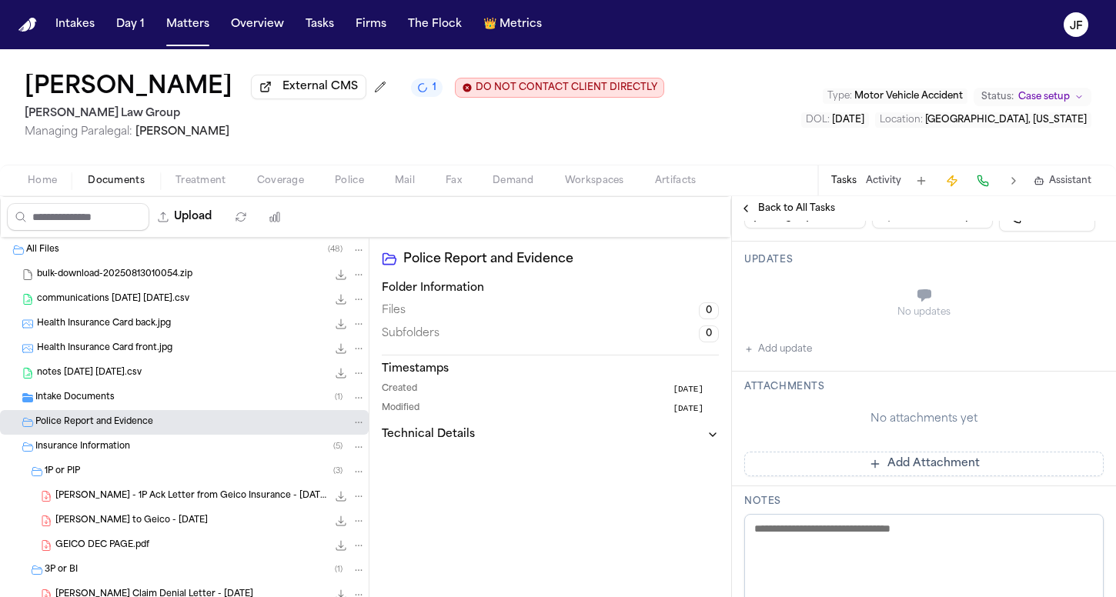
scroll to position [211, 0]
click at [778, 215] on span "Back to All Tasks" at bounding box center [796, 208] width 77 height 12
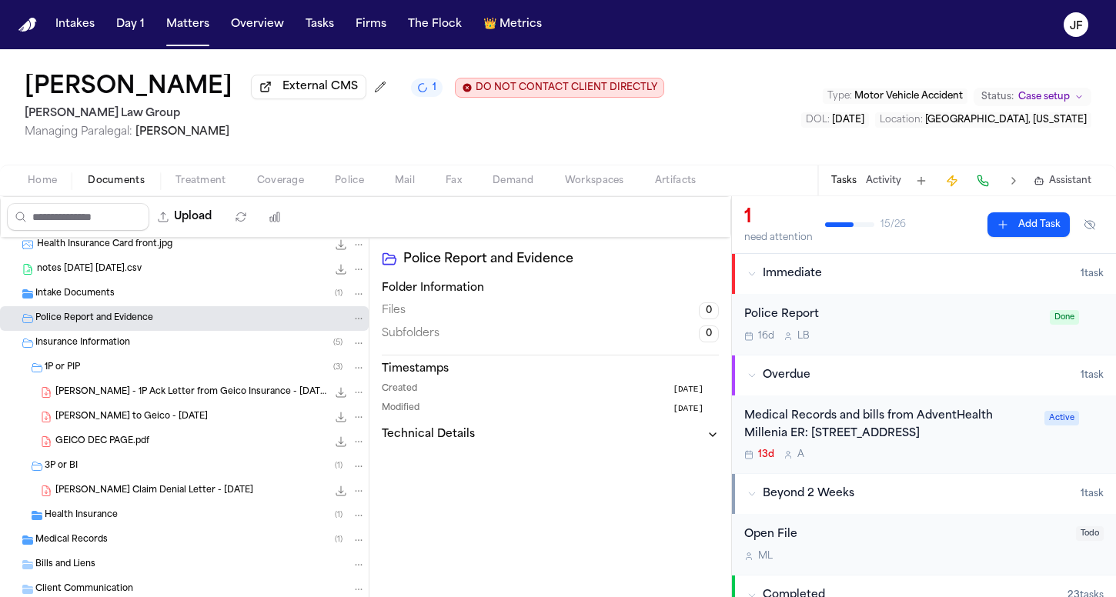
scroll to position [112, 0]
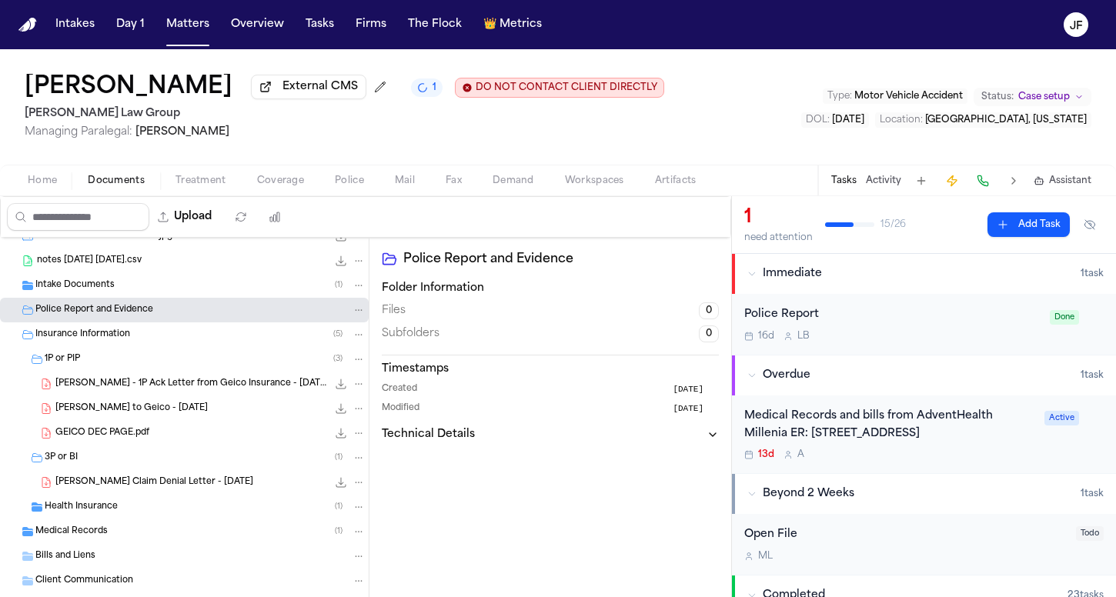
click at [139, 293] on div "Intake Documents ( 1 )" at bounding box center [200, 286] width 330 height 14
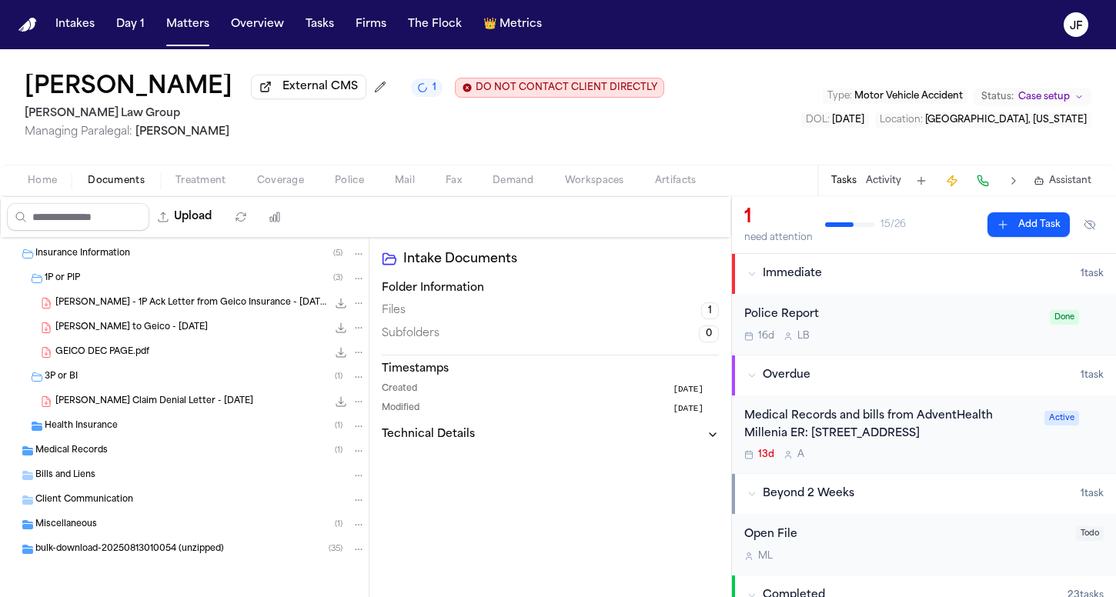
scroll to position [221, 0]
click at [120, 433] on div "Health Insurance ( 1 )" at bounding box center [184, 426] width 369 height 25
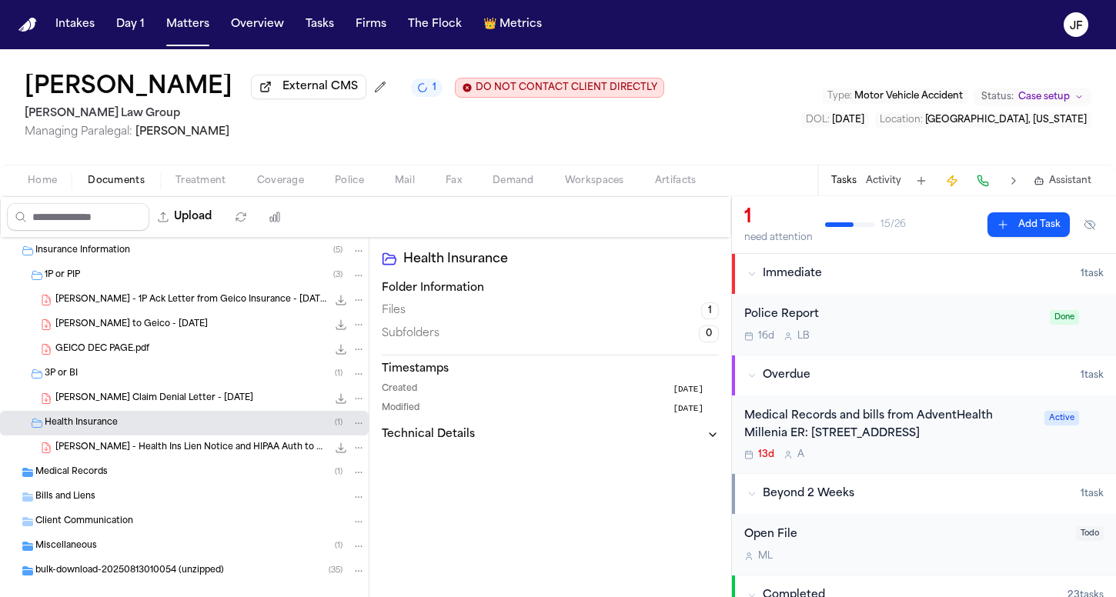
click at [119, 480] on div "Medical Records ( 1 )" at bounding box center [200, 473] width 330 height 14
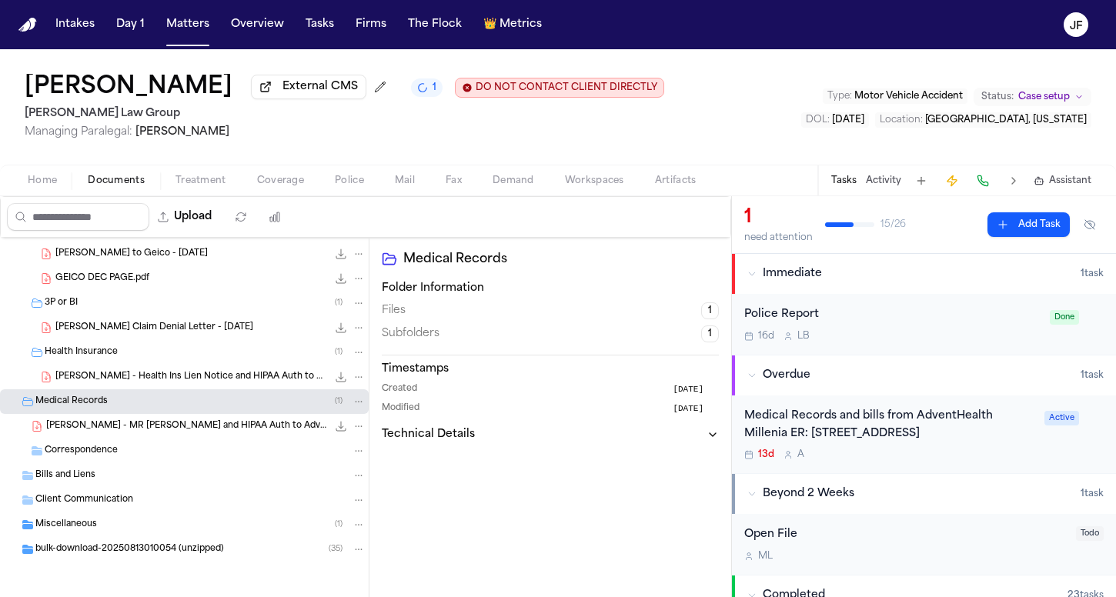
click at [112, 552] on span "bulk-download-20250813010054 (unzipped)" at bounding box center [129, 550] width 189 height 13
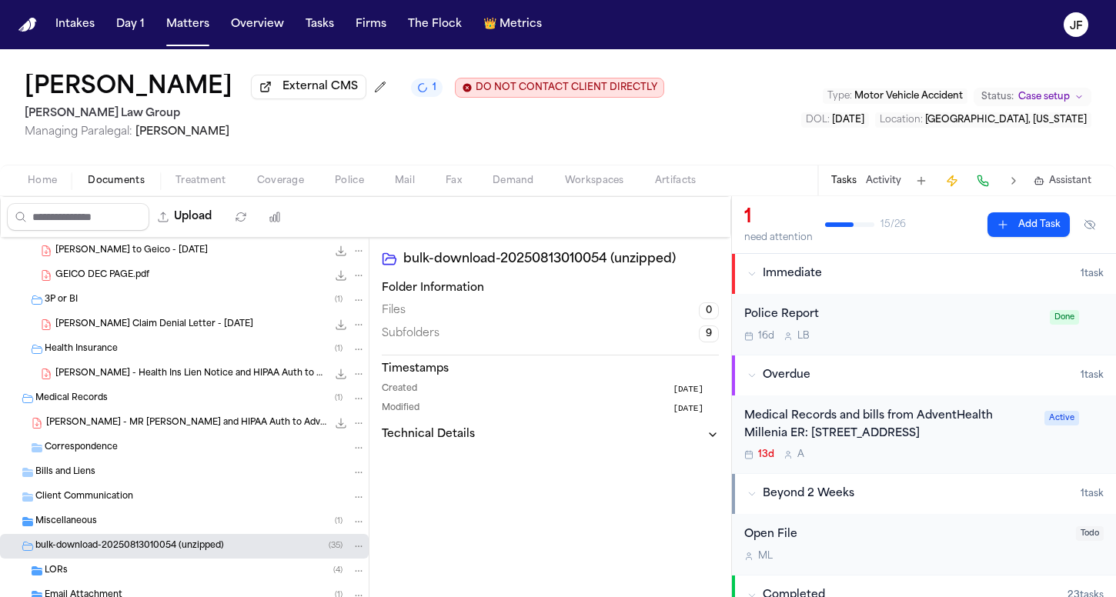
click at [112, 532] on div "Miscellaneous ( 1 )" at bounding box center [184, 522] width 369 height 25
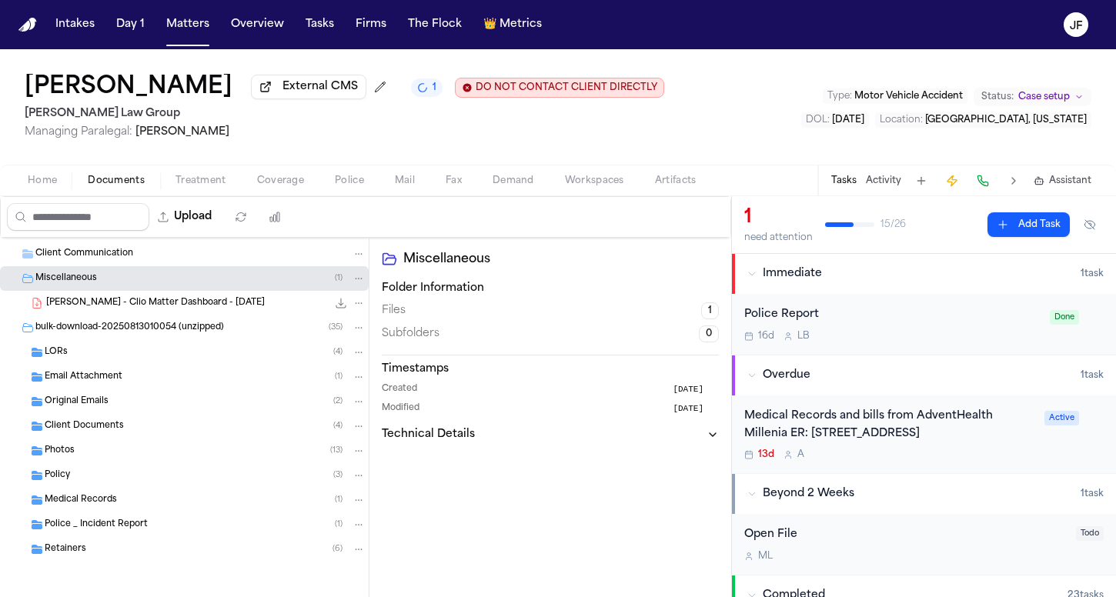
scroll to position [541, 0]
click at [100, 537] on div "Police _ Incident Report ( 1 )" at bounding box center [184, 525] width 369 height 25
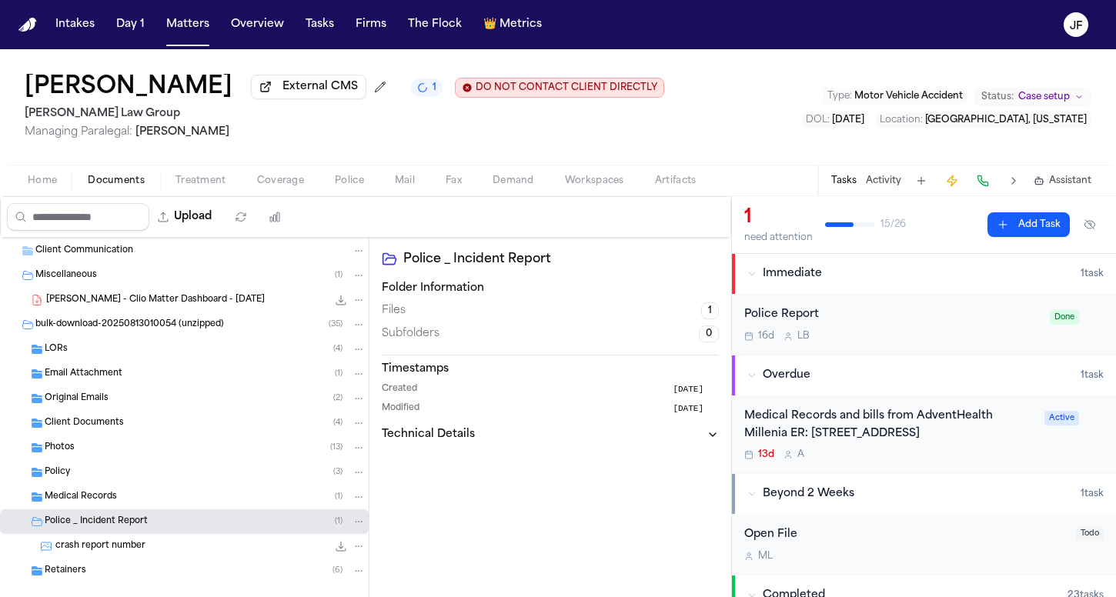
click at [101, 554] on div "crash report number 158.8 KB • JPG" at bounding box center [210, 546] width 310 height 15
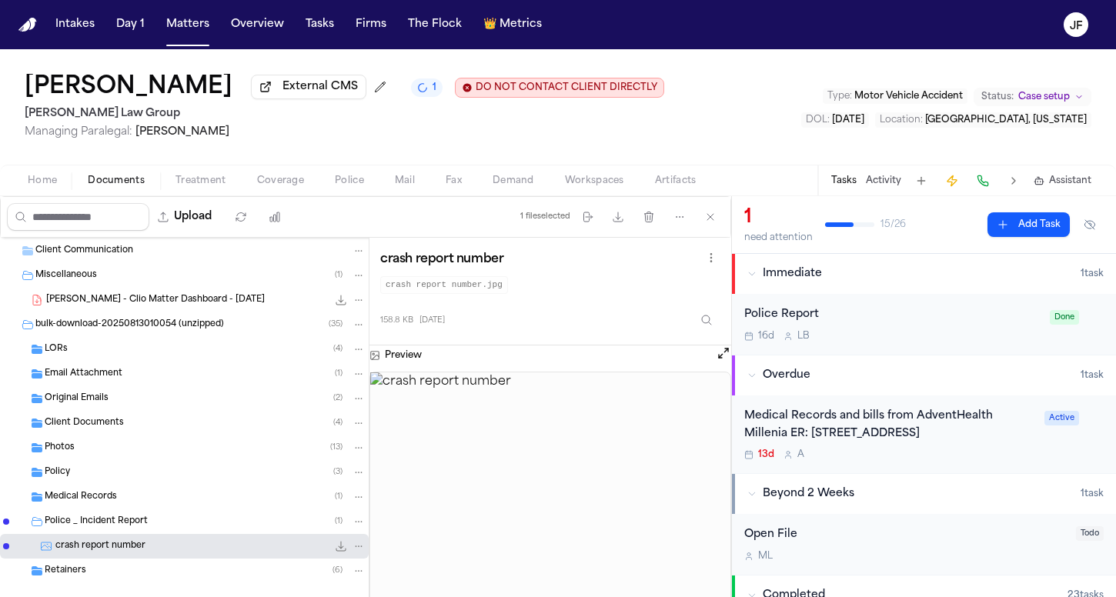
scroll to position [0, 0]
click at [335, 548] on icon "File: crash report number" at bounding box center [341, 546] width 12 height 12
click at [335, 549] on icon "File: crash report number" at bounding box center [341, 546] width 12 height 12
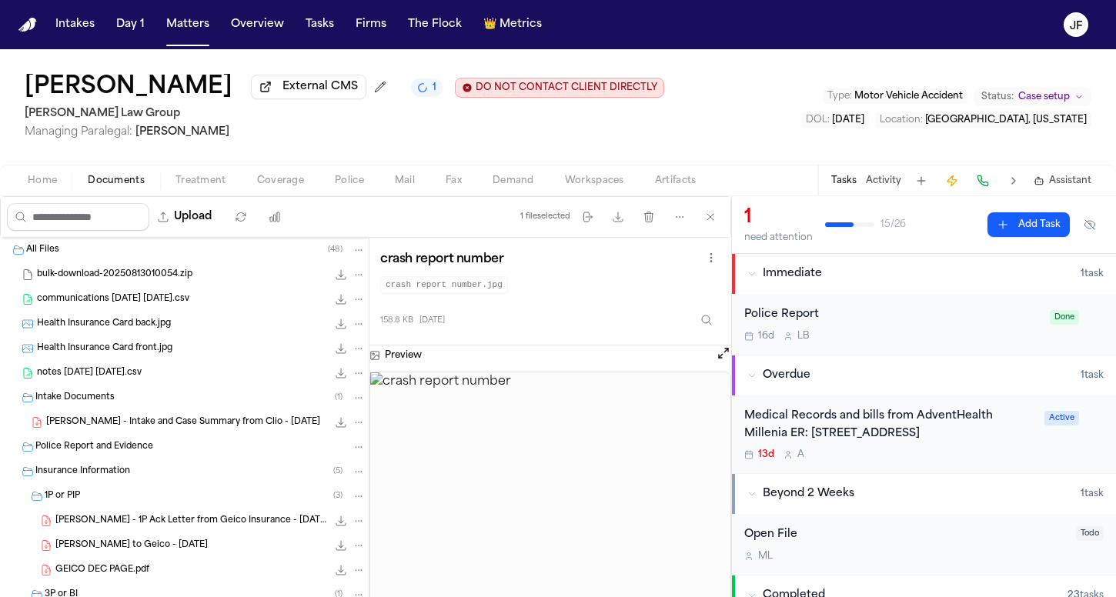
click at [206, 178] on span "Treatment" at bounding box center [201, 181] width 51 height 12
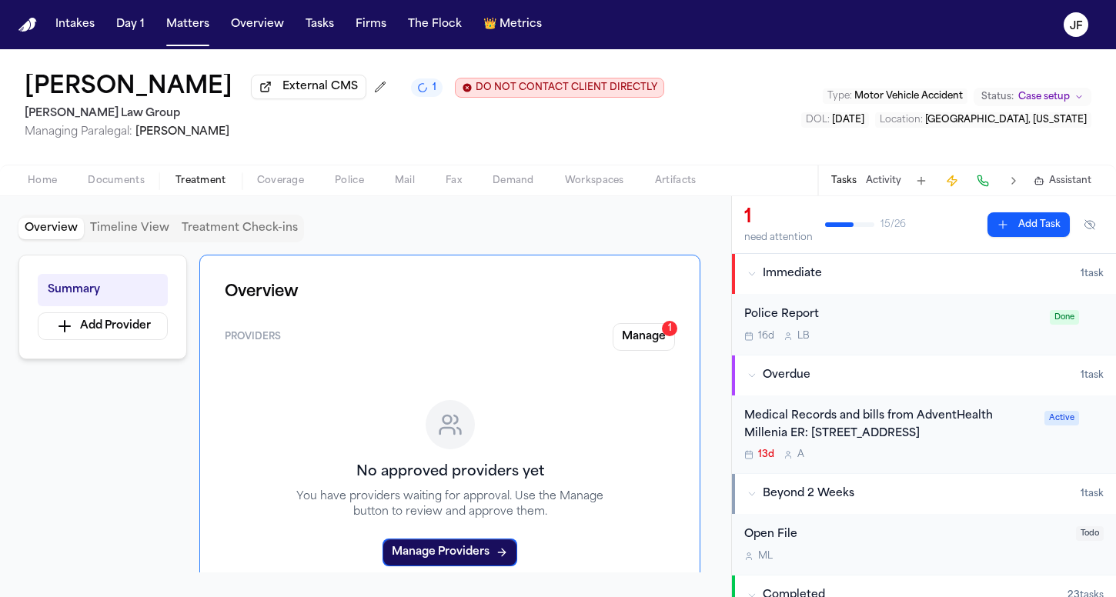
click at [298, 172] on div "Home Documents Treatment Coverage Police Mail Fax Demand Workspaces Artifacts T…" at bounding box center [558, 180] width 1116 height 31
click at [290, 184] on span "Coverage" at bounding box center [280, 181] width 47 height 12
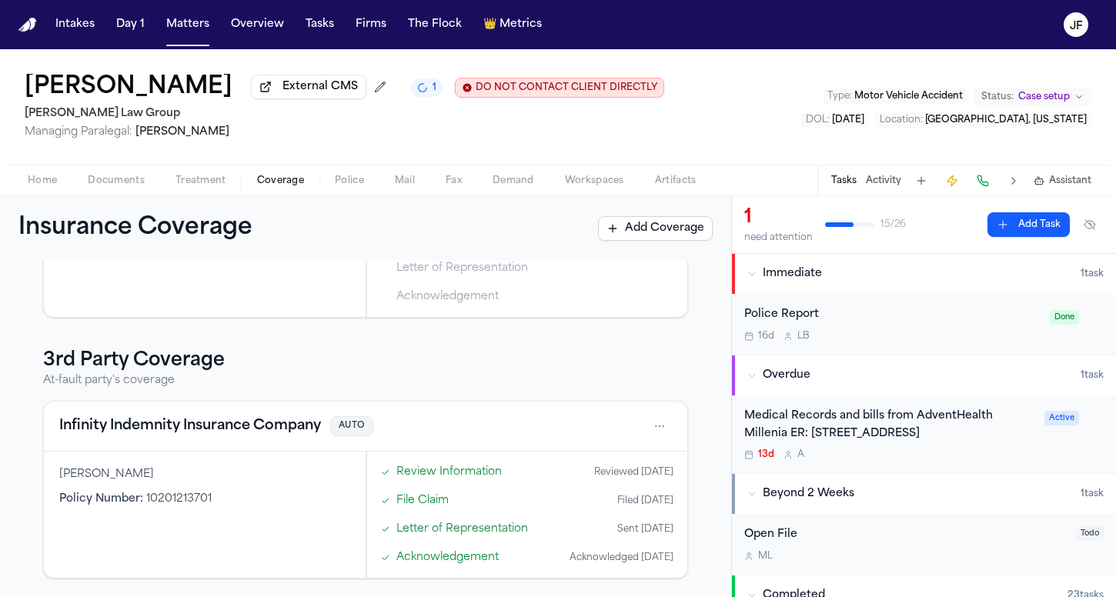
scroll to position [526, 0]
click at [231, 437] on button "Infinity Indemnity Insurance Company" at bounding box center [190, 427] width 262 height 22
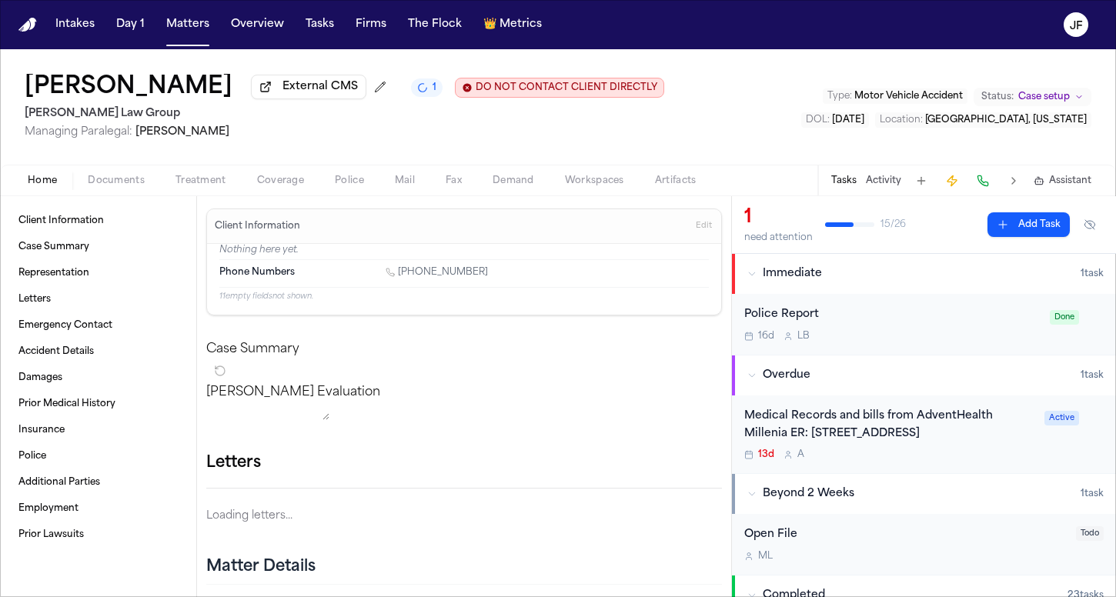
click at [48, 182] on span "Home" at bounding box center [42, 181] width 29 height 12
click at [878, 179] on button "Activity" at bounding box center [883, 181] width 35 height 12
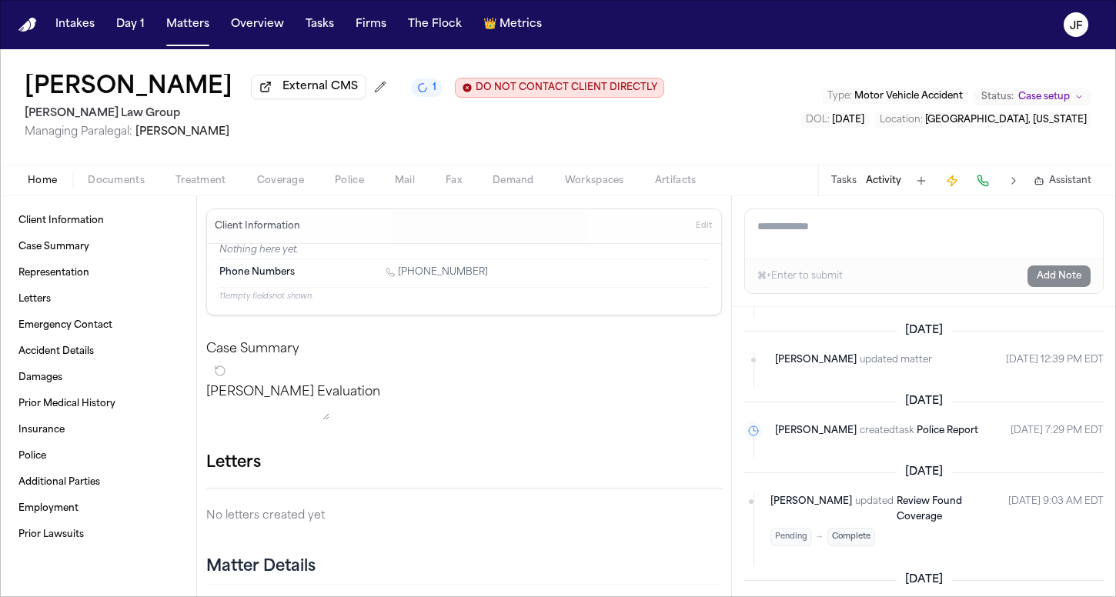
scroll to position [558, 0]
click at [846, 182] on button "Tasks" at bounding box center [843, 181] width 25 height 12
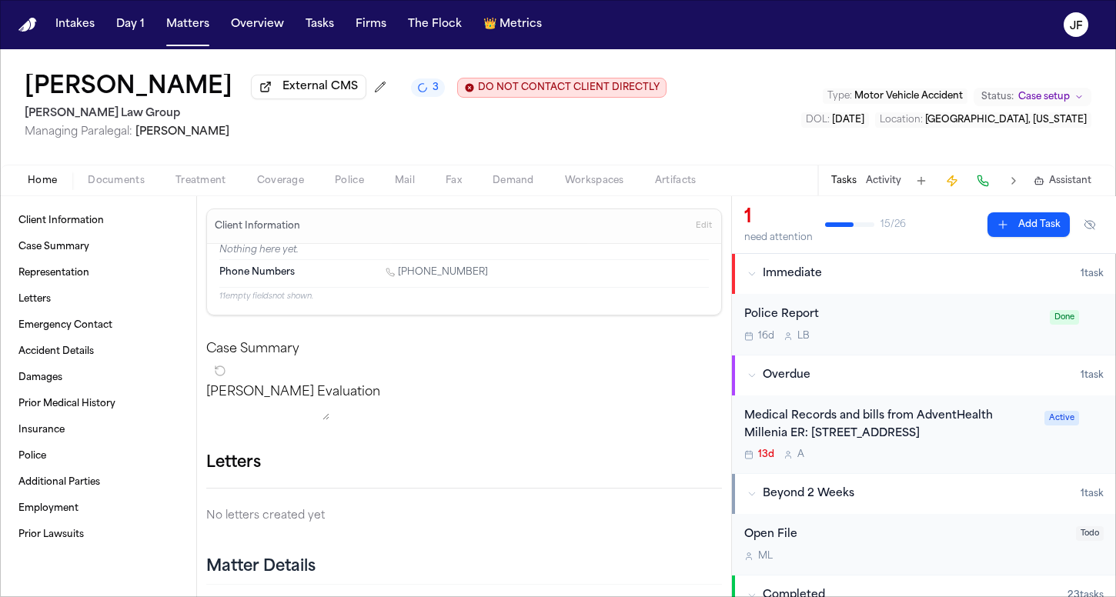
scroll to position [0, 0]
click at [865, 336] on div "16d L B" at bounding box center [892, 336] width 296 height 12
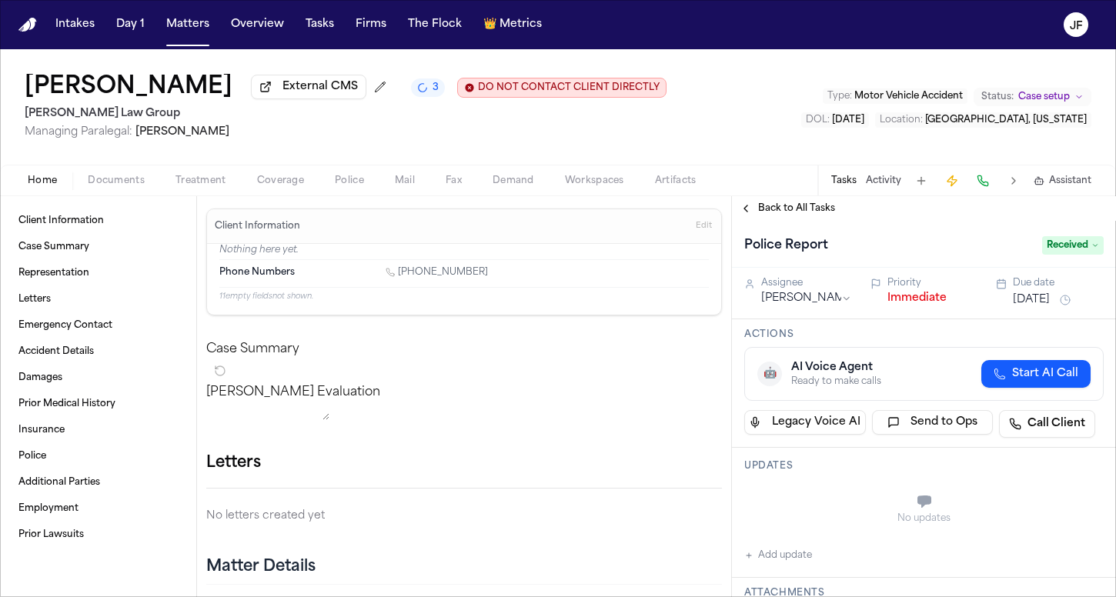
click at [807, 215] on span "Back to All Tasks" at bounding box center [796, 208] width 77 height 12
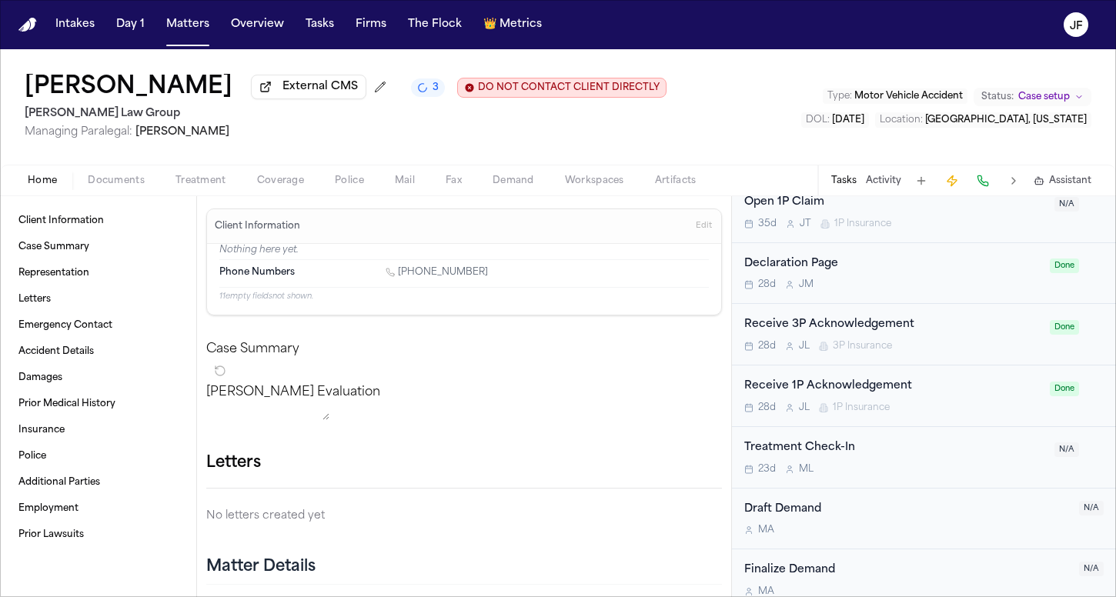
click at [352, 196] on div "Home Documents Treatment Coverage Police Mail Fax Demand Workspaces Artifacts T…" at bounding box center [558, 180] width 1116 height 31
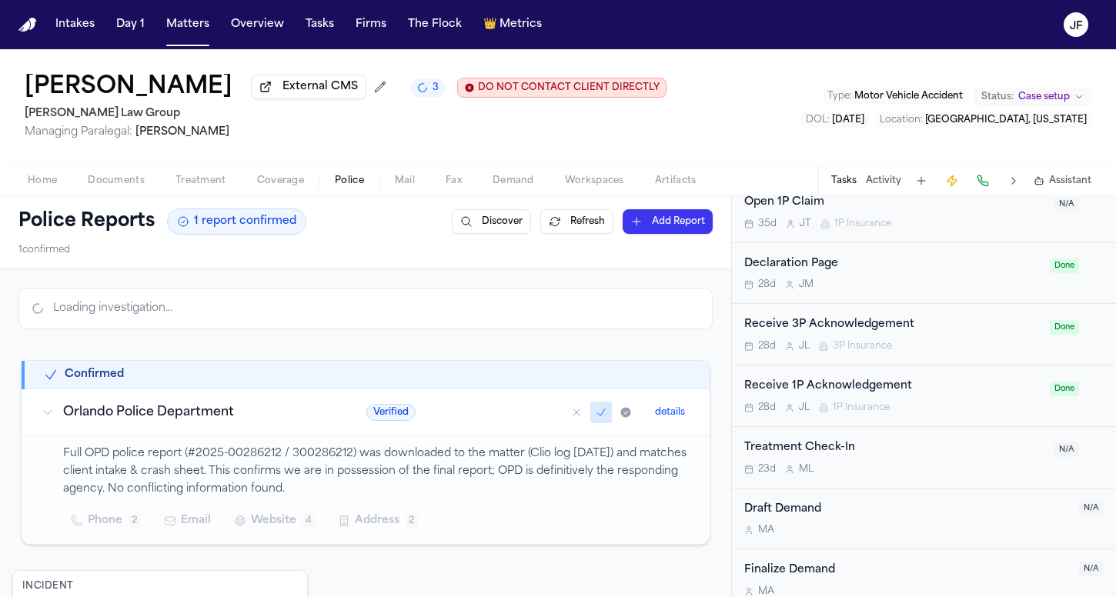
click at [352, 177] on span "Police" at bounding box center [349, 181] width 29 height 12
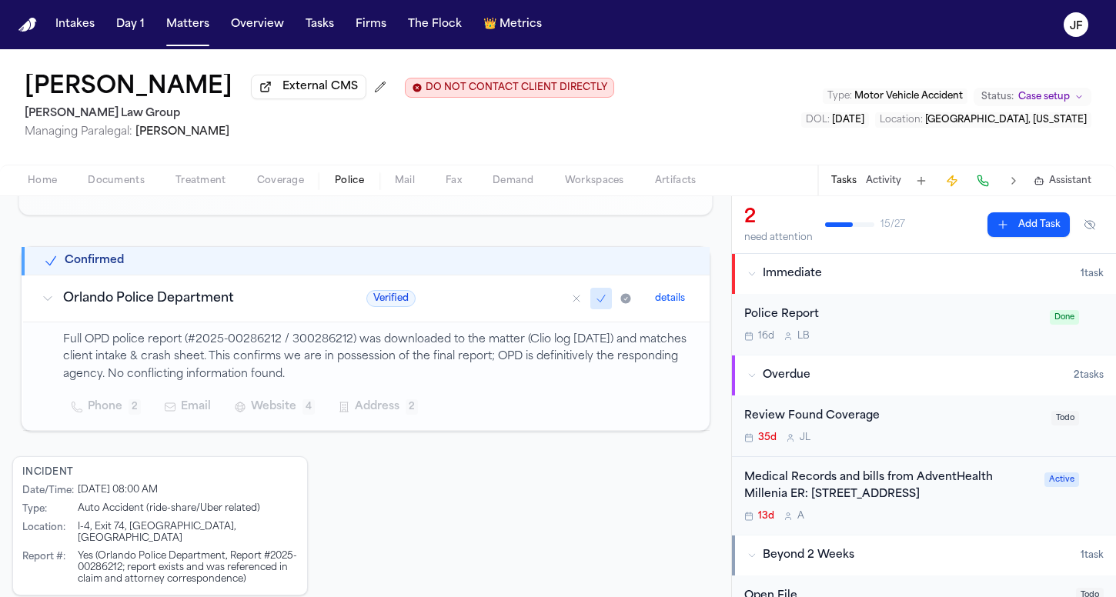
click at [785, 323] on div "Police Report" at bounding box center [892, 315] width 296 height 18
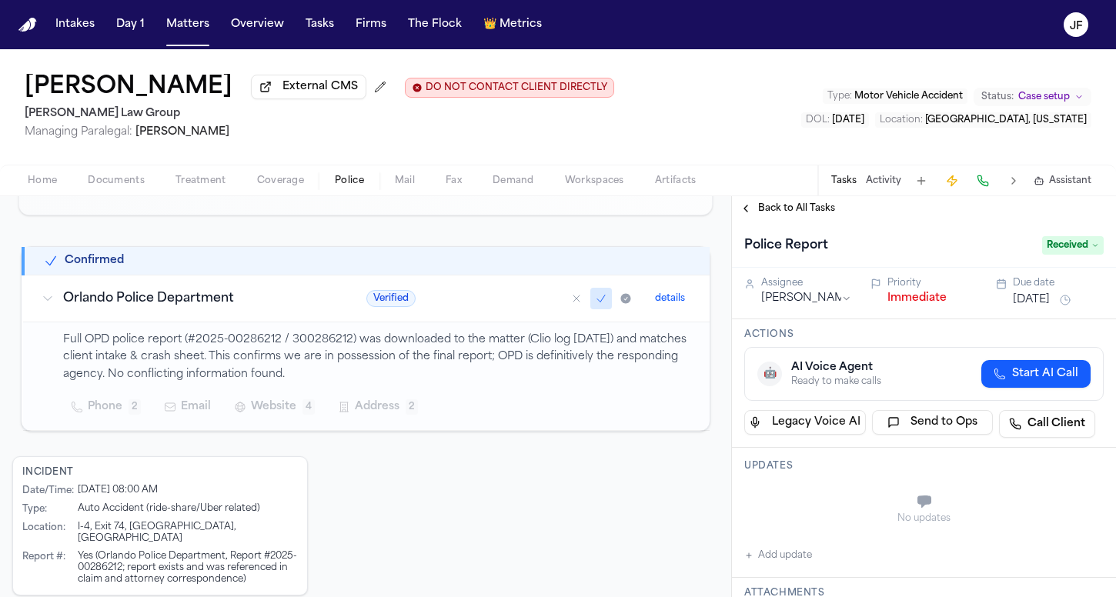
click at [1045, 248] on span "Received" at bounding box center [1073, 245] width 62 height 18
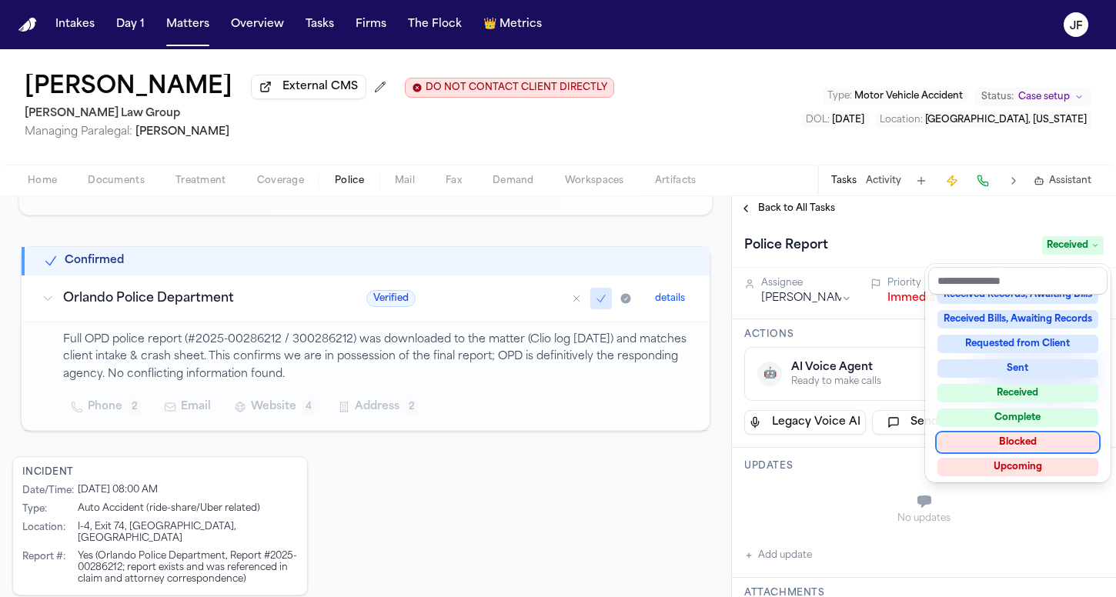
click at [1008, 444] on div "Blocked" at bounding box center [1018, 442] width 161 height 18
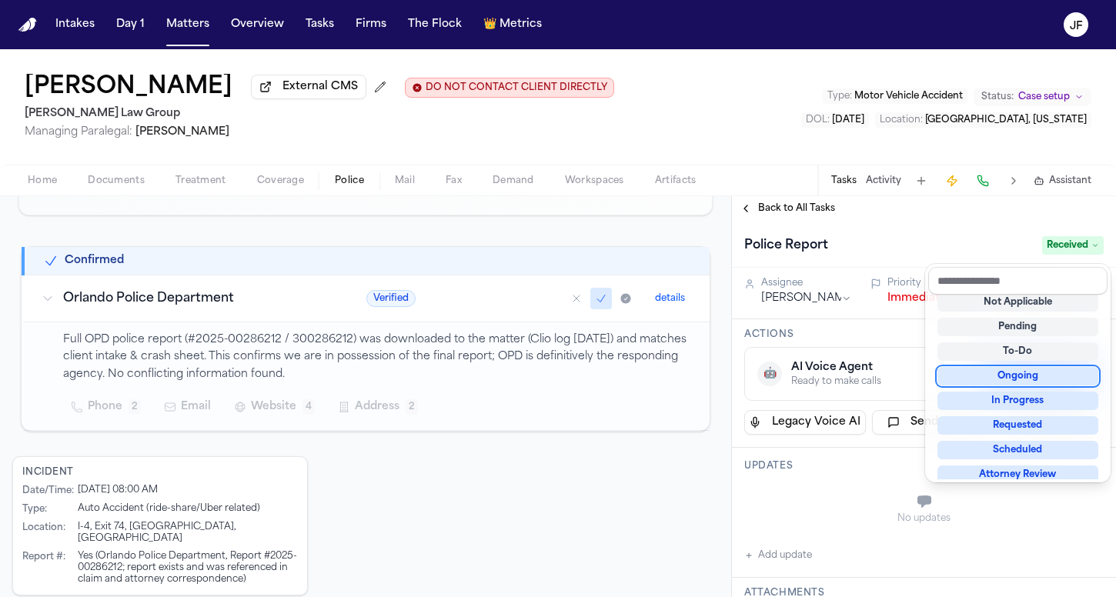
scroll to position [6, 0]
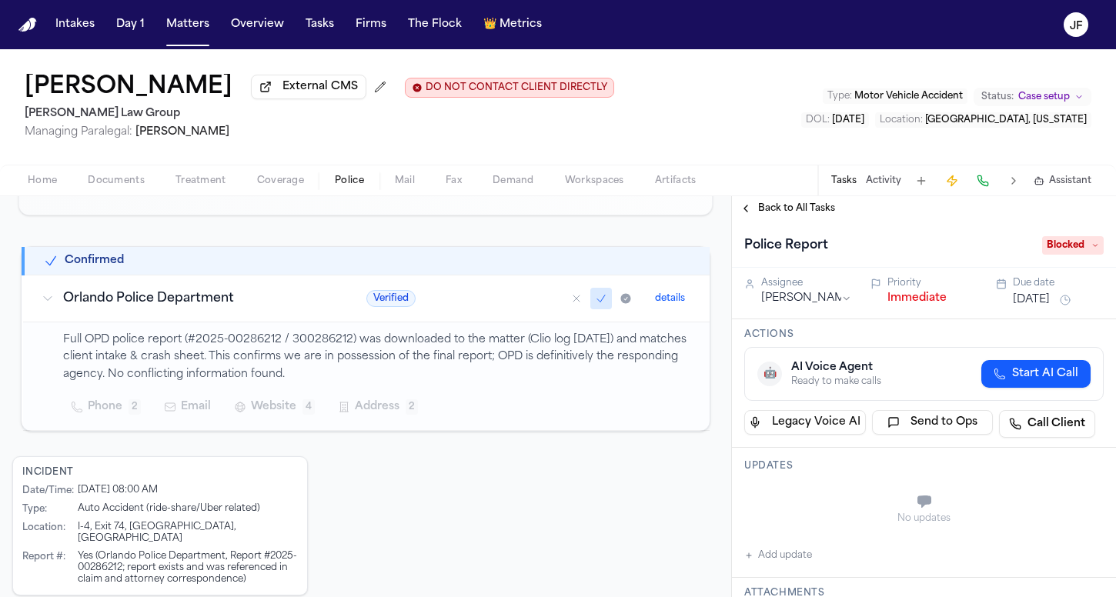
click at [897, 306] on button "Immediate" at bounding box center [917, 298] width 59 height 15
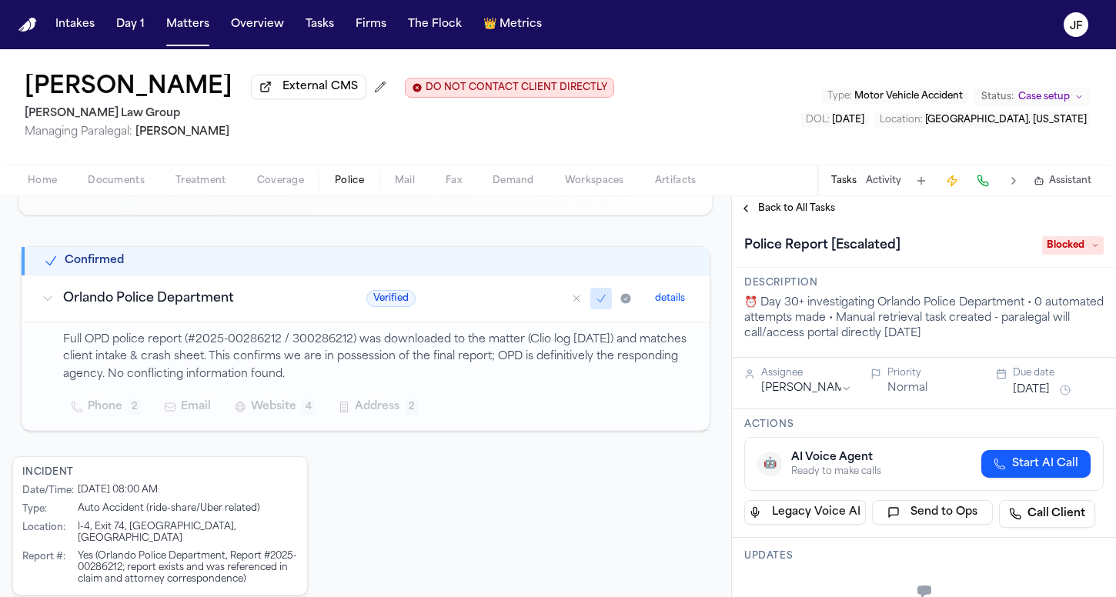
scroll to position [0, 0]
click at [809, 206] on span "Back to All Tasks" at bounding box center [796, 208] width 77 height 12
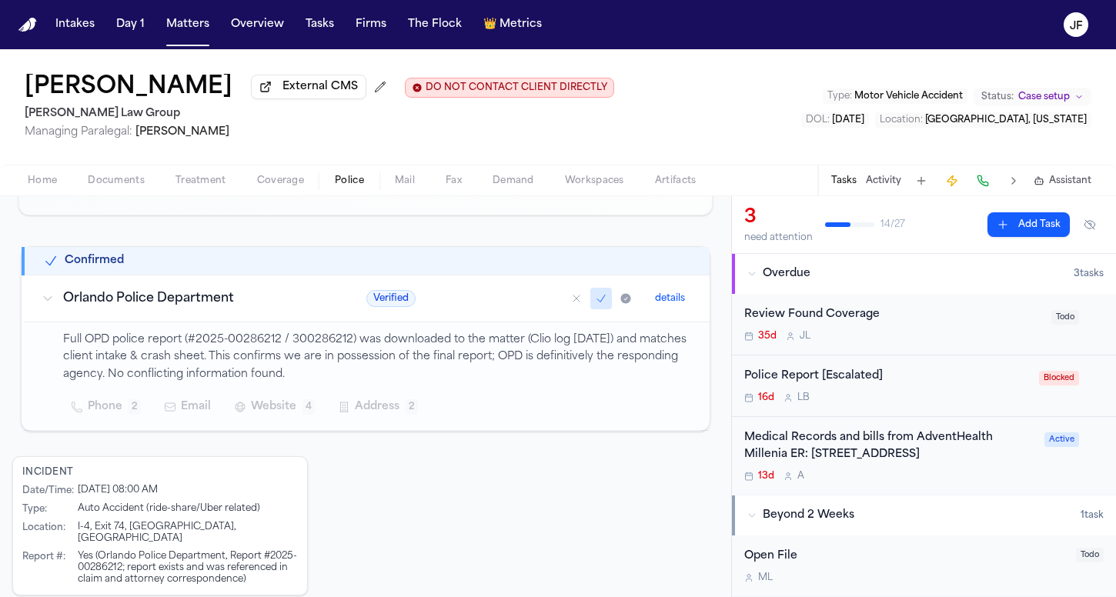
click at [812, 372] on div "Police Report [Escalated]" at bounding box center [887, 377] width 286 height 18
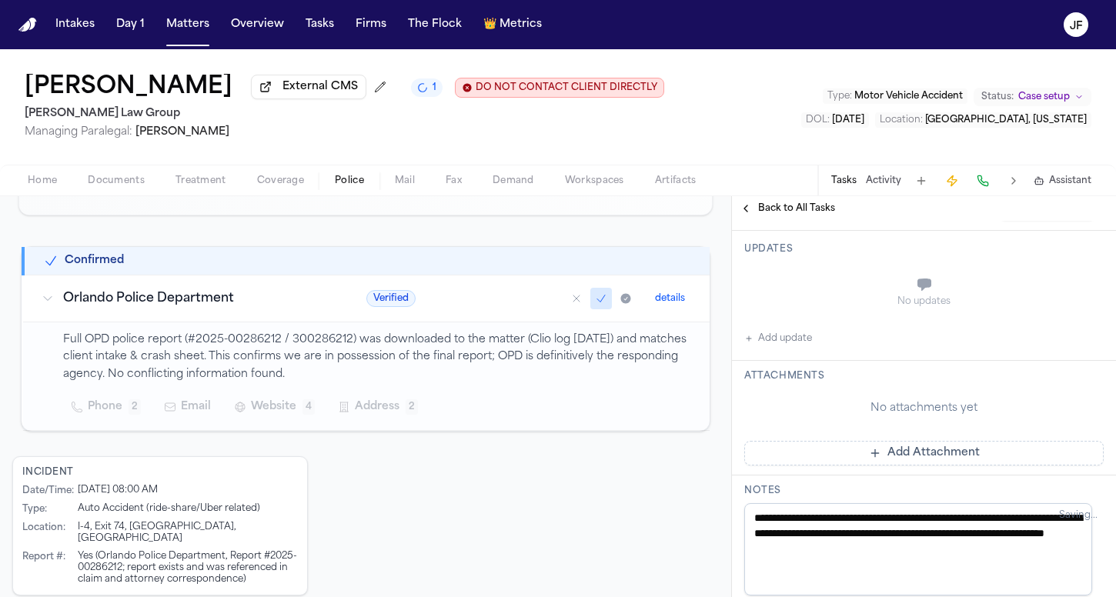
scroll to position [276, 0]
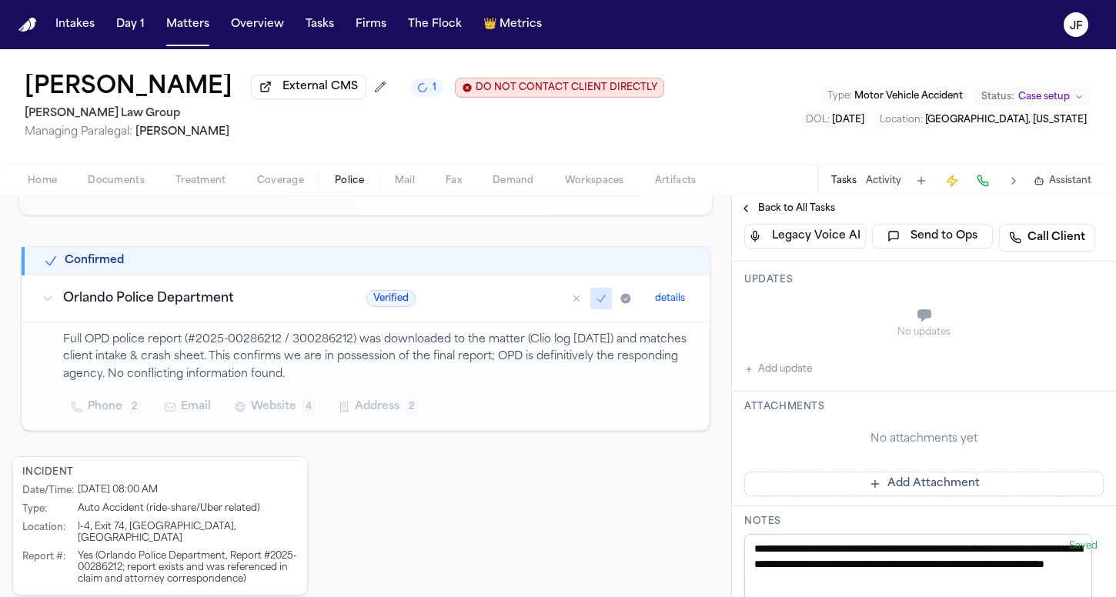
click at [794, 372] on button "Add update" at bounding box center [778, 369] width 68 height 18
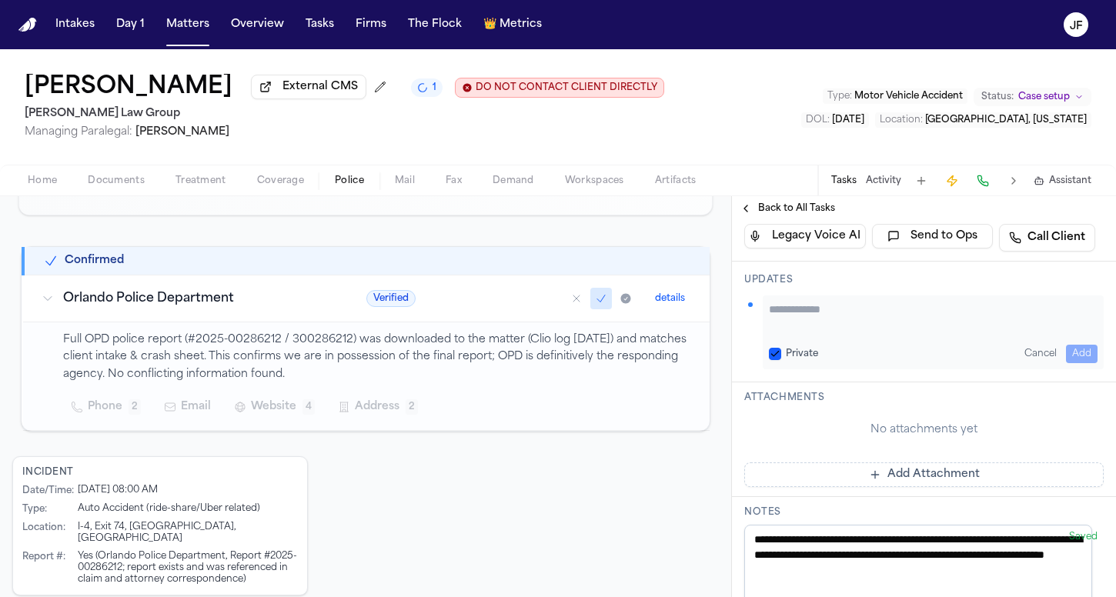
click at [819, 333] on textarea "Add your update" at bounding box center [933, 317] width 329 height 31
type textarea "**********"
click at [1069, 355] on button "Add" at bounding box center [1082, 354] width 32 height 18
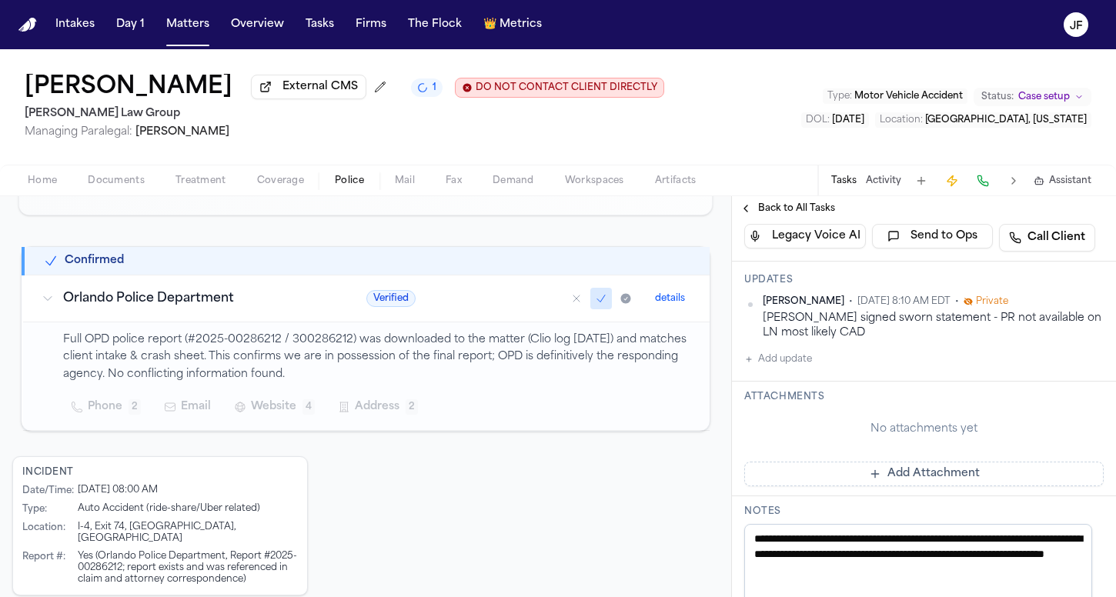
scroll to position [130, 0]
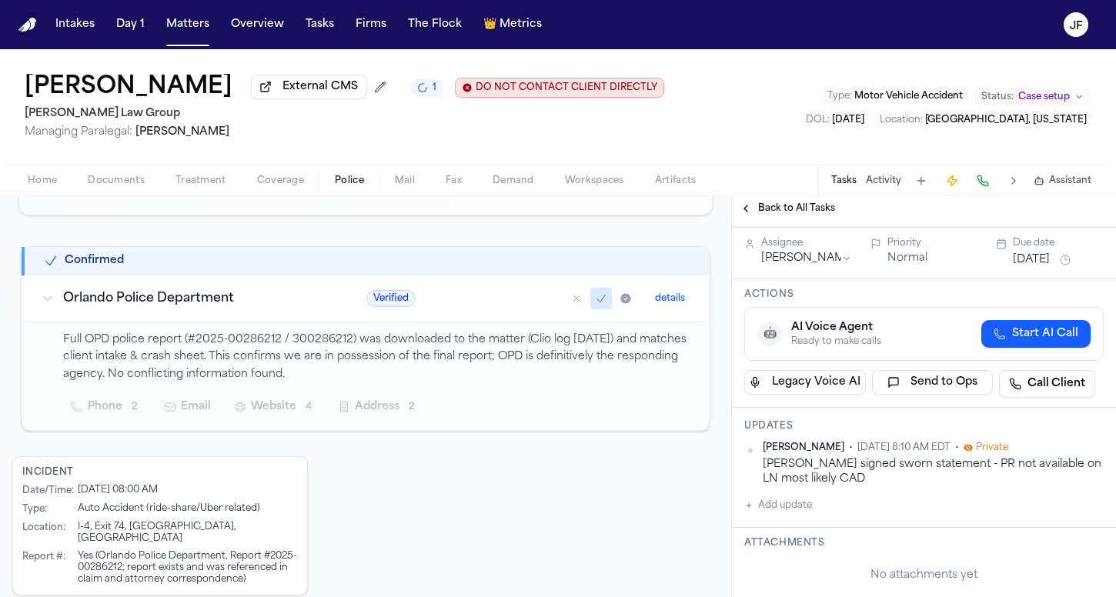
click at [121, 193] on div "Home Documents Treatment Coverage Police Mail Fax Demand Workspaces Artifacts T…" at bounding box center [558, 180] width 1116 height 31
click at [124, 182] on span "Documents" at bounding box center [116, 181] width 57 height 12
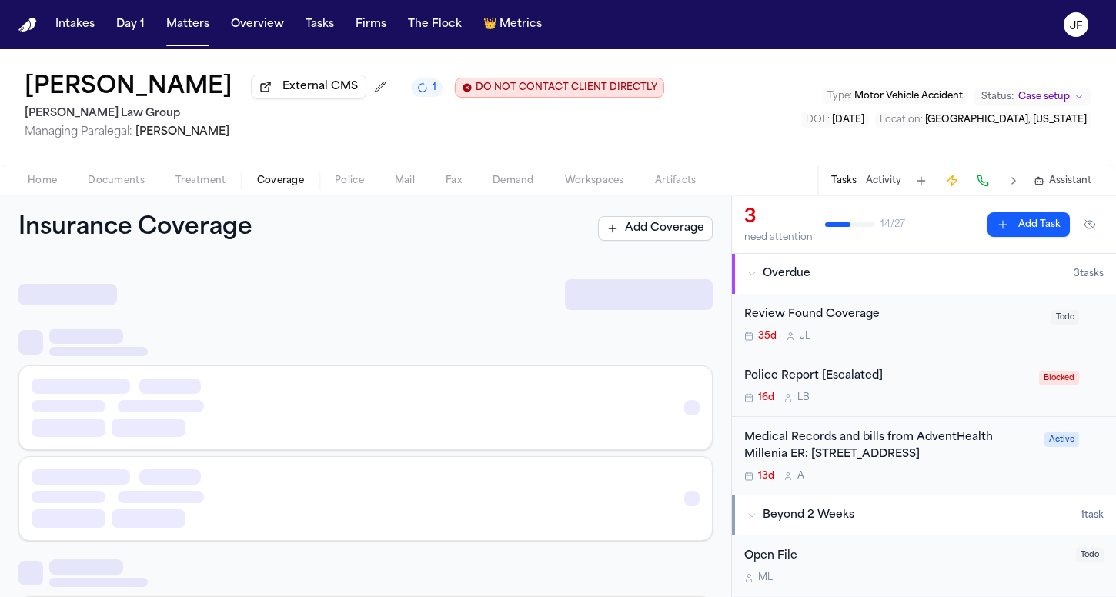
click at [263, 185] on span "Coverage" at bounding box center [280, 181] width 47 height 12
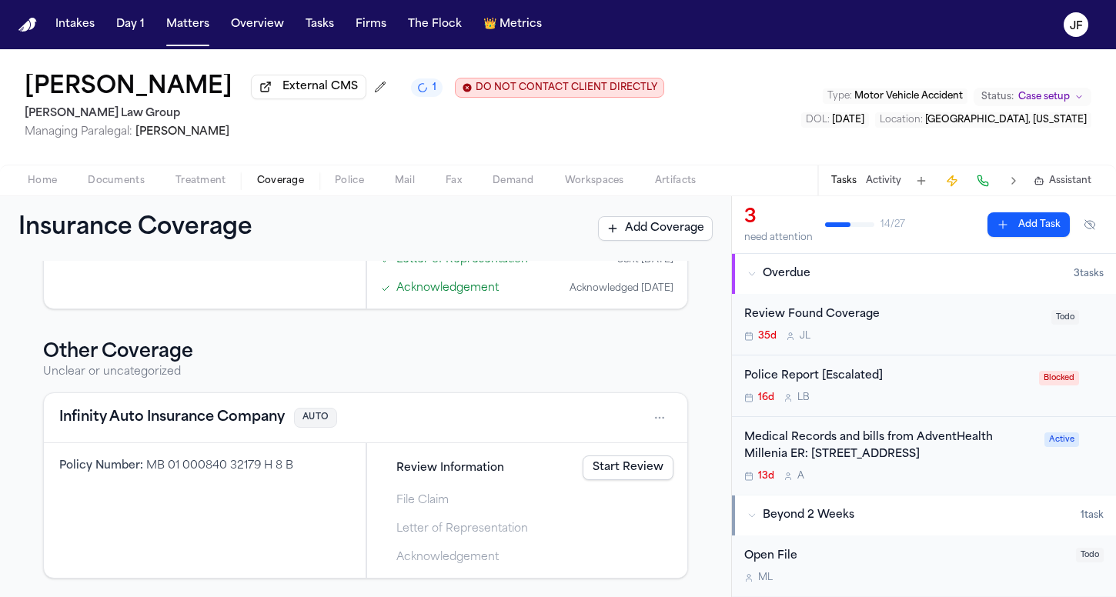
scroll to position [798, 0]
click at [192, 405] on div "Infinity Auto Insurance Company AUTO" at bounding box center [366, 418] width 644 height 50
click at [201, 419] on button "Infinity Auto Insurance Company" at bounding box center [172, 418] width 226 height 22
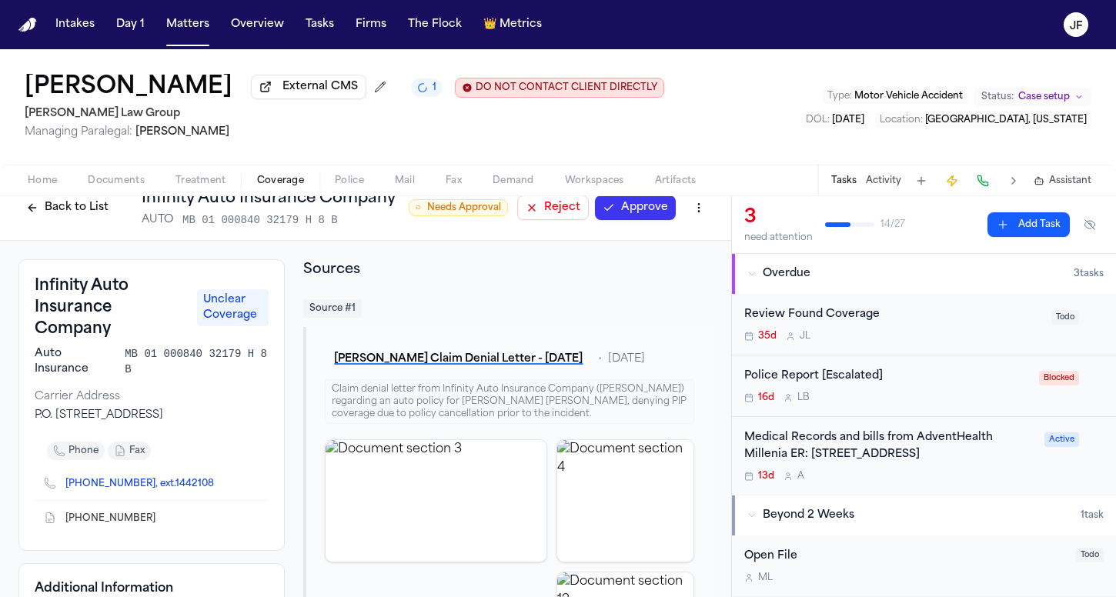
scroll to position [20, 0]
click at [468, 363] on button "[PERSON_NAME] Claim Denial Letter - [DATE]" at bounding box center [458, 360] width 267 height 28
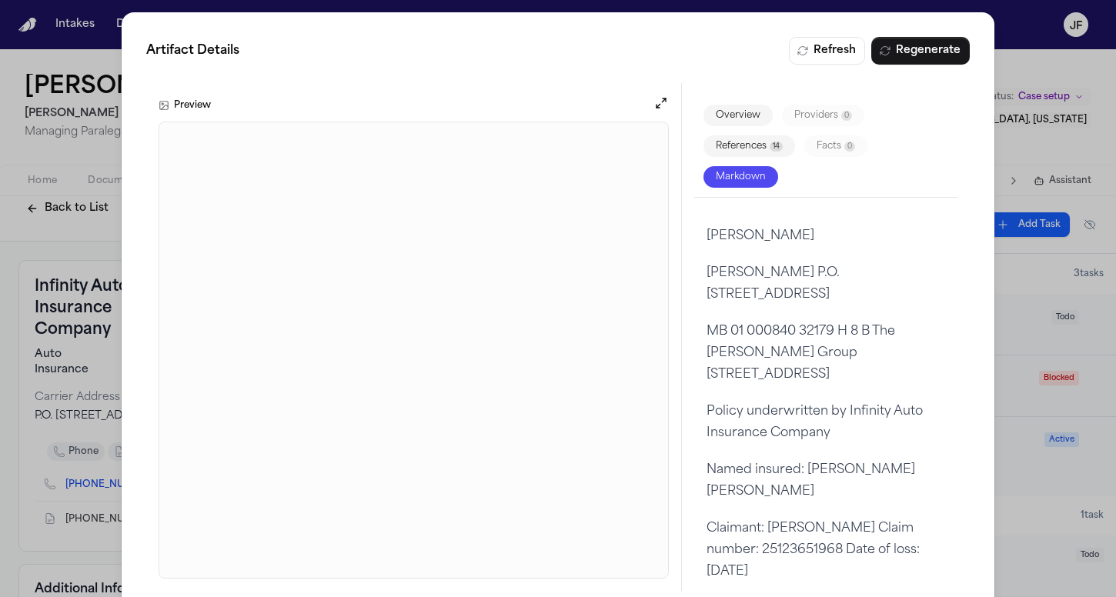
click at [112, 229] on div "Artifact Details Refresh Regenerate Preview Overview Providers 0 References 14 …" at bounding box center [558, 314] width 1116 height 628
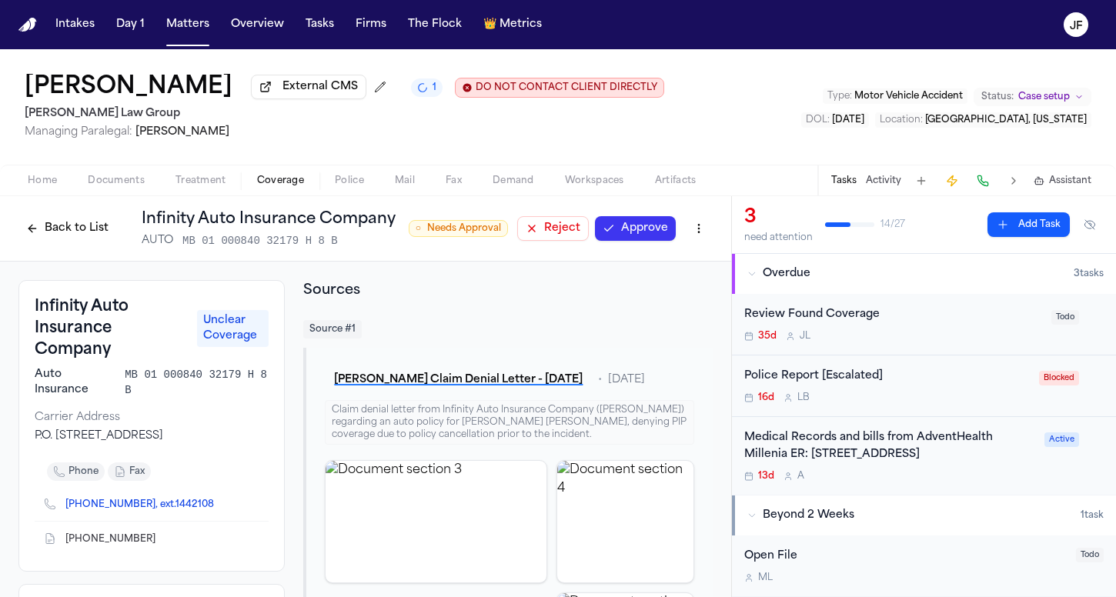
scroll to position [0, 0]
click at [74, 222] on button "Back to List" at bounding box center [67, 228] width 98 height 25
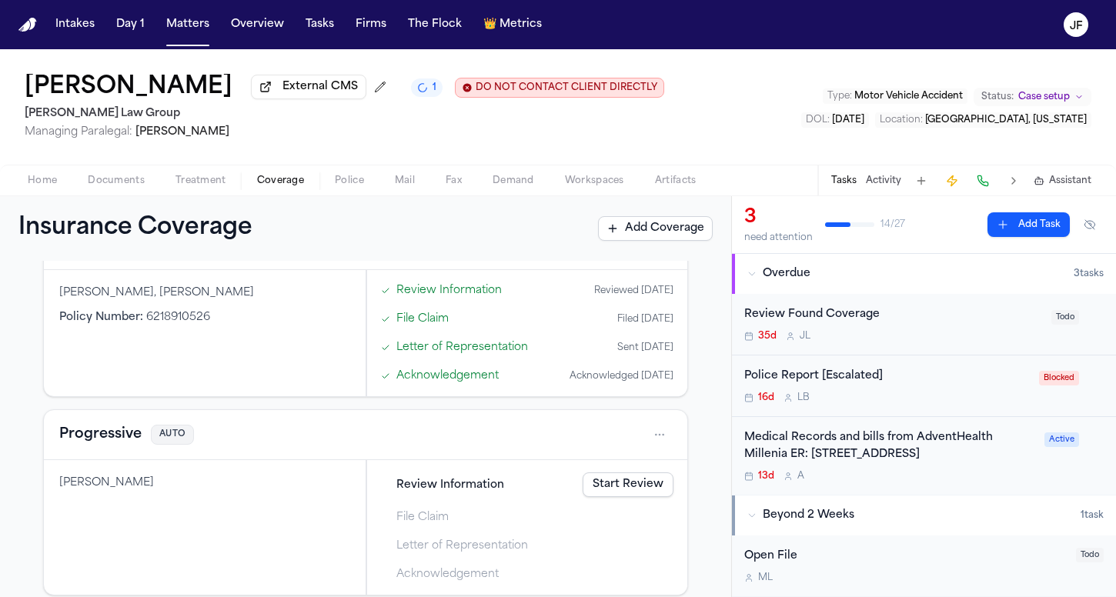
scroll to position [145, 0]
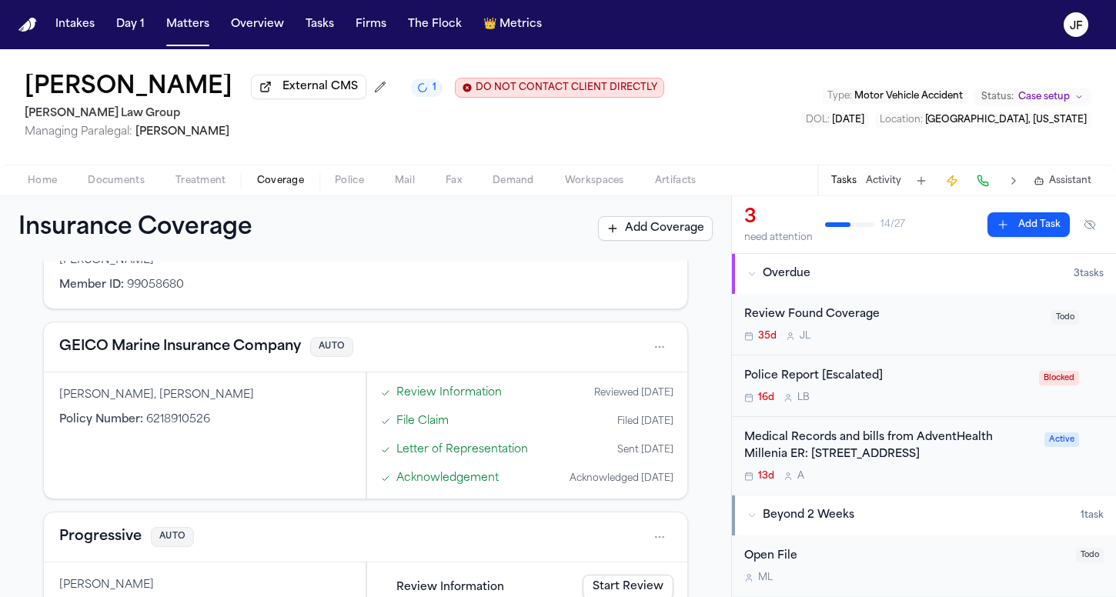
click at [109, 545] on button "Progressive" at bounding box center [100, 538] width 82 height 22
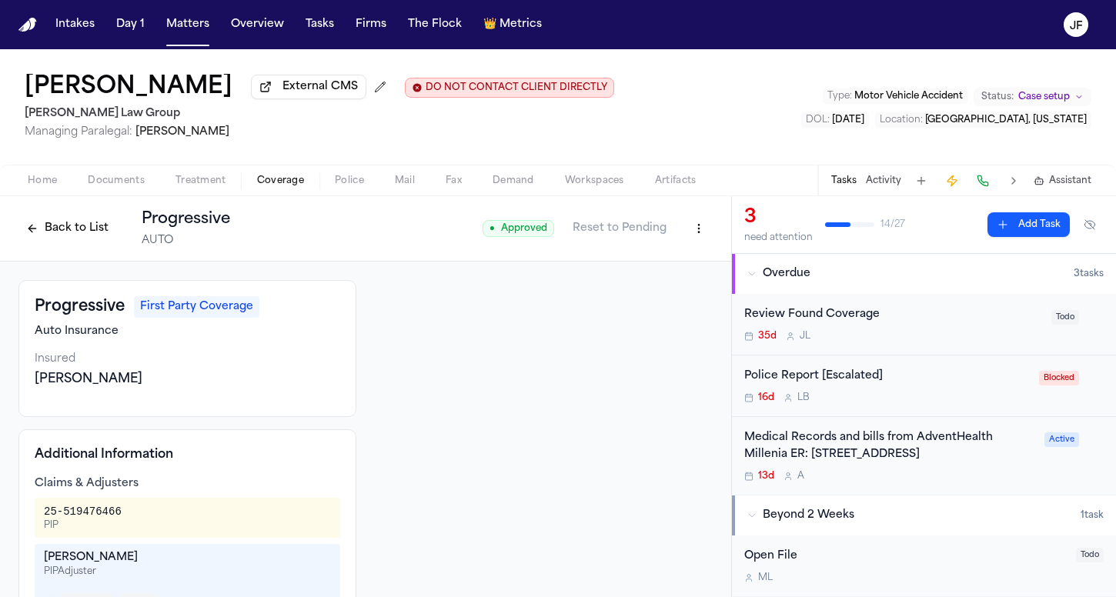
click at [54, 236] on button "Back to List" at bounding box center [67, 228] width 98 height 25
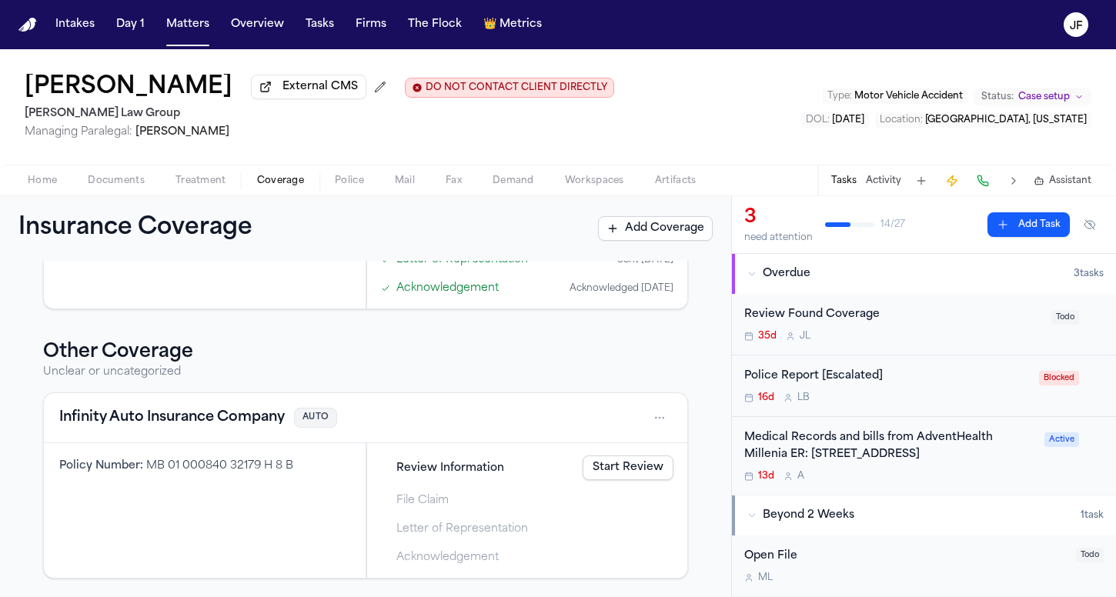
scroll to position [798, 0]
click at [211, 414] on button "Infinity Auto Insurance Company" at bounding box center [172, 418] width 226 height 22
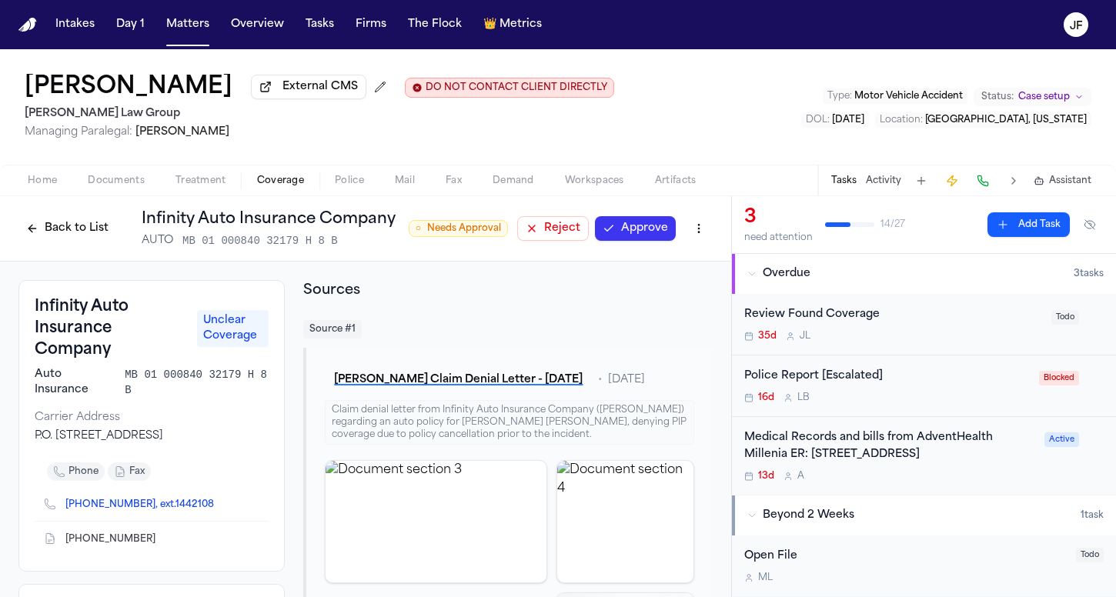
click at [546, 232] on button "Reject" at bounding box center [553, 228] width 72 height 25
click at [62, 226] on button "Back to List" at bounding box center [67, 228] width 98 height 25
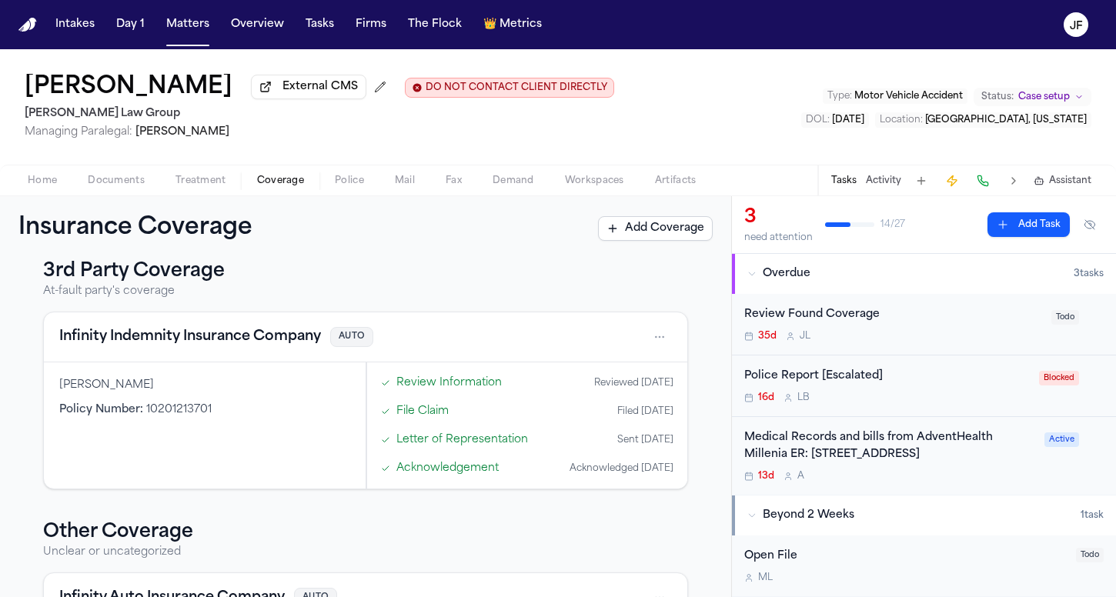
scroll to position [636, 0]
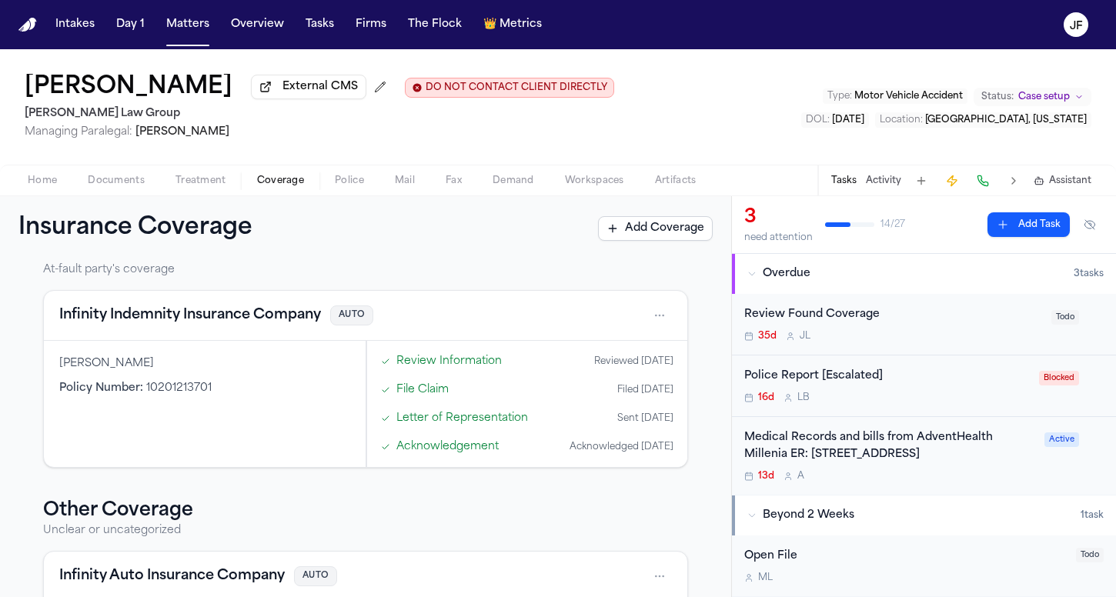
click at [828, 326] on div "Review Found Coverage 35d [PERSON_NAME]" at bounding box center [893, 324] width 298 height 36
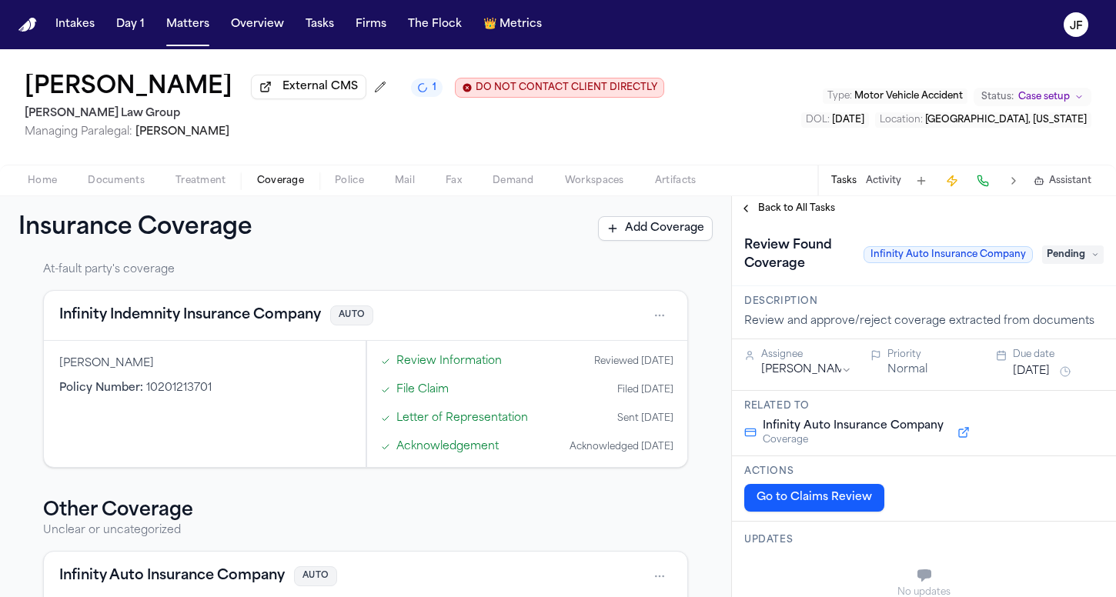
click at [1053, 257] on span "Pending" at bounding box center [1073, 255] width 62 height 18
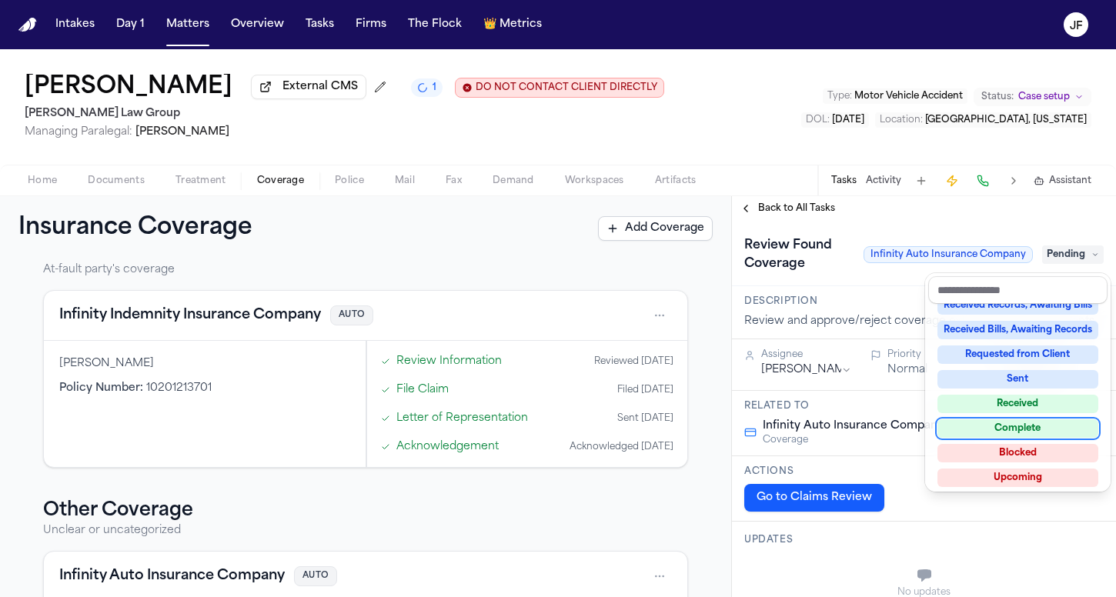
click at [1002, 432] on div "Complete" at bounding box center [1018, 429] width 161 height 18
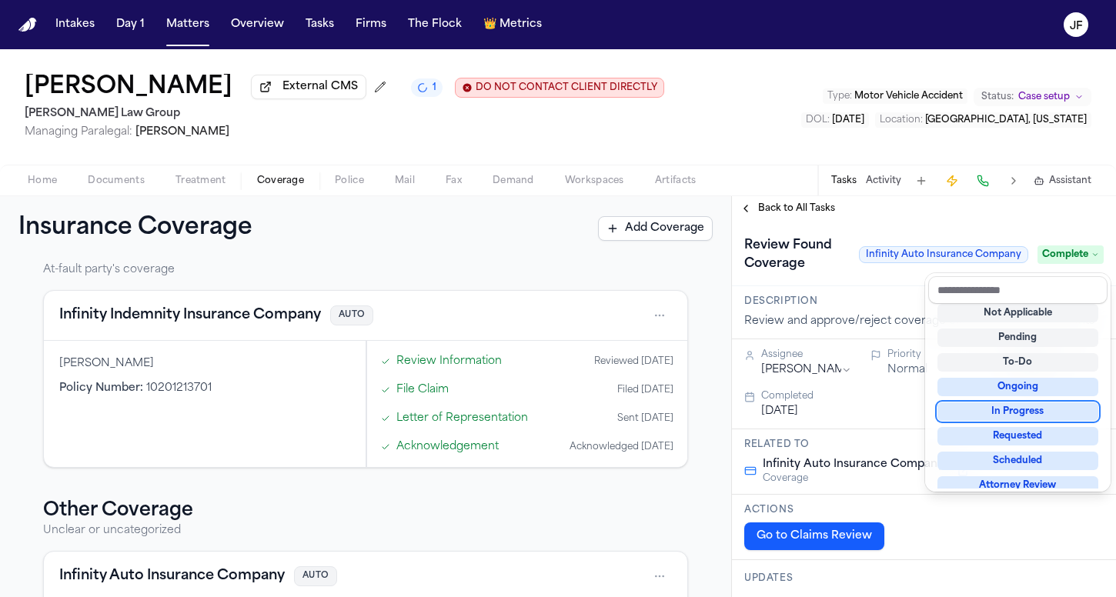
click at [815, 243] on div "Review Found Coverage Infinity Auto Insurance Company Complete" at bounding box center [924, 254] width 360 height 43
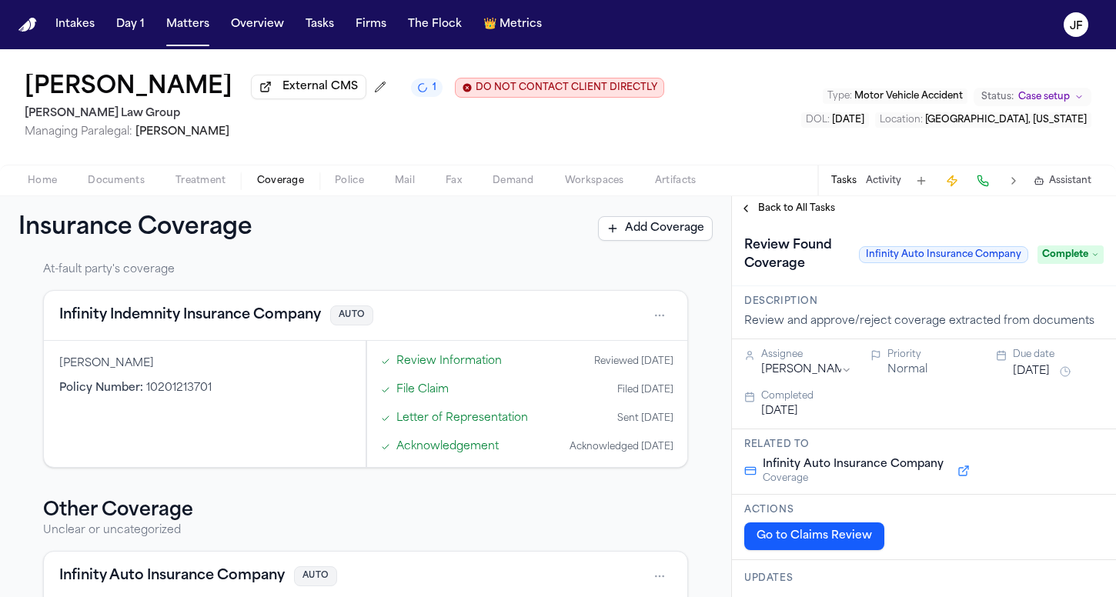
click at [814, 215] on span "Back to All Tasks" at bounding box center [796, 208] width 77 height 12
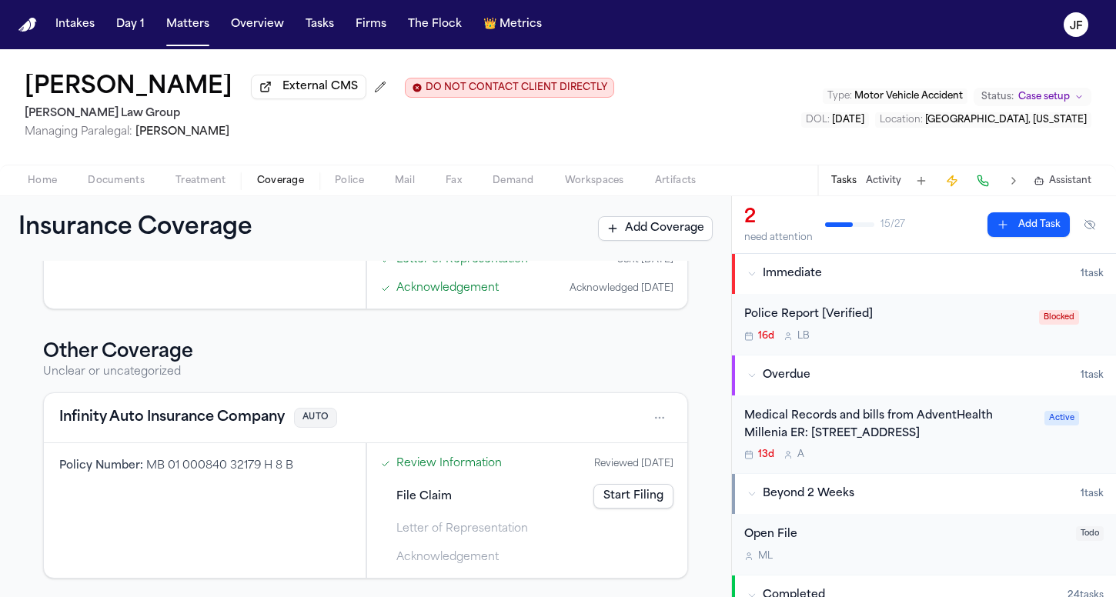
scroll to position [798, 0]
click at [51, 187] on span "Home" at bounding box center [42, 181] width 29 height 12
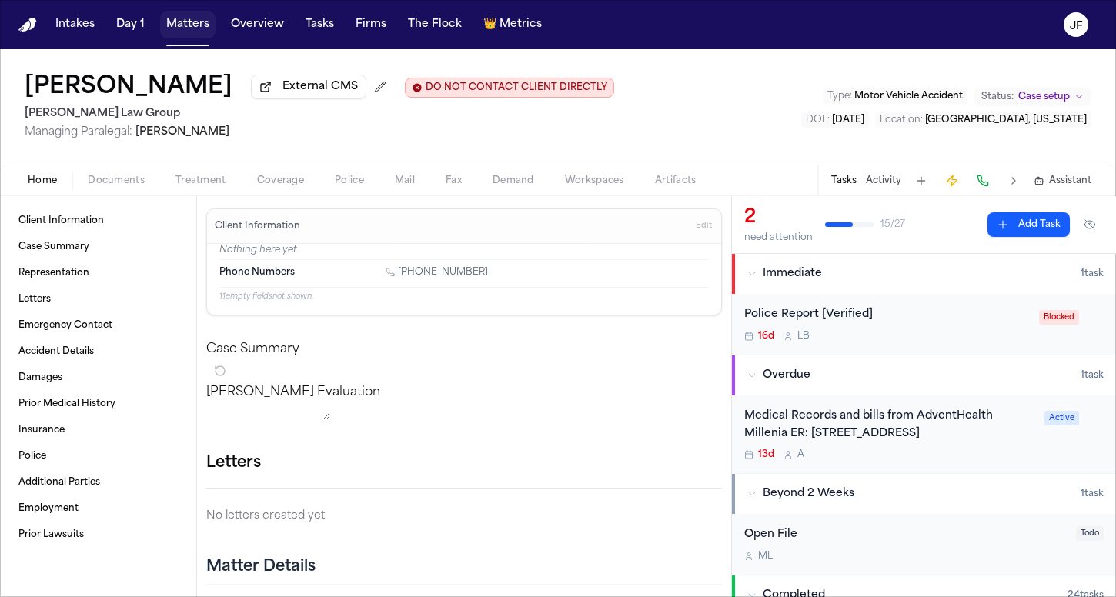
click at [196, 26] on button "Matters" at bounding box center [187, 25] width 55 height 28
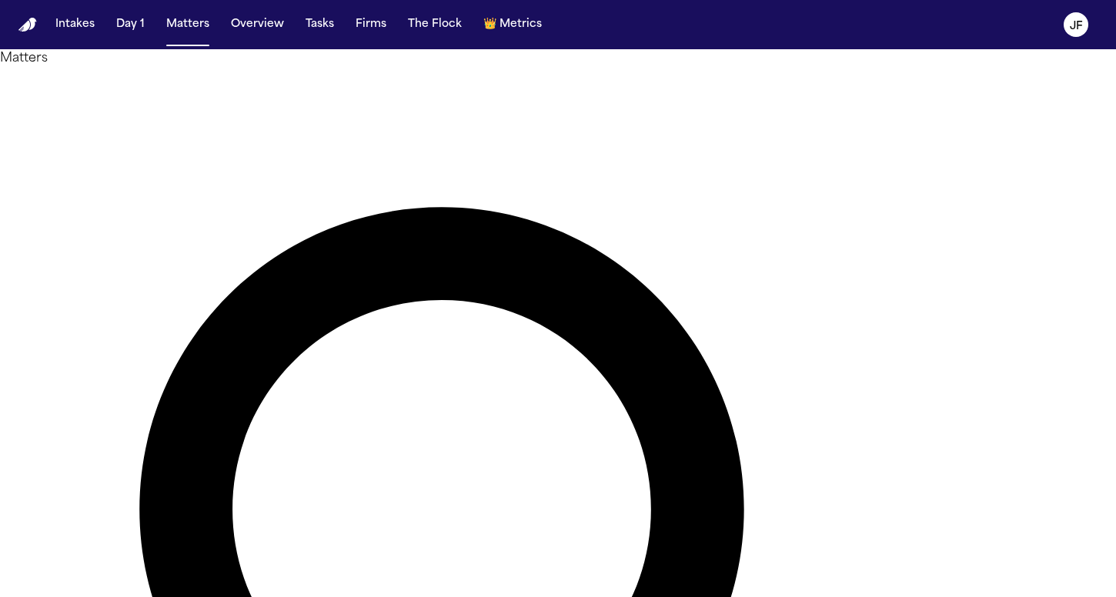
drag, startPoint x: 547, startPoint y: 86, endPoint x: 396, endPoint y: 89, distance: 150.9
drag, startPoint x: 346, startPoint y: 132, endPoint x: 102, endPoint y: 175, distance: 247.8
click at [102, 175] on main "**********" at bounding box center [558, 323] width 1116 height 548
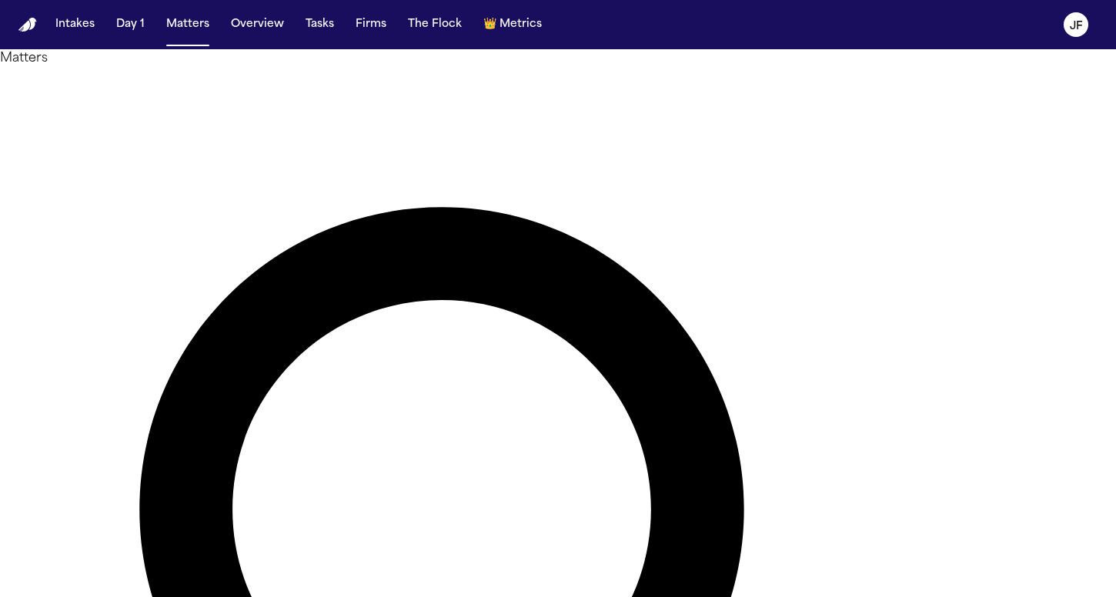
drag, startPoint x: 531, startPoint y: 82, endPoint x: 545, endPoint y: 82, distance: 13.9
type input "**********"
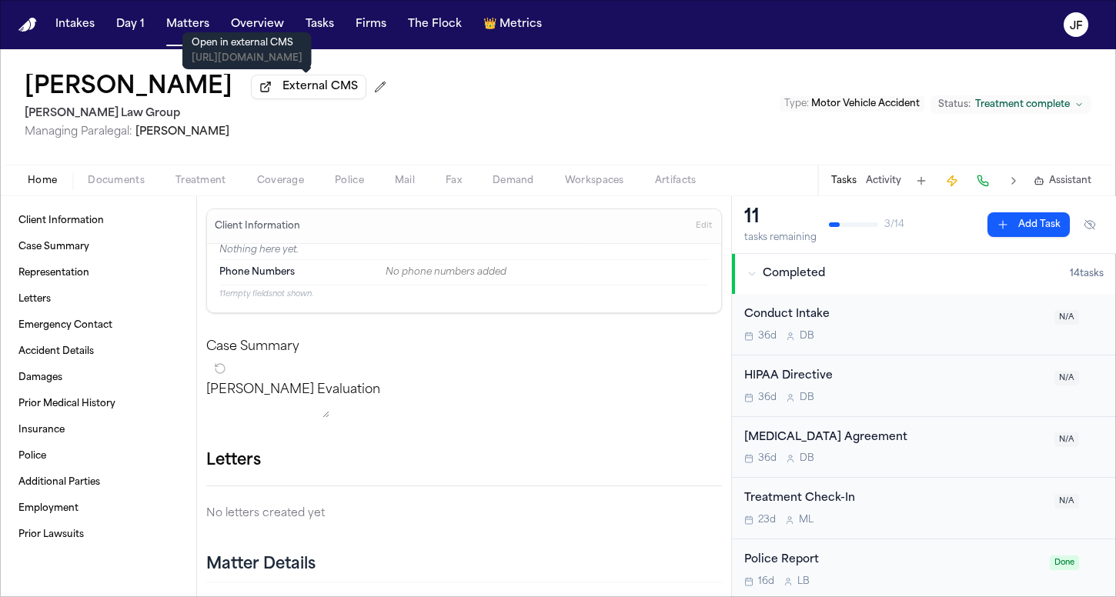
click at [272, 92] on button "External CMS" at bounding box center [308, 87] width 115 height 25
click at [125, 193] on div "Home Documents Treatment Coverage Police Mail Fax Demand Workspaces Artifacts T…" at bounding box center [558, 180] width 1116 height 31
click at [127, 181] on span "Documents" at bounding box center [116, 181] width 57 height 12
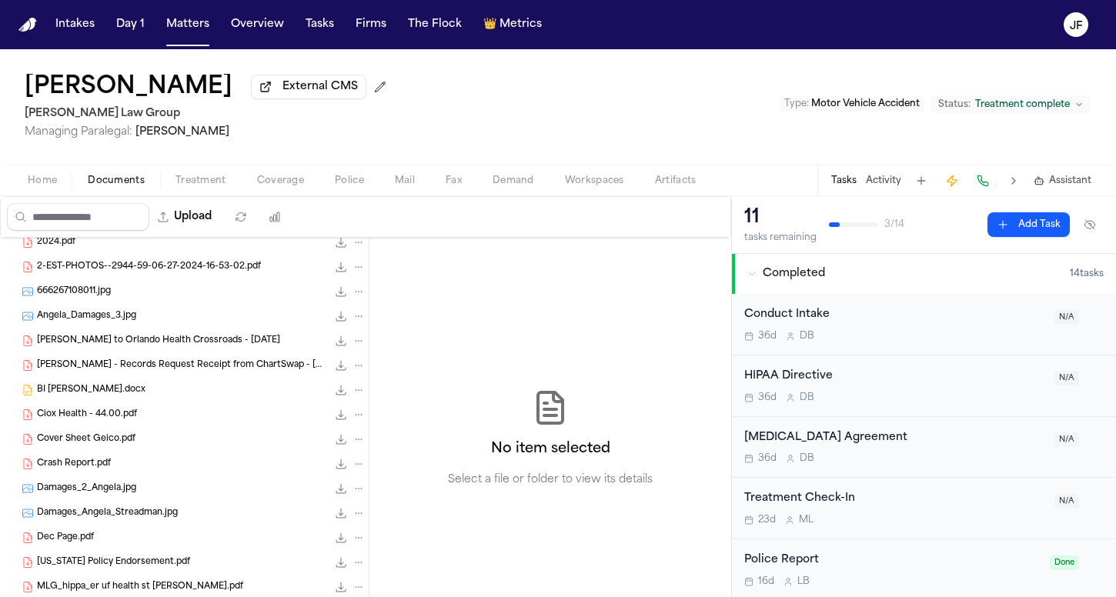
scroll to position [33, 0]
click at [91, 463] on span "Crash Report.pdf" at bounding box center [74, 463] width 74 height 13
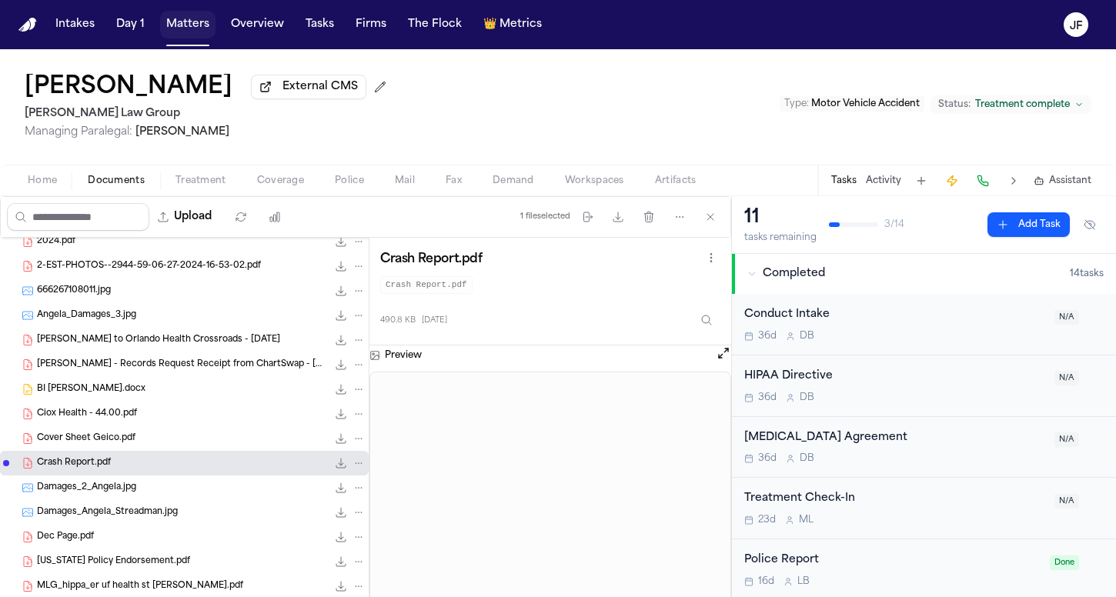
click at [194, 22] on button "Matters" at bounding box center [187, 25] width 55 height 28
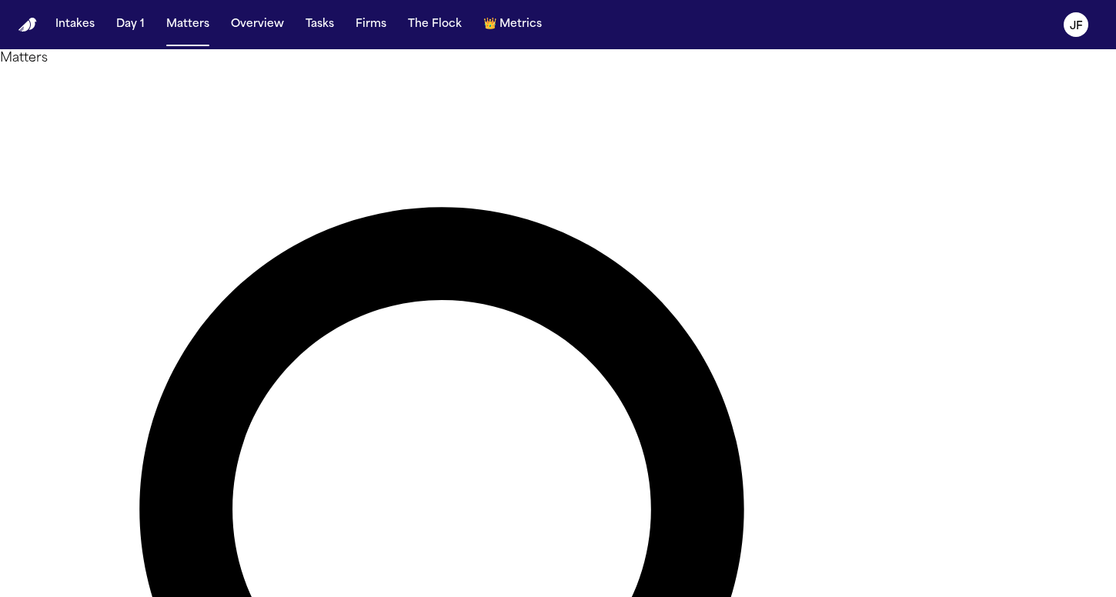
drag, startPoint x: 577, startPoint y: 84, endPoint x: 390, endPoint y: 89, distance: 187.1
type input "*********"
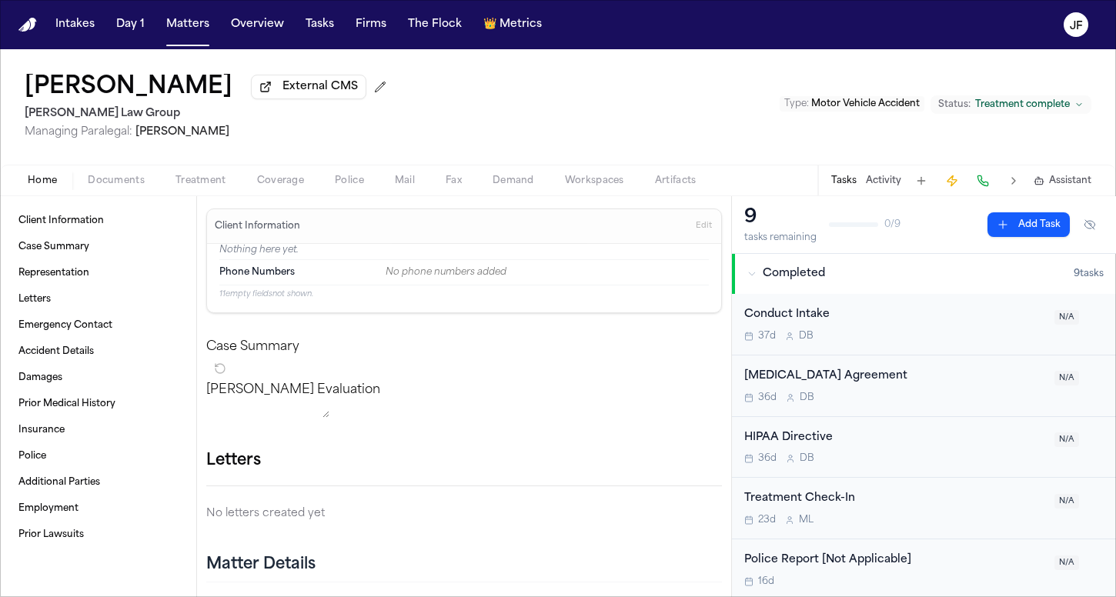
click at [102, 187] on span "Documents" at bounding box center [116, 181] width 57 height 12
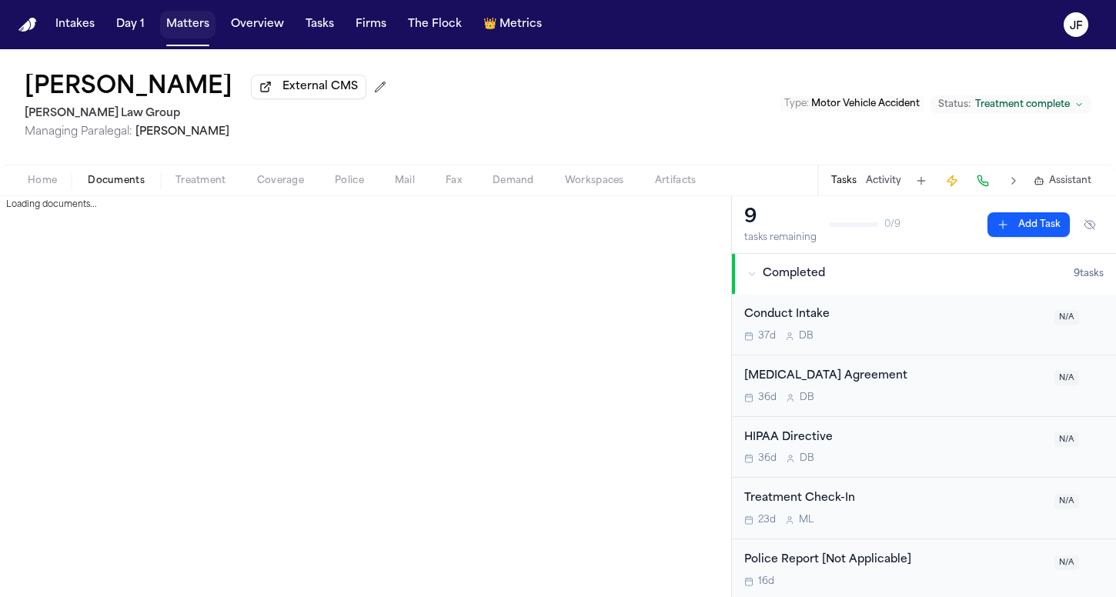
click at [185, 28] on button "Matters" at bounding box center [187, 25] width 55 height 28
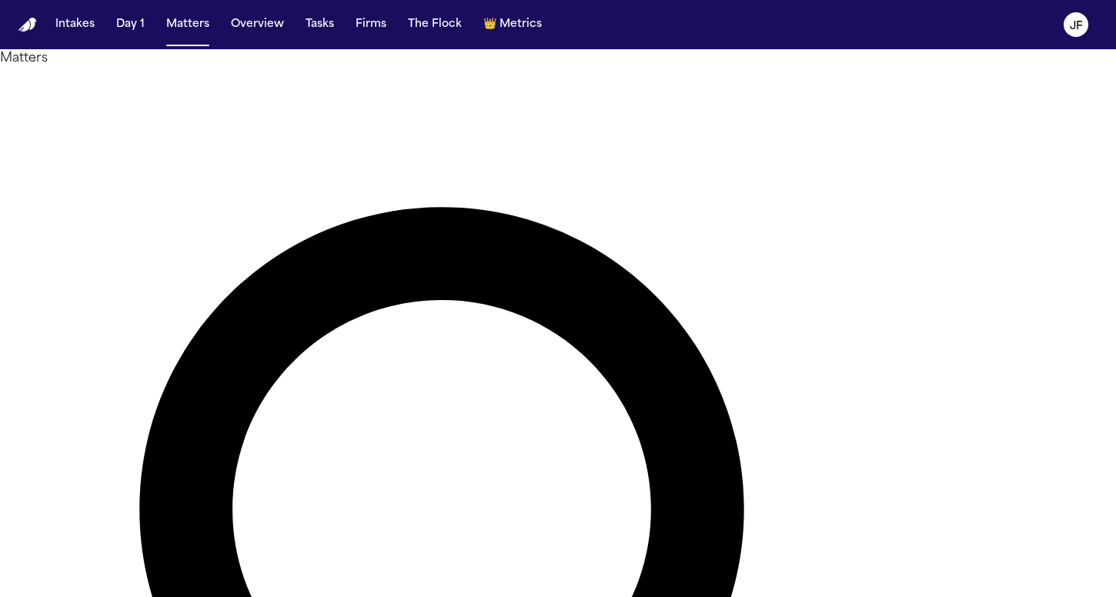
drag, startPoint x: 545, startPoint y: 97, endPoint x: 359, endPoint y: 92, distance: 186.4
type input "**********"
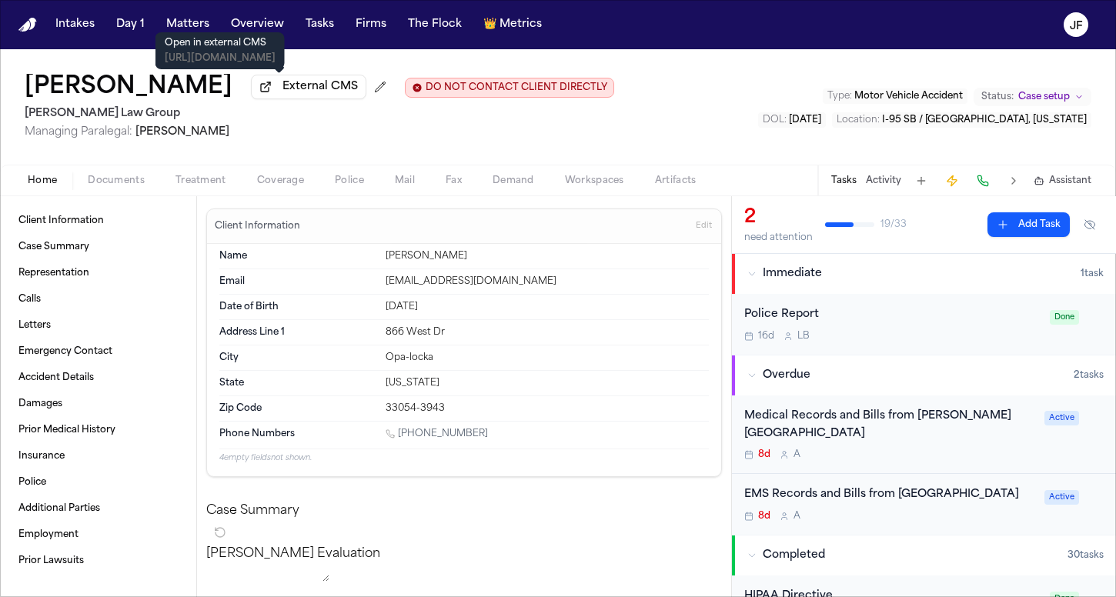
click at [285, 92] on span "External CMS" at bounding box center [320, 86] width 75 height 15
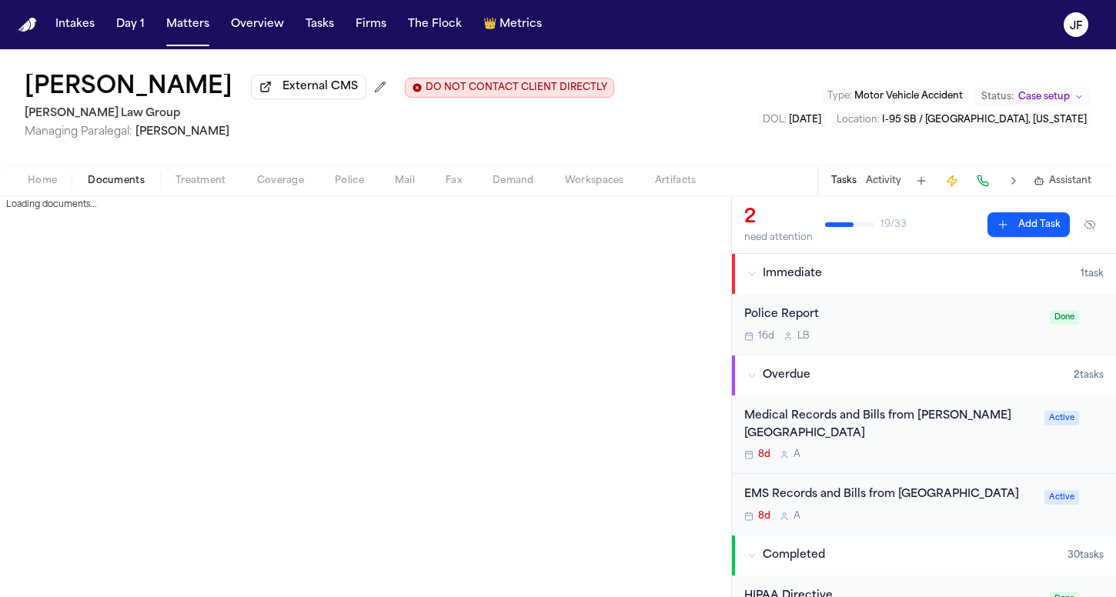
click at [136, 177] on span "Documents" at bounding box center [116, 181] width 57 height 12
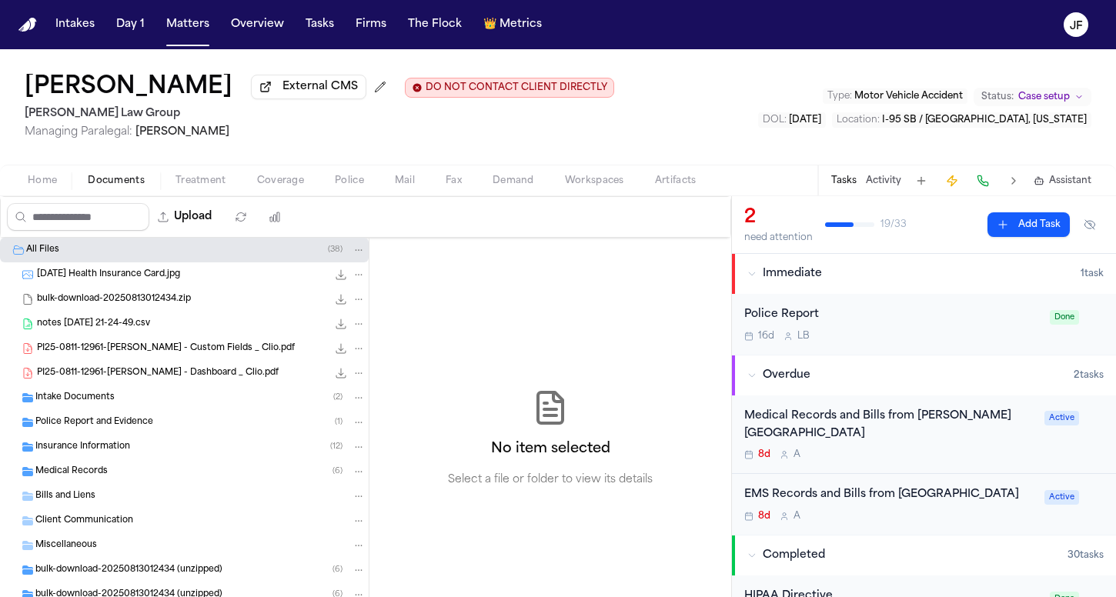
click at [95, 460] on div "Insurance Information ( 12 )" at bounding box center [184, 447] width 369 height 25
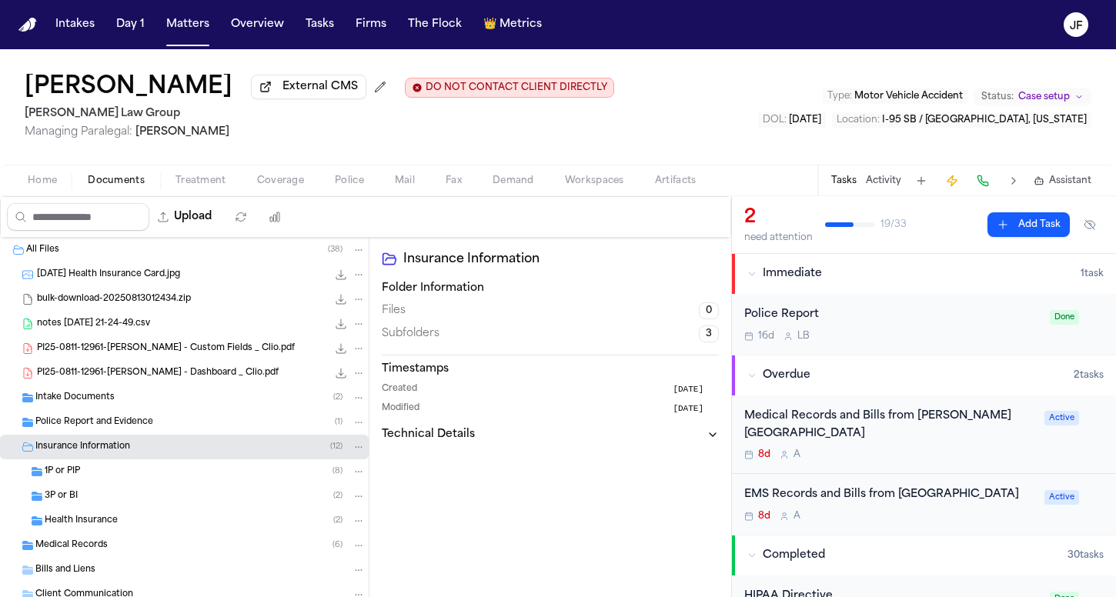
click at [90, 509] on div "3P or BI ( 2 )" at bounding box center [184, 496] width 369 height 25
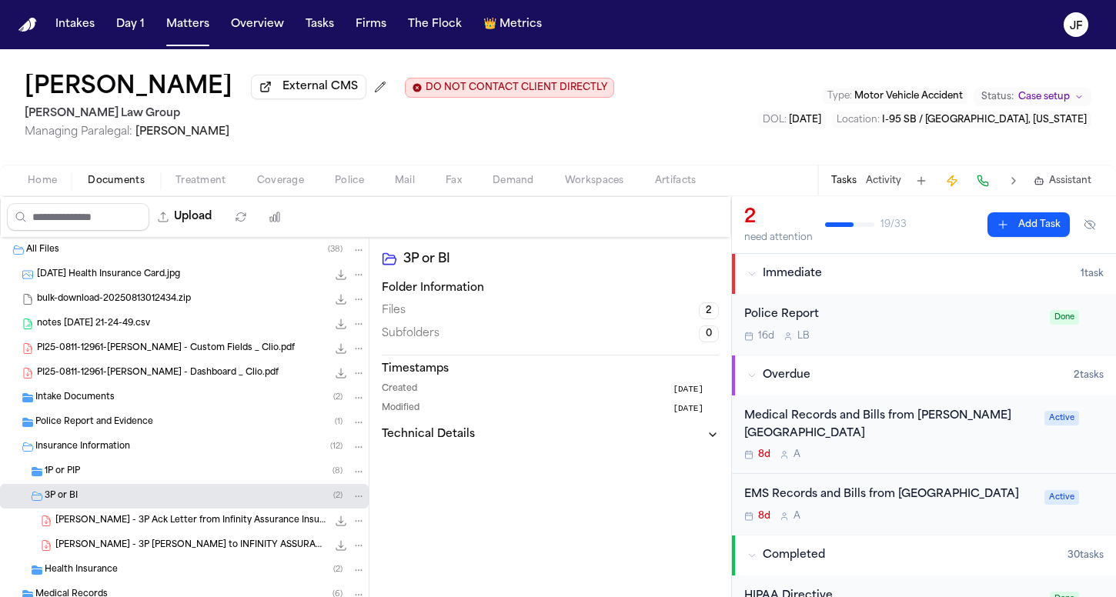
click at [125, 534] on div "[PERSON_NAME] - 3P Ack Letter from Infinity Assurance Insurance Company ([PERSO…" at bounding box center [184, 521] width 369 height 25
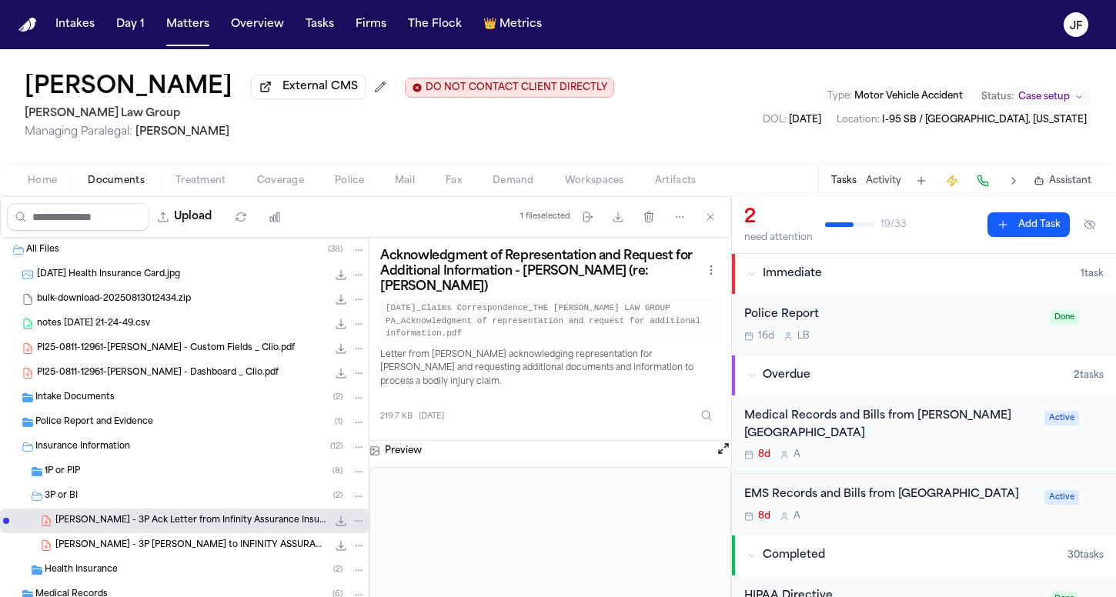
click at [335, 527] on icon "File: A. Walker - 3P Ack Letter from Infinity Assurance Insurance Company (Kemp…" at bounding box center [341, 521] width 12 height 12
click at [96, 428] on span "Police Report and Evidence" at bounding box center [94, 422] width 118 height 13
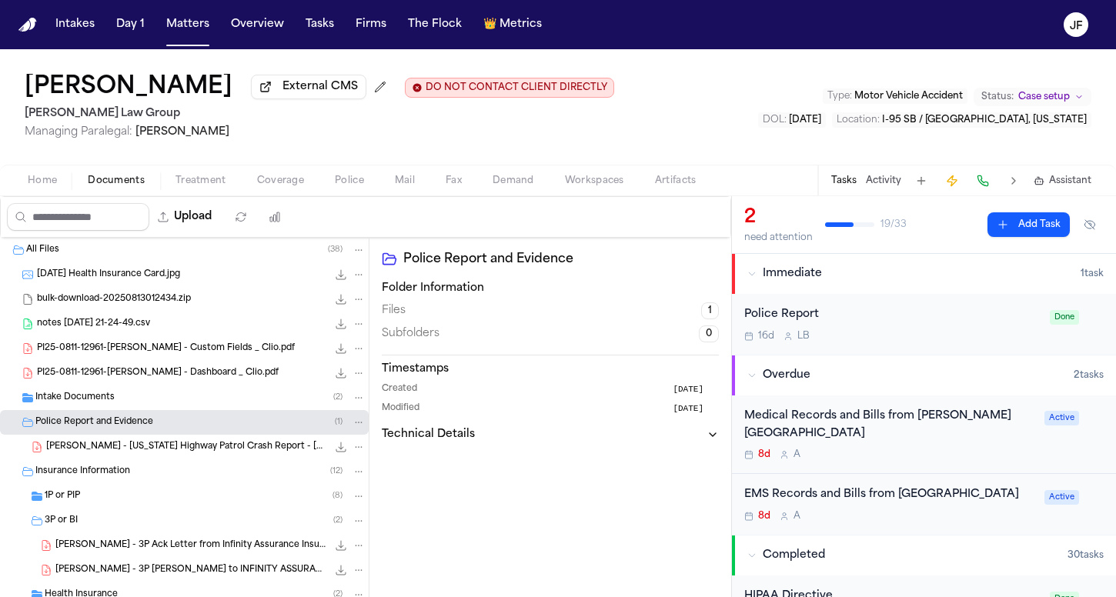
click at [99, 450] on span "[PERSON_NAME] - [US_STATE] Highway Patrol Crash Report - [DATE]" at bounding box center [186, 447] width 281 height 13
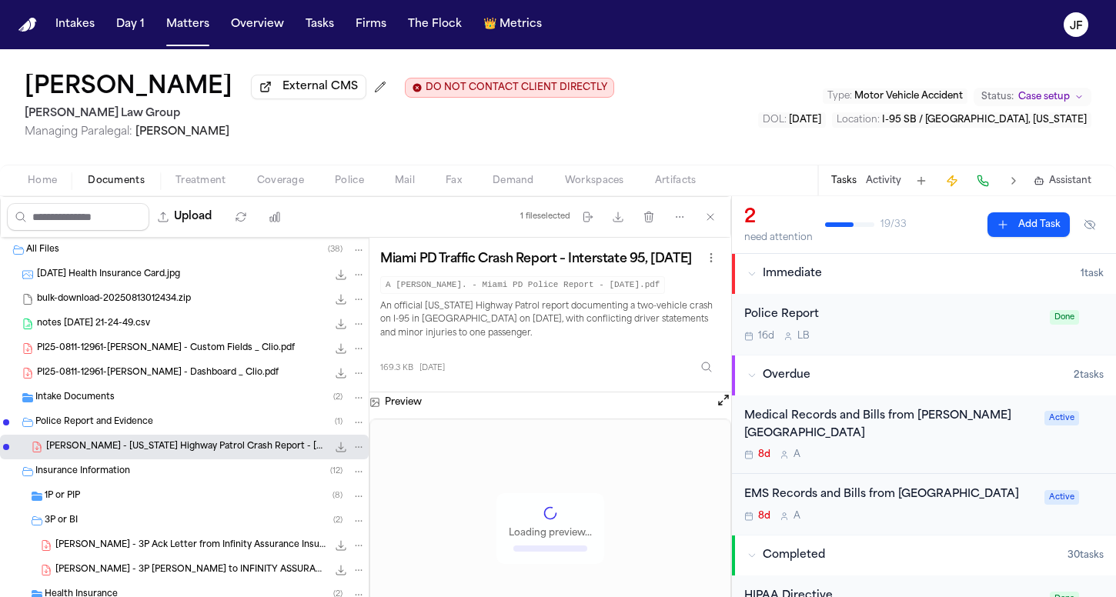
click at [335, 447] on icon "File: A. Walker - Florida Highway Patrol Crash Report - 8.9.25" at bounding box center [341, 447] width 12 height 12
click at [170, 28] on button "Matters" at bounding box center [187, 25] width 55 height 28
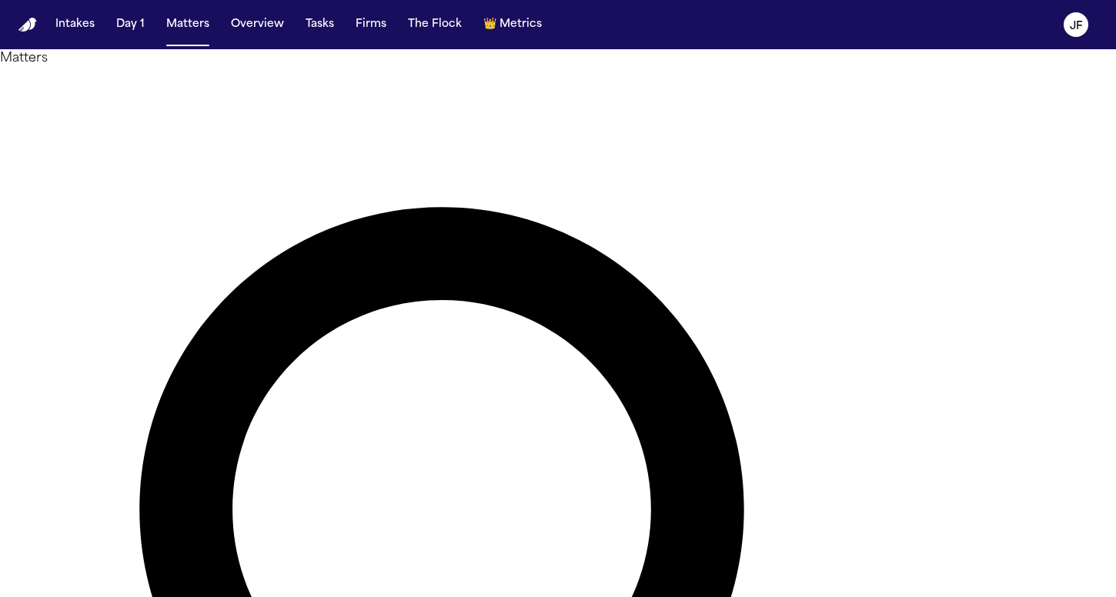
drag, startPoint x: 560, startPoint y: 86, endPoint x: 401, endPoint y: 85, distance: 159.4
type input "**********"
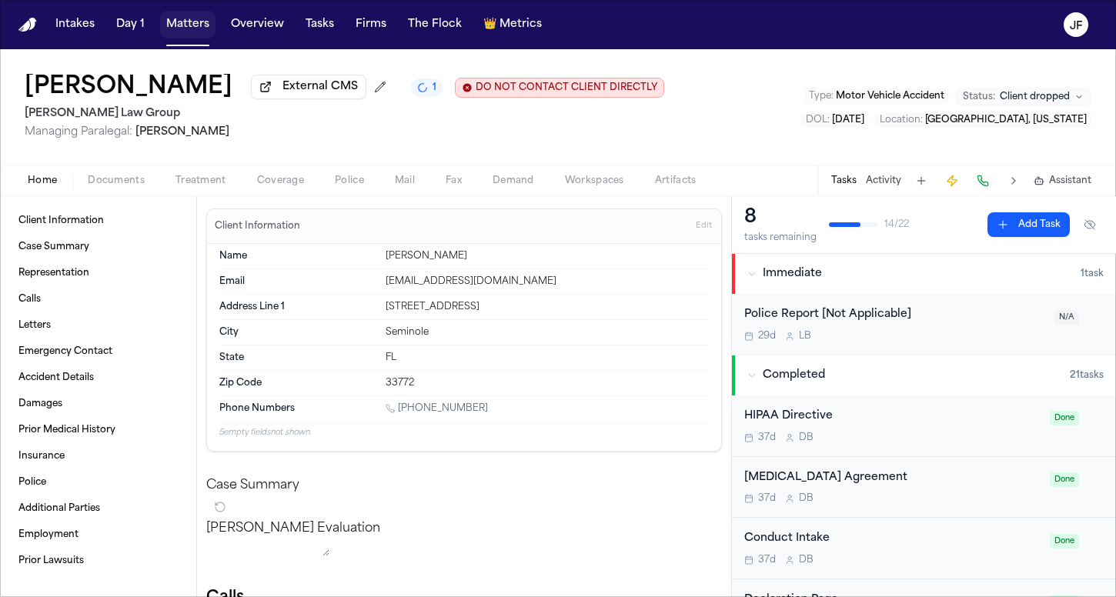
click at [185, 21] on button "Matters" at bounding box center [187, 25] width 55 height 28
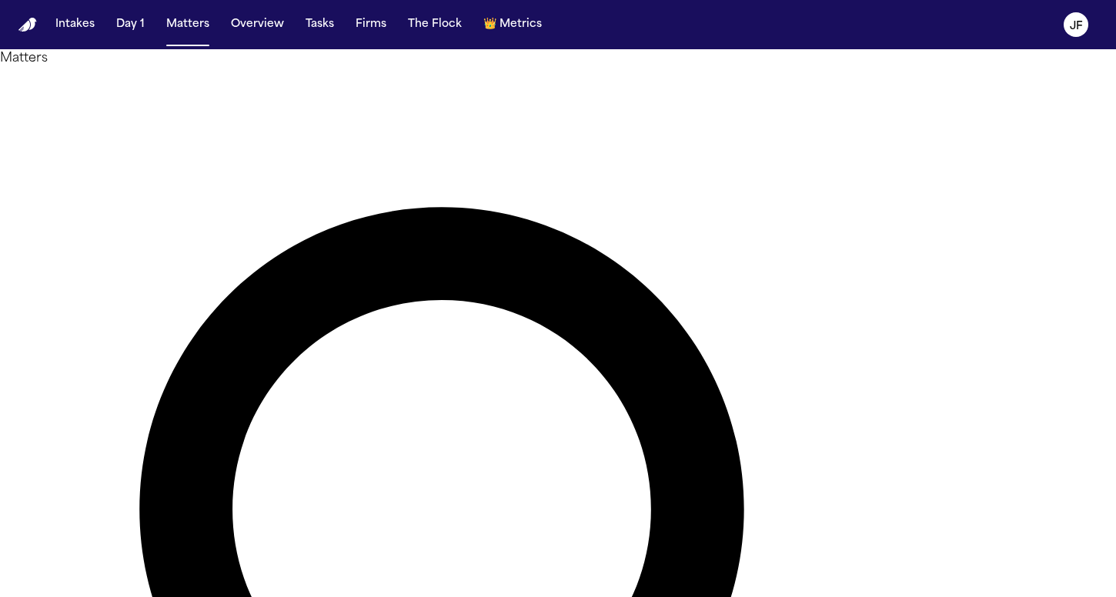
drag, startPoint x: 573, startPoint y: 82, endPoint x: 359, endPoint y: 77, distance: 214.1
type input "**********"
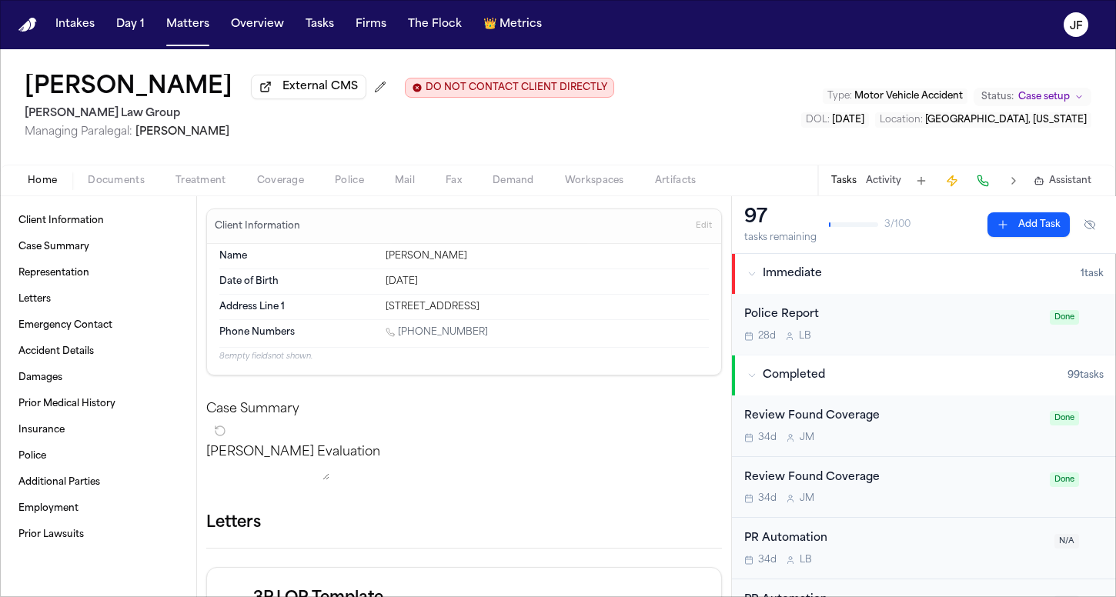
scroll to position [52, 0]
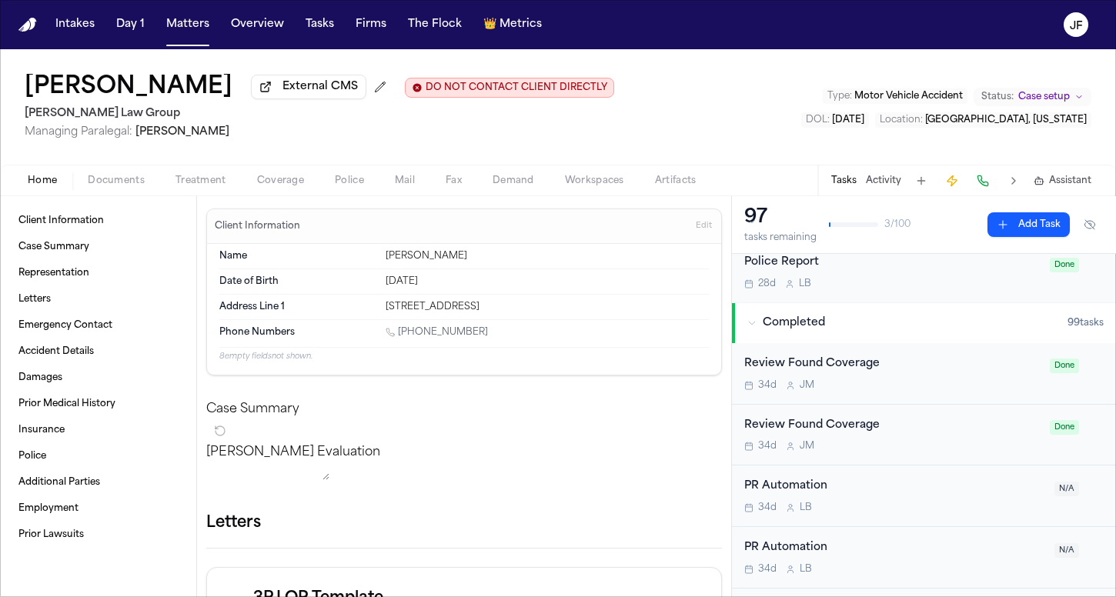
click at [103, 185] on span "Documents" at bounding box center [116, 181] width 57 height 12
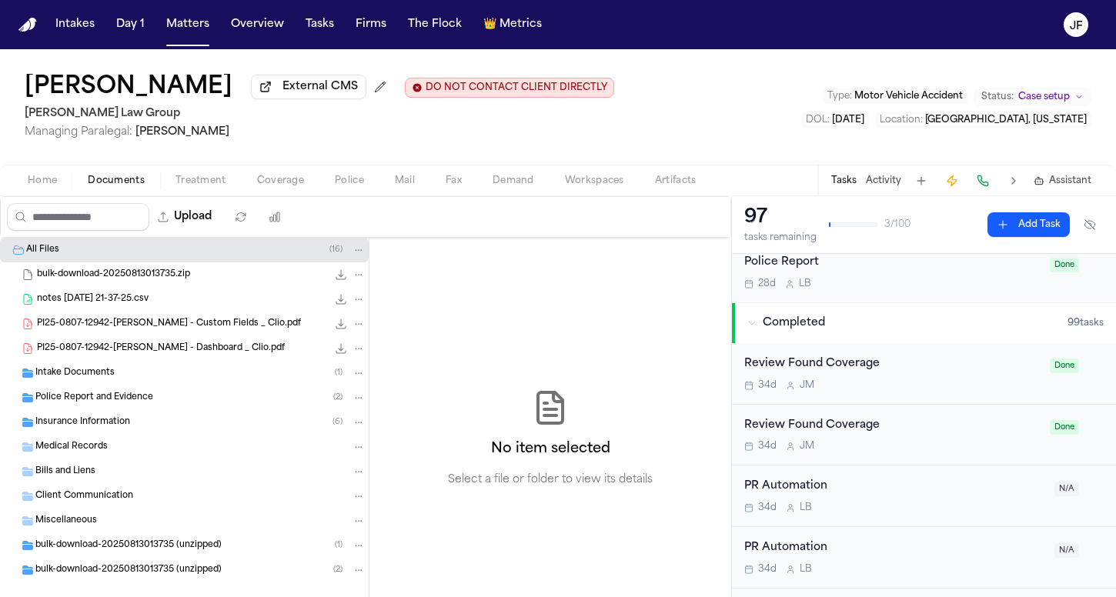
click at [286, 86] on span "External CMS" at bounding box center [320, 86] width 75 height 15
click at [65, 400] on span "Police Report and Evidence" at bounding box center [94, 398] width 118 height 13
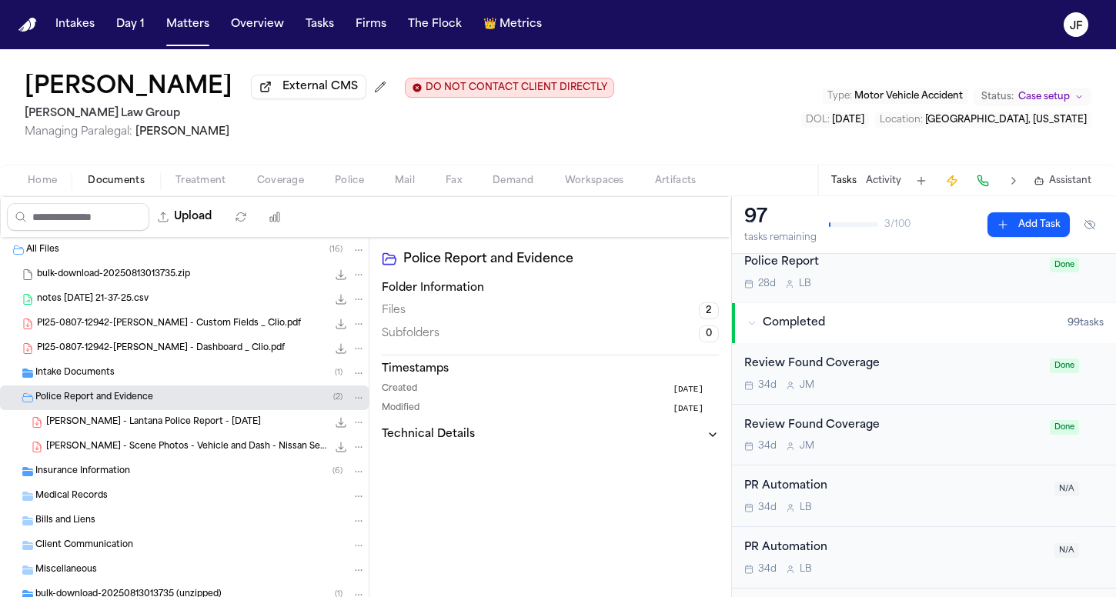
click at [81, 433] on div "[PERSON_NAME] - Lantana Police Report - [DATE] 346.1 KB • PDF" at bounding box center [184, 422] width 369 height 25
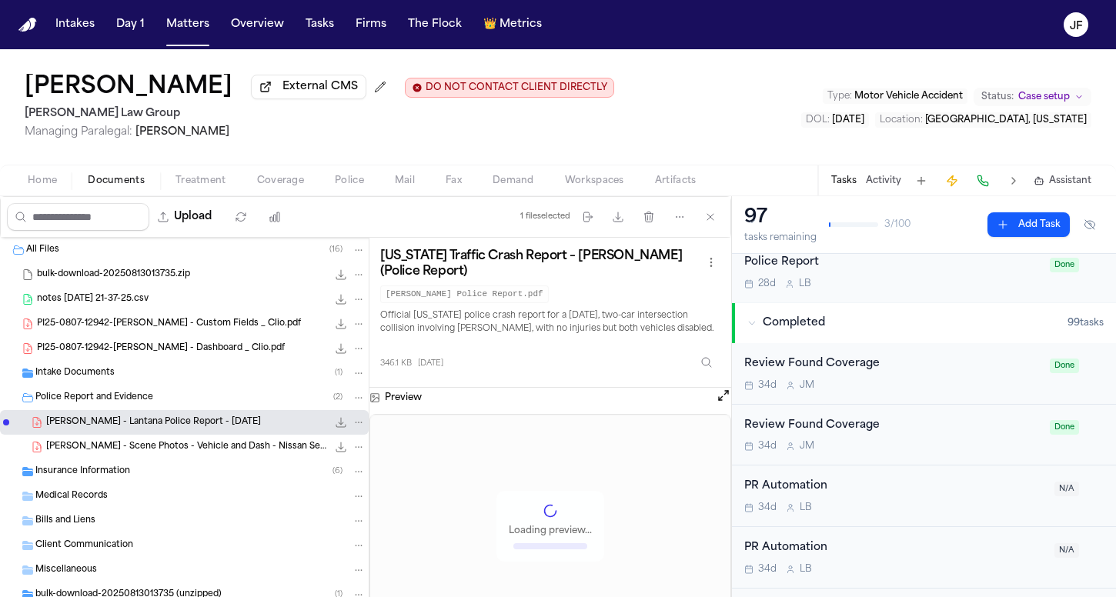
click at [821, 7] on nav "Intakes Day 1 Matters Overview Tasks Firms The Flock 👑 Metrics JF" at bounding box center [558, 24] width 1116 height 49
click at [315, 28] on button "Tasks" at bounding box center [319, 25] width 41 height 28
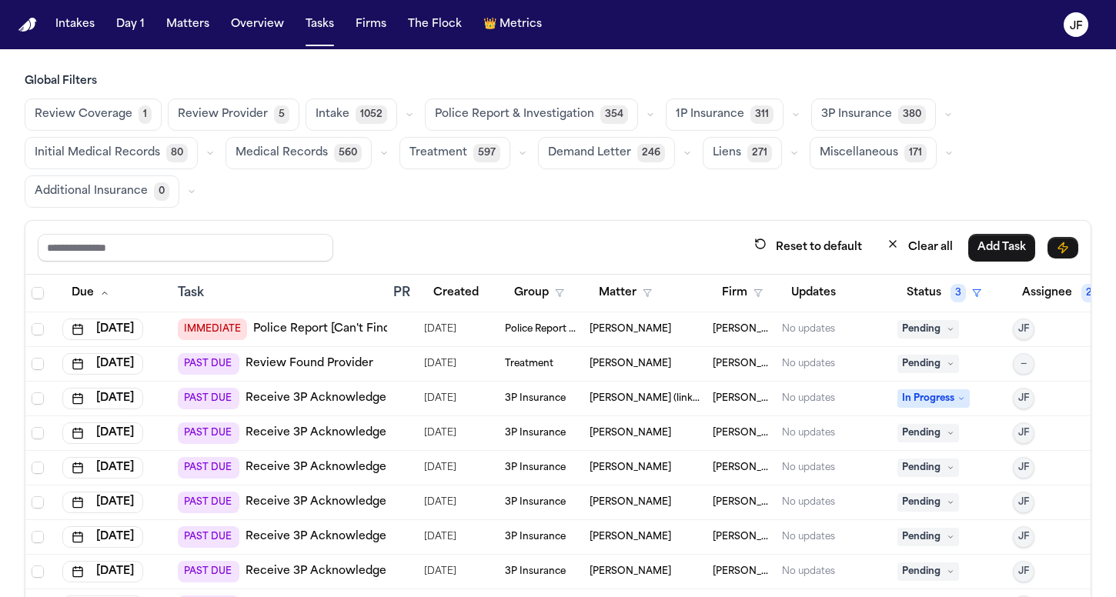
click at [564, 110] on span "Police Report & Investigation" at bounding box center [514, 114] width 159 height 15
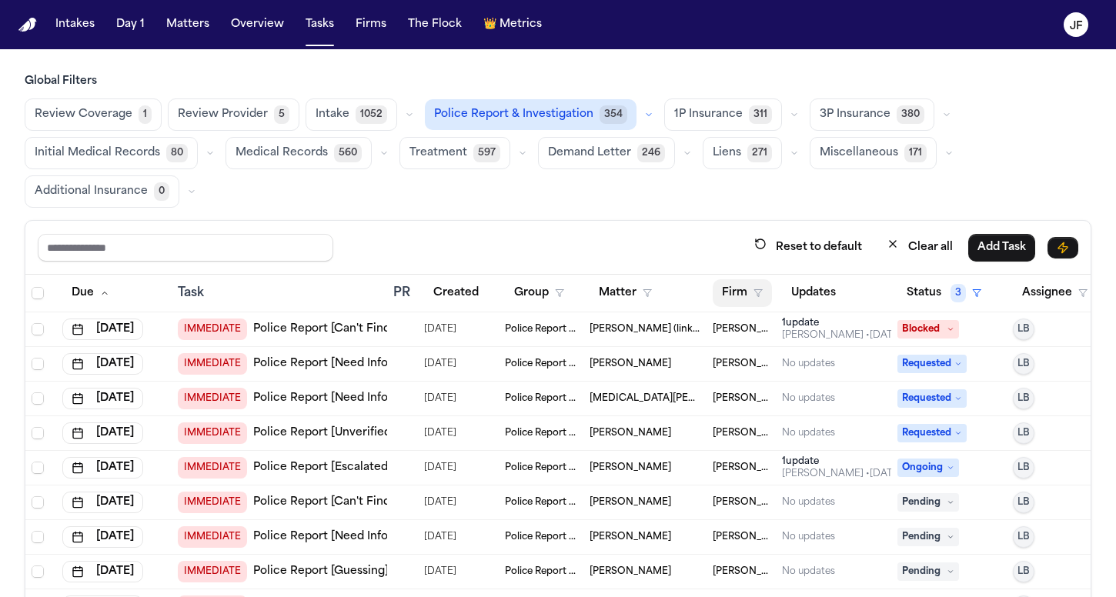
click at [741, 303] on button "Firm" at bounding box center [742, 293] width 59 height 28
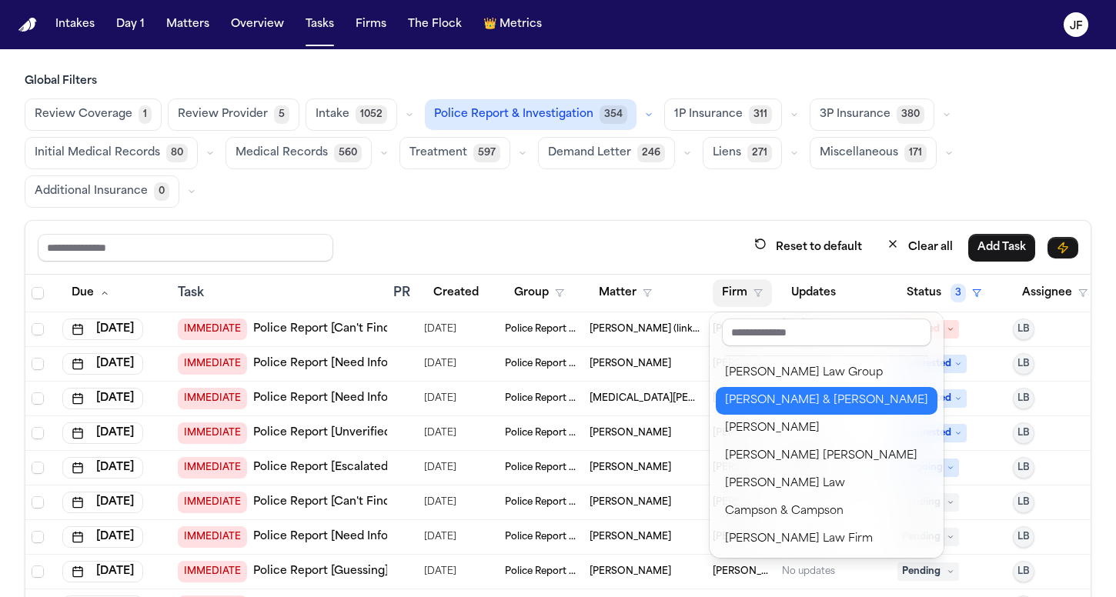
click at [754, 404] on div "[PERSON_NAME] & [PERSON_NAME]" at bounding box center [826, 401] width 203 height 18
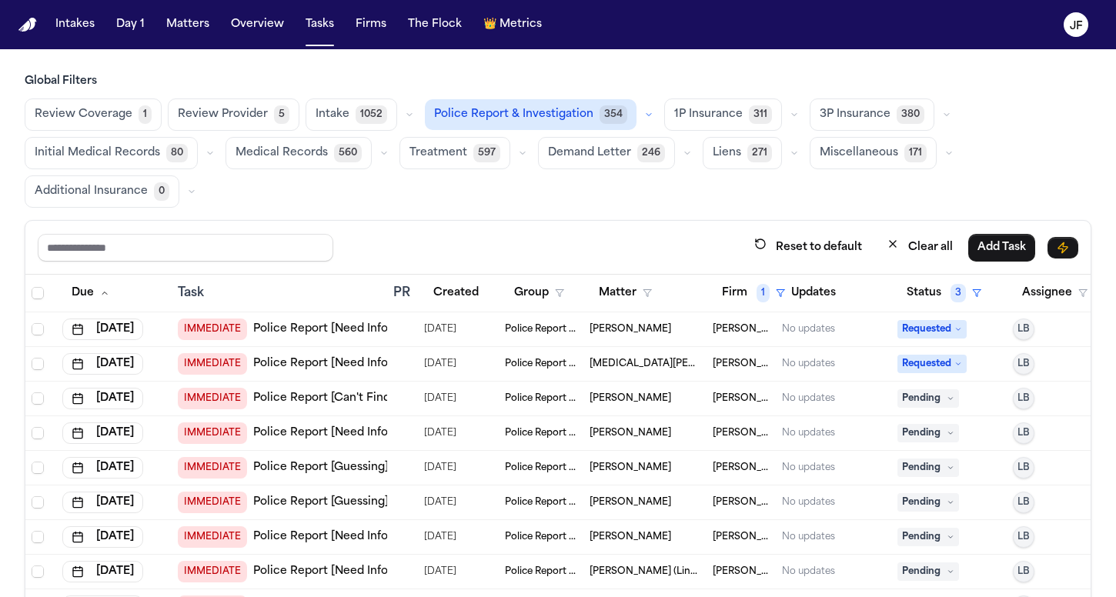
click at [331, 330] on link "Police Report [Need Info]" at bounding box center [322, 329] width 139 height 15
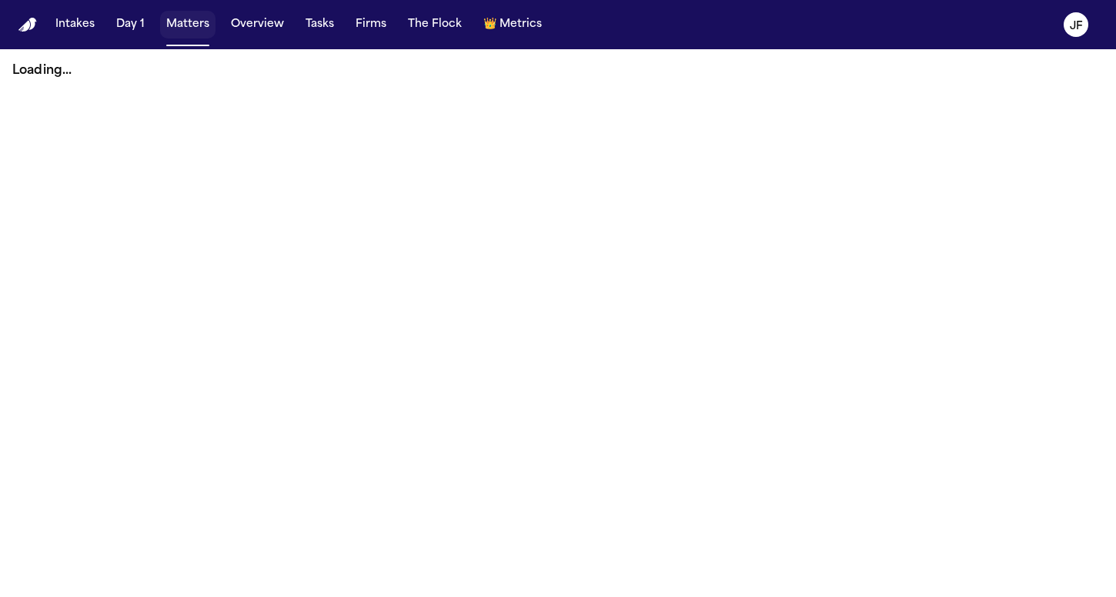
click at [185, 20] on button "Matters" at bounding box center [187, 25] width 55 height 28
click at [311, 28] on button "Tasks" at bounding box center [319, 25] width 41 height 28
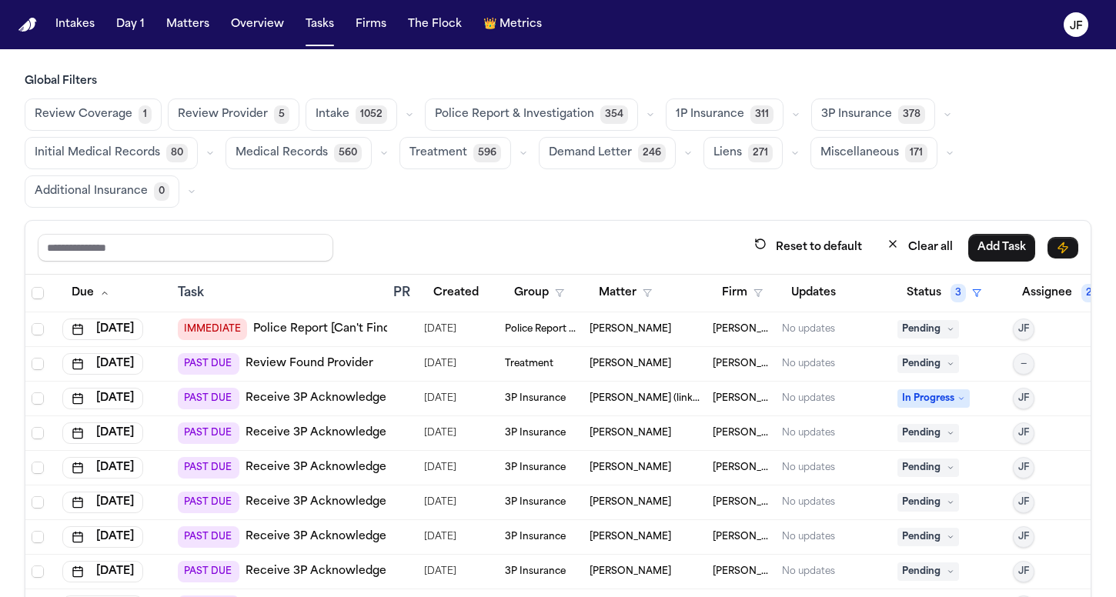
click at [539, 126] on button "Police Report & Investigation 354" at bounding box center [531, 115] width 213 height 32
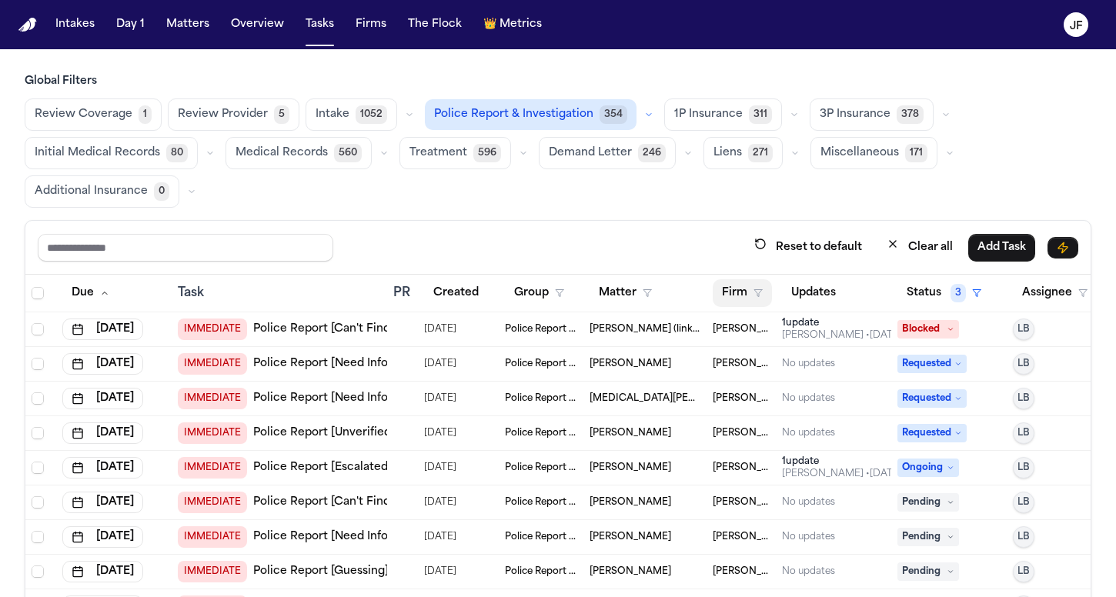
click at [744, 292] on button "Firm" at bounding box center [742, 293] width 59 height 28
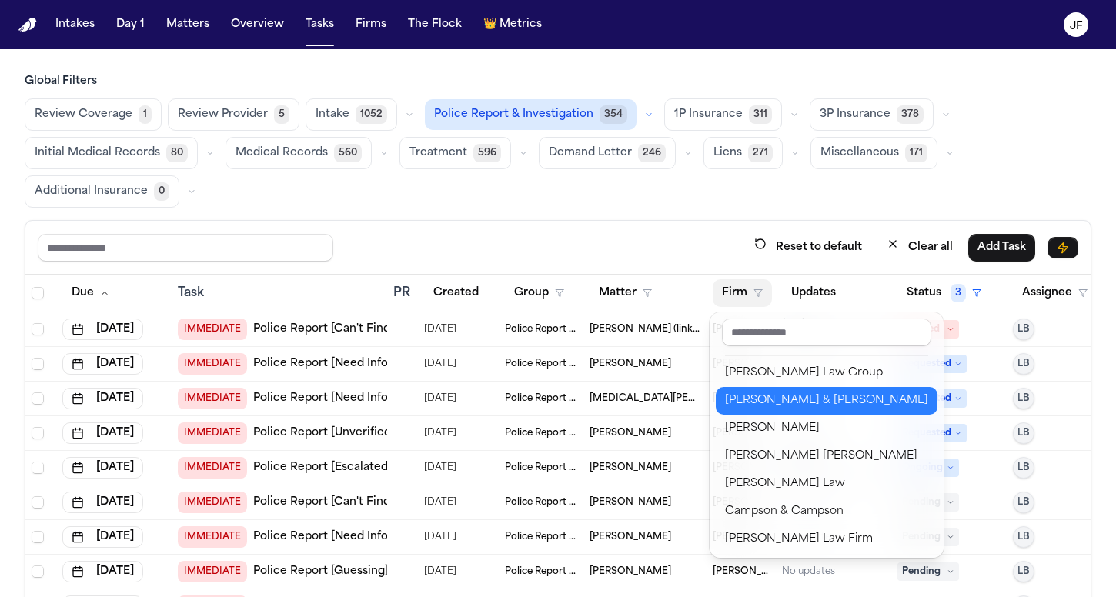
click at [753, 392] on div "[PERSON_NAME] & [PERSON_NAME]" at bounding box center [826, 401] width 203 height 18
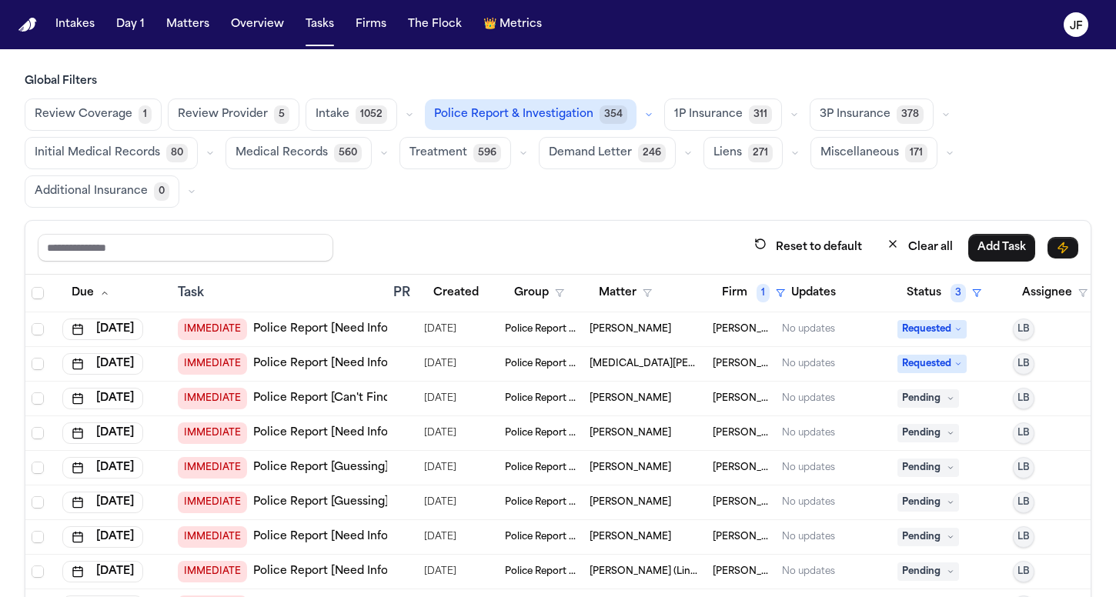
click at [368, 363] on link "Police Report [Need Info]" at bounding box center [322, 363] width 139 height 15
click at [949, 360] on span "Requested" at bounding box center [932, 364] width 69 height 18
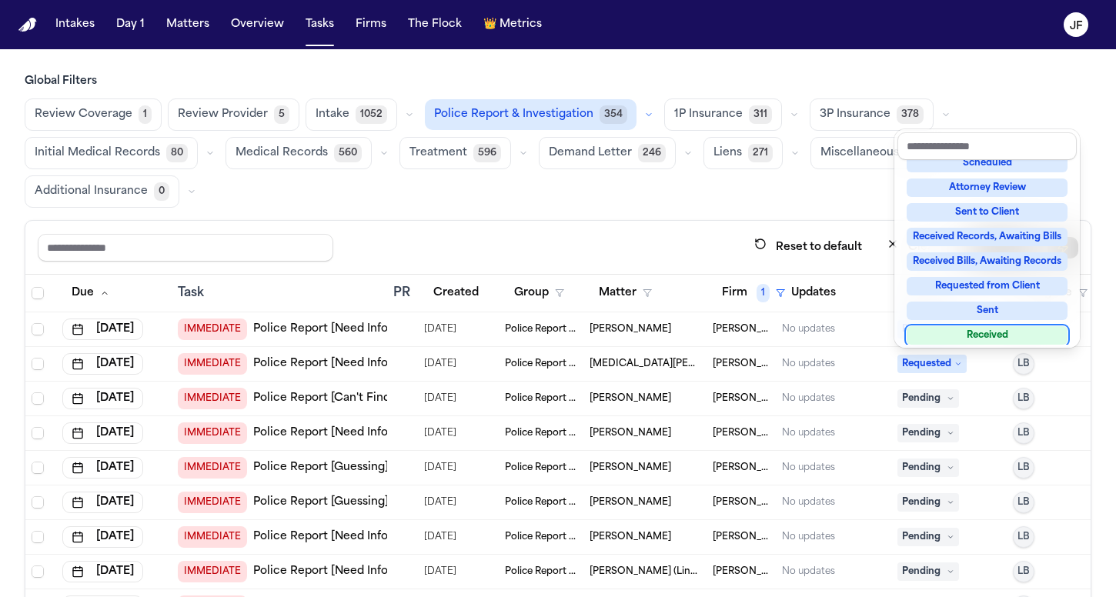
click at [982, 326] on div "Received" at bounding box center [987, 335] width 161 height 18
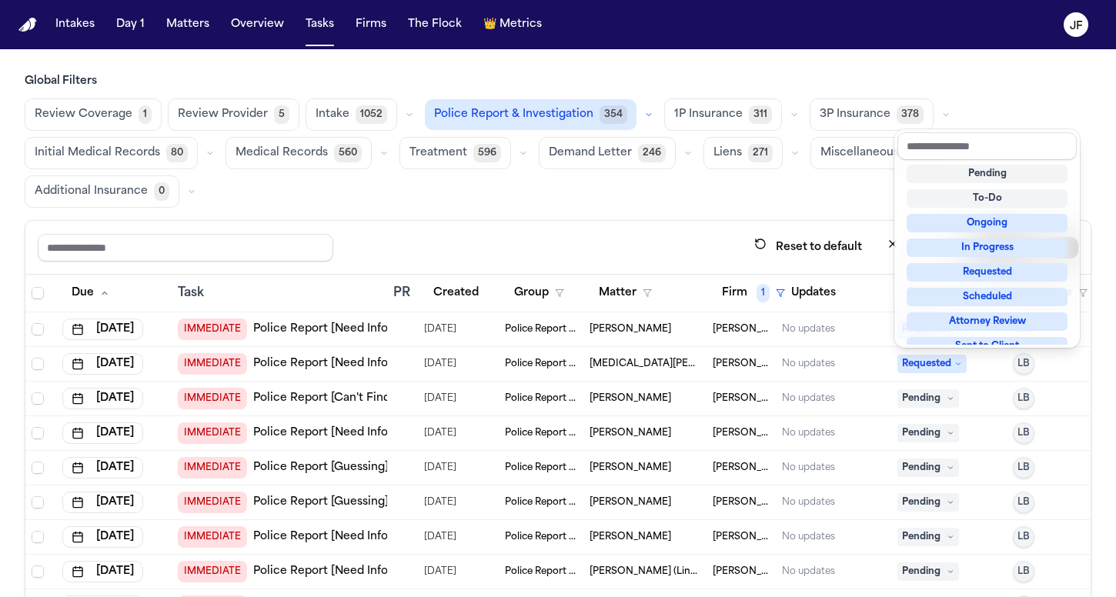
scroll to position [6, 0]
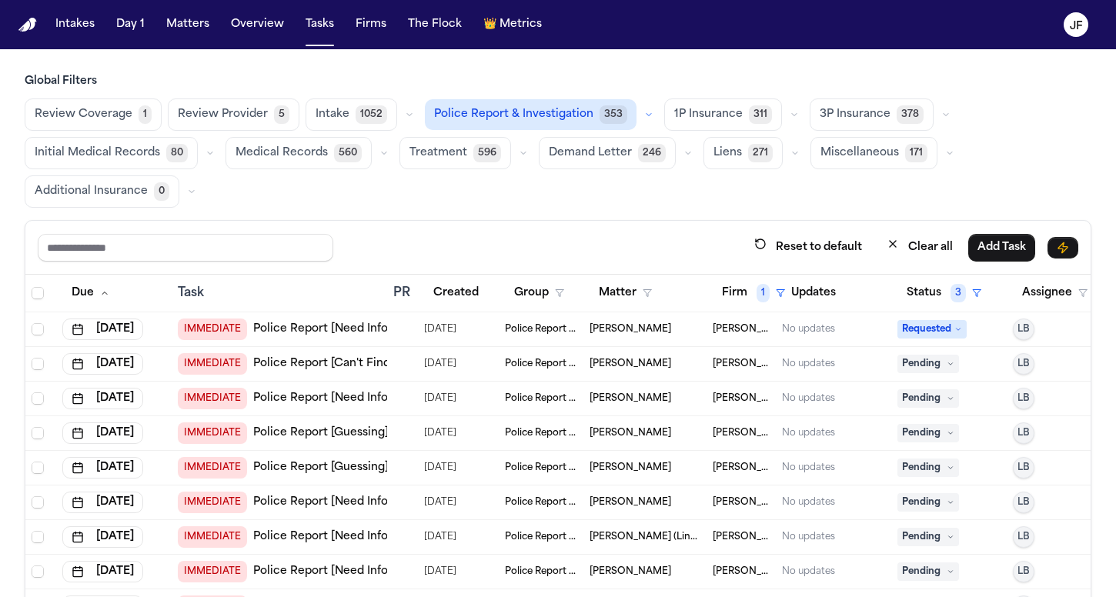
click at [681, 166] on div "Demand Letter 246" at bounding box center [618, 153] width 159 height 32
click at [264, 246] on input "text" at bounding box center [186, 248] width 296 height 28
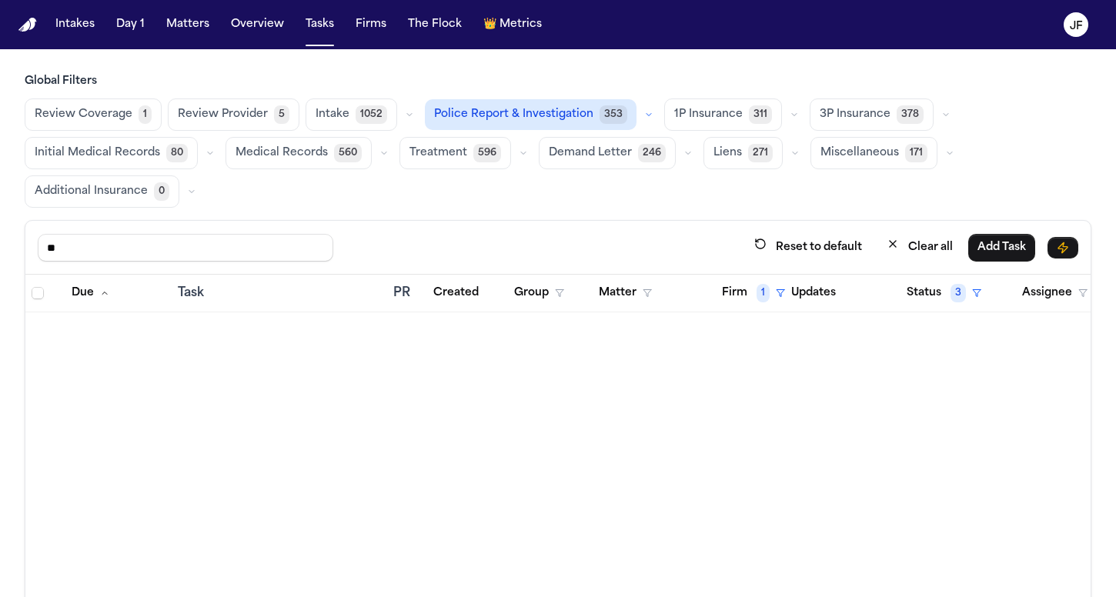
type input "*"
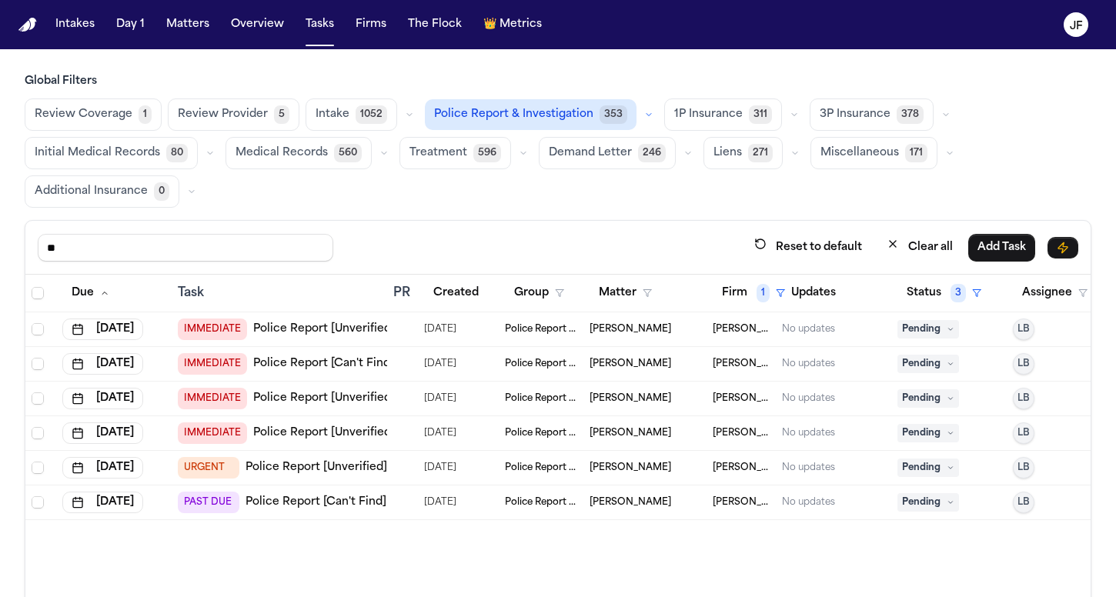
type input "*"
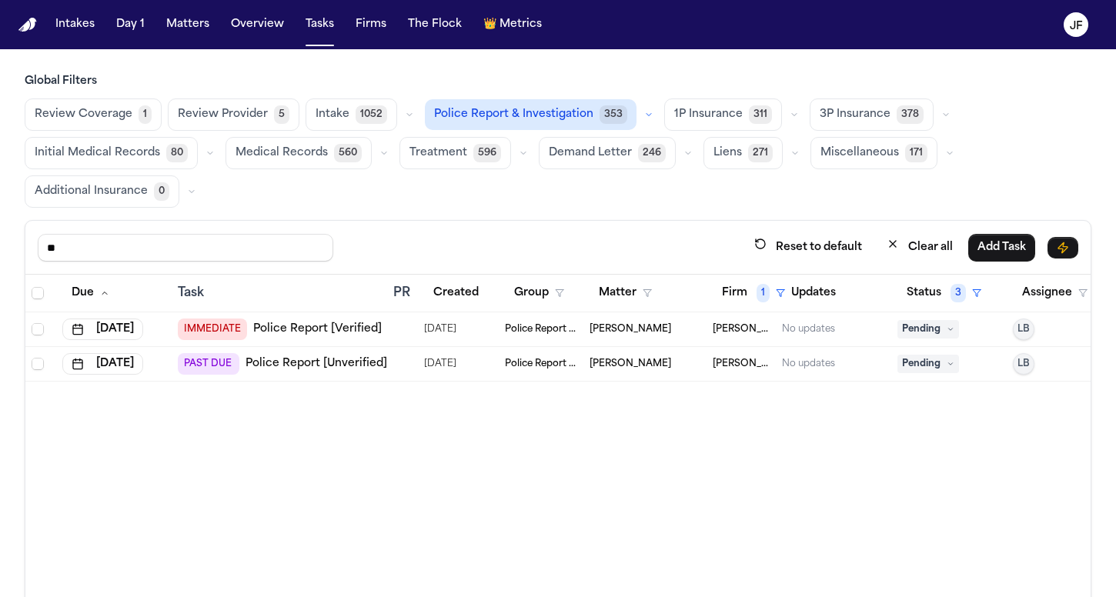
type input "*"
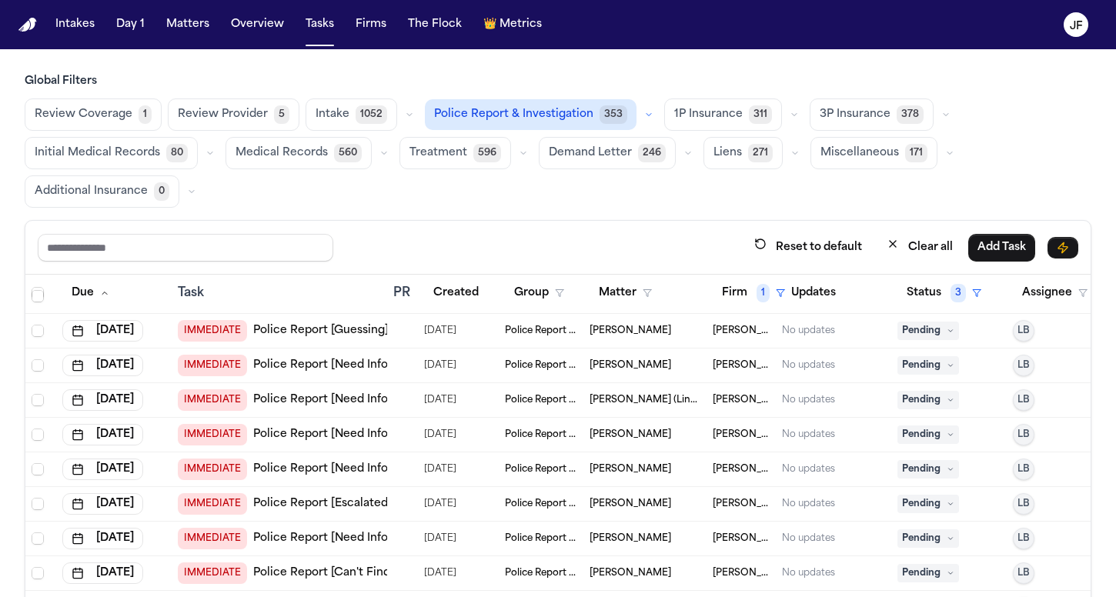
scroll to position [146, 0]
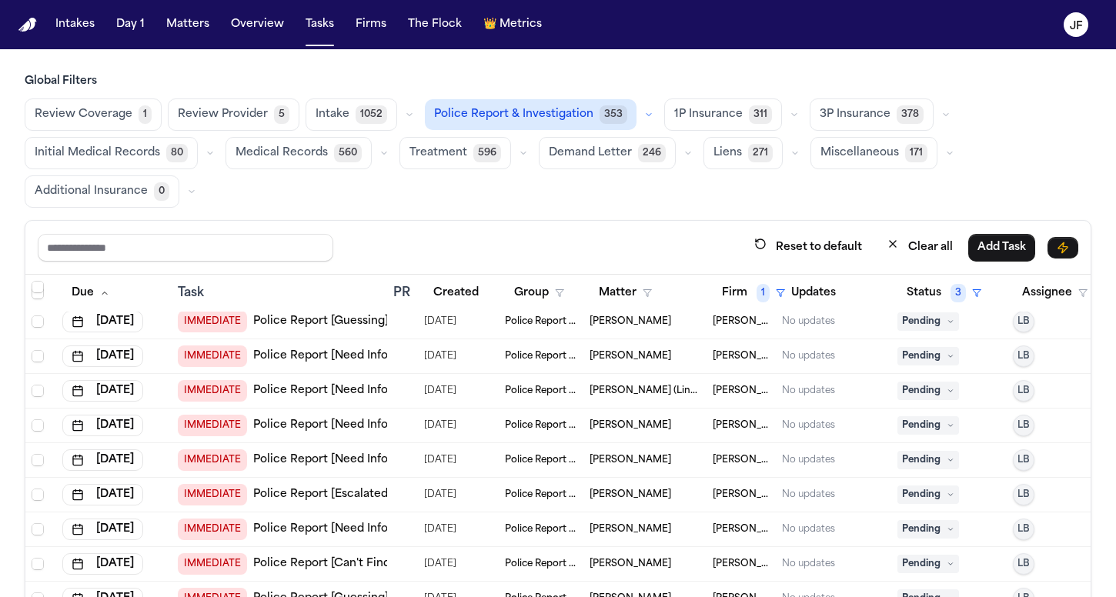
click at [923, 419] on span "Pending" at bounding box center [929, 425] width 62 height 18
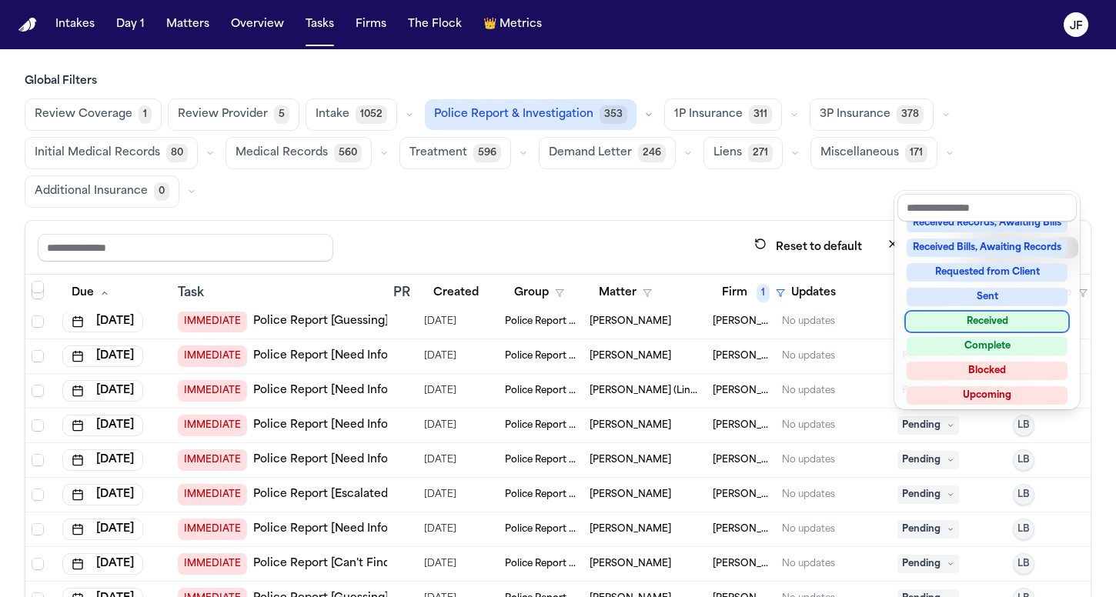
click at [975, 318] on div "Received" at bounding box center [987, 322] width 161 height 18
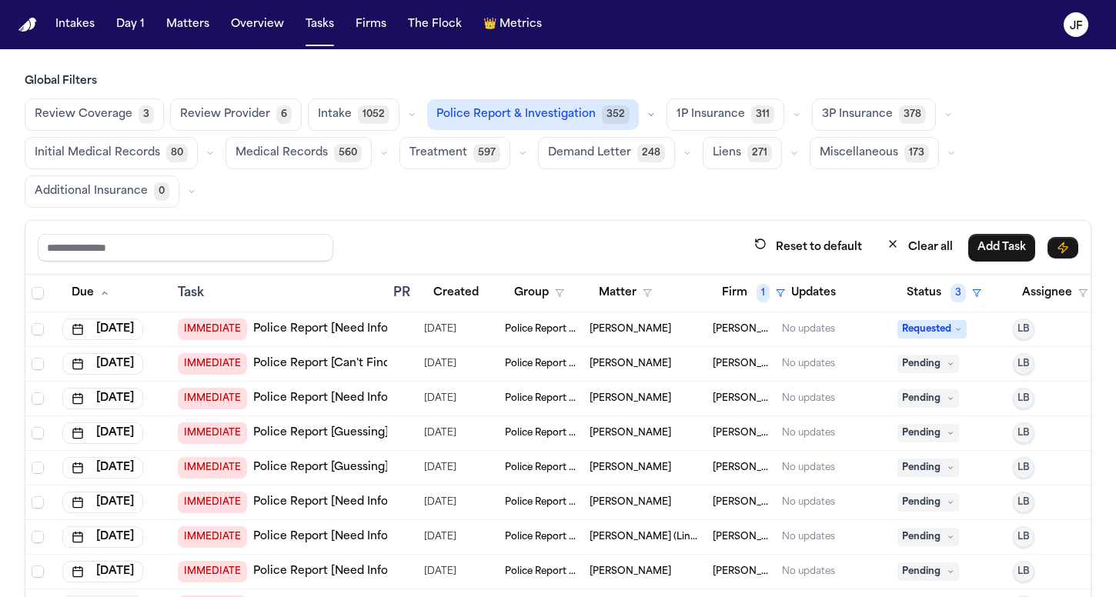
scroll to position [0, 0]
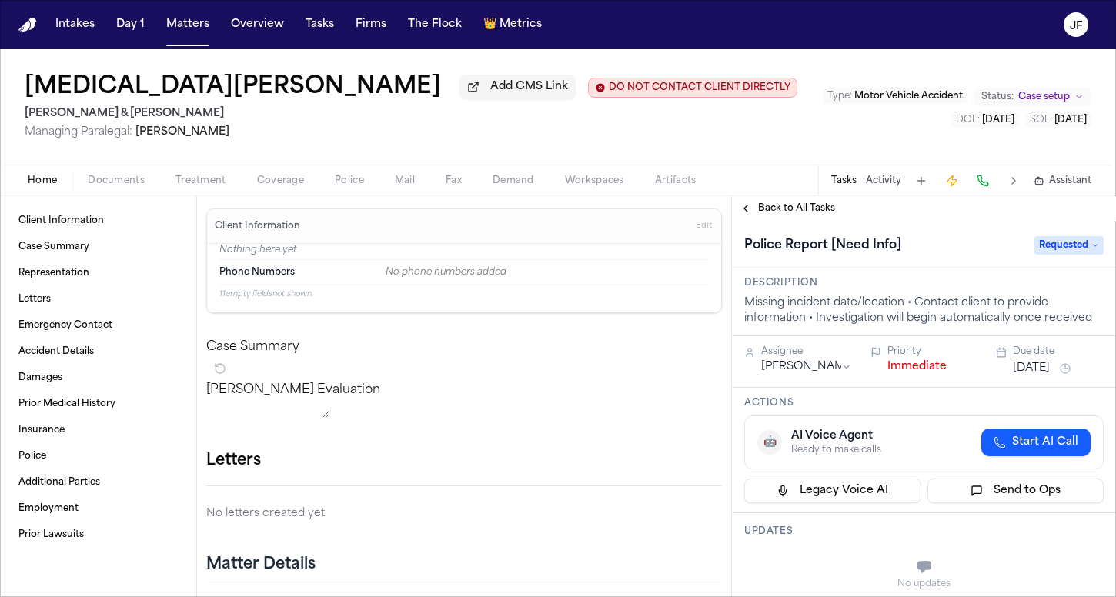
click at [113, 172] on div "Home Documents Treatment Coverage Police Mail Fax Demand Workspaces Artifacts T…" at bounding box center [558, 180] width 1116 height 31
click at [114, 173] on div "Home Documents Treatment Coverage Police Mail Fax Demand Workspaces Artifacts T…" at bounding box center [558, 180] width 1116 height 31
click at [111, 187] on span "Documents" at bounding box center [116, 181] width 57 height 12
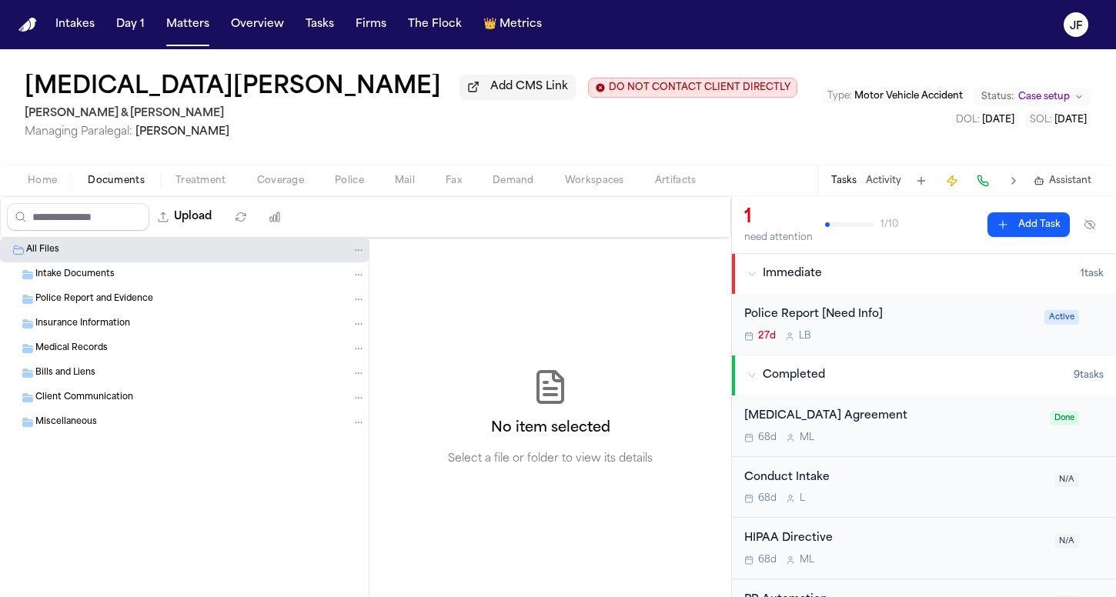
click at [119, 304] on span "Police Report and Evidence" at bounding box center [94, 299] width 118 height 13
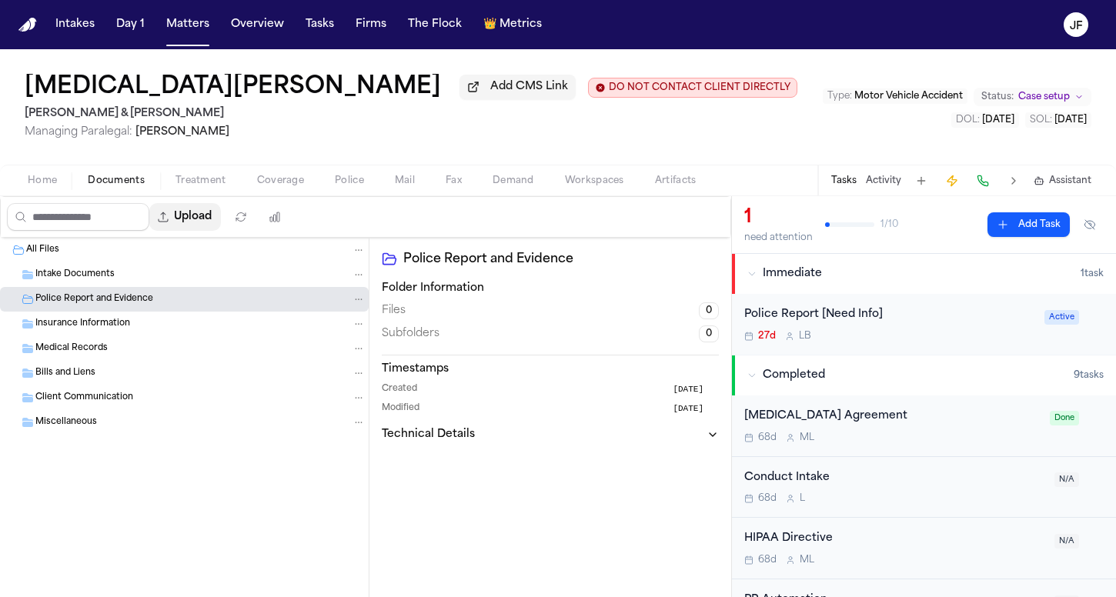
click at [221, 229] on button "Upload" at bounding box center [185, 217] width 72 height 28
select select "**********"
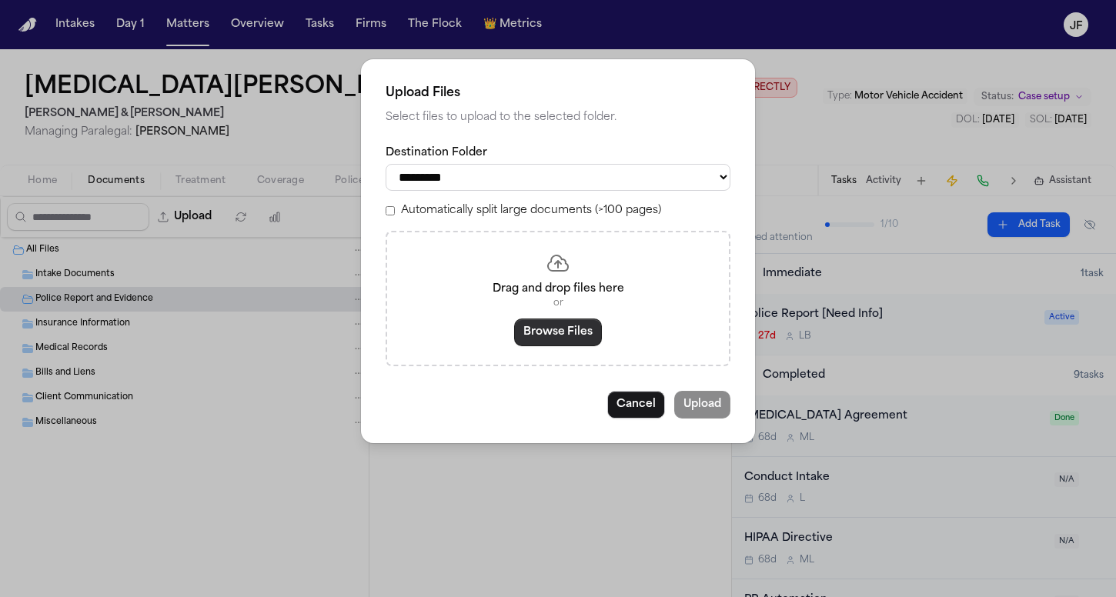
click at [549, 333] on button "Browse Files" at bounding box center [558, 333] width 88 height 28
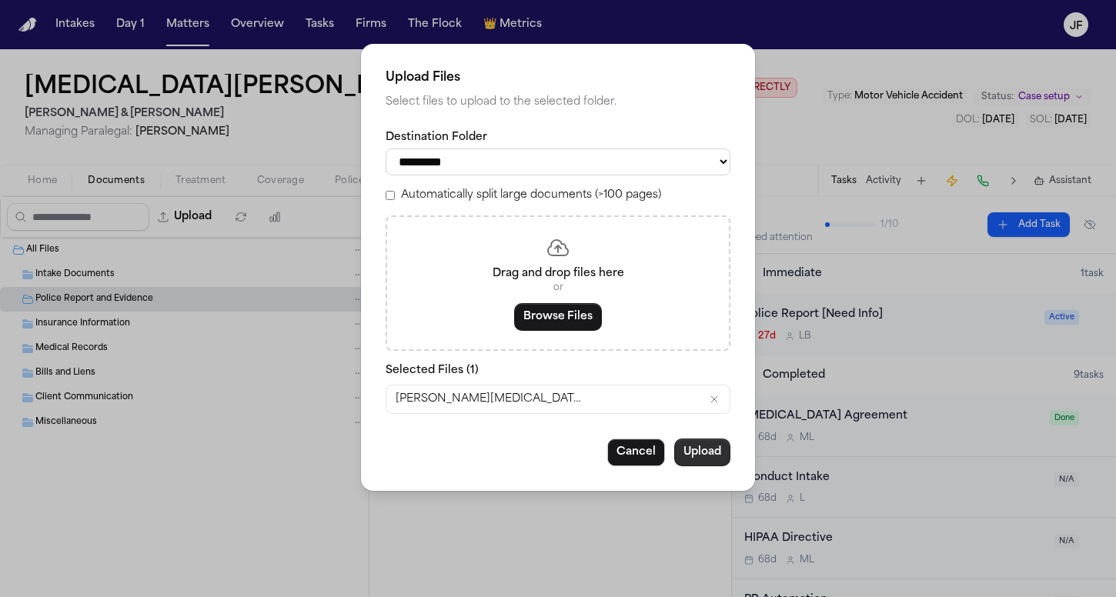
click at [704, 463] on button "Upload" at bounding box center [702, 453] width 56 height 28
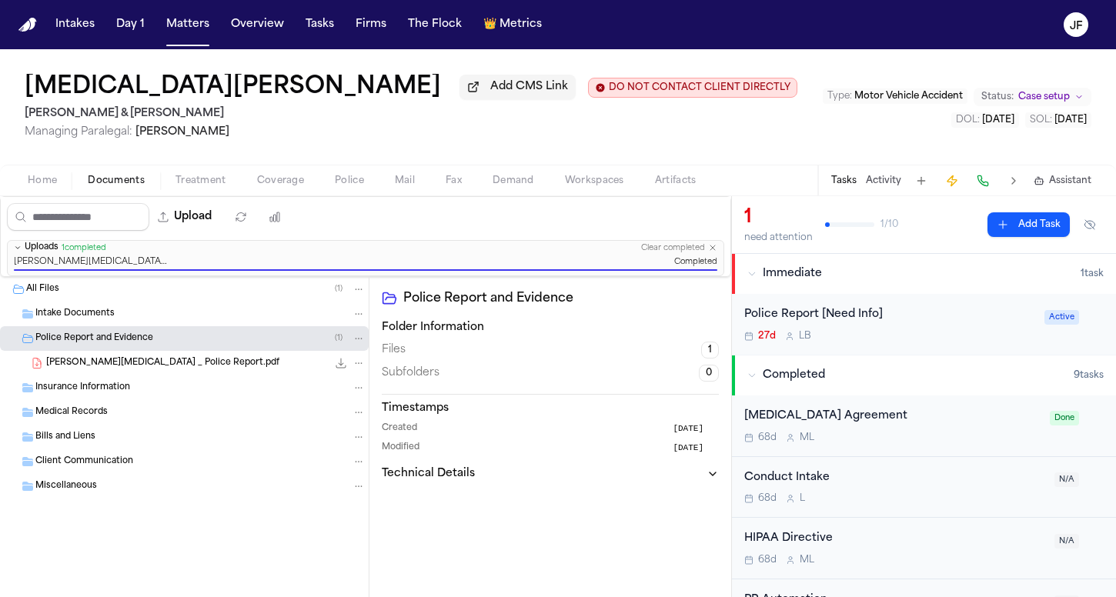
click at [858, 322] on div "Police Report [Need Info]" at bounding box center [889, 315] width 291 height 18
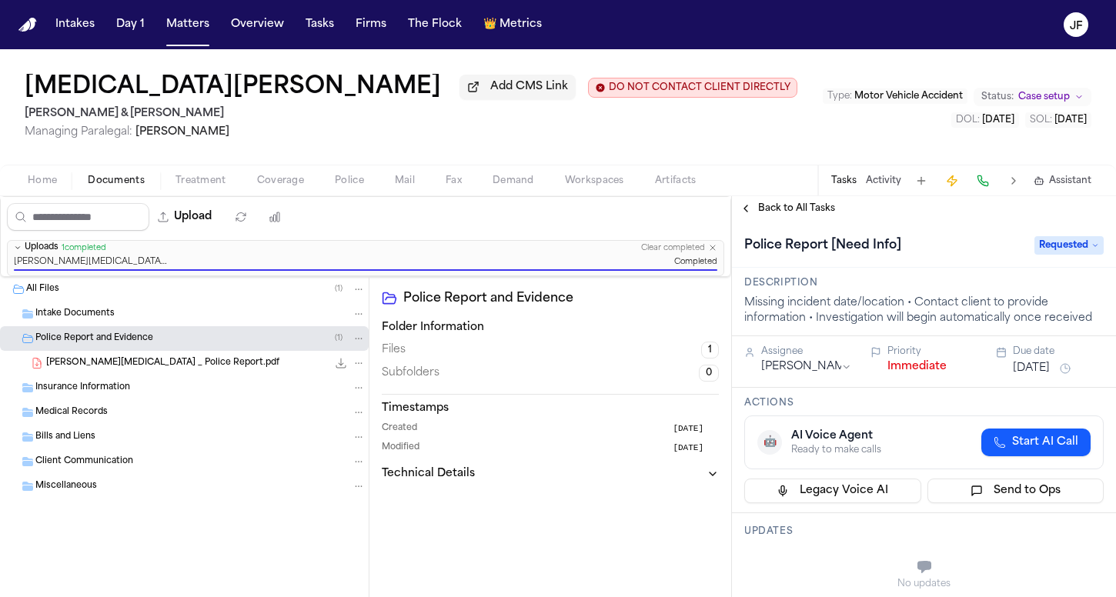
click at [1027, 258] on div "Police Report [Need Info] Requested" at bounding box center [924, 245] width 360 height 25
click at [1035, 254] on span "Requested" at bounding box center [1069, 245] width 69 height 18
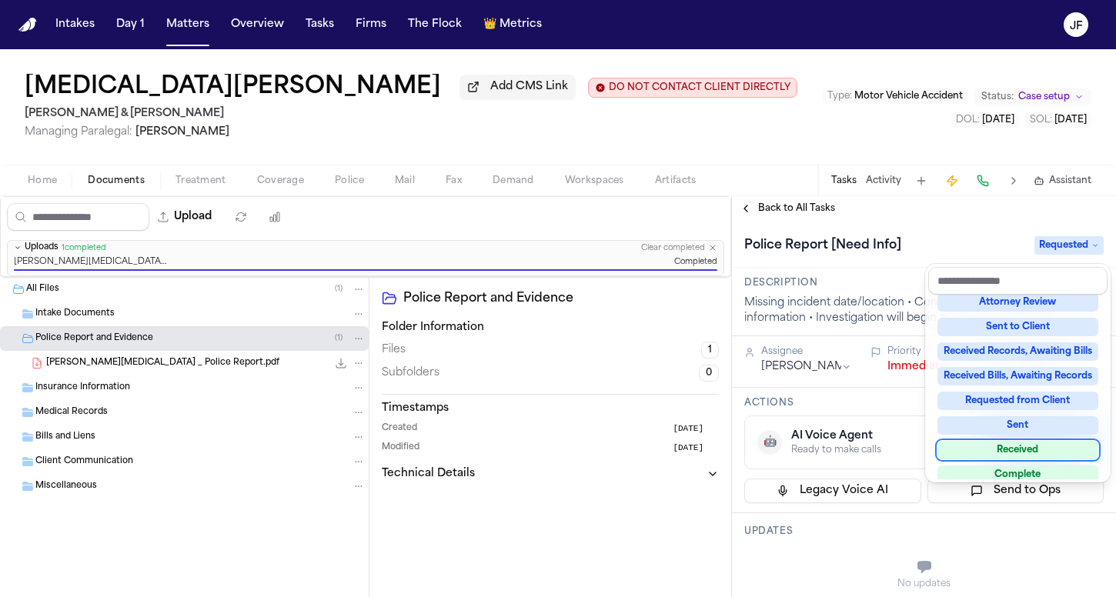
click at [1026, 448] on div "Received" at bounding box center [1018, 450] width 161 height 18
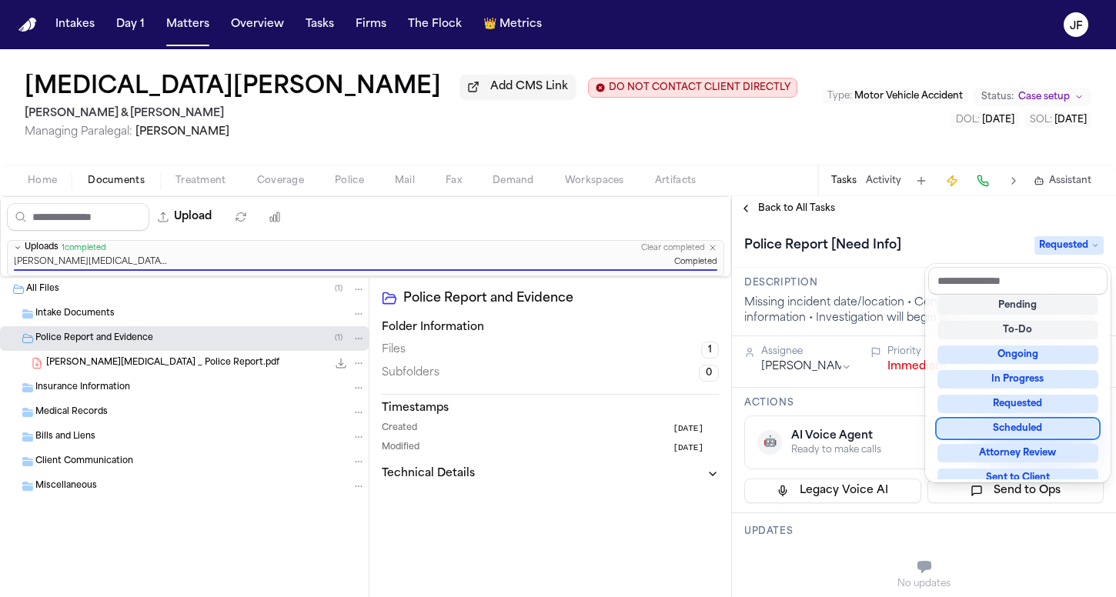
scroll to position [6, 0]
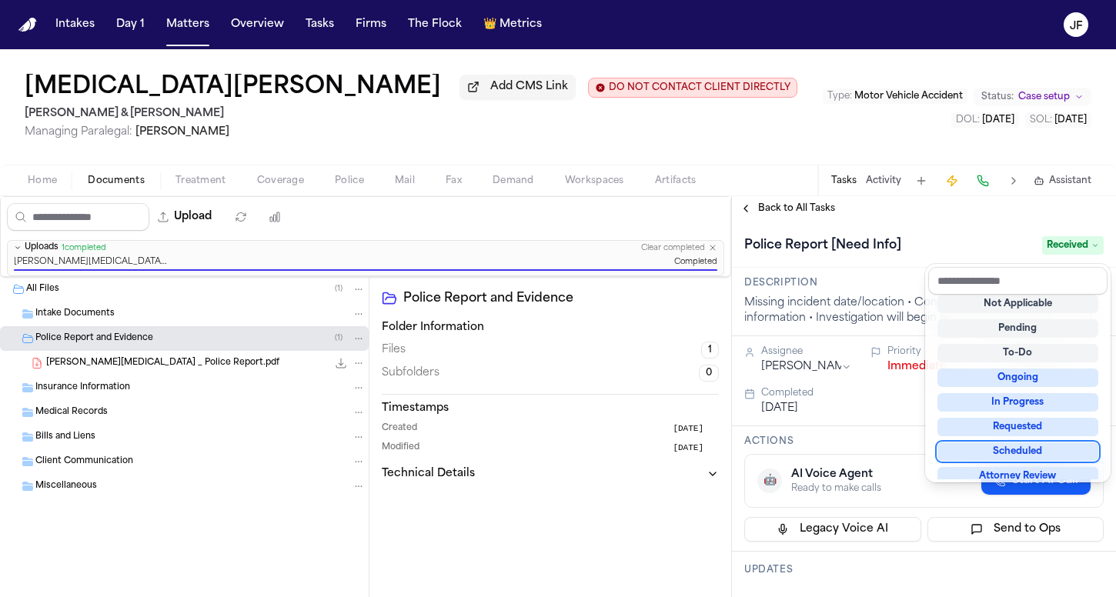
click at [761, 129] on div "Alli Mays Add CMS Link DO NOT CONTACT CLIENT DIRECTLY DO NOT CONTACT Beck & Bec…" at bounding box center [558, 323] width 1116 height 548
